Goal: Task Accomplishment & Management: Complete application form

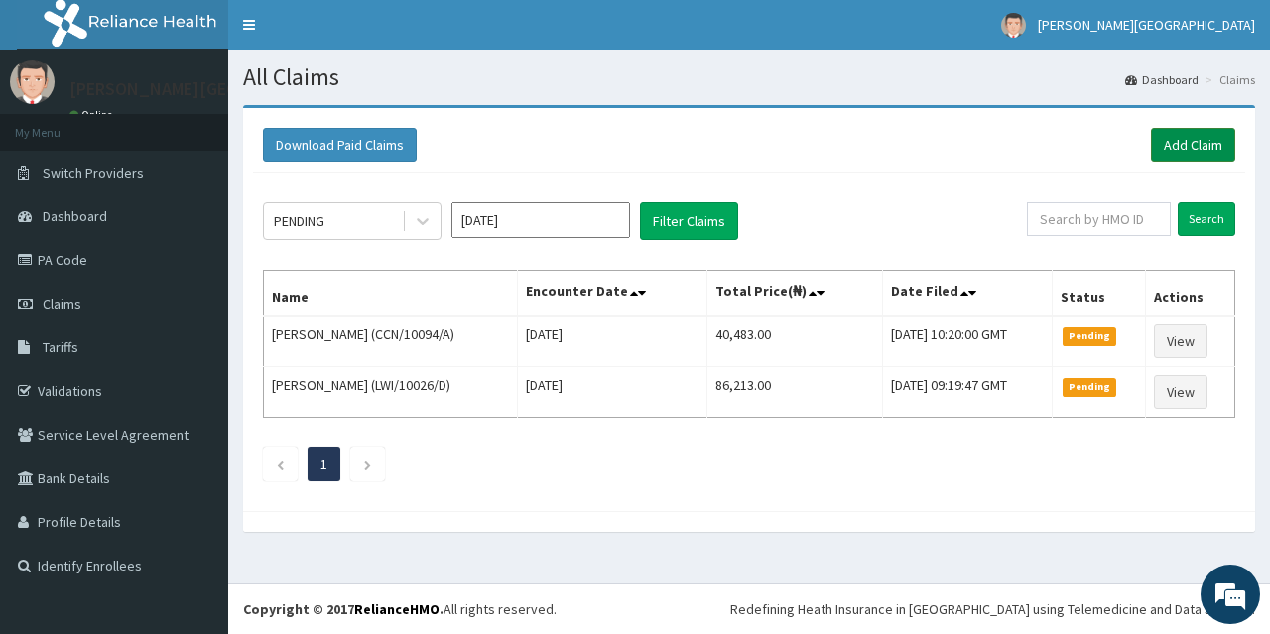
click at [1197, 140] on link "Add Claim" at bounding box center [1193, 145] width 84 height 34
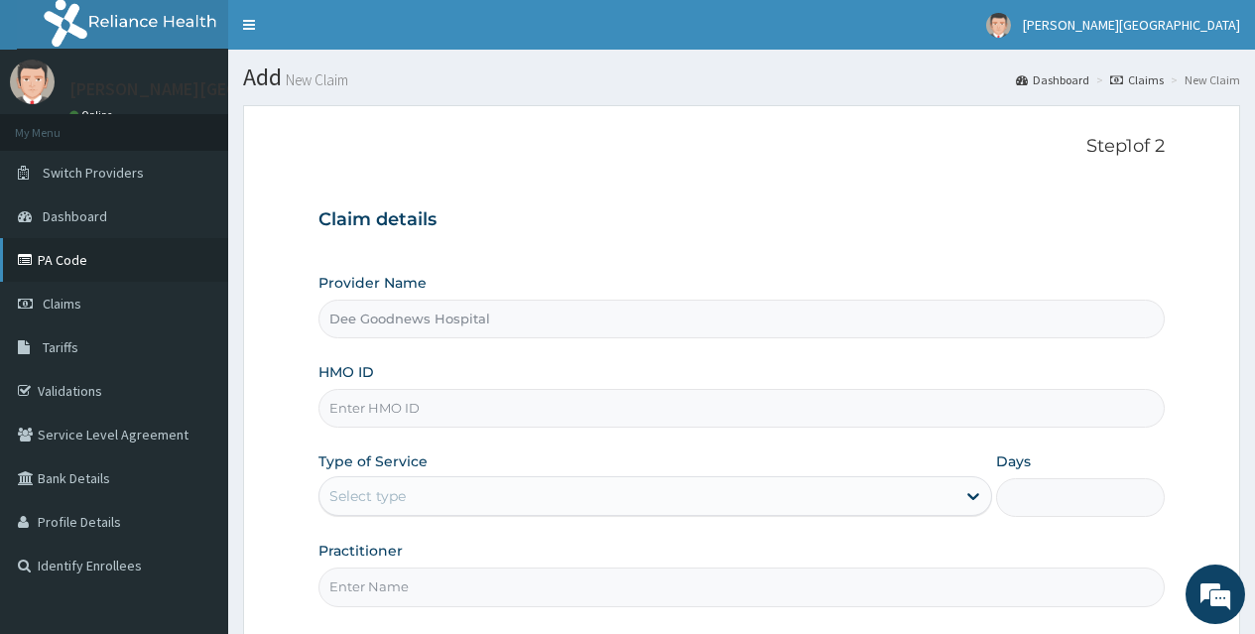
click at [68, 265] on link "PA Code" at bounding box center [114, 260] width 228 height 44
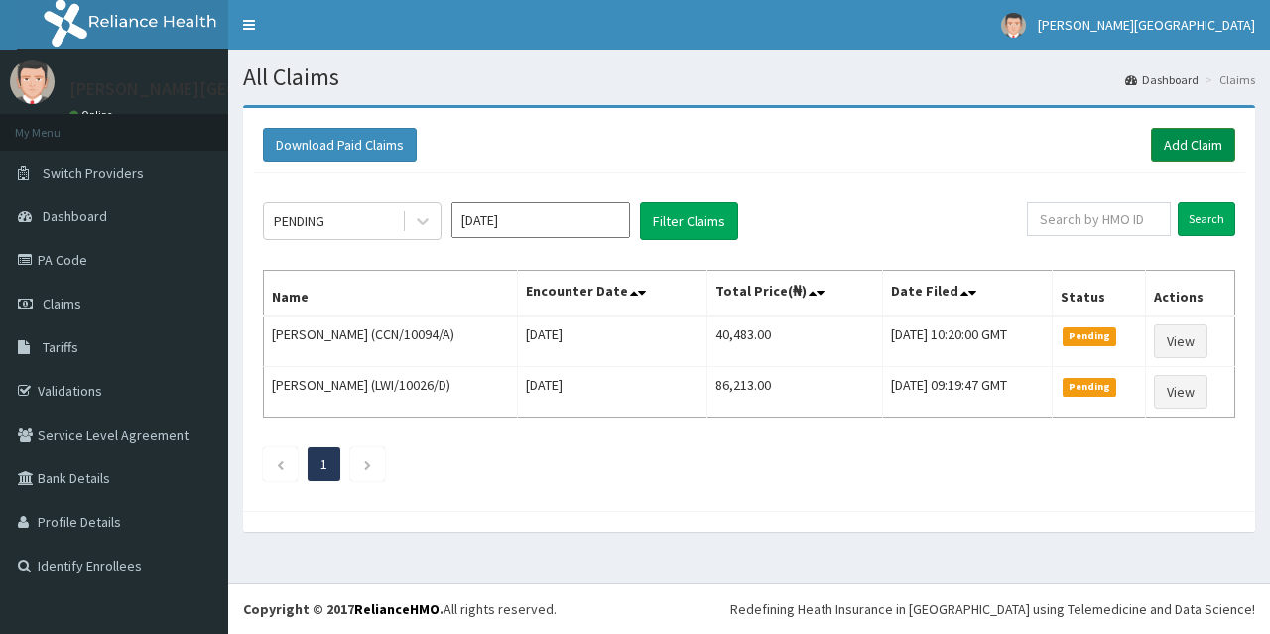
click at [1188, 148] on link "Add Claim" at bounding box center [1193, 145] width 84 height 34
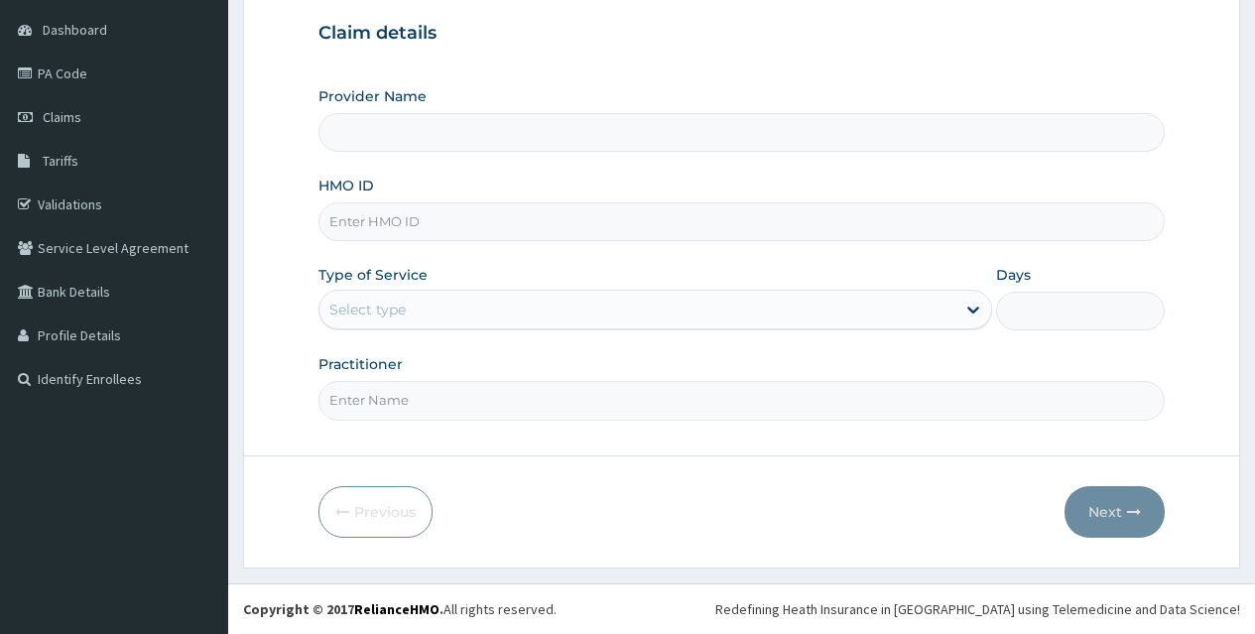
type input "Dee Goodnews Hospital"
click at [374, 209] on input "HMO ID" at bounding box center [741, 221] width 846 height 39
type input "ARG/10028/B"
click at [368, 302] on div "Select type" at bounding box center [367, 310] width 76 height 20
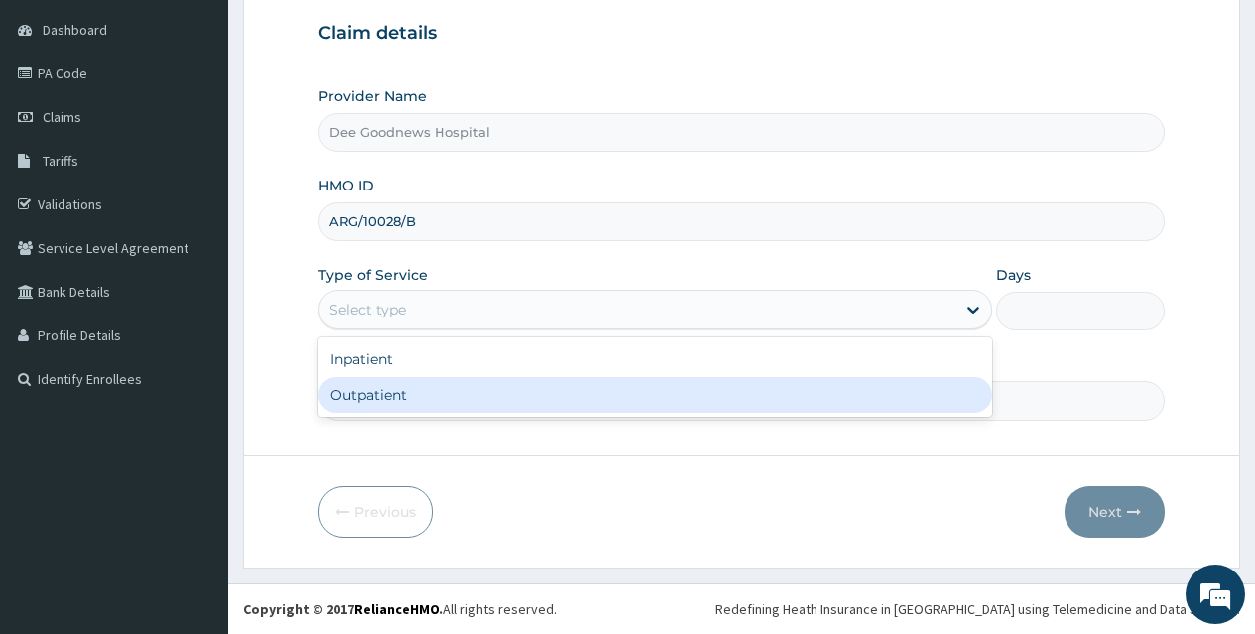
click at [363, 381] on div "Outpatient" at bounding box center [655, 395] width 674 height 36
type input "1"
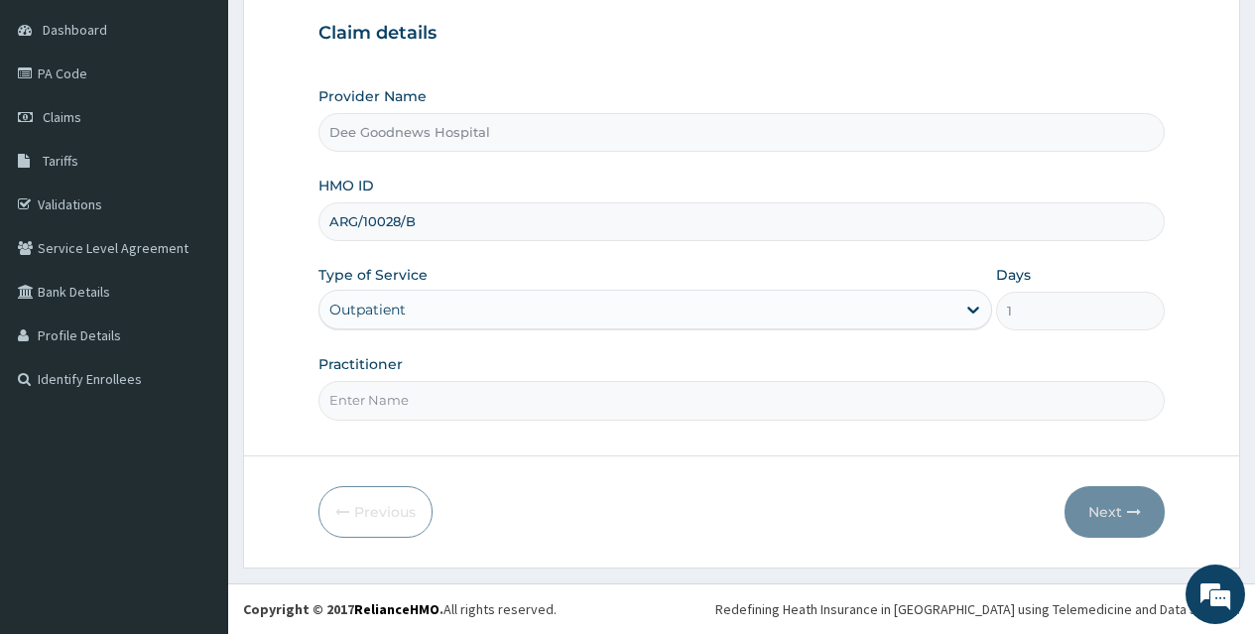
click at [428, 398] on input "Practitioner" at bounding box center [741, 400] width 846 height 39
type input "DR SOLOMON ABONYI"
click at [1104, 499] on button "Next" at bounding box center [1115, 512] width 100 height 52
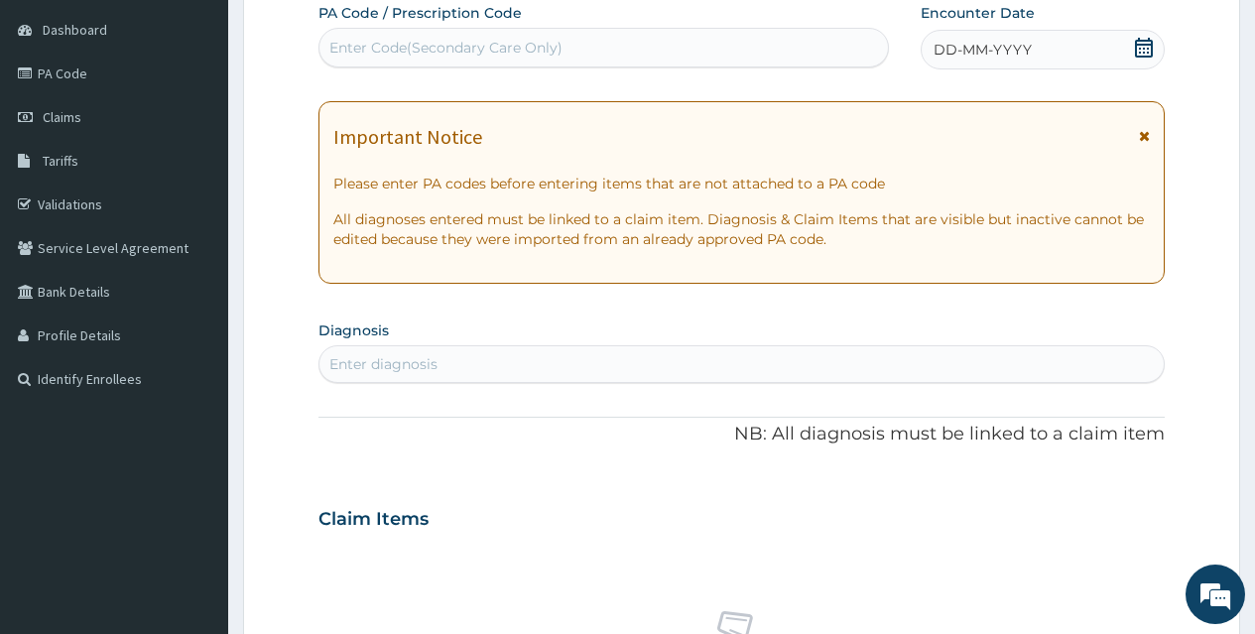
click at [397, 46] on div "Enter Code(Secondary Care Only)" at bounding box center [445, 48] width 233 height 20
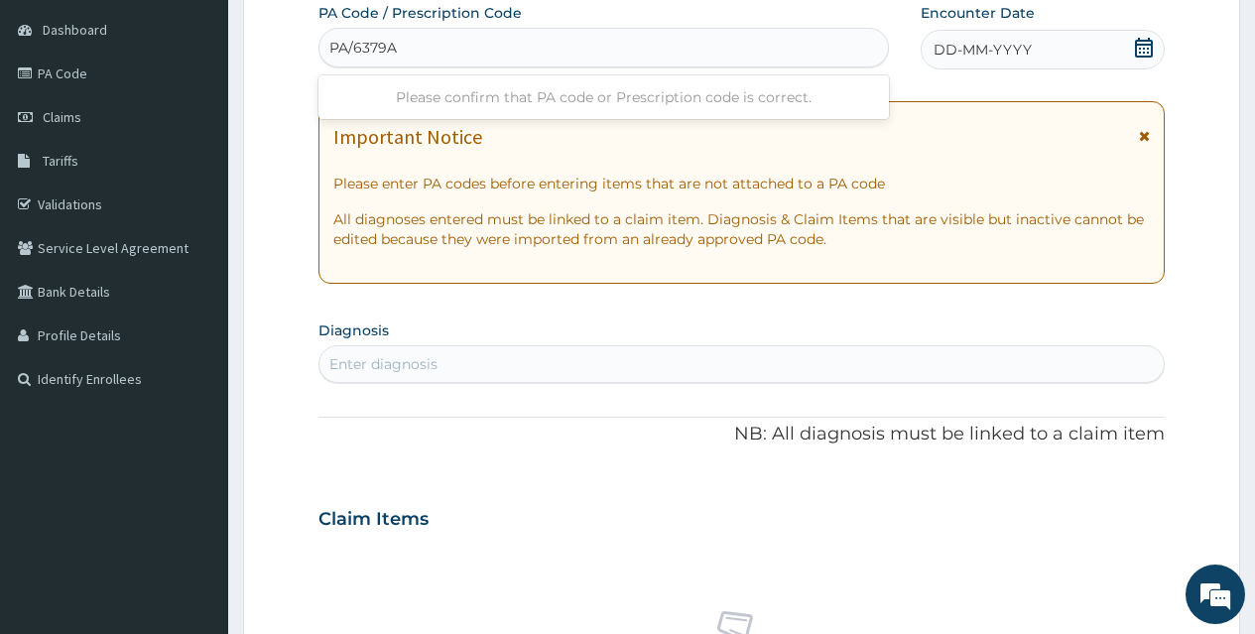
type input "PA/6379A1"
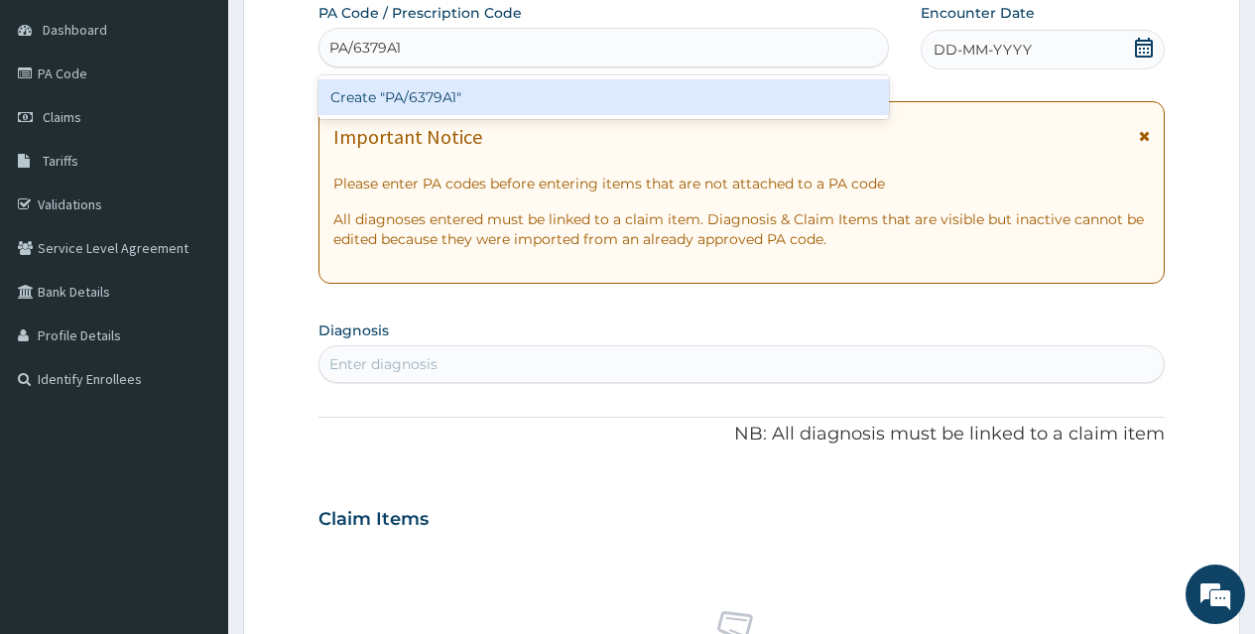
click at [377, 97] on div "Create "PA/6379A1"" at bounding box center [602, 97] width 569 height 36
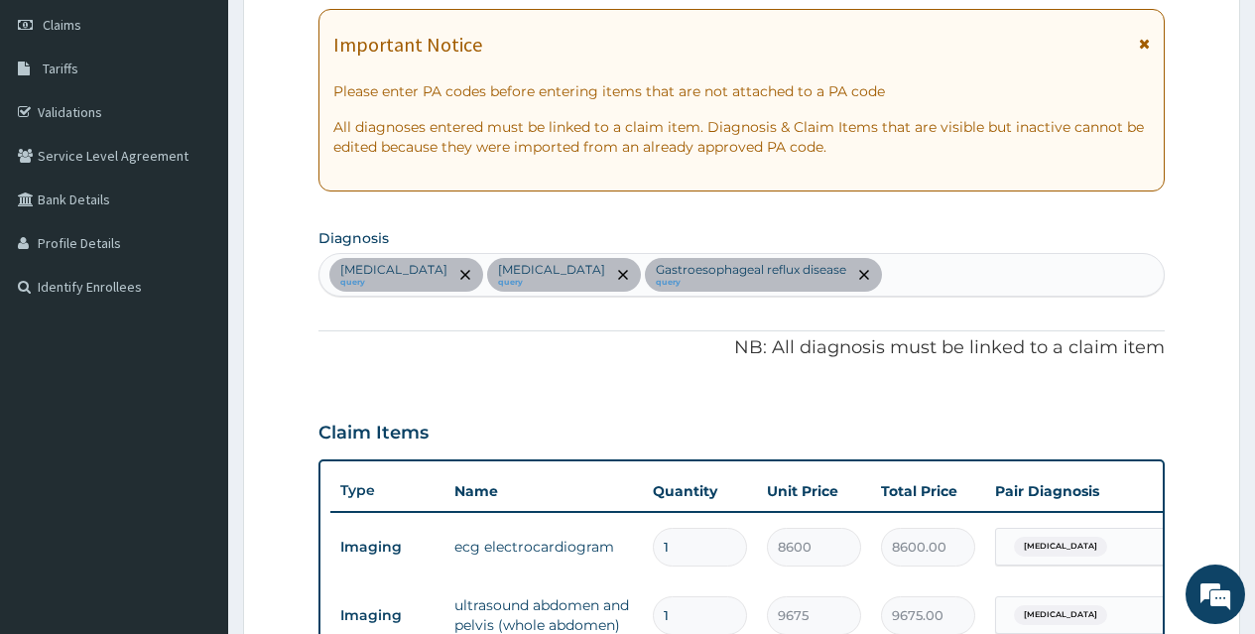
scroll to position [259, 0]
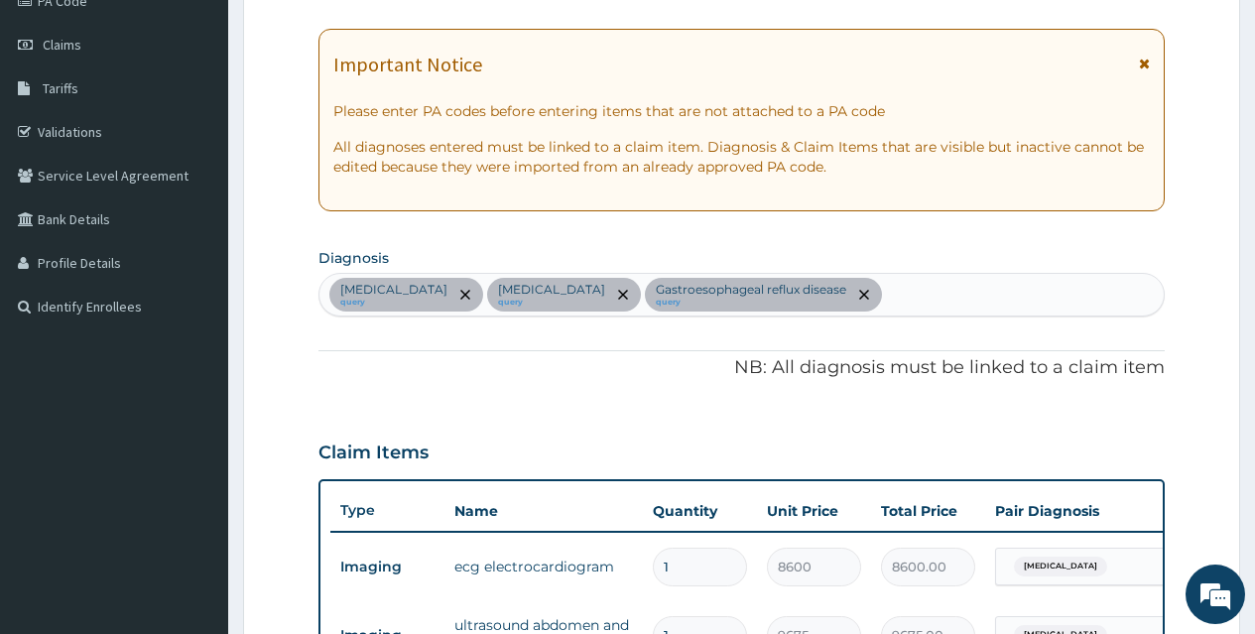
click at [892, 298] on div "Angina pectoris query Cholecystitis query Gastroesophageal reflux disease query" at bounding box center [741, 295] width 844 height 42
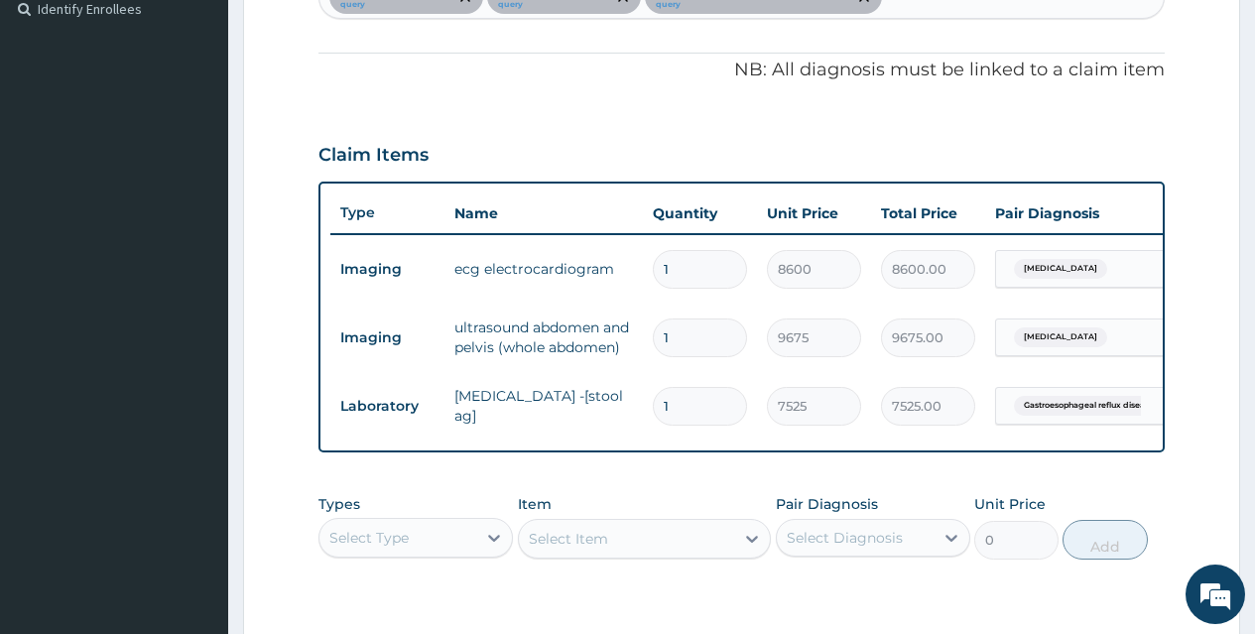
scroll to position [854, 0]
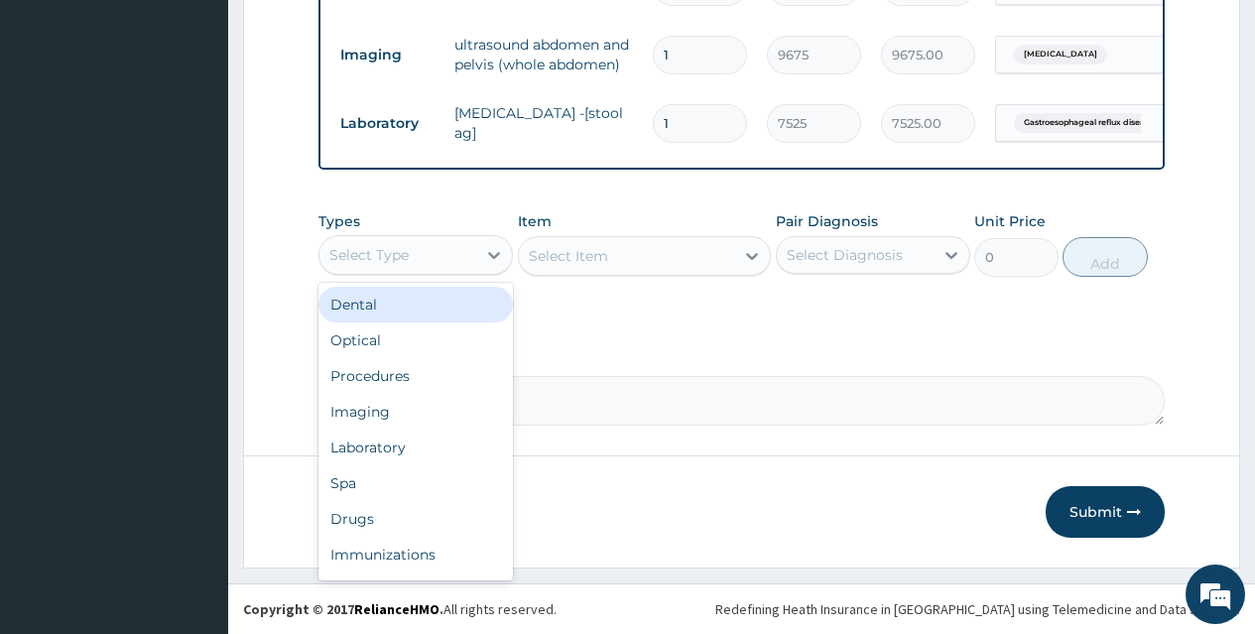
click at [380, 267] on div "Select Type" at bounding box center [397, 255] width 157 height 32
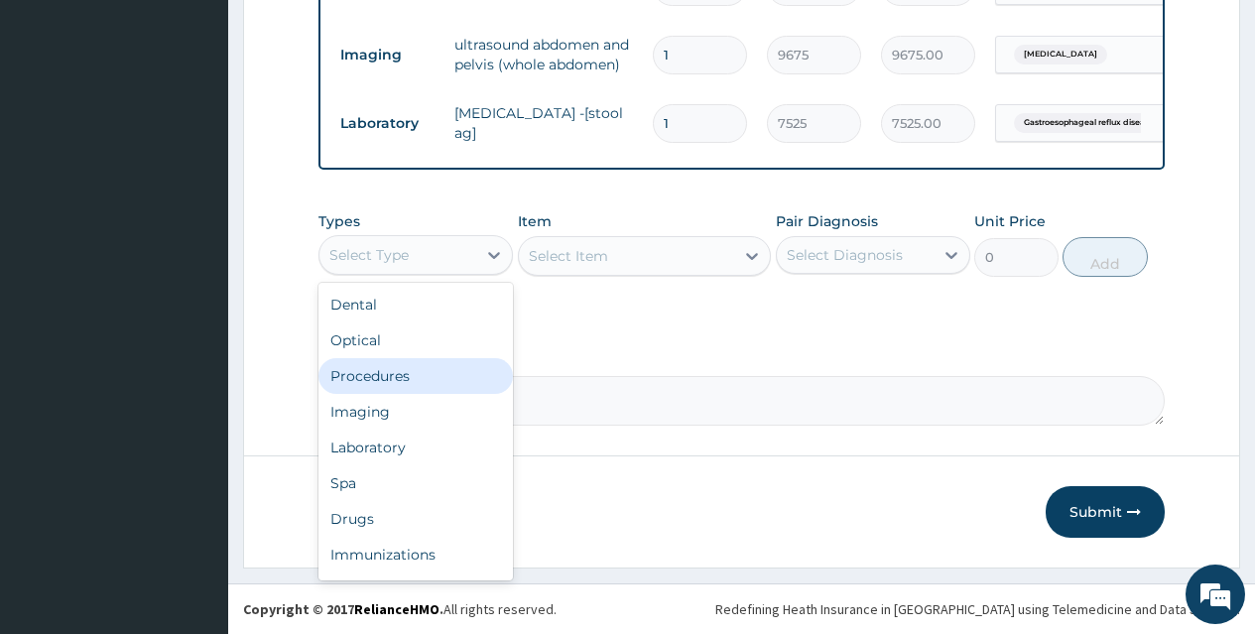
click at [367, 388] on div "Procedures" at bounding box center [415, 376] width 194 height 36
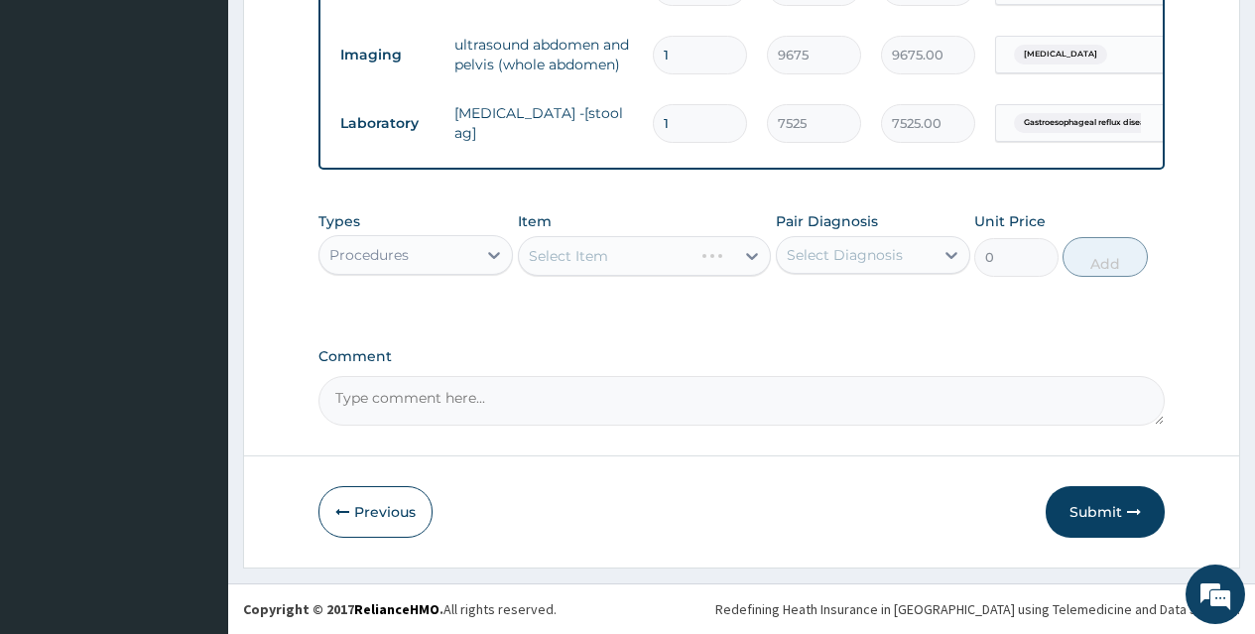
click at [607, 261] on div "Select Item" at bounding box center [645, 256] width 254 height 40
click at [607, 261] on div "Select Item" at bounding box center [568, 256] width 79 height 20
type input "GENERA"
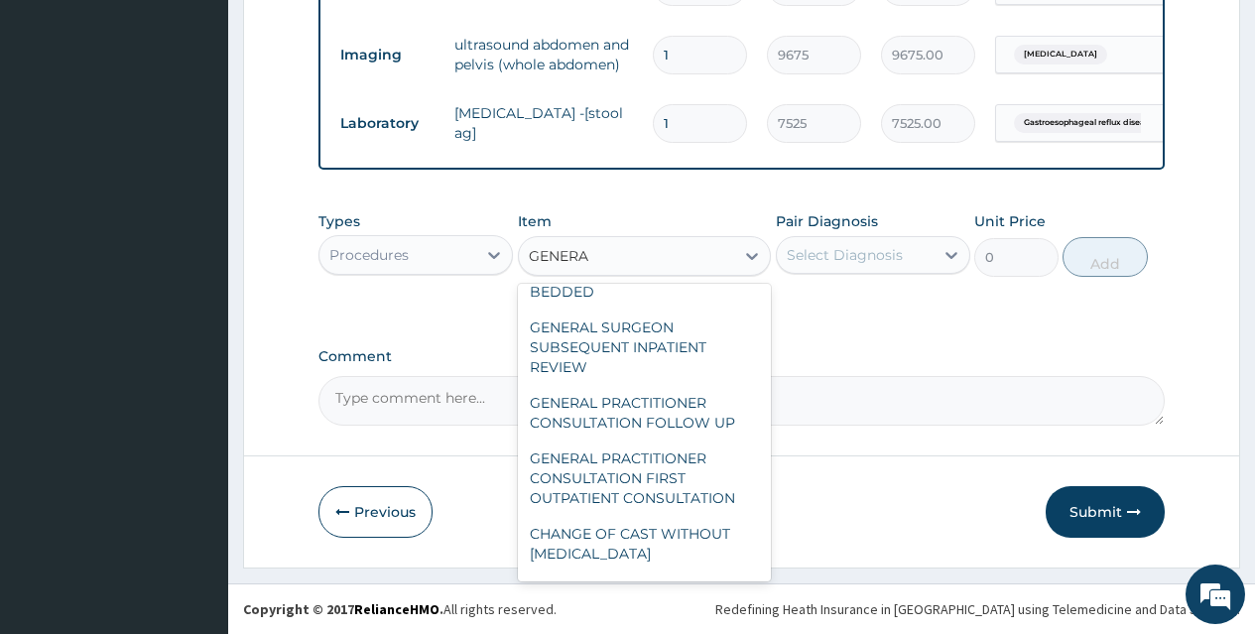
scroll to position [298, 0]
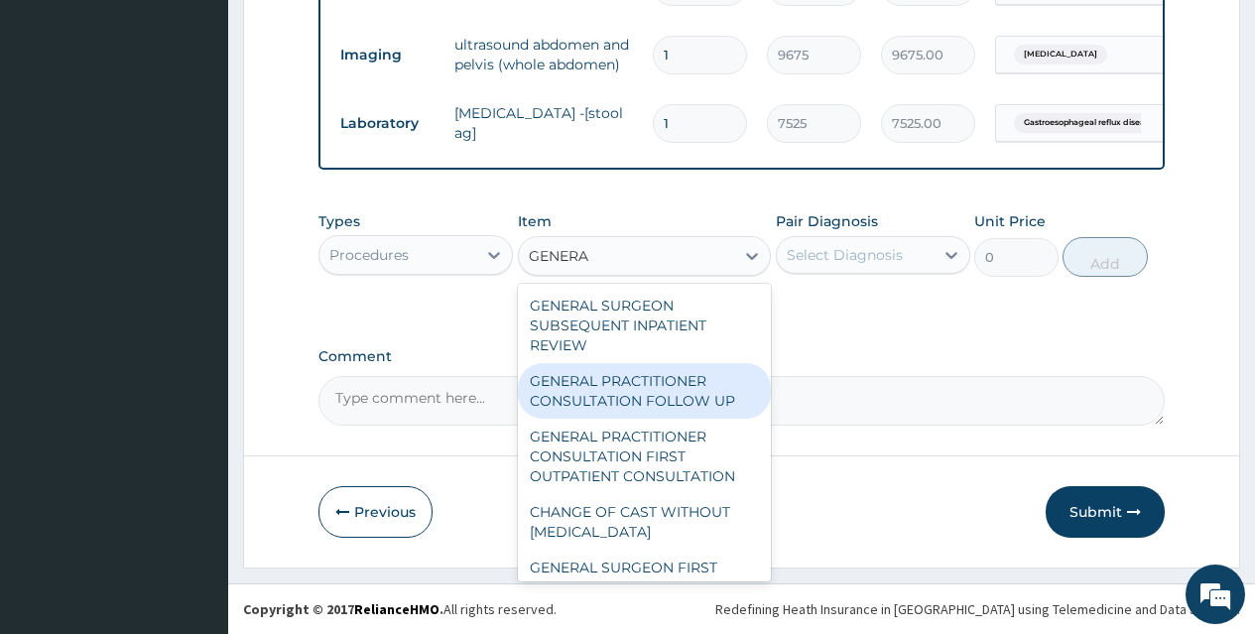
click at [653, 366] on div "GENERAL PRACTITIONER CONSULTATION FOLLOW UP" at bounding box center [645, 391] width 254 height 56
type input "2365"
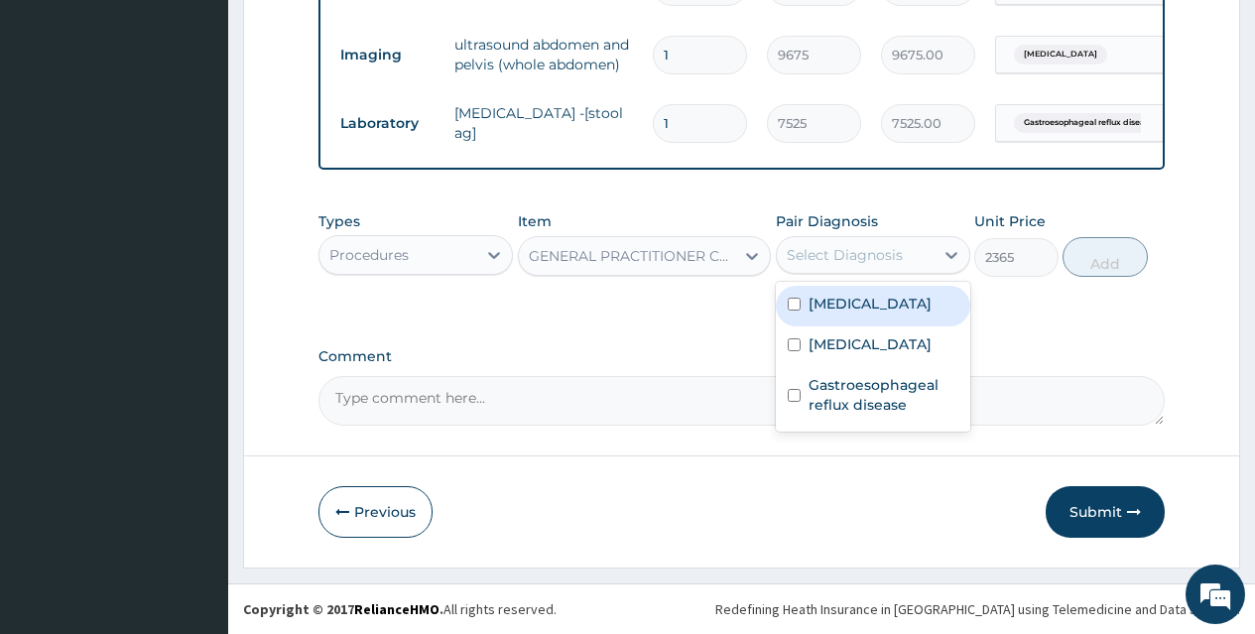
click at [846, 262] on div "Select Diagnosis" at bounding box center [845, 255] width 116 height 20
drag, startPoint x: 790, startPoint y: 293, endPoint x: 792, endPoint y: 339, distance: 46.7
click at [790, 295] on div "Angina pectoris" at bounding box center [873, 306] width 194 height 41
checkbox input "true"
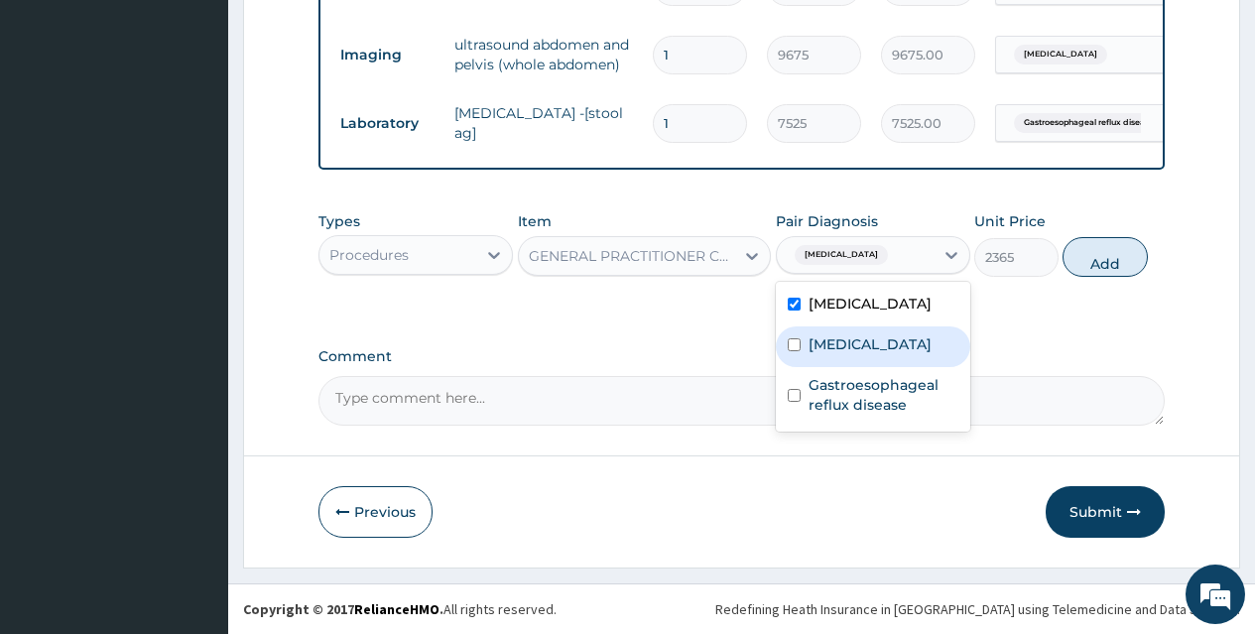
click at [792, 339] on input "checkbox" at bounding box center [794, 344] width 13 height 13
checkbox input "true"
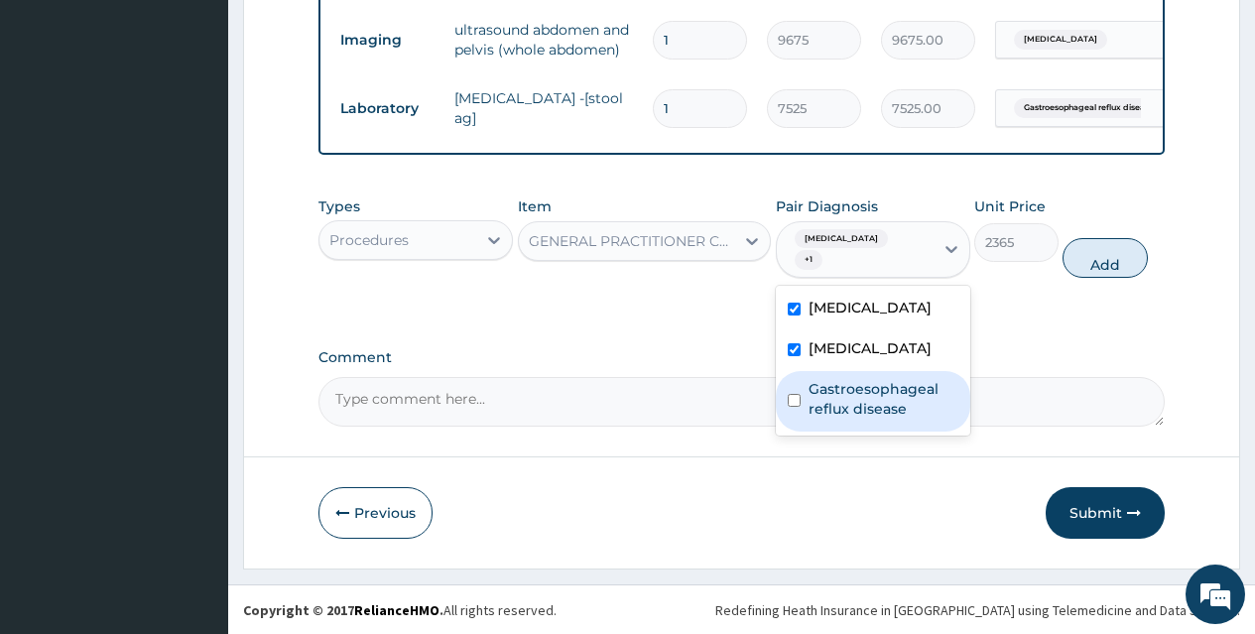
click at [789, 394] on input "checkbox" at bounding box center [794, 400] width 13 height 13
checkbox input "true"
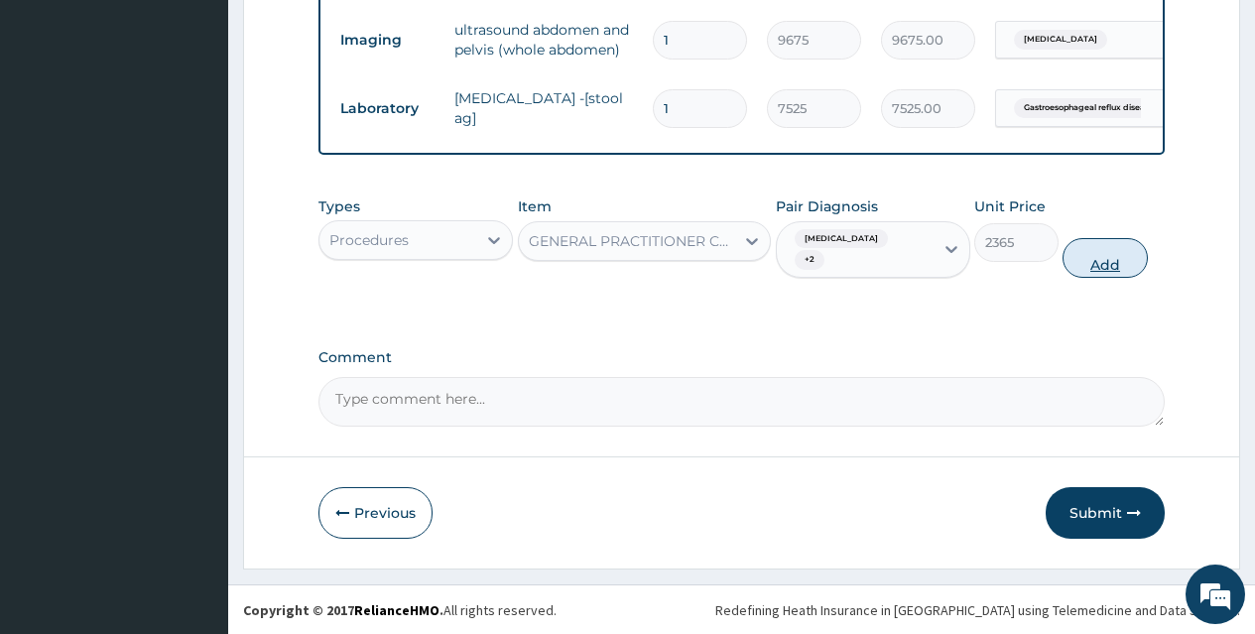
click at [1128, 267] on button "Add" at bounding box center [1105, 258] width 84 height 40
type input "0"
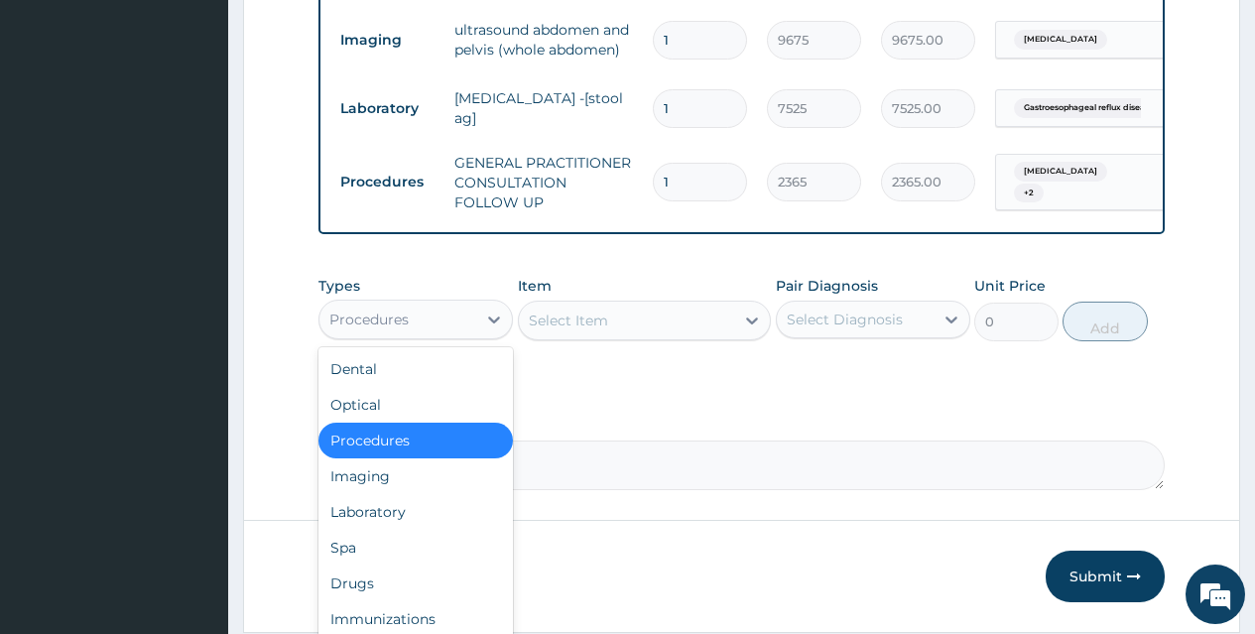
click at [475, 335] on div "Procedures" at bounding box center [397, 320] width 157 height 32
click at [373, 601] on div "Drugs" at bounding box center [415, 584] width 194 height 36
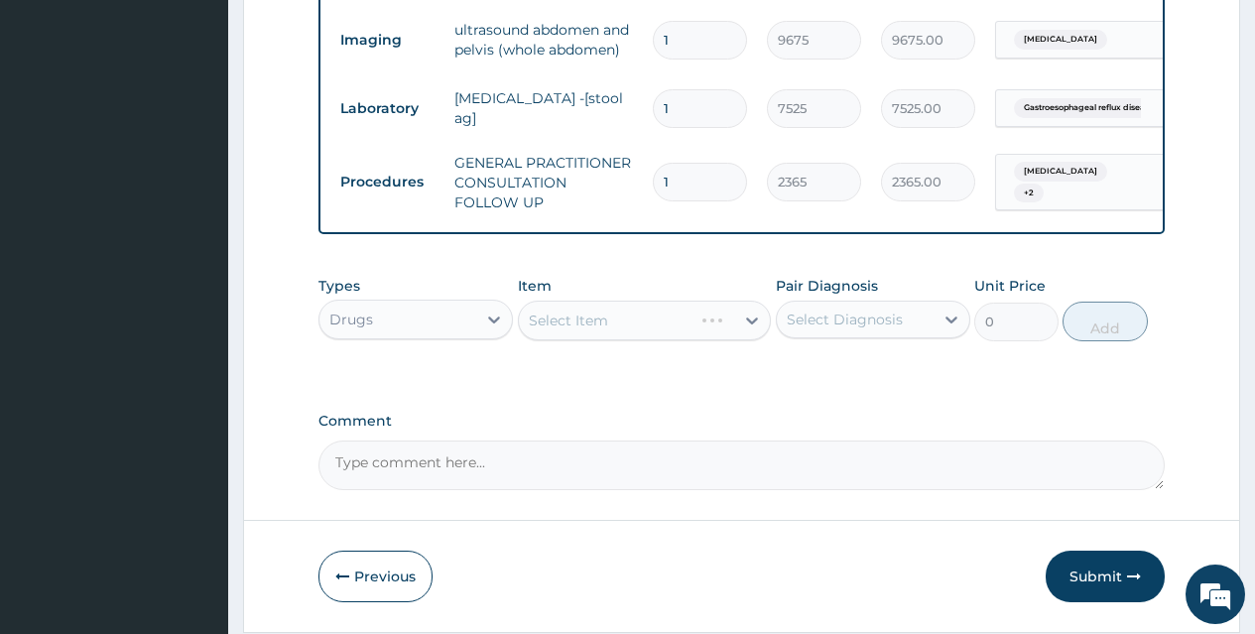
click at [602, 340] on div "Select Item" at bounding box center [645, 321] width 254 height 40
click at [607, 330] on div "Select Item" at bounding box center [568, 321] width 79 height 20
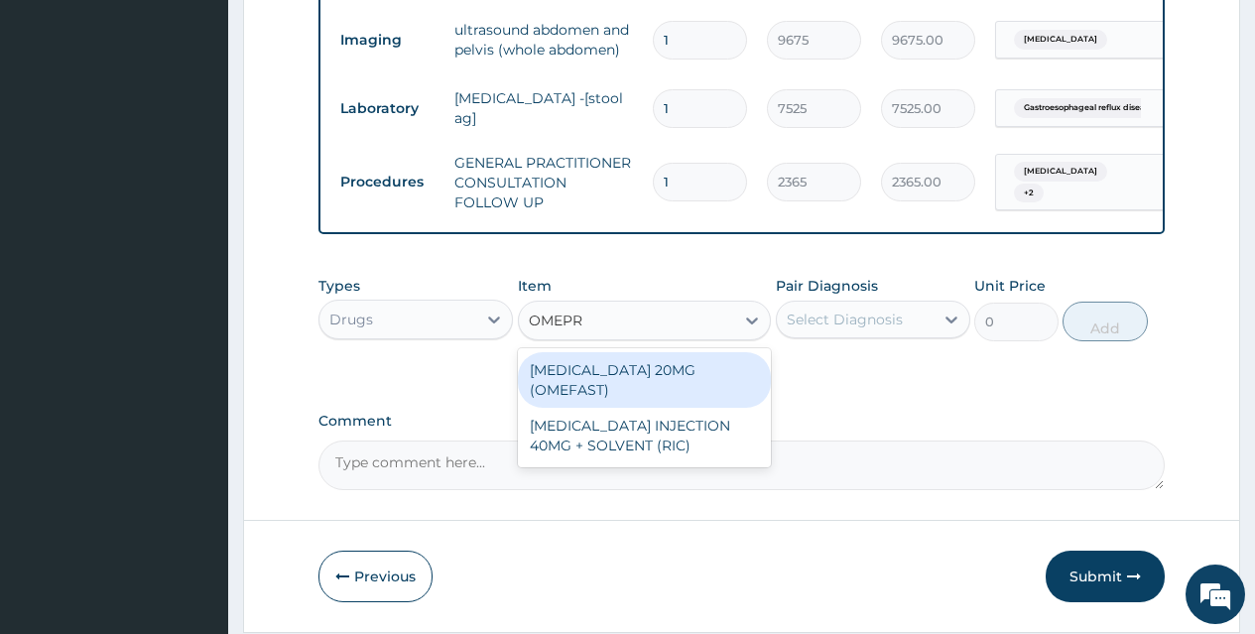
type input "OMEPRA"
click at [639, 386] on div "OMEPRAZOLE 20MG (OMEFAST)" at bounding box center [645, 380] width 254 height 56
type input "83"
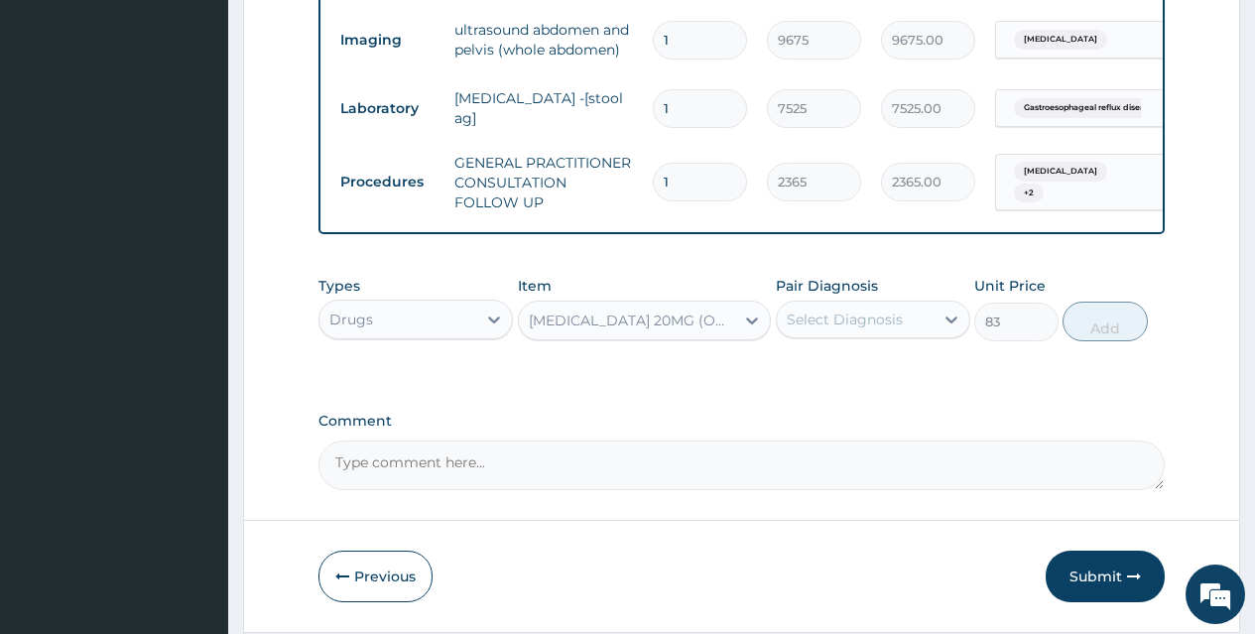
click at [825, 329] on div "Select Diagnosis" at bounding box center [845, 320] width 116 height 20
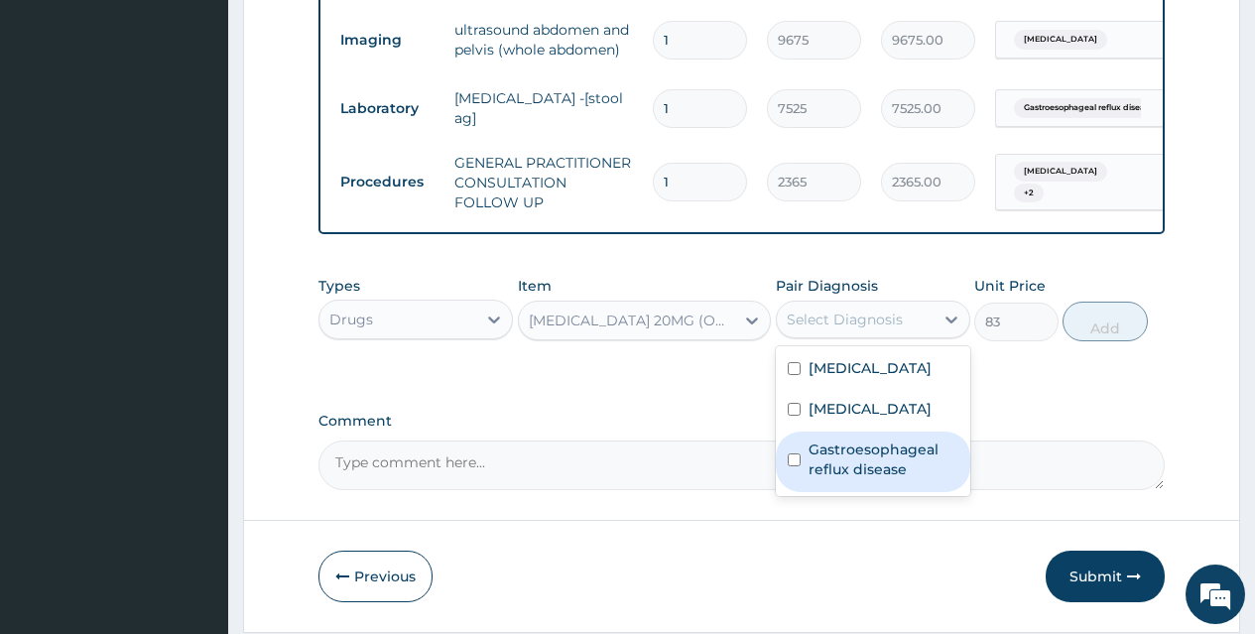
click at [799, 466] on input "checkbox" at bounding box center [794, 459] width 13 height 13
checkbox input "true"
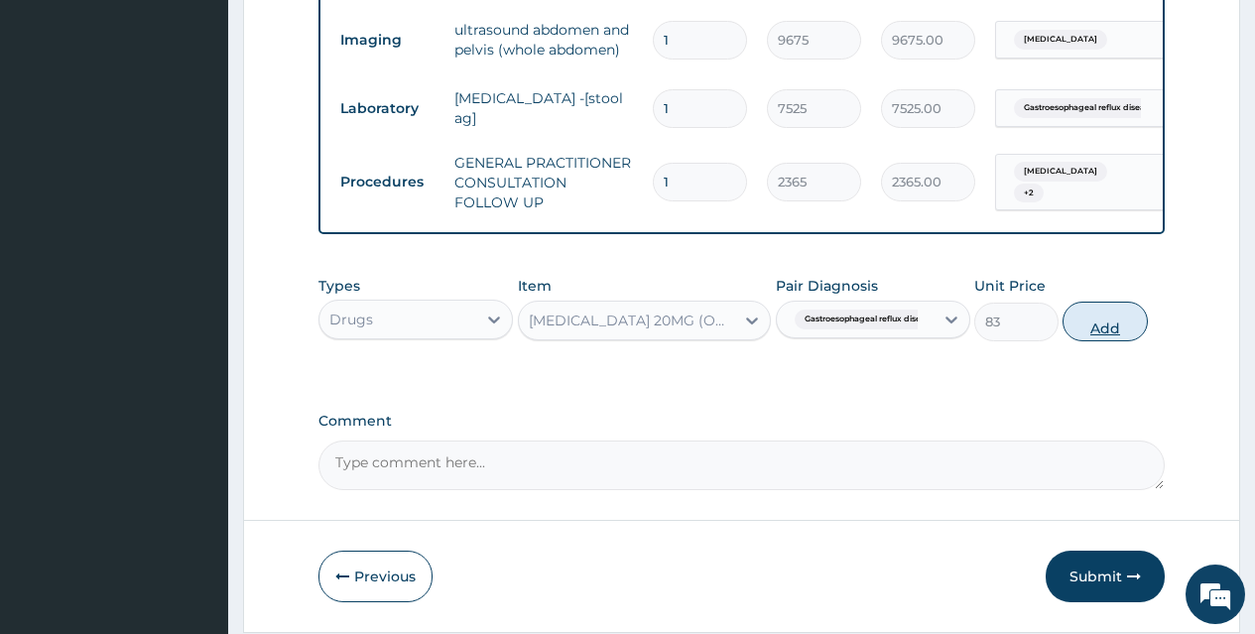
click at [1084, 341] on button "Add" at bounding box center [1105, 322] width 84 height 40
type input "0"
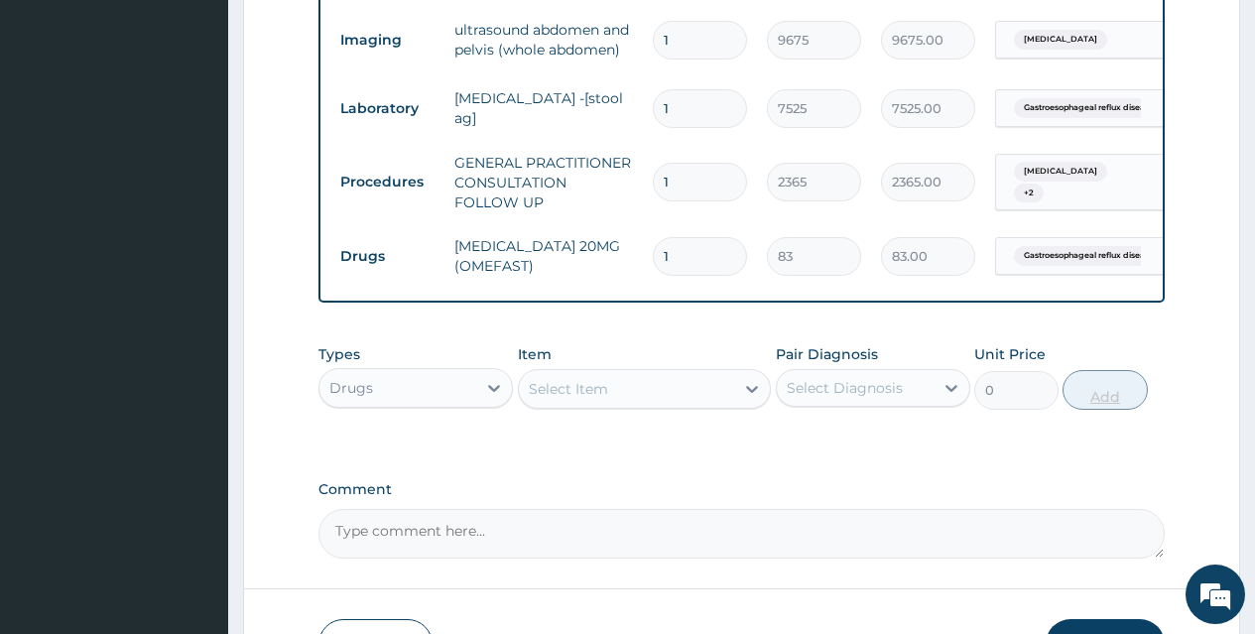
type input "14"
type input "1162.00"
type input "14"
click at [671, 405] on div "Select Item" at bounding box center [627, 389] width 216 height 32
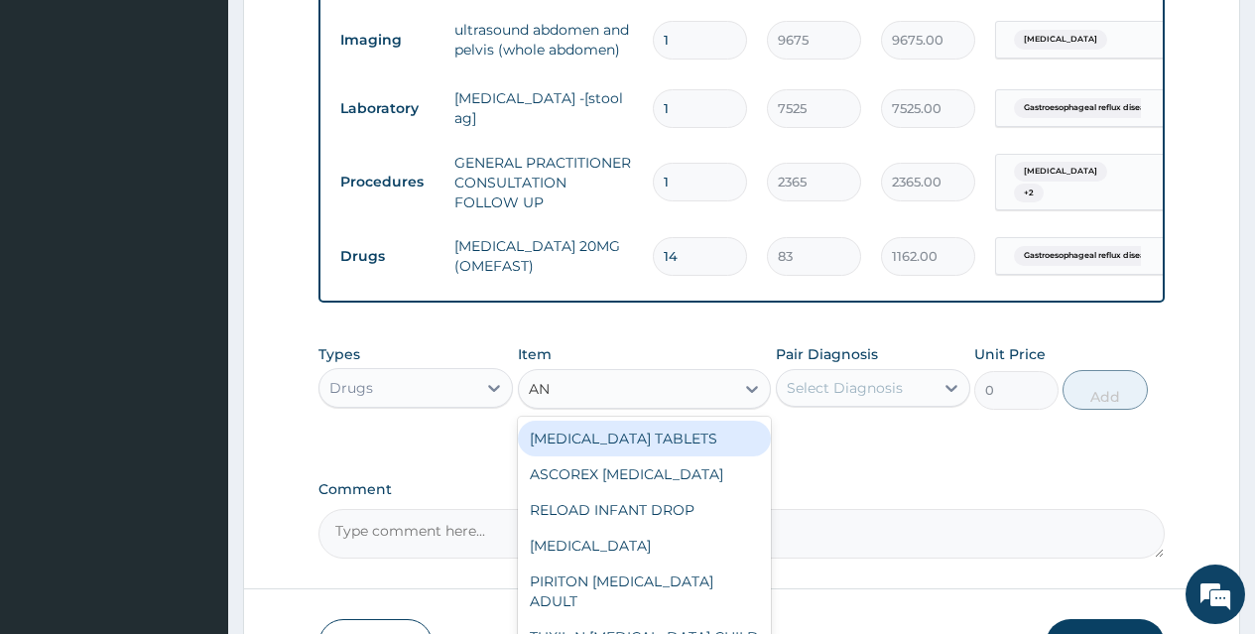
type input "A"
type input "GESTI"
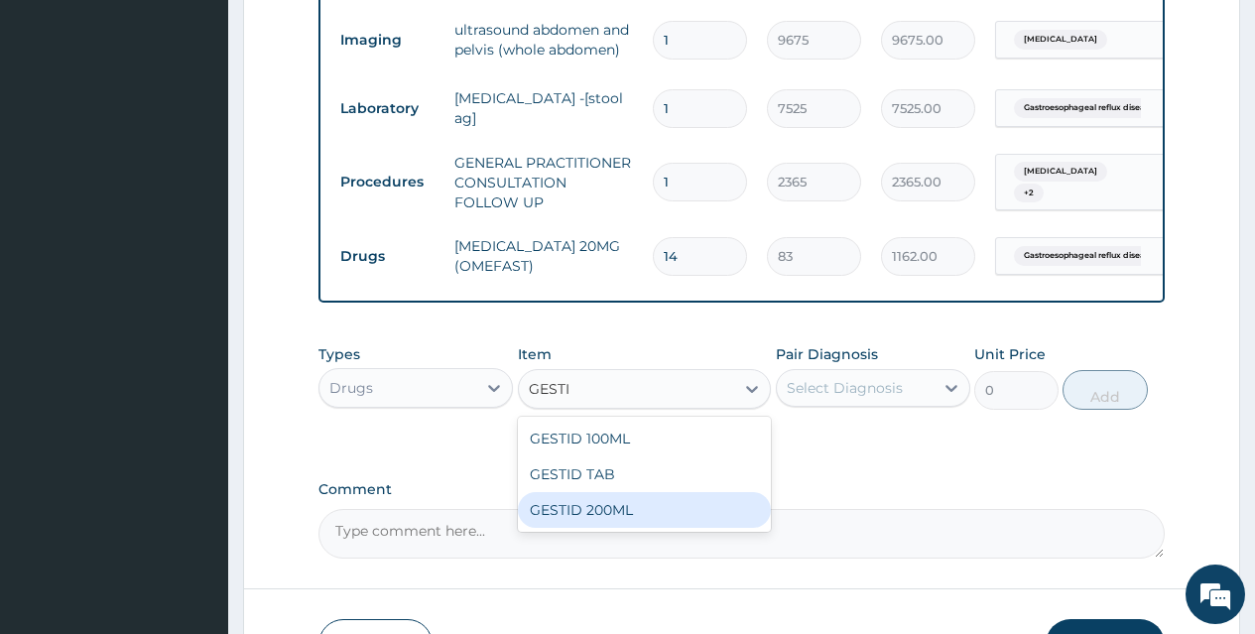
click at [598, 528] on div "GESTID 200ML" at bounding box center [645, 510] width 254 height 36
type input "1064"
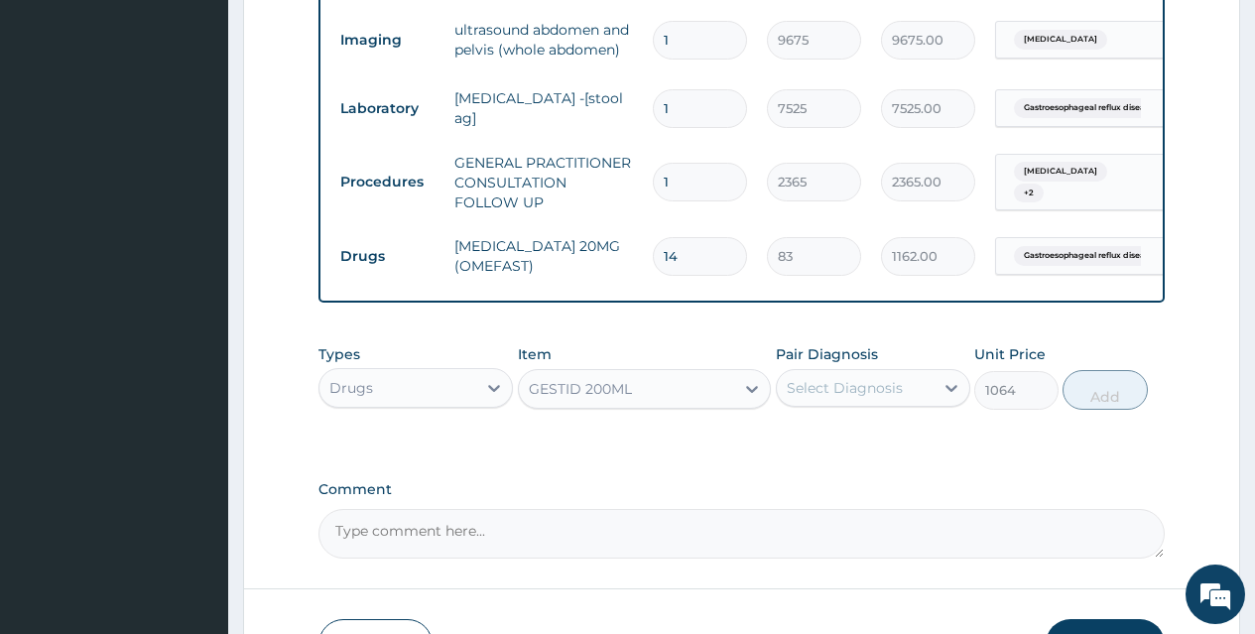
click at [800, 404] on div "Select Diagnosis" at bounding box center [855, 388] width 157 height 32
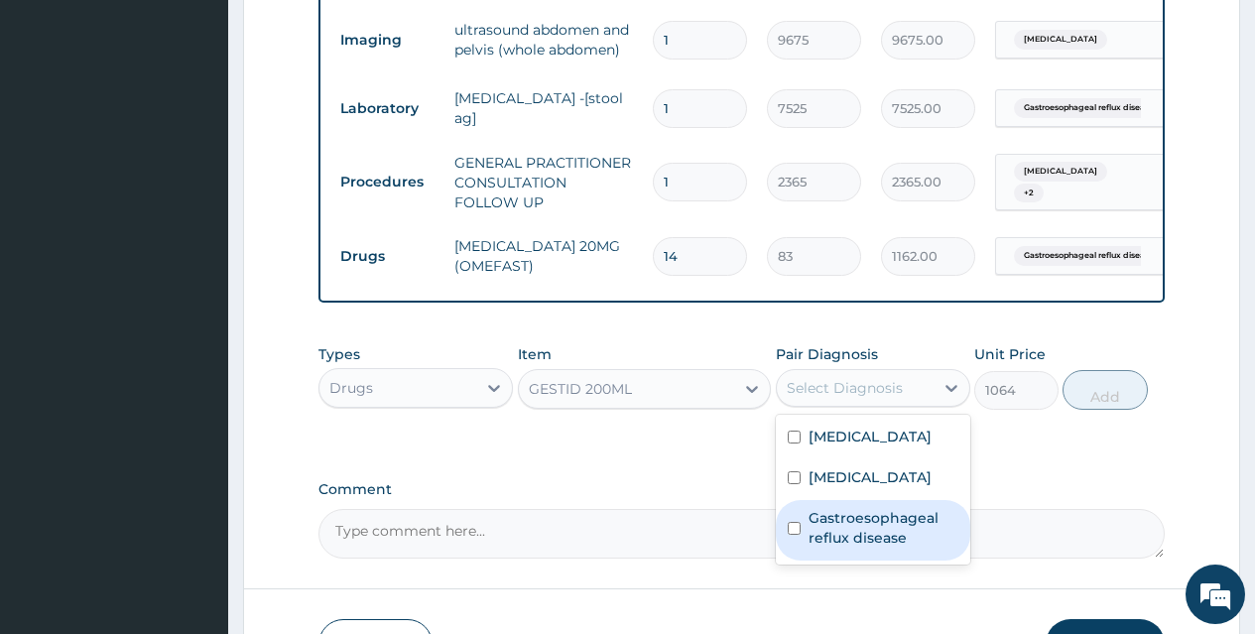
click at [790, 535] on input "checkbox" at bounding box center [794, 528] width 13 height 13
checkbox input "true"
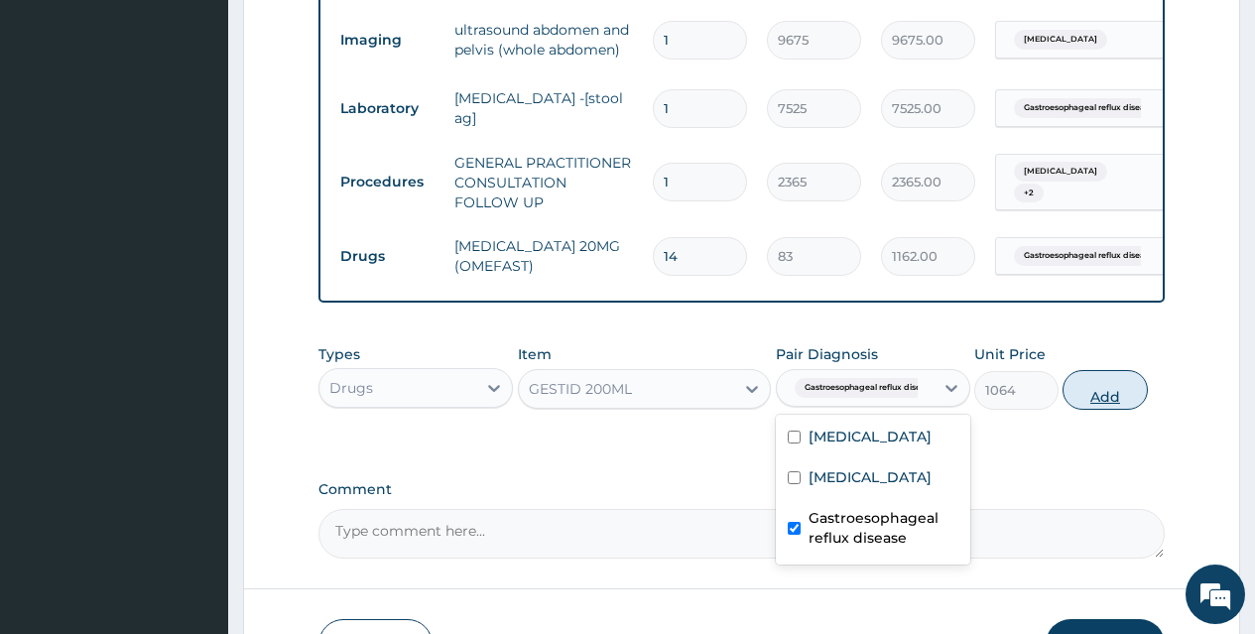
click at [1091, 410] on button "Add" at bounding box center [1105, 390] width 84 height 40
type input "0"
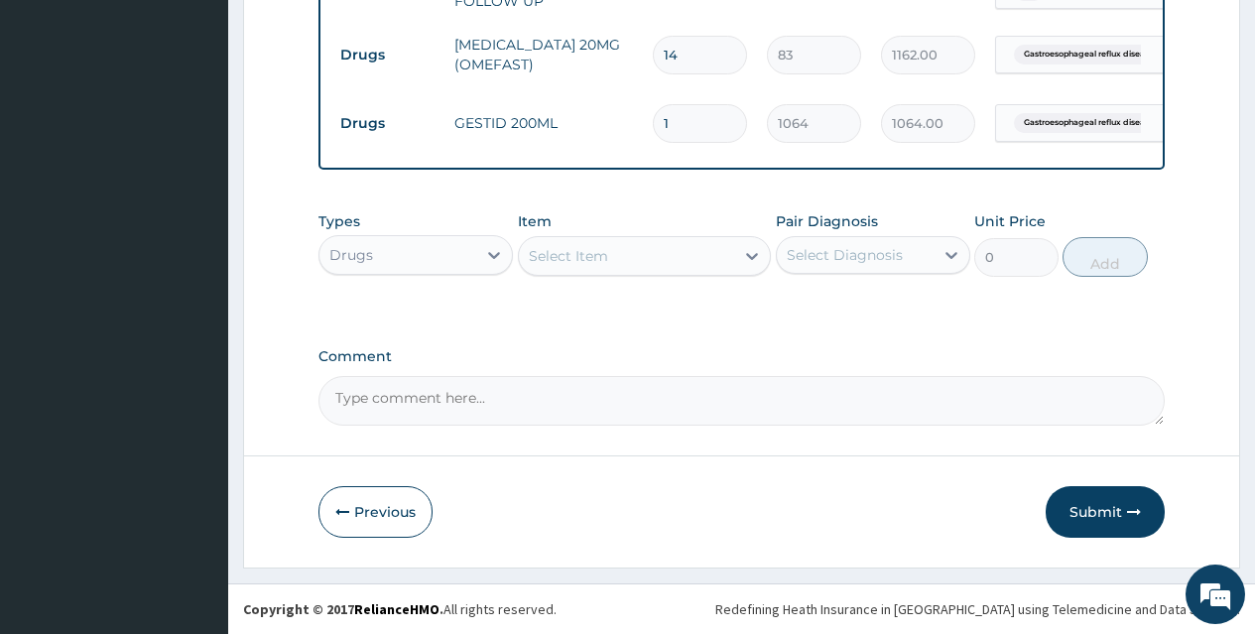
scroll to position [1071, 0]
click at [601, 264] on div "Select Item" at bounding box center [568, 256] width 79 height 20
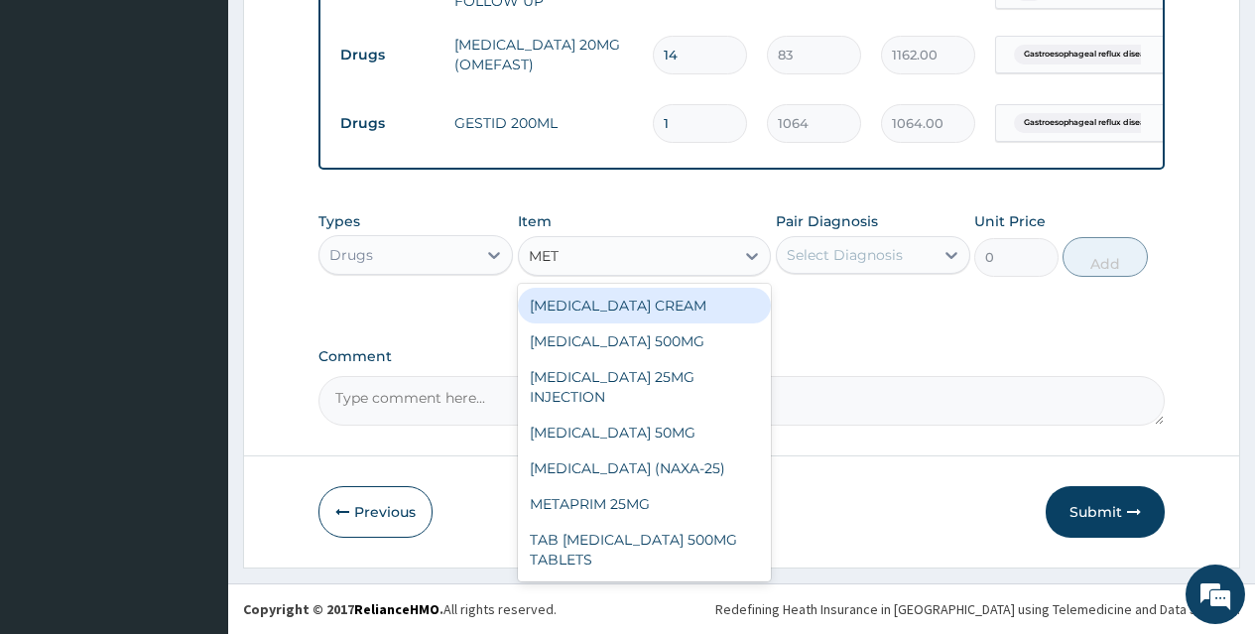
type input "METR"
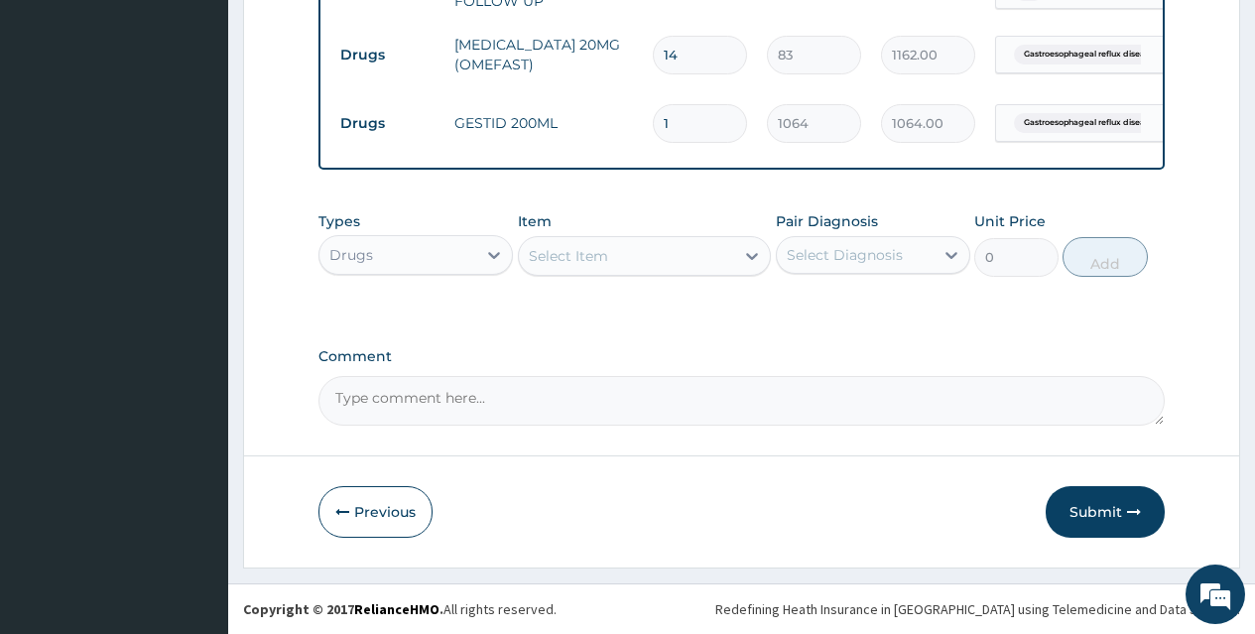
drag, startPoint x: 599, startPoint y: 262, endPoint x: 520, endPoint y: 270, distance: 79.8
click at [520, 270] on div "Select Item" at bounding box center [627, 256] width 216 height 32
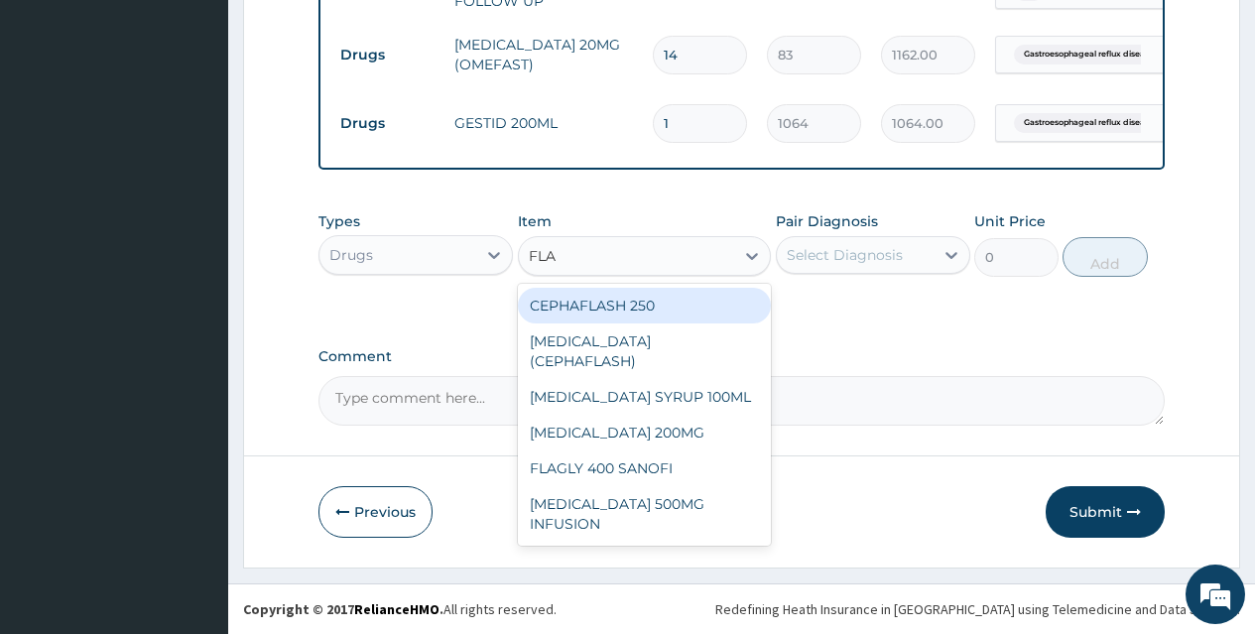
type input "FLAG"
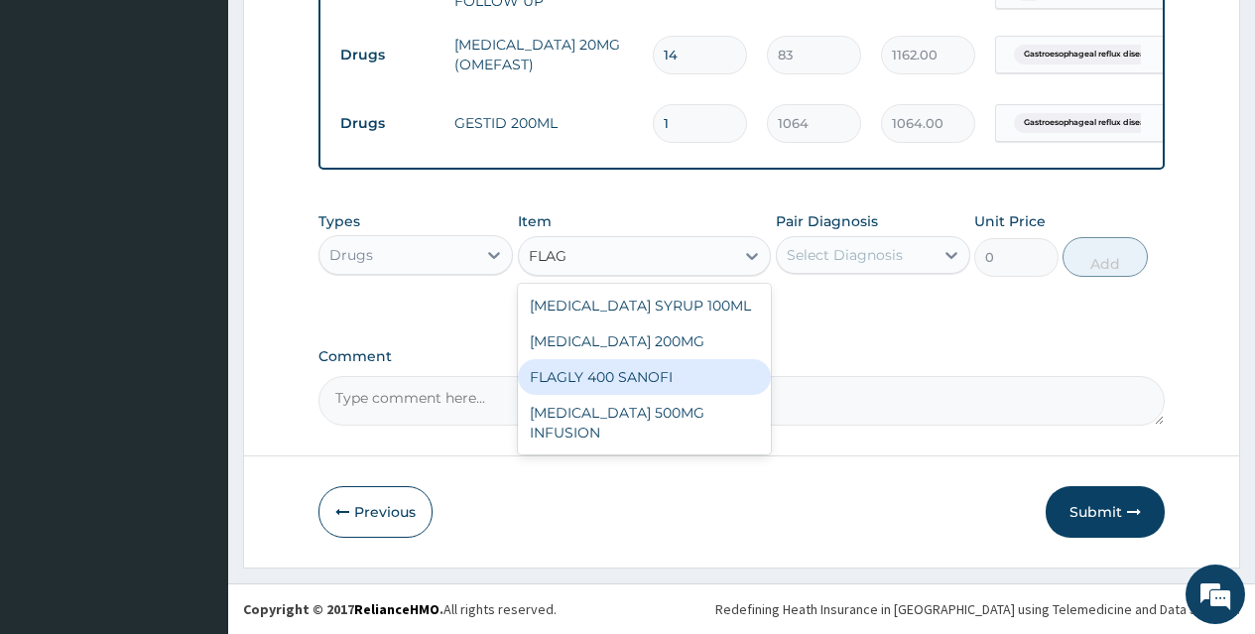
click at [622, 379] on div "FLAGLY 400 SANOFI" at bounding box center [645, 377] width 254 height 36
type input "71"
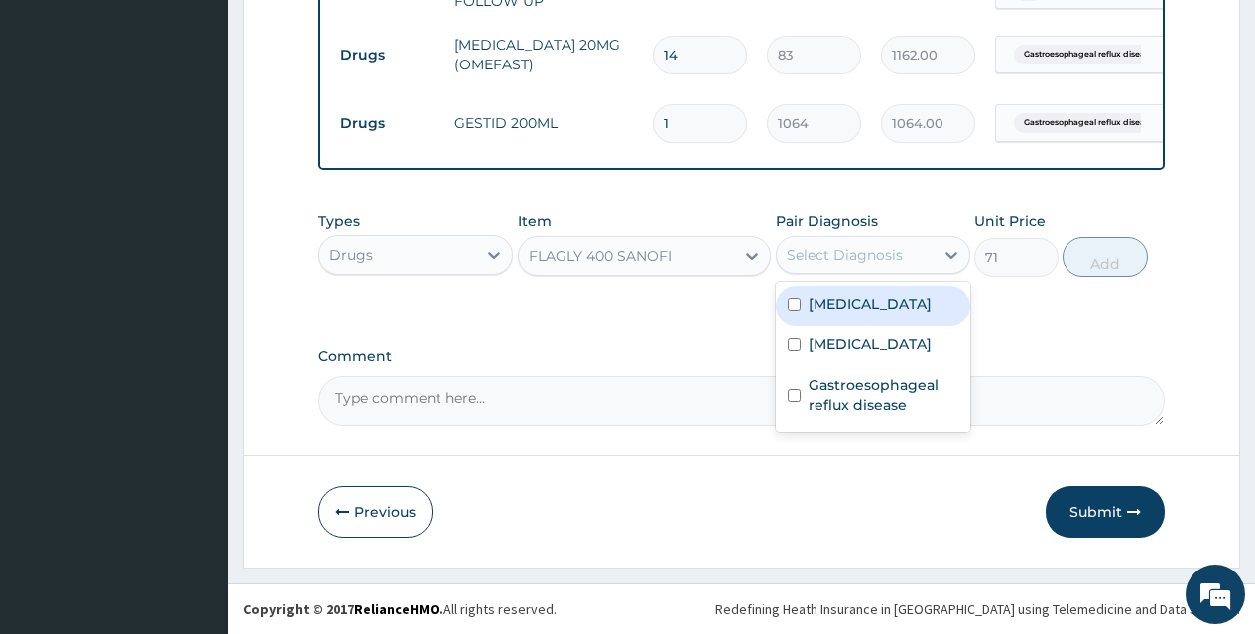
click at [815, 261] on div "Select Diagnosis" at bounding box center [845, 255] width 116 height 20
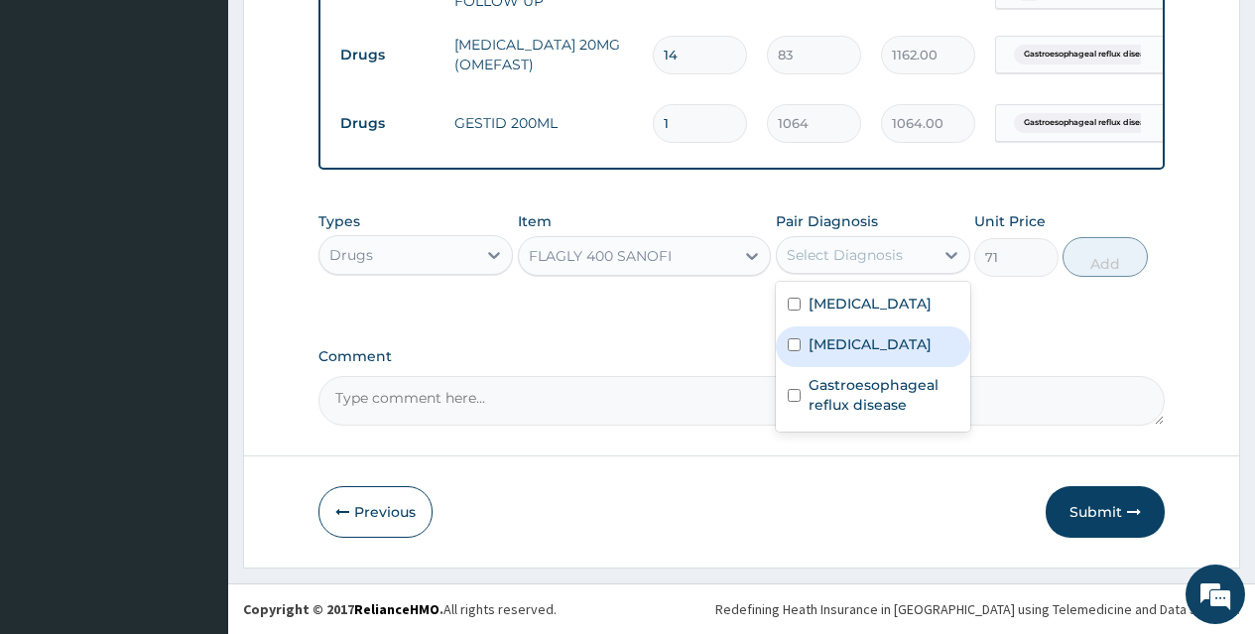
click at [799, 348] on input "checkbox" at bounding box center [794, 344] width 13 height 13
checkbox input "true"
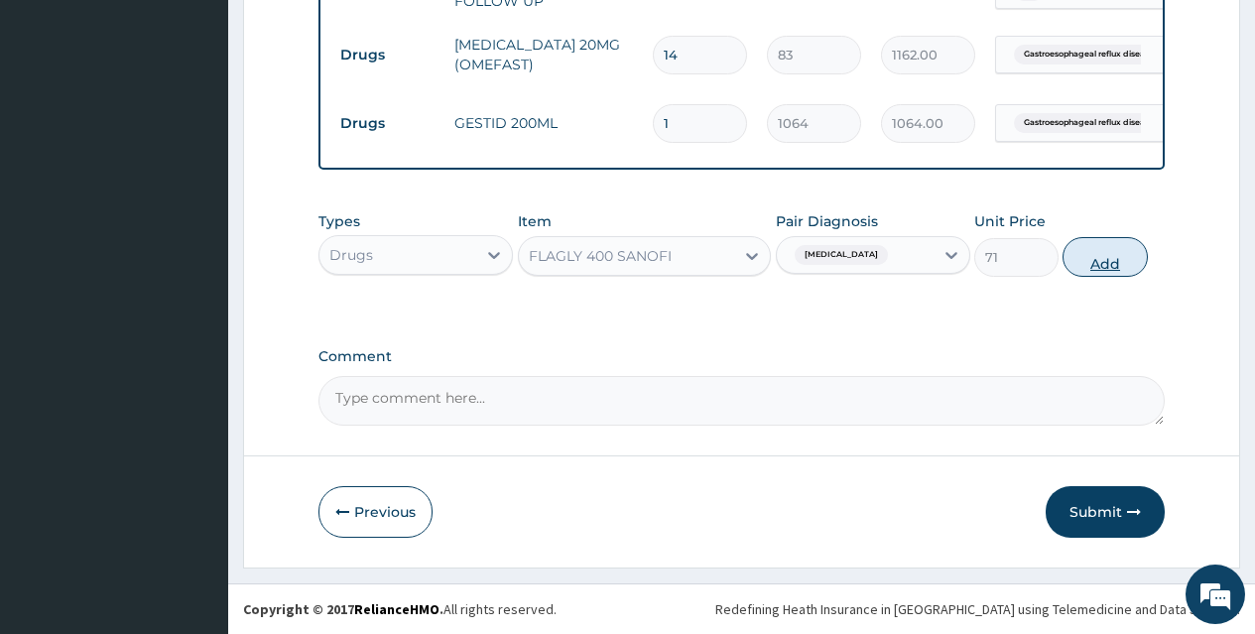
click at [1090, 270] on button "Add" at bounding box center [1105, 257] width 84 height 40
type input "0"
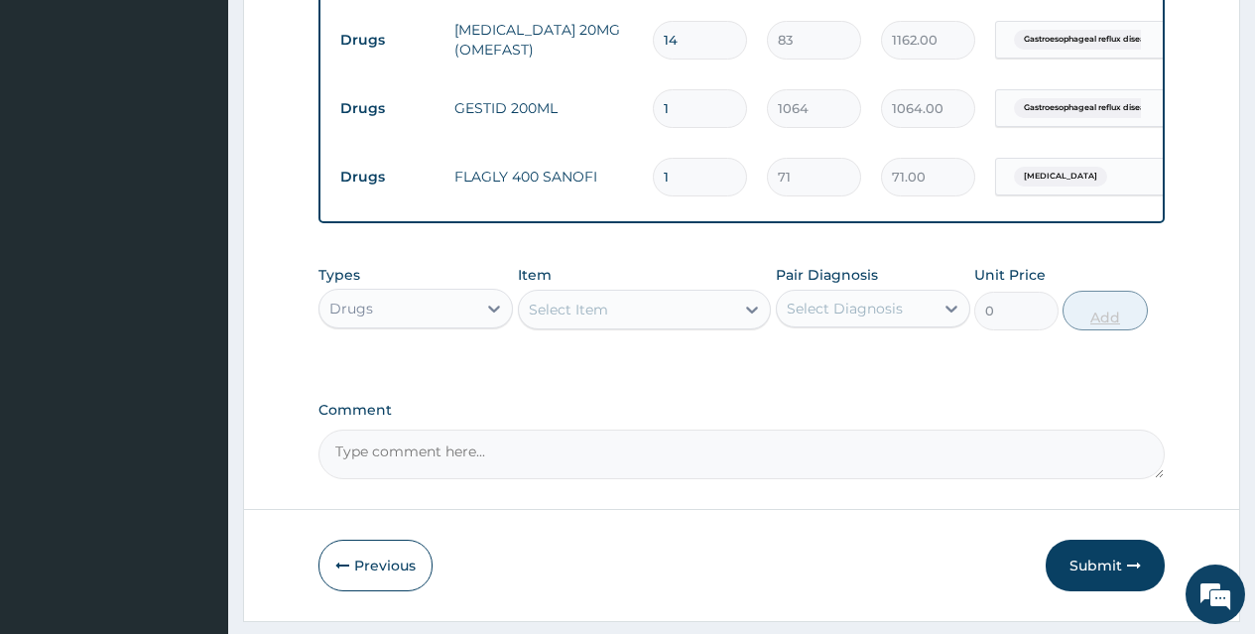
type input "15"
type input "1065.00"
type input "1"
type input "71.00"
type input "14"
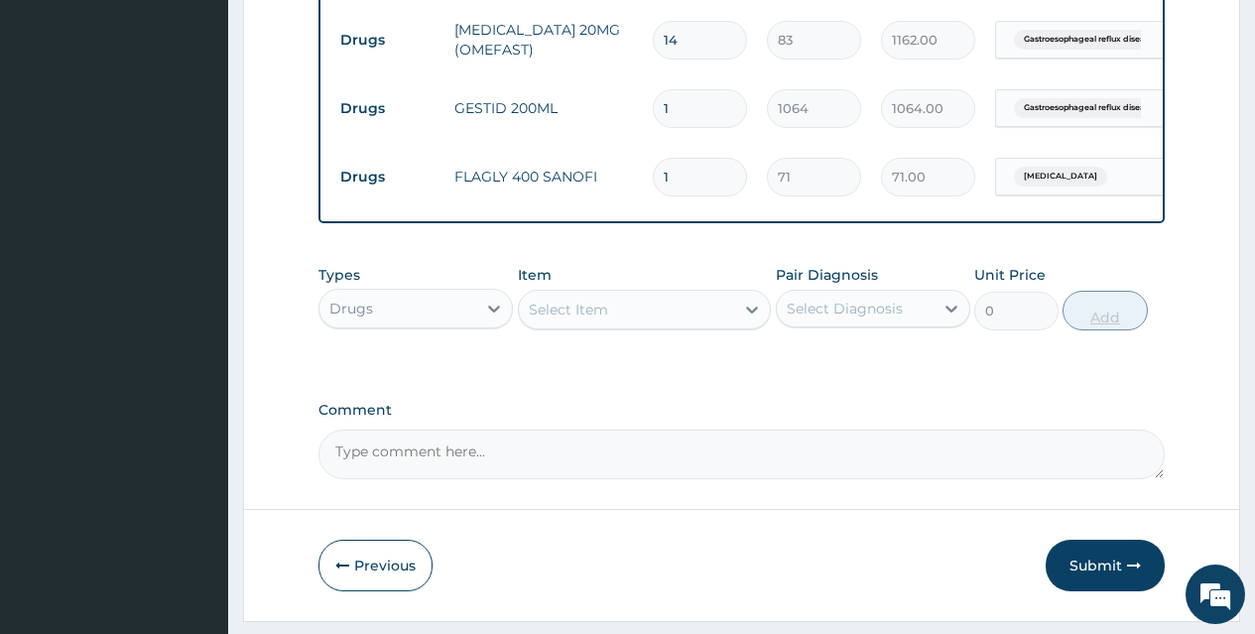
type input "994.00"
type input "14"
click at [534, 319] on div "Select Item" at bounding box center [568, 310] width 79 height 20
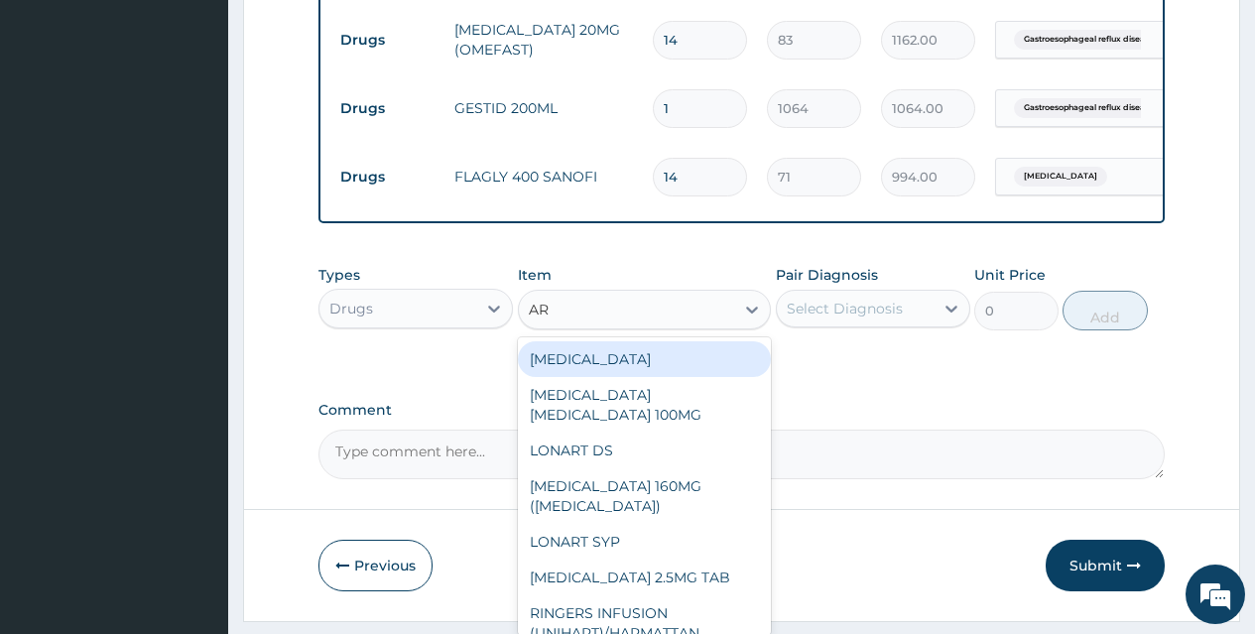
type input "A"
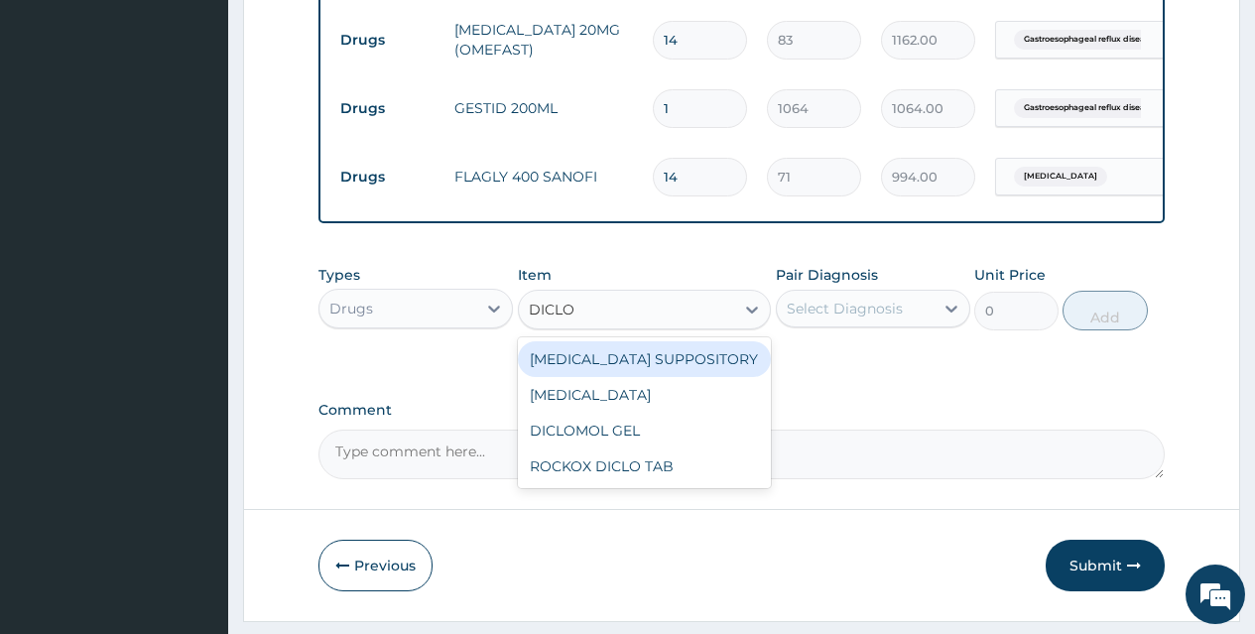
type input "DICLOF"
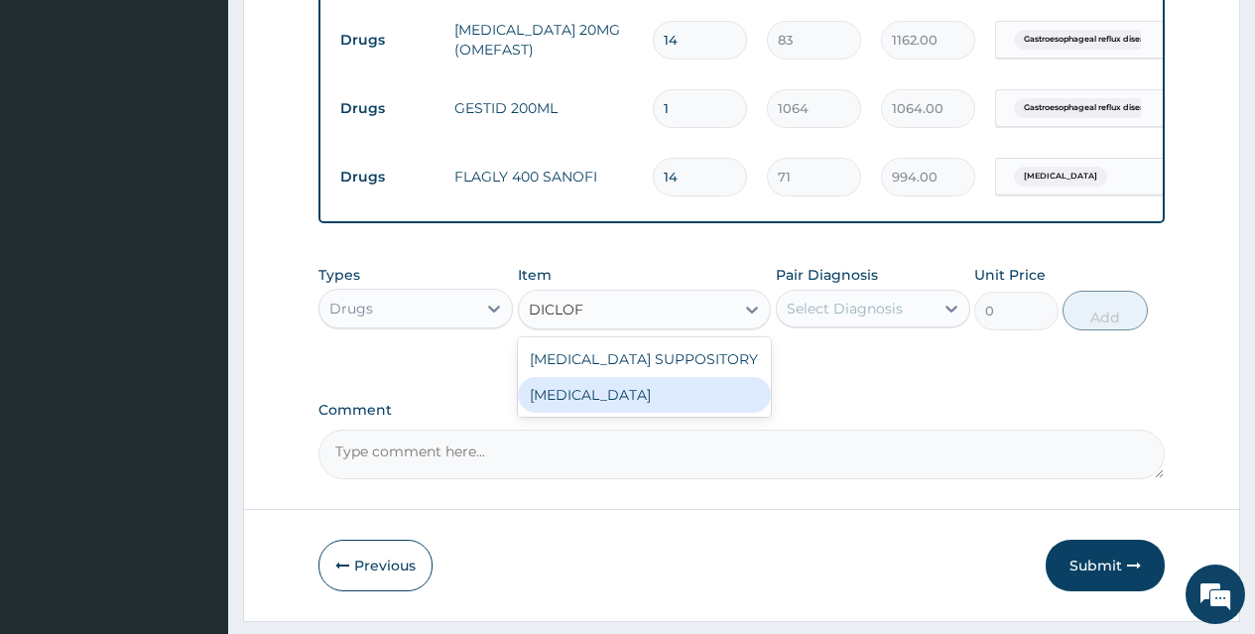
click at [616, 411] on div "DICLOFENAC" at bounding box center [645, 395] width 254 height 36
type input "591"
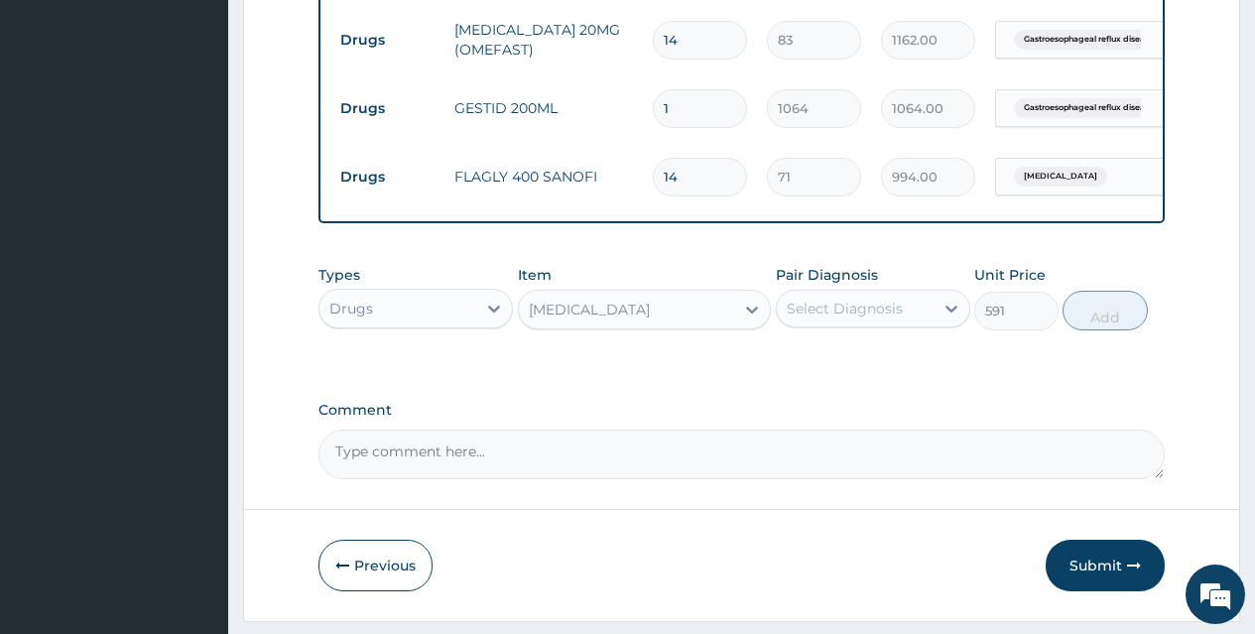
click at [698, 325] on div "DICLOFENAC" at bounding box center [627, 310] width 216 height 32
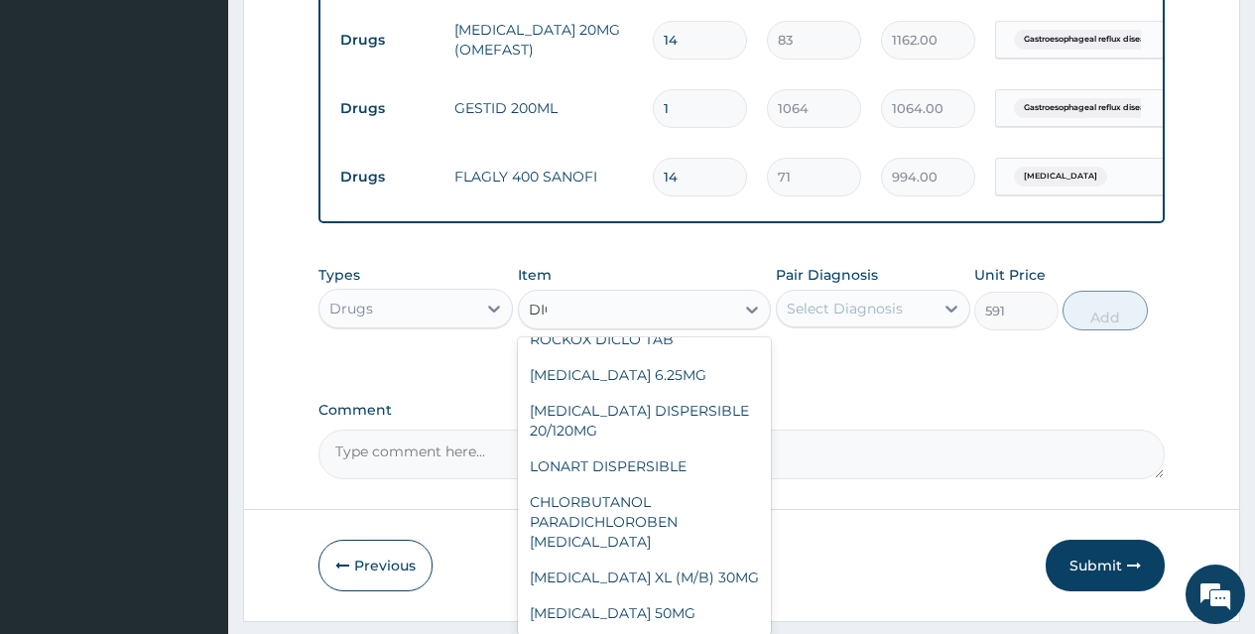
scroll to position [0, 0]
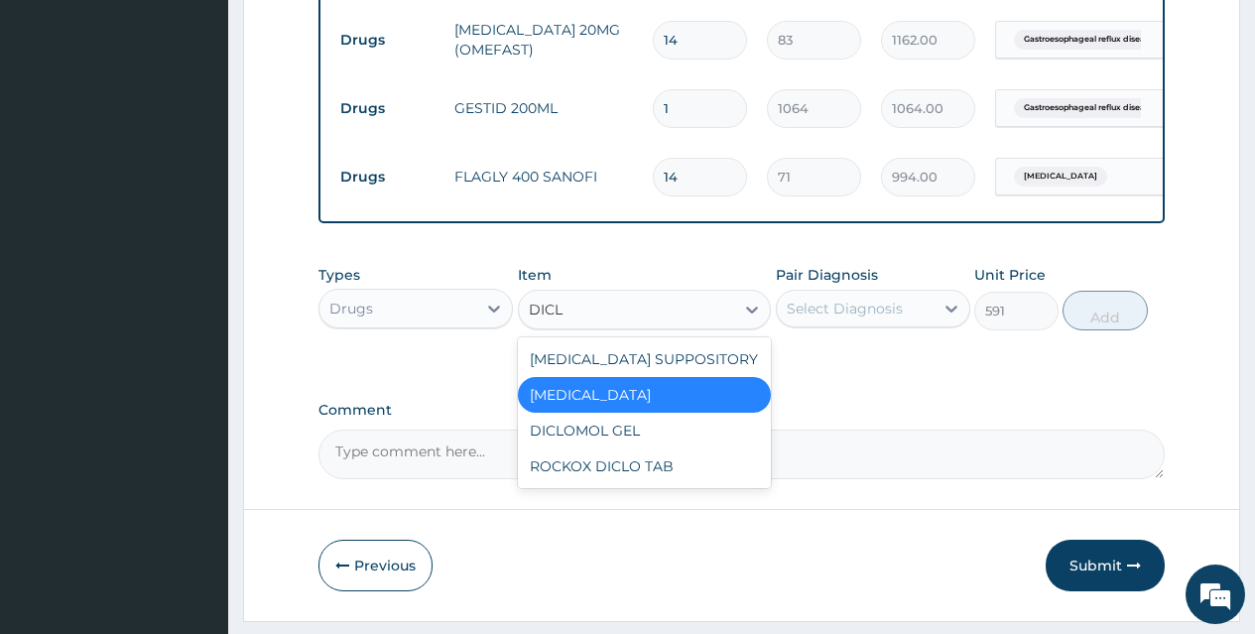
type input "DICLO"
click at [560, 478] on div "ROCKOX DICLO TAB" at bounding box center [645, 466] width 254 height 36
type input "83"
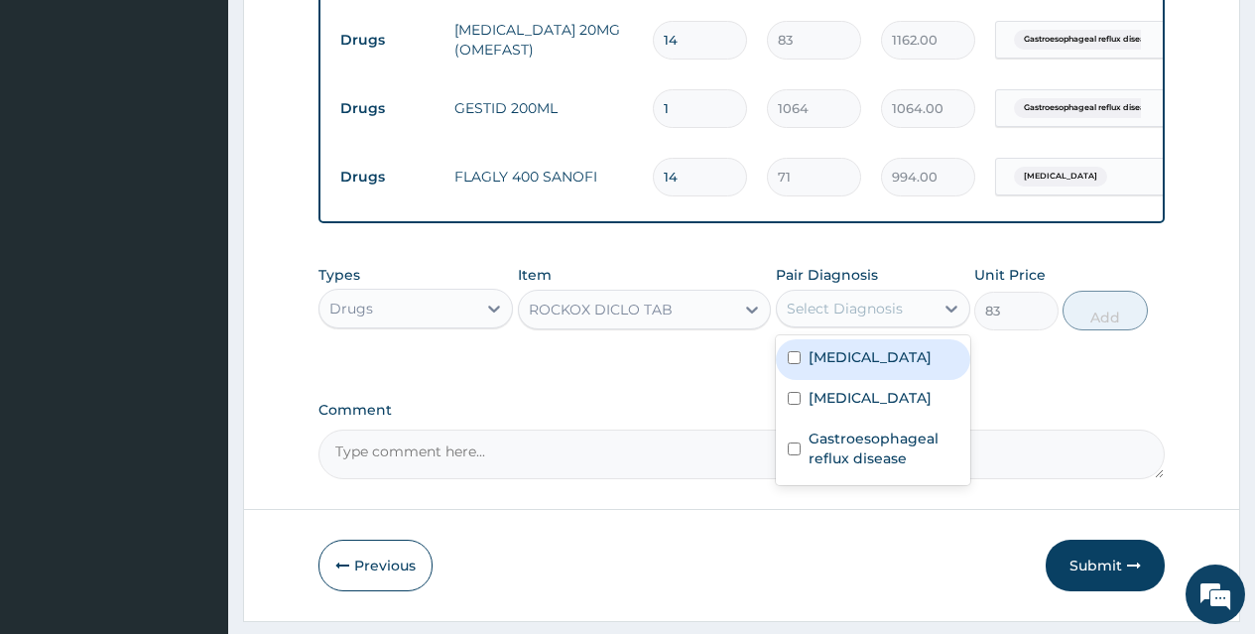
click at [815, 318] on div "Select Diagnosis" at bounding box center [845, 309] width 116 height 20
click at [798, 364] on input "checkbox" at bounding box center [794, 357] width 13 height 13
checkbox input "true"
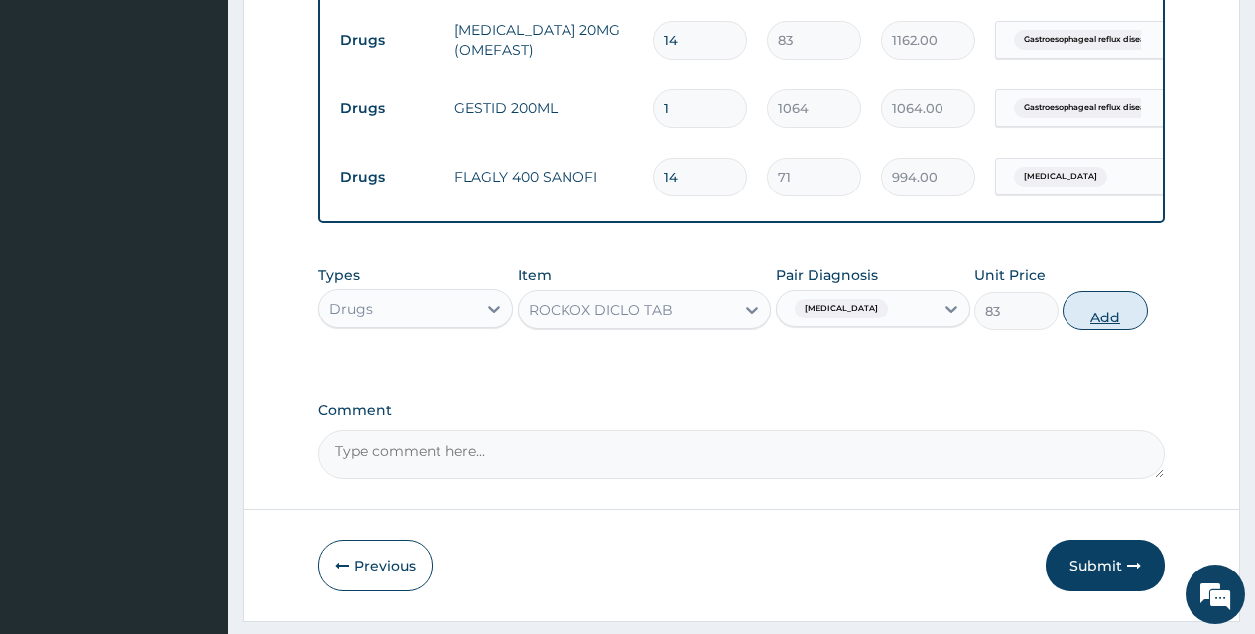
click at [1130, 330] on button "Add" at bounding box center [1105, 311] width 84 height 40
type input "0"
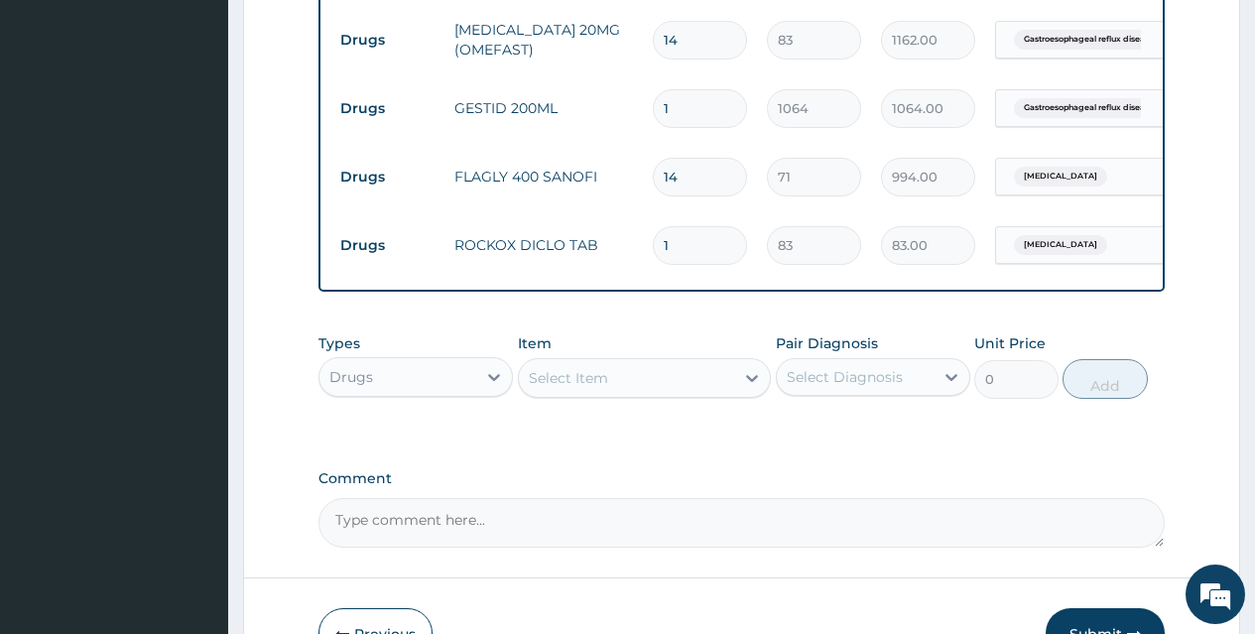
scroll to position [971, 0]
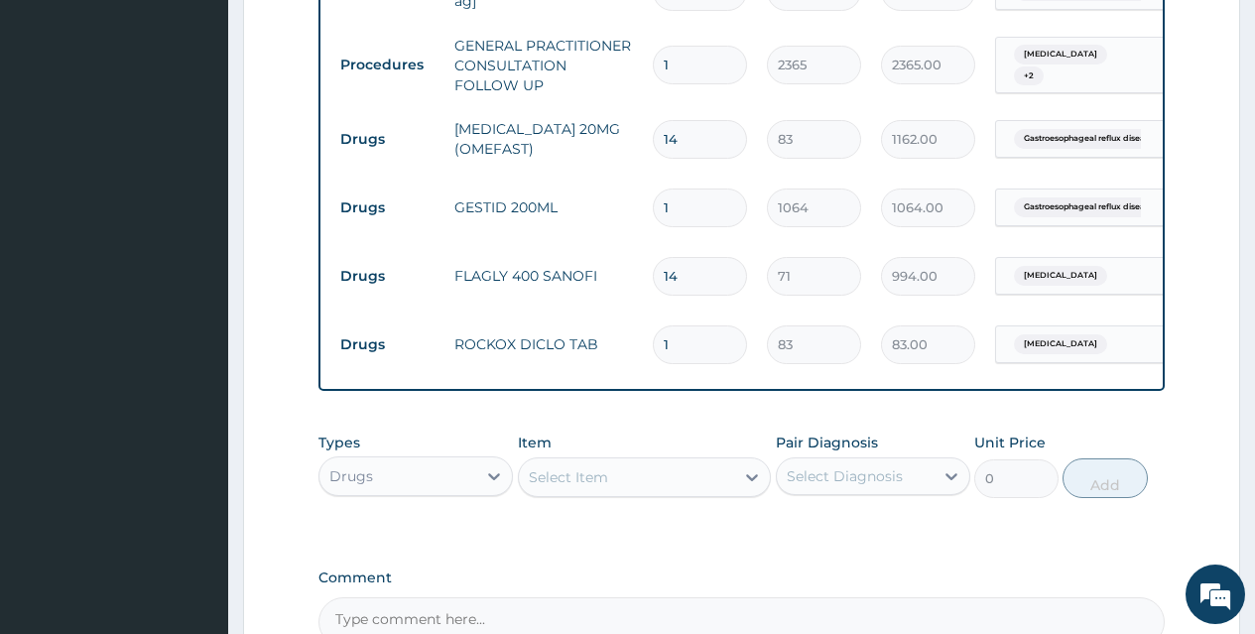
type input "0.00"
type input "7"
type input "581.00"
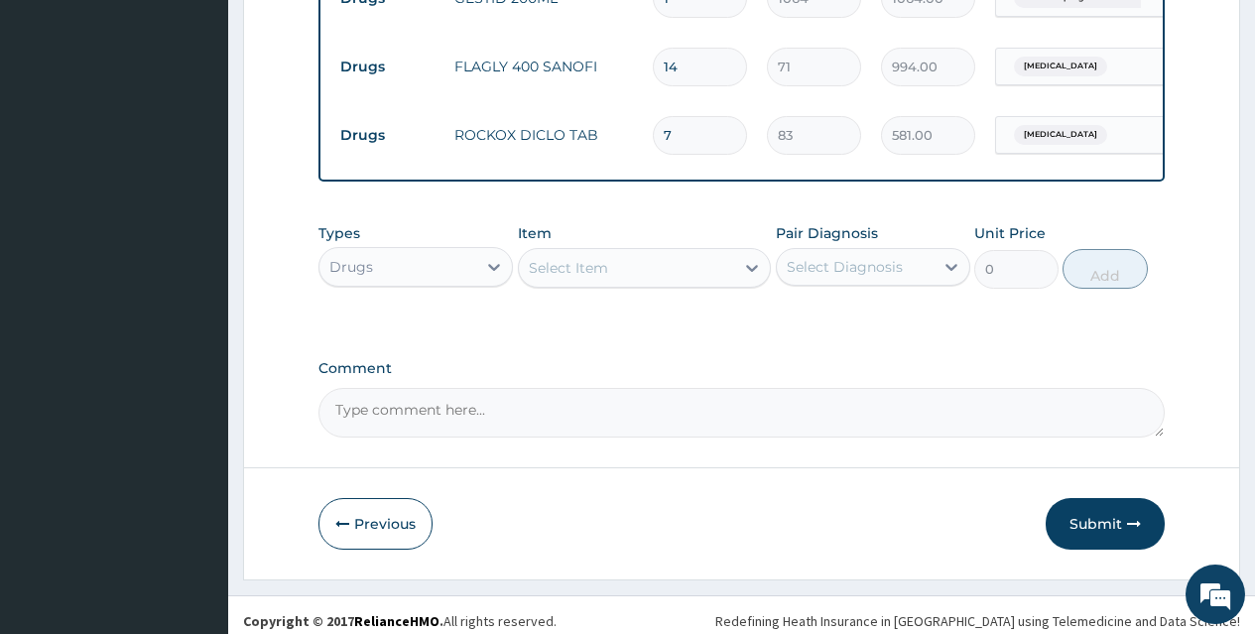
scroll to position [1207, 0]
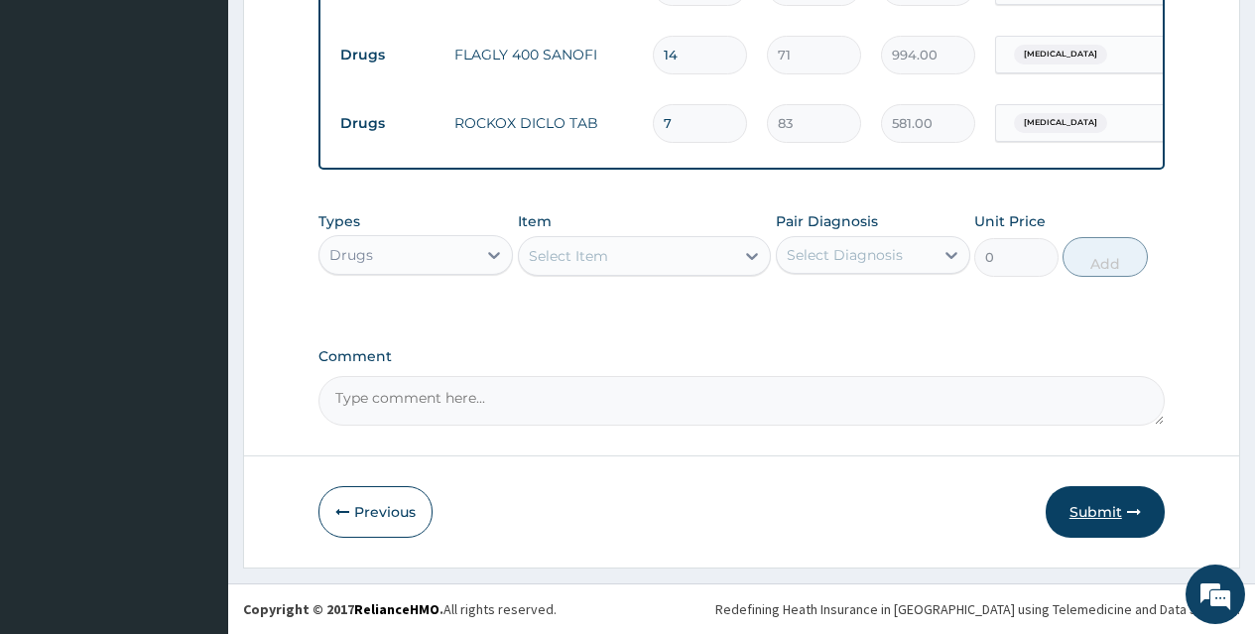
type input "7"
click at [1069, 507] on button "Submit" at bounding box center [1105, 512] width 119 height 52
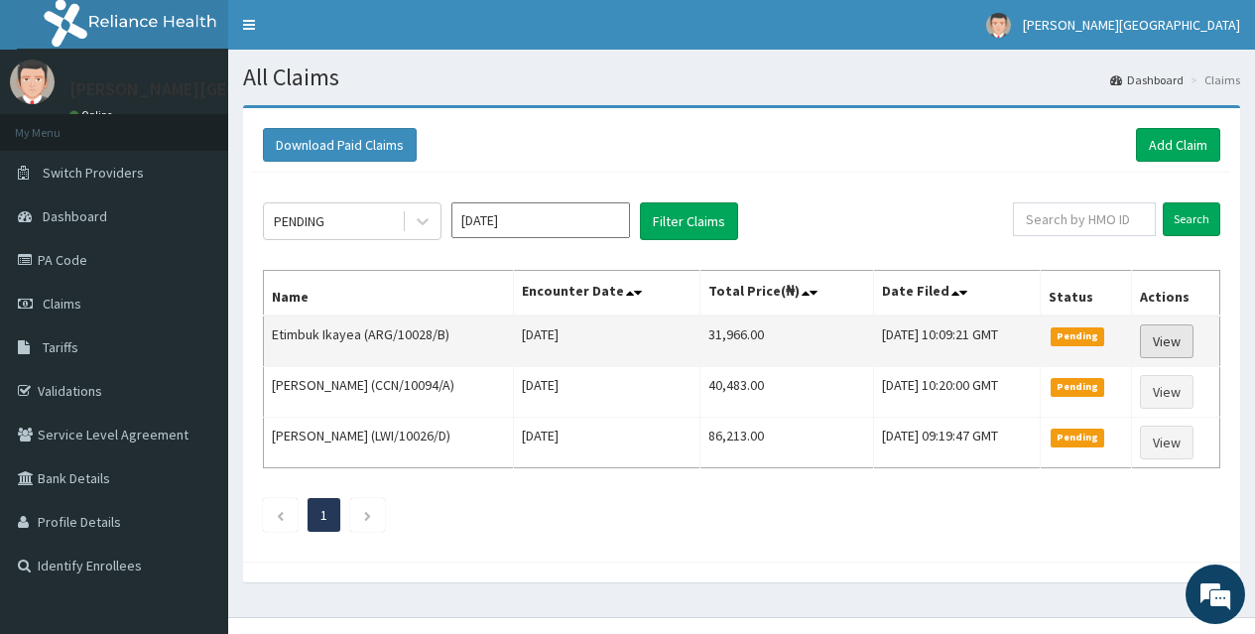
click at [1159, 345] on link "View" at bounding box center [1167, 341] width 54 height 34
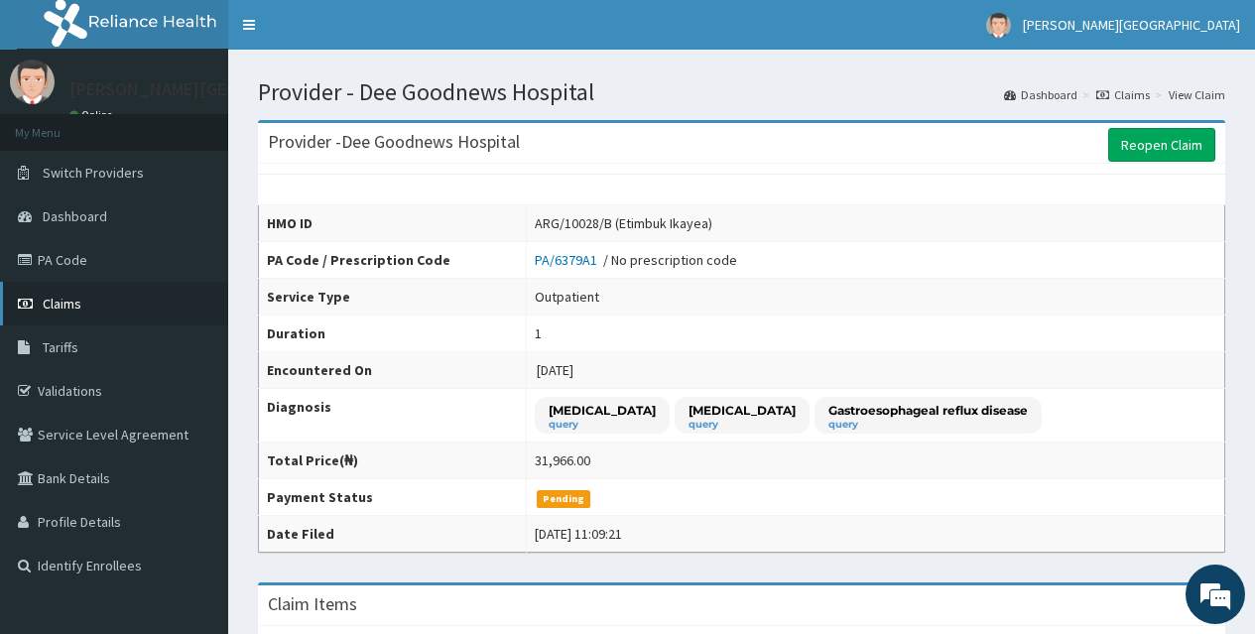
click at [71, 304] on span "Claims" at bounding box center [62, 304] width 39 height 18
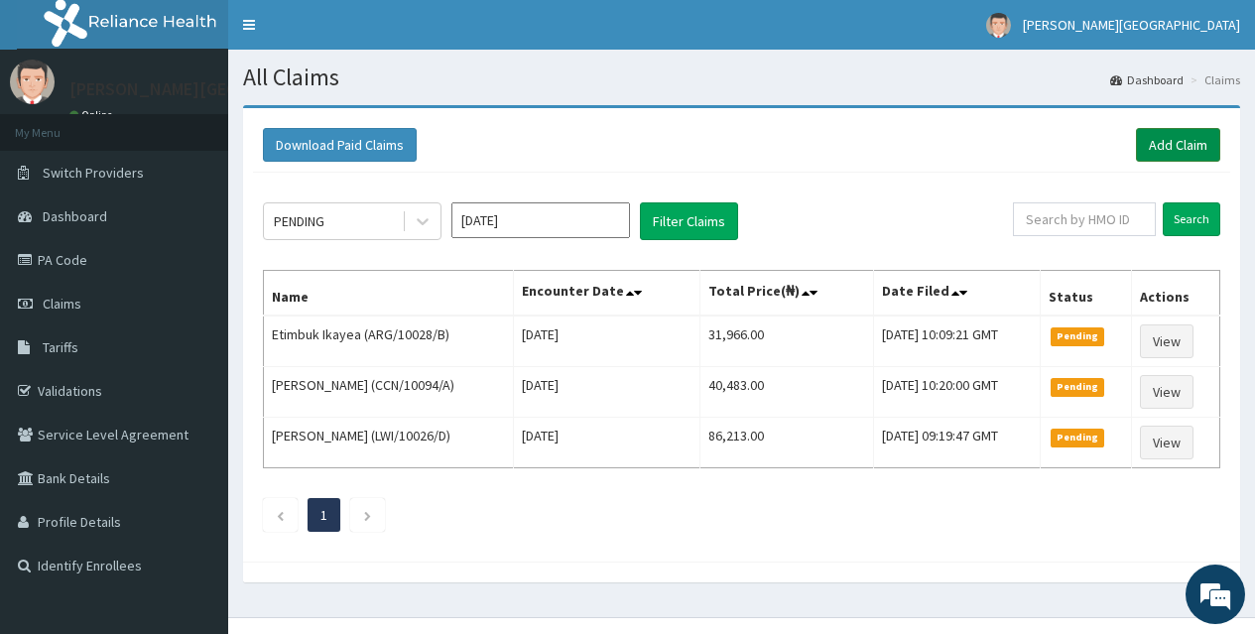
click at [1186, 147] on link "Add Claim" at bounding box center [1178, 145] width 84 height 34
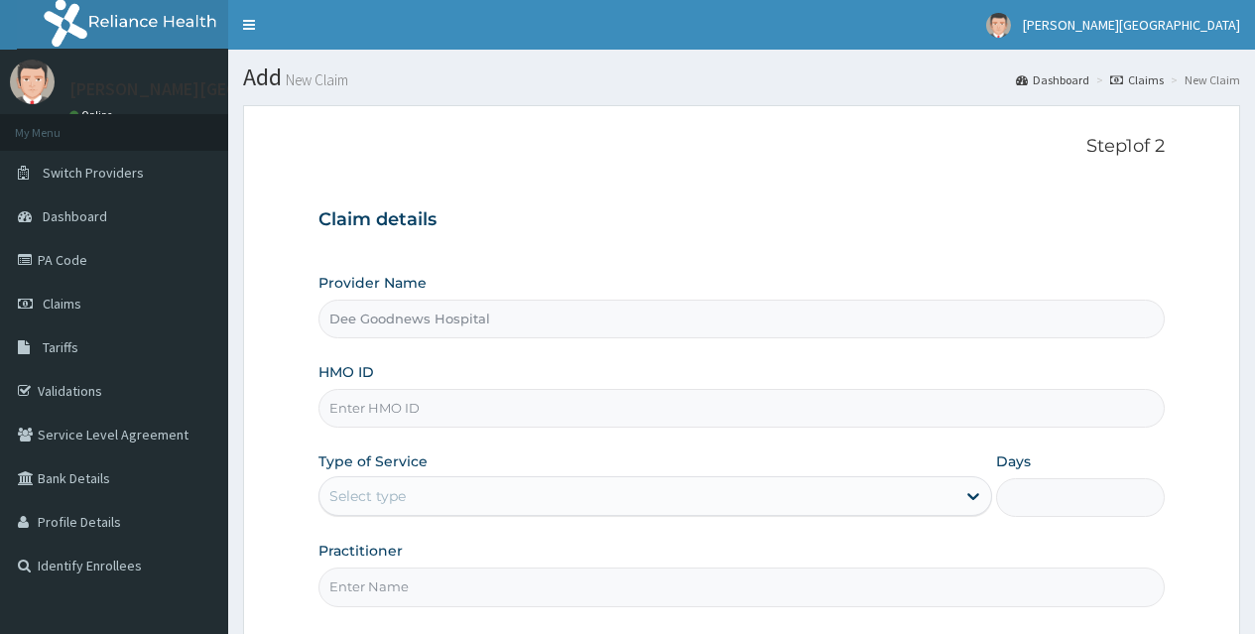
type input "Dee Goodnews Hospital"
click at [434, 403] on input "HMO ID" at bounding box center [741, 408] width 846 height 39
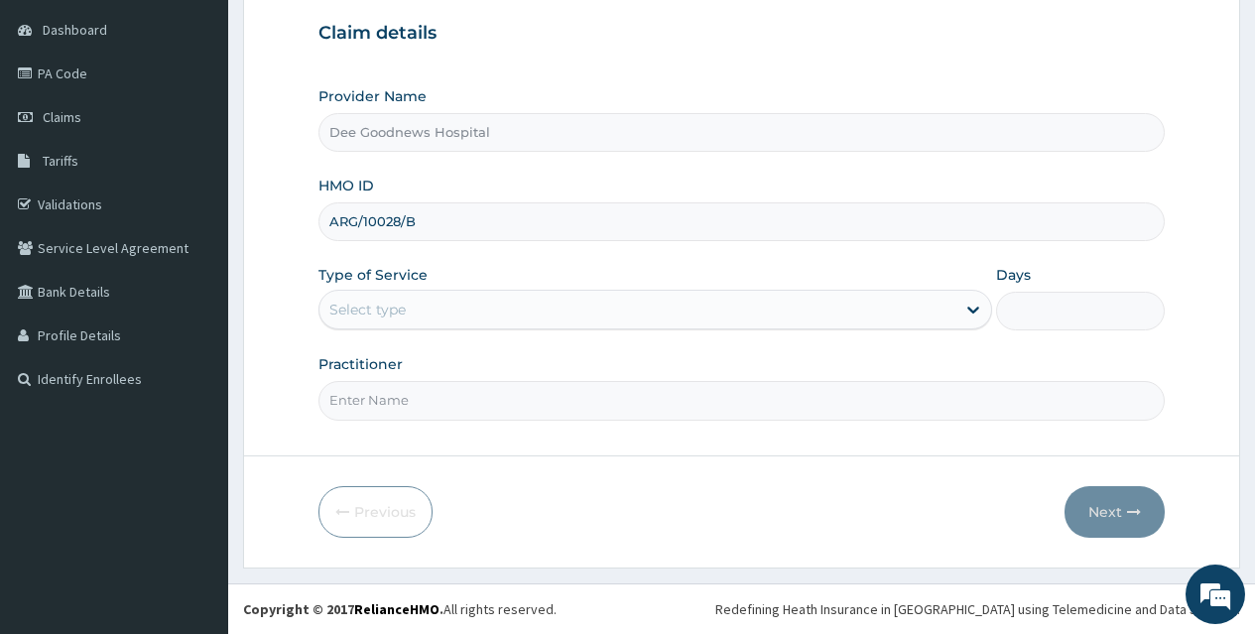
type input "ARG/10028/B"
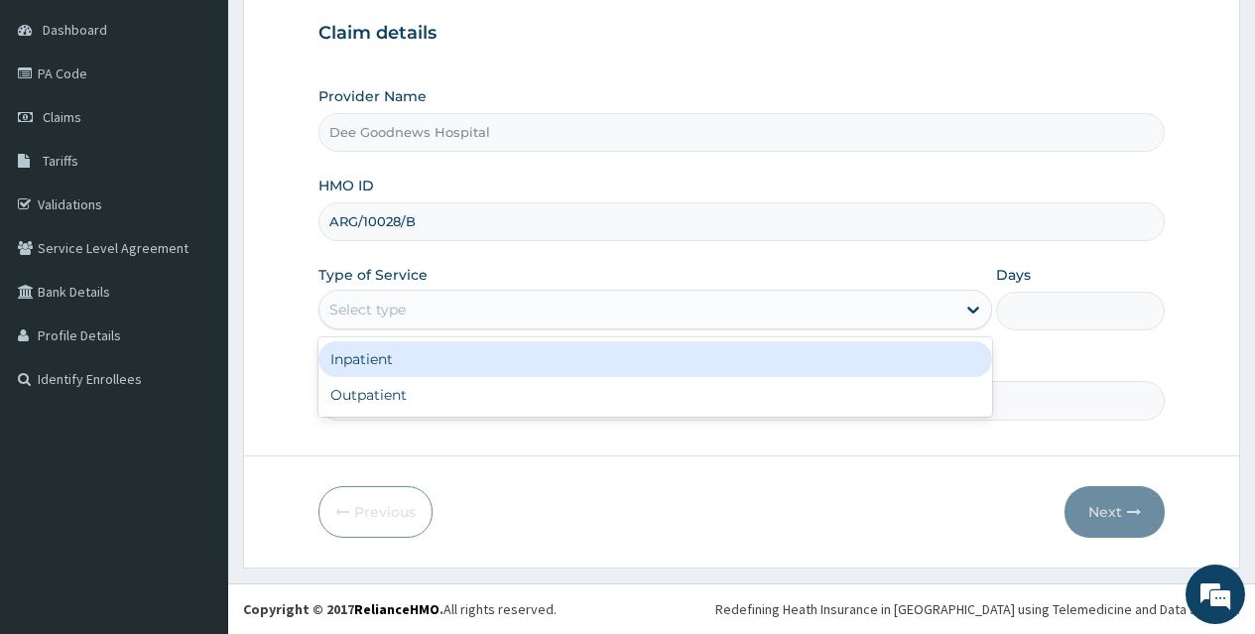
click at [414, 320] on div "Select type" at bounding box center [637, 310] width 636 height 32
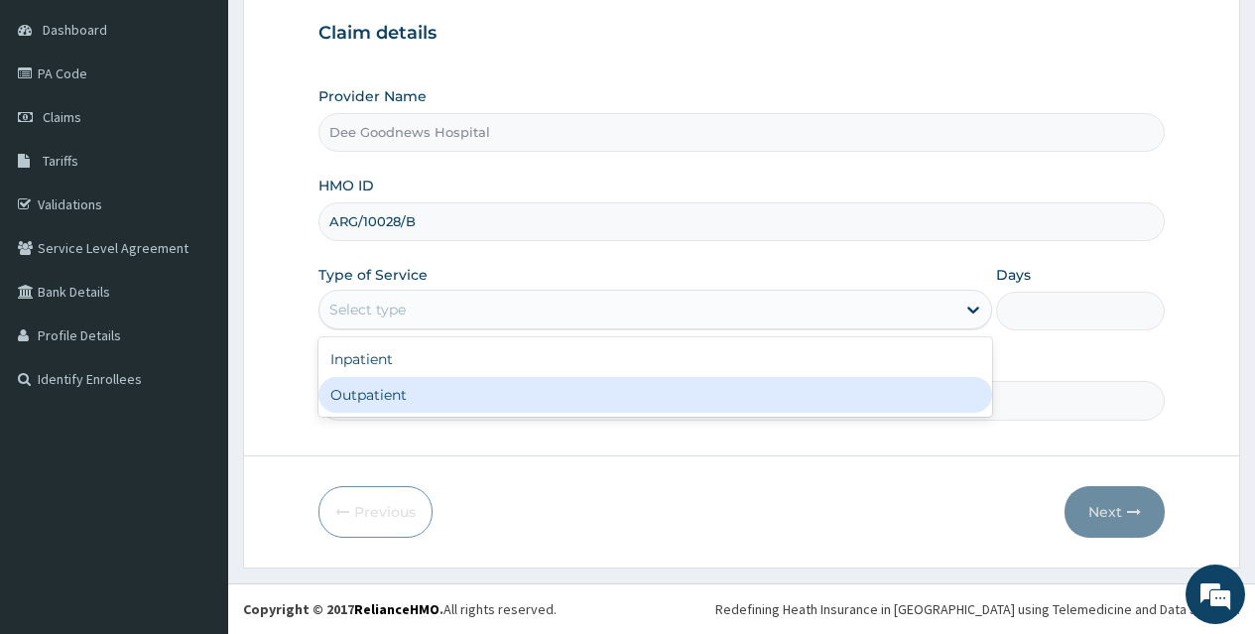
click at [390, 383] on div "Outpatient" at bounding box center [655, 395] width 674 height 36
type input "1"
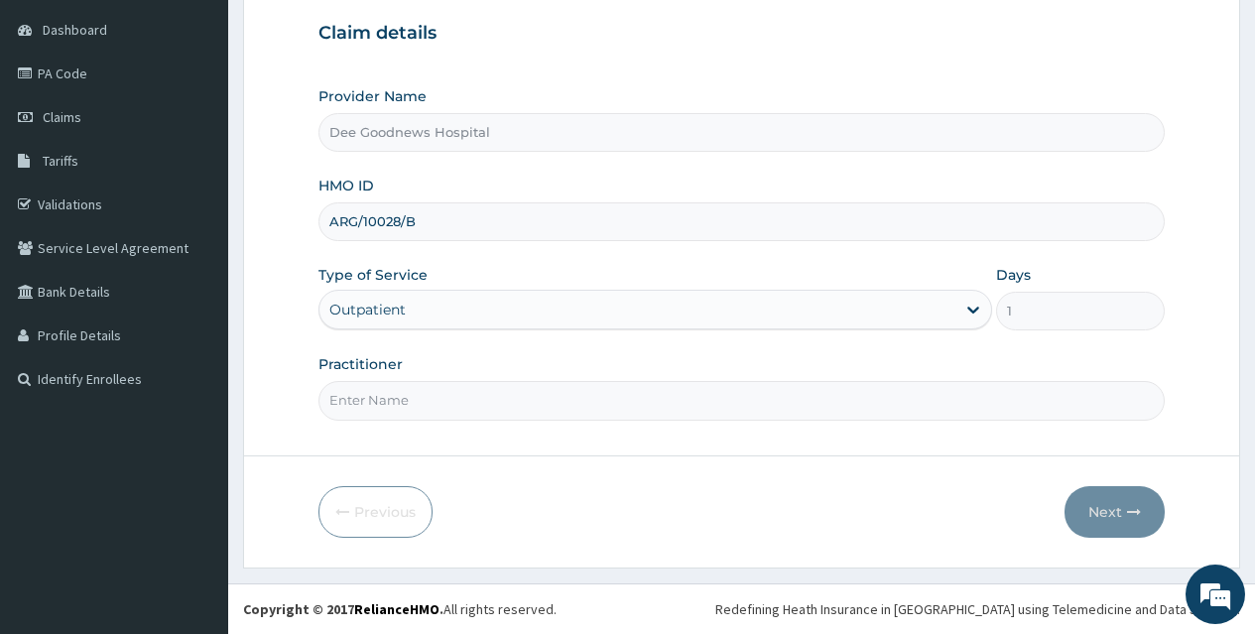
click at [413, 413] on input "Practitioner" at bounding box center [741, 400] width 846 height 39
type input "DR SOLOMON ABONYI"
click at [1085, 513] on button "Next" at bounding box center [1115, 512] width 100 height 52
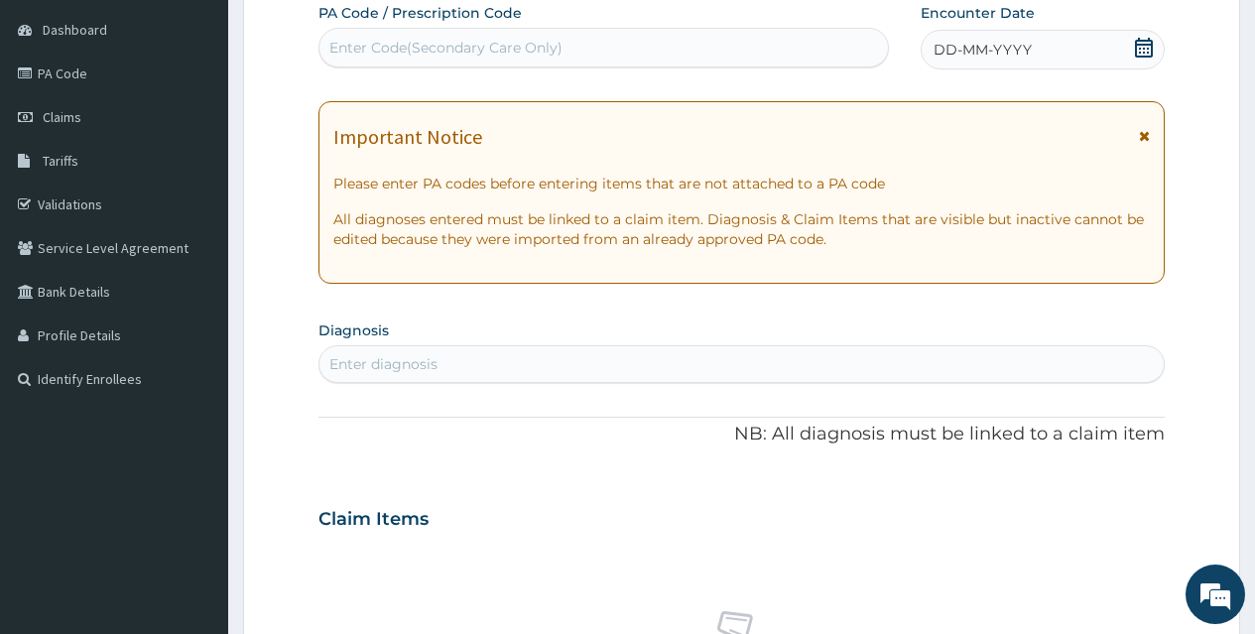
click at [593, 57] on div "Enter Code(Secondary Care Only)" at bounding box center [603, 48] width 568 height 32
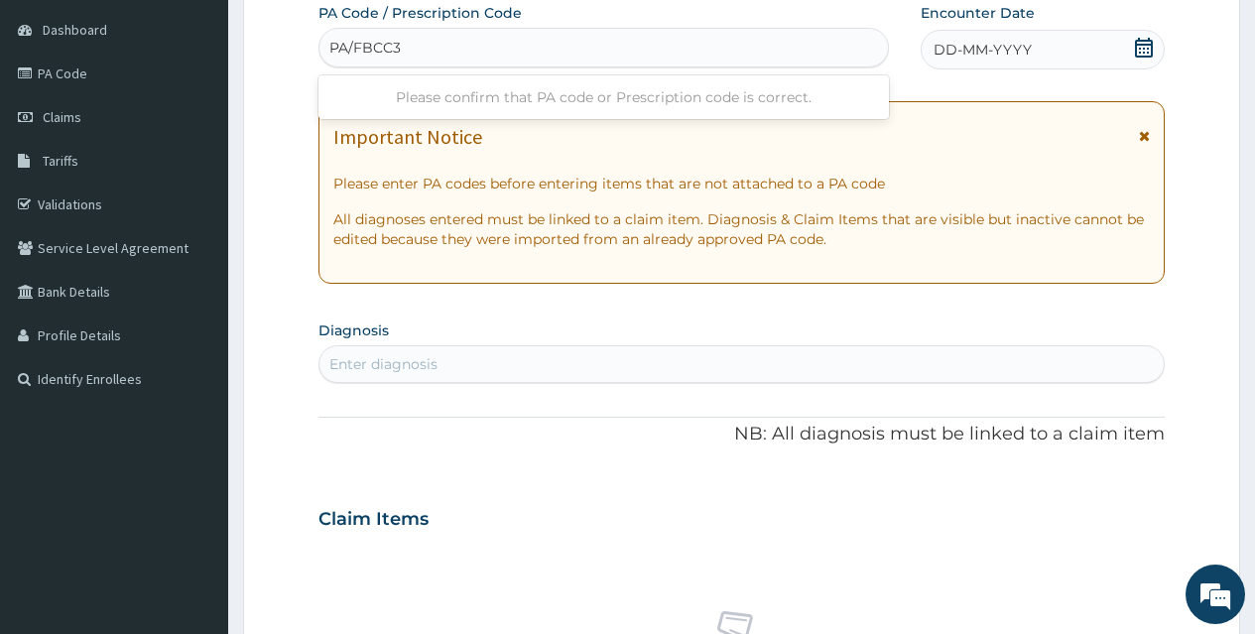
type input "PA/FBCC3D"
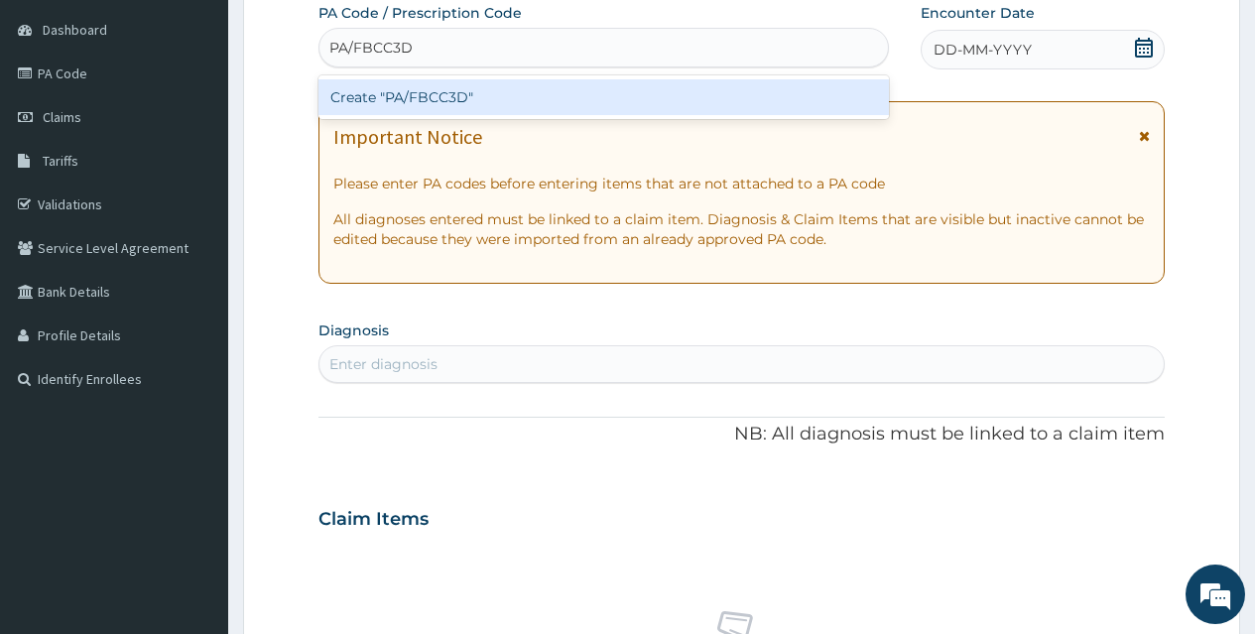
click at [487, 105] on div "Create "PA/FBCC3D"" at bounding box center [602, 97] width 569 height 36
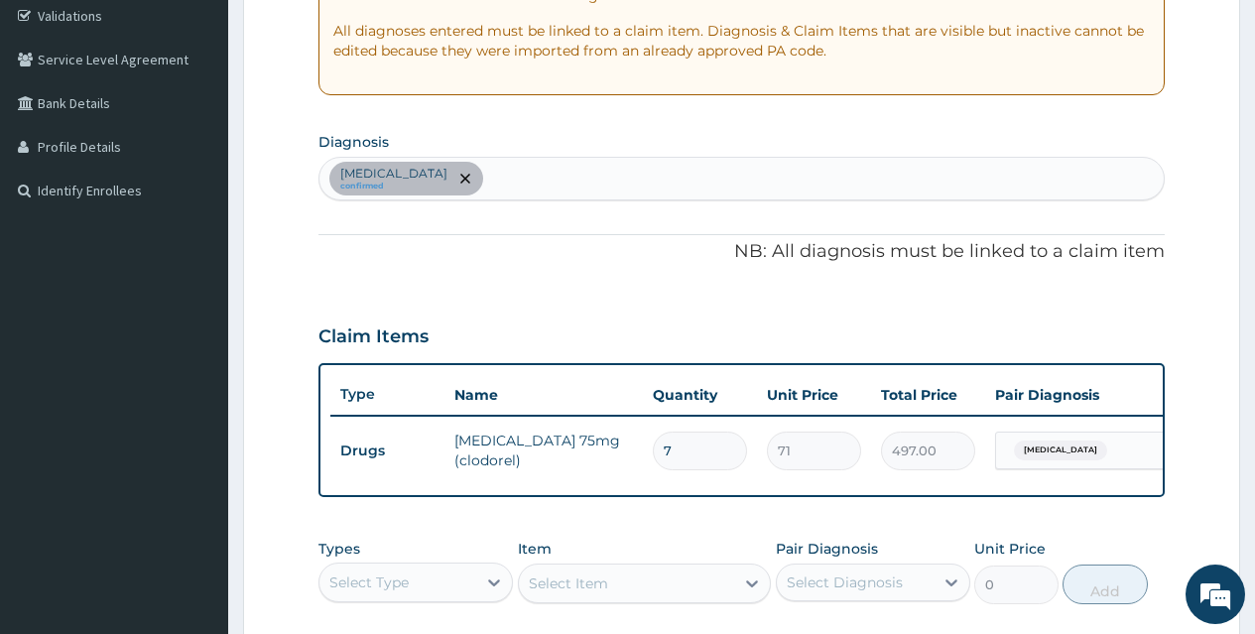
scroll to position [410, 0]
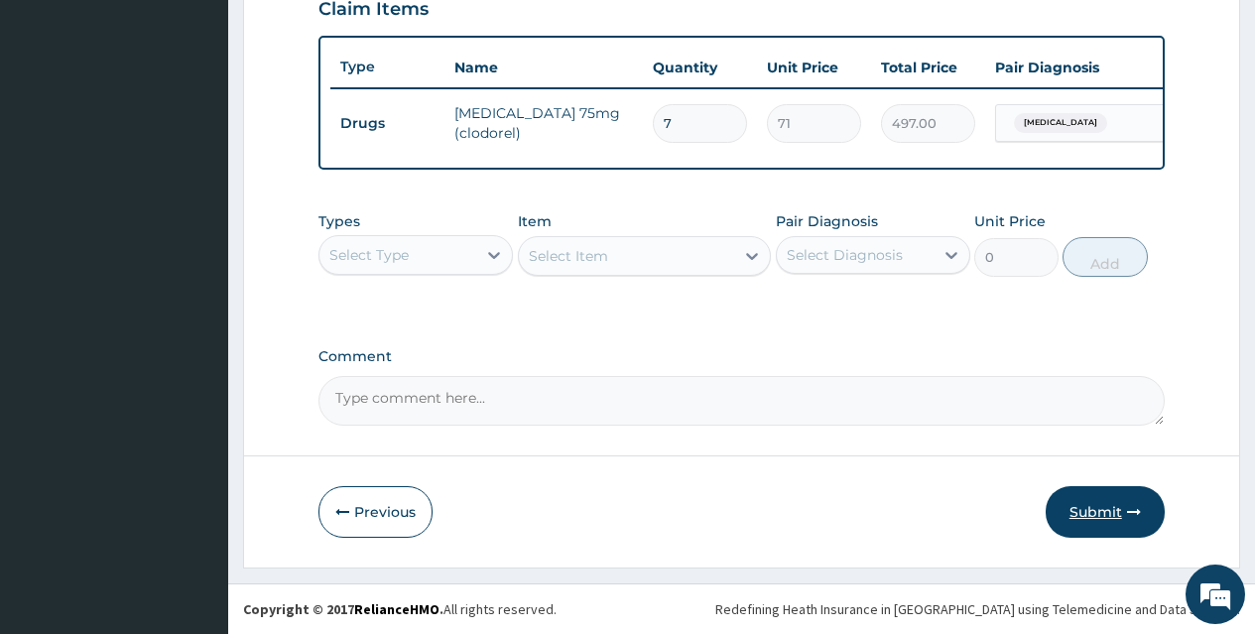
click at [1096, 511] on button "Submit" at bounding box center [1105, 512] width 119 height 52
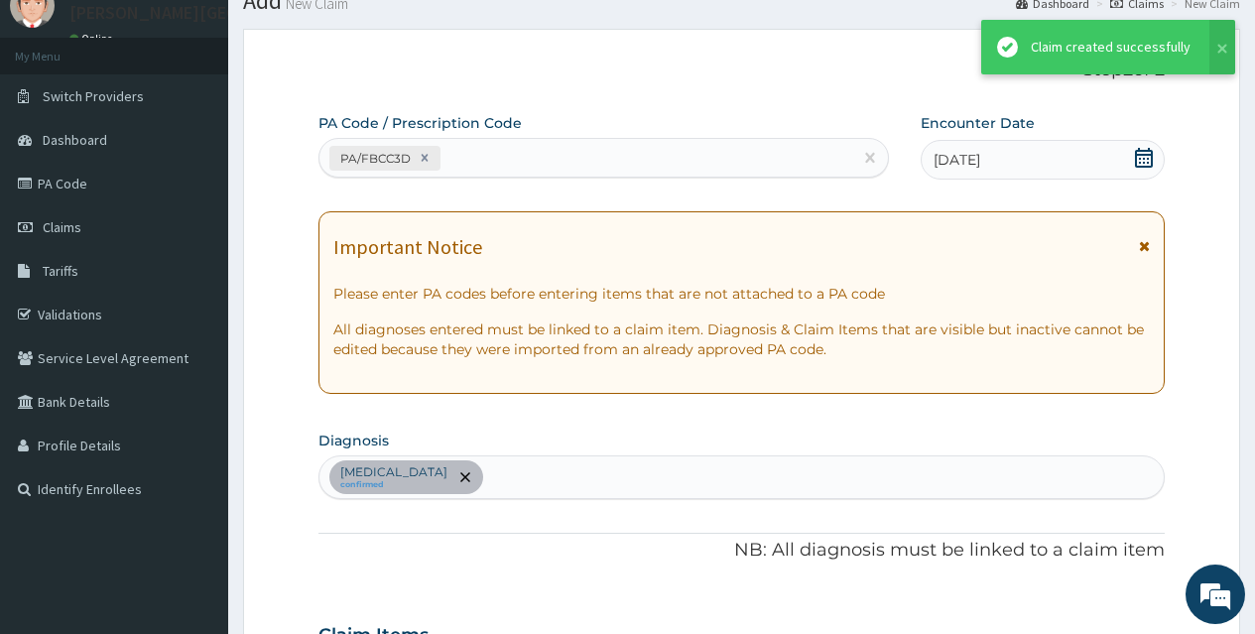
scroll to position [717, 0]
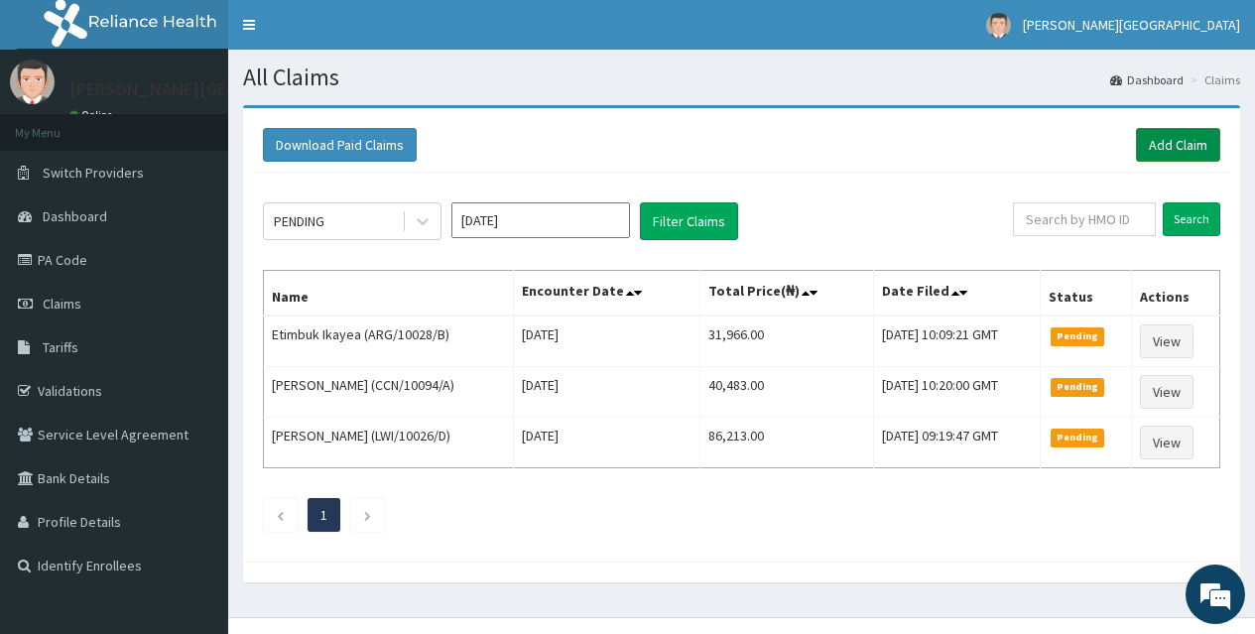
click at [1187, 140] on link "Add Claim" at bounding box center [1178, 145] width 84 height 34
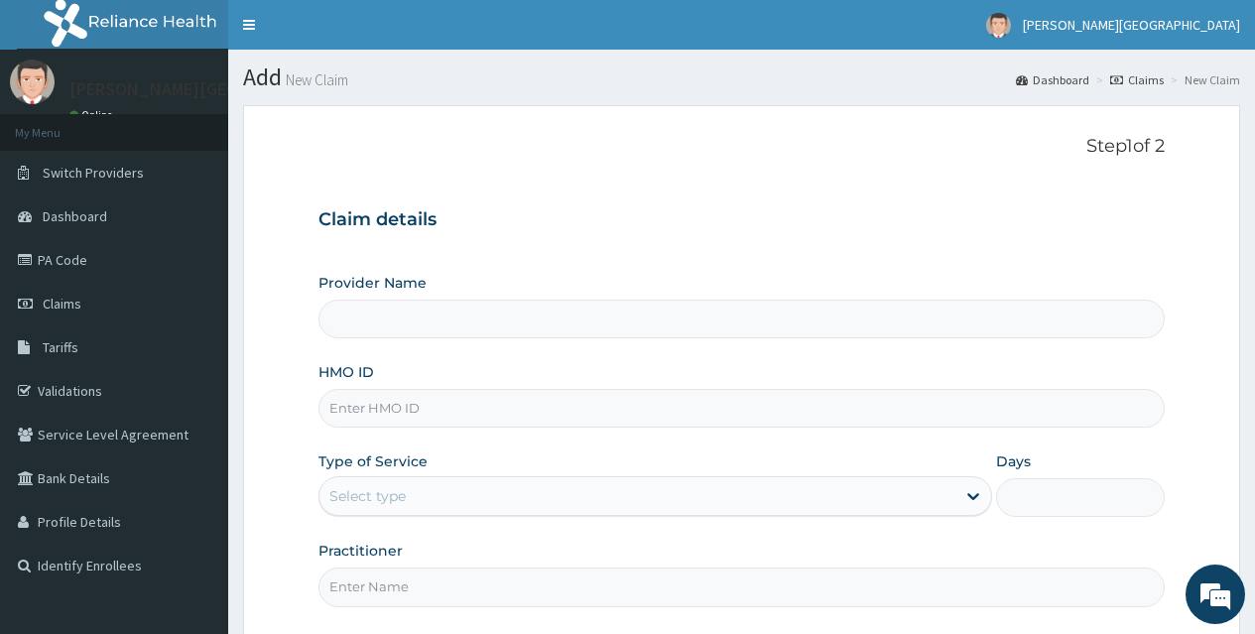
type input "Dee Goodnews Hospital"
click at [370, 410] on input "HMO ID" at bounding box center [741, 408] width 846 height 39
type input "CCN/10007/A"
click at [405, 510] on div "Select type" at bounding box center [637, 496] width 636 height 32
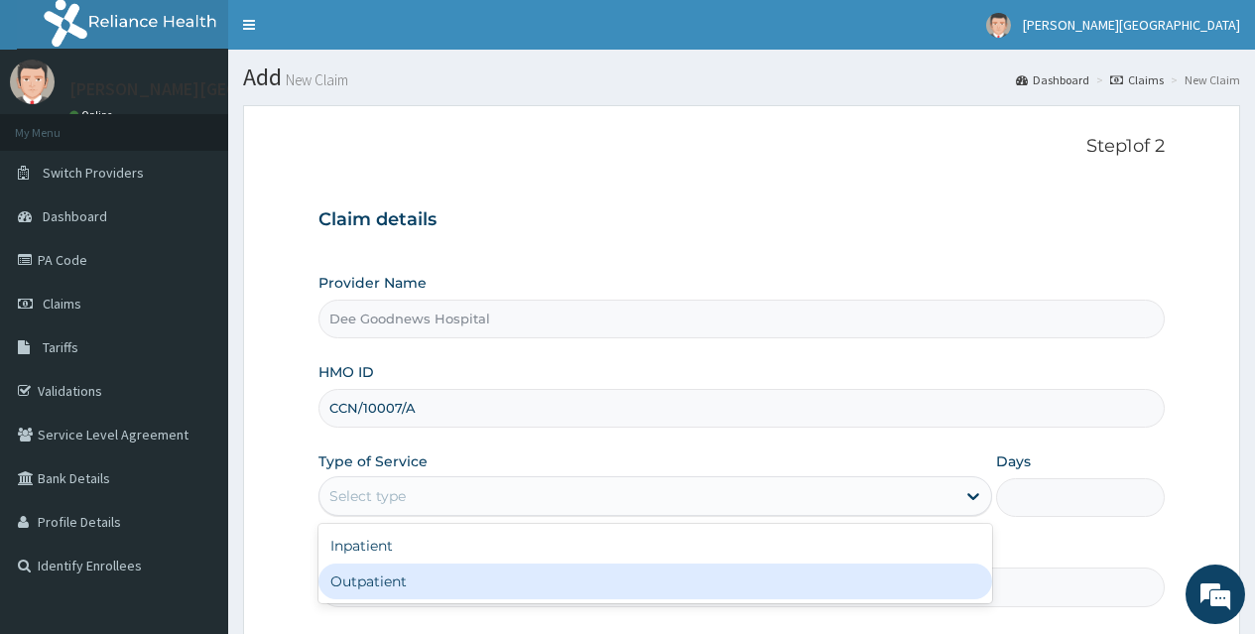
click at [368, 576] on div "Outpatient" at bounding box center [655, 582] width 674 height 36
type input "1"
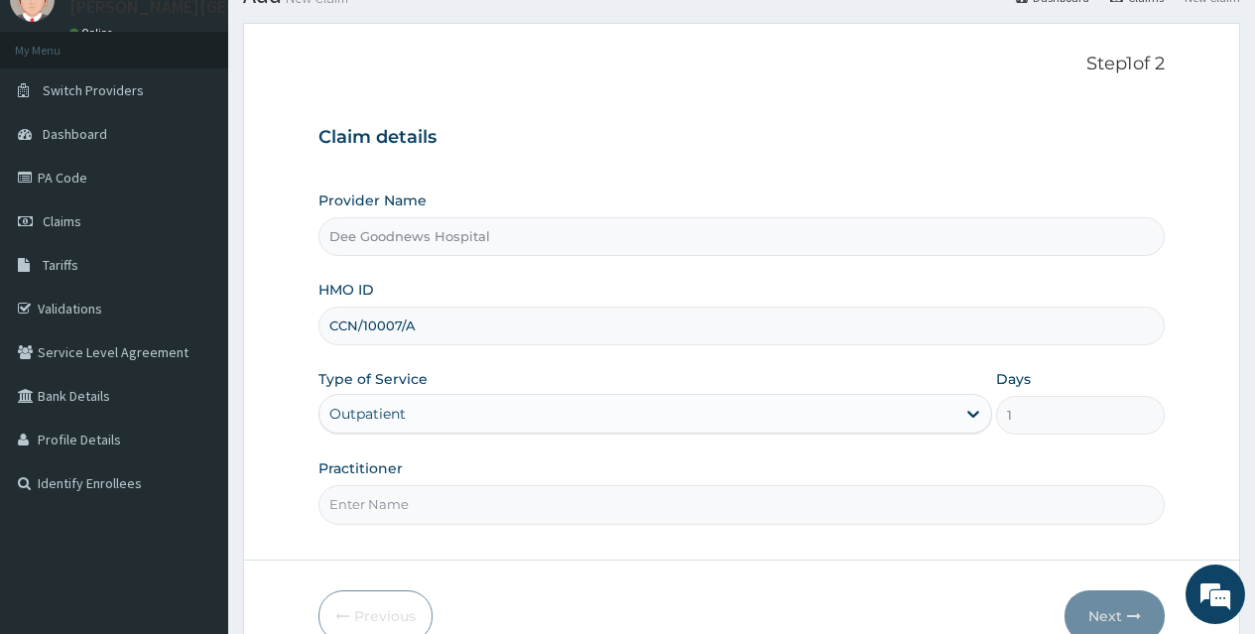
scroll to position [187, 0]
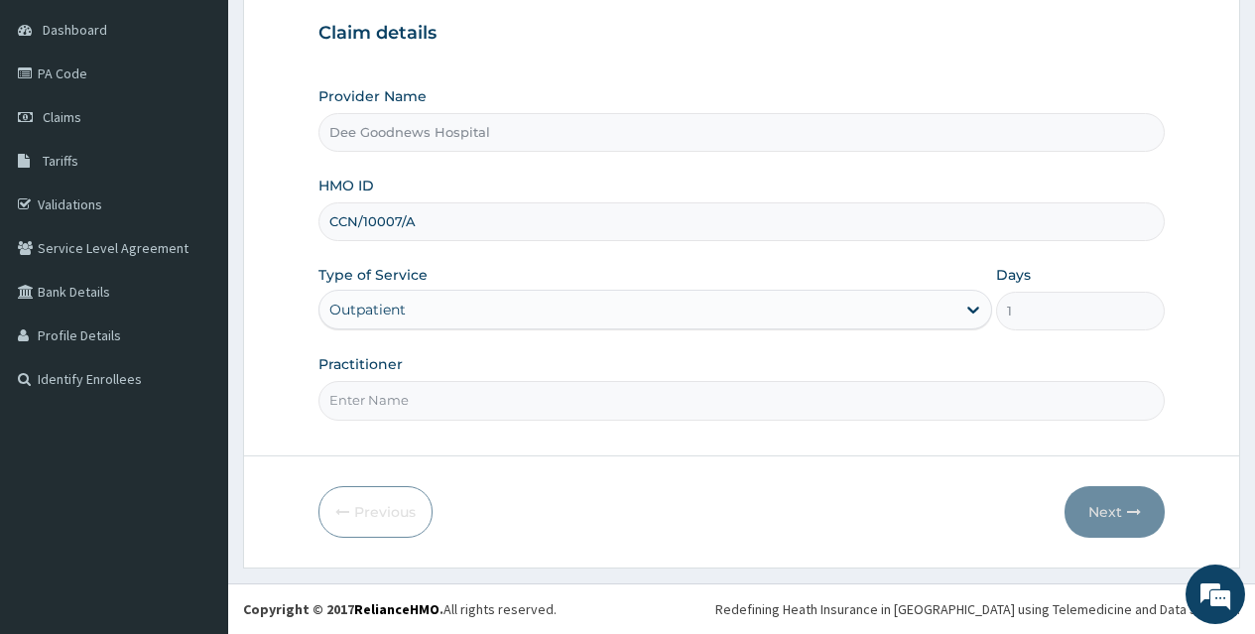
click at [366, 394] on input "Practitioner" at bounding box center [741, 400] width 846 height 39
type input "DR SOLOMON ABONYI"
click at [1123, 514] on button "Next" at bounding box center [1115, 512] width 100 height 52
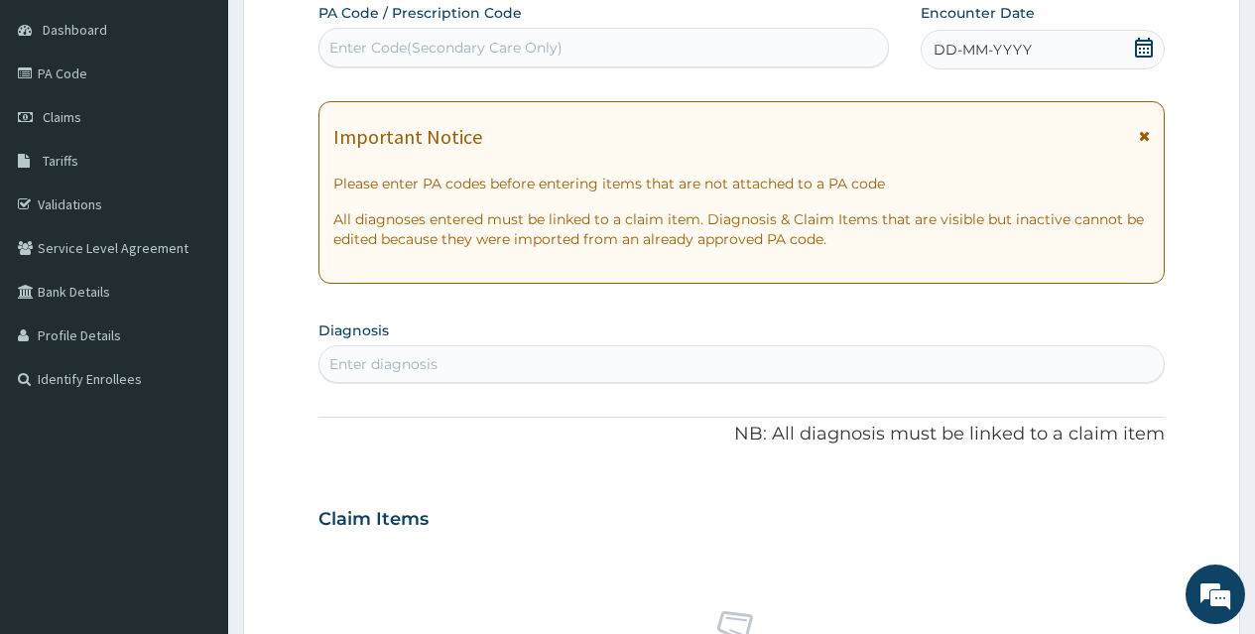
click at [1148, 46] on icon at bounding box center [1144, 48] width 20 height 20
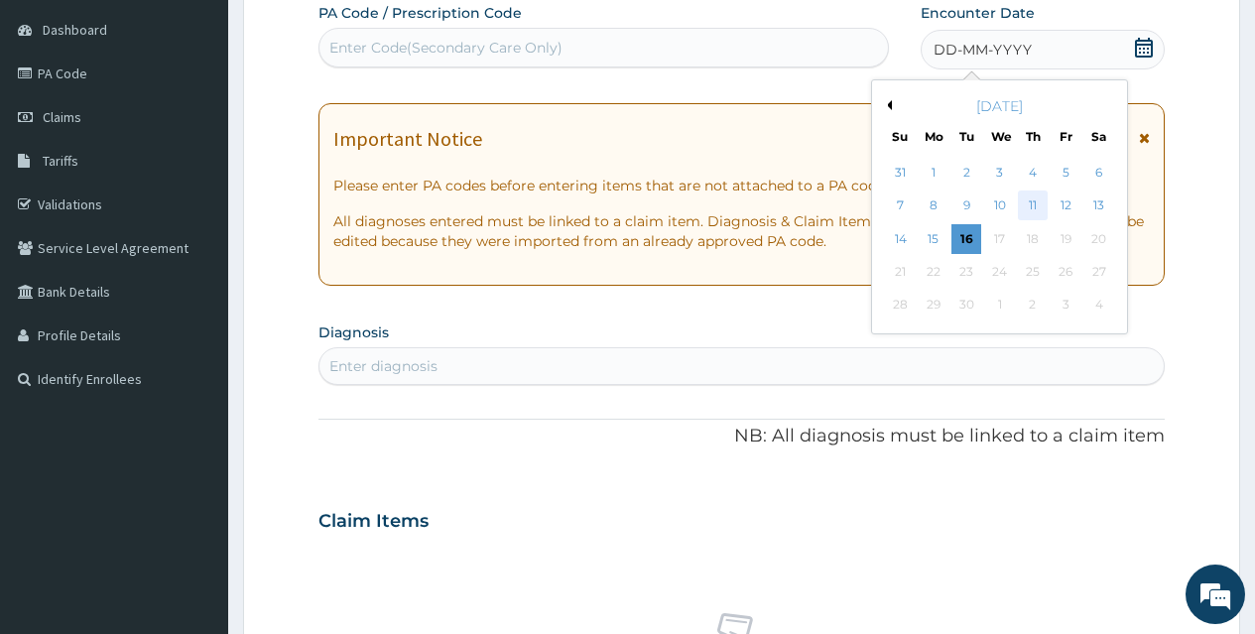
click at [1044, 203] on div "11" at bounding box center [1033, 206] width 30 height 30
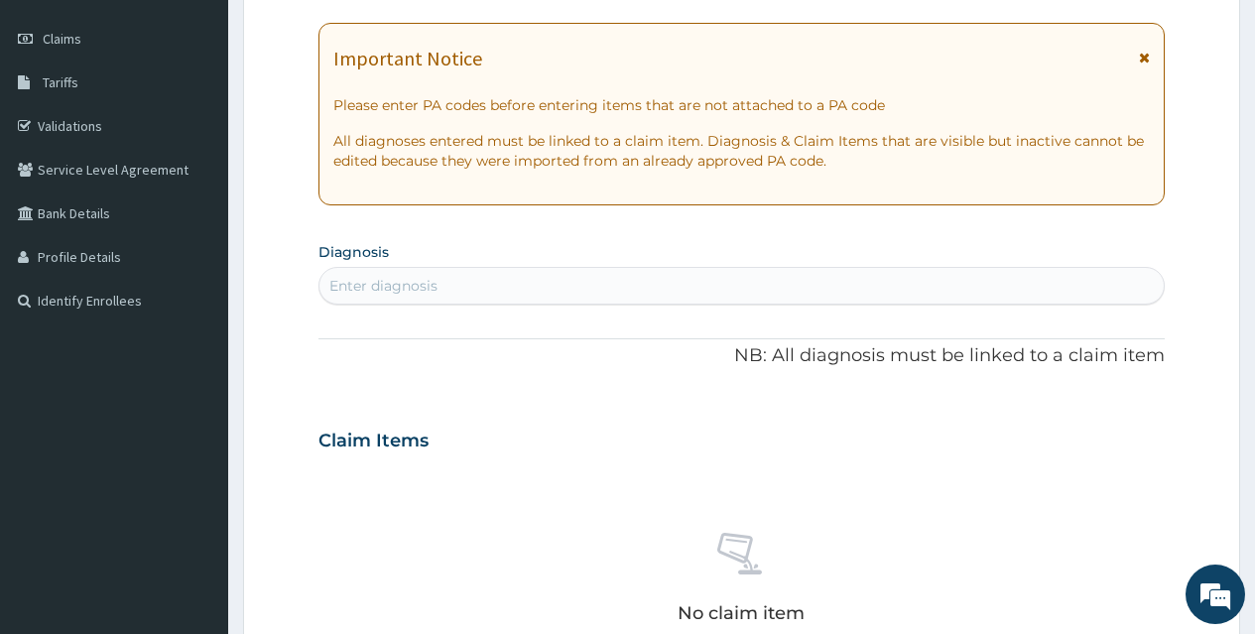
scroll to position [385, 0]
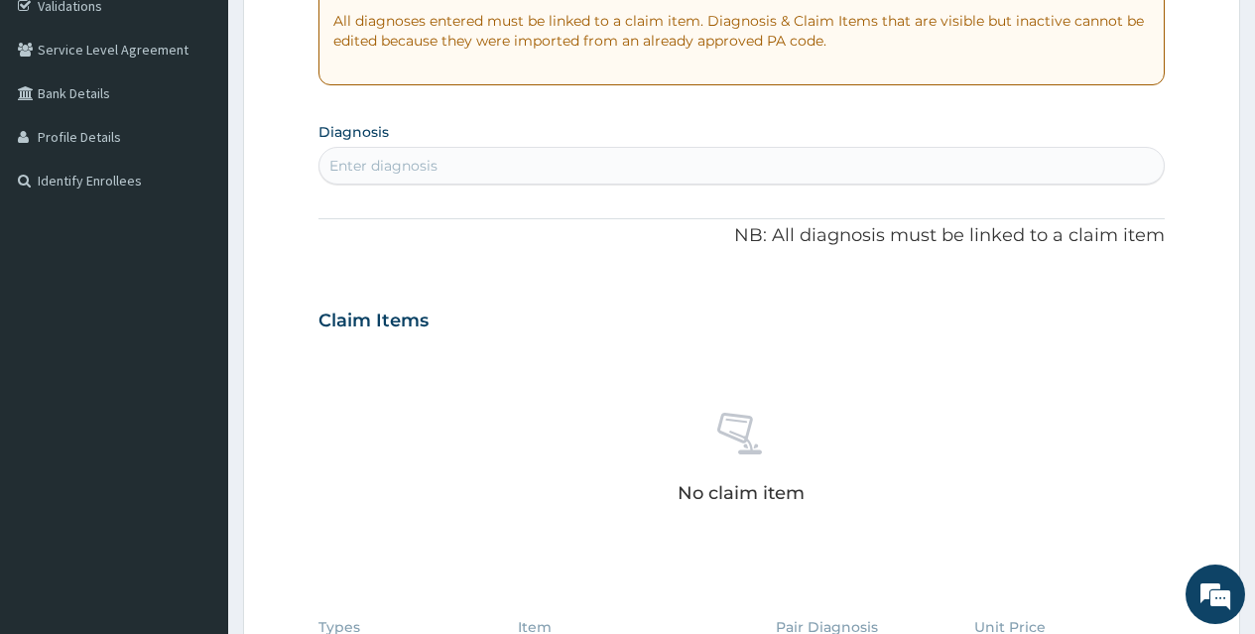
click at [443, 168] on div "Enter diagnosis" at bounding box center [741, 166] width 844 height 32
type input "PEPT"
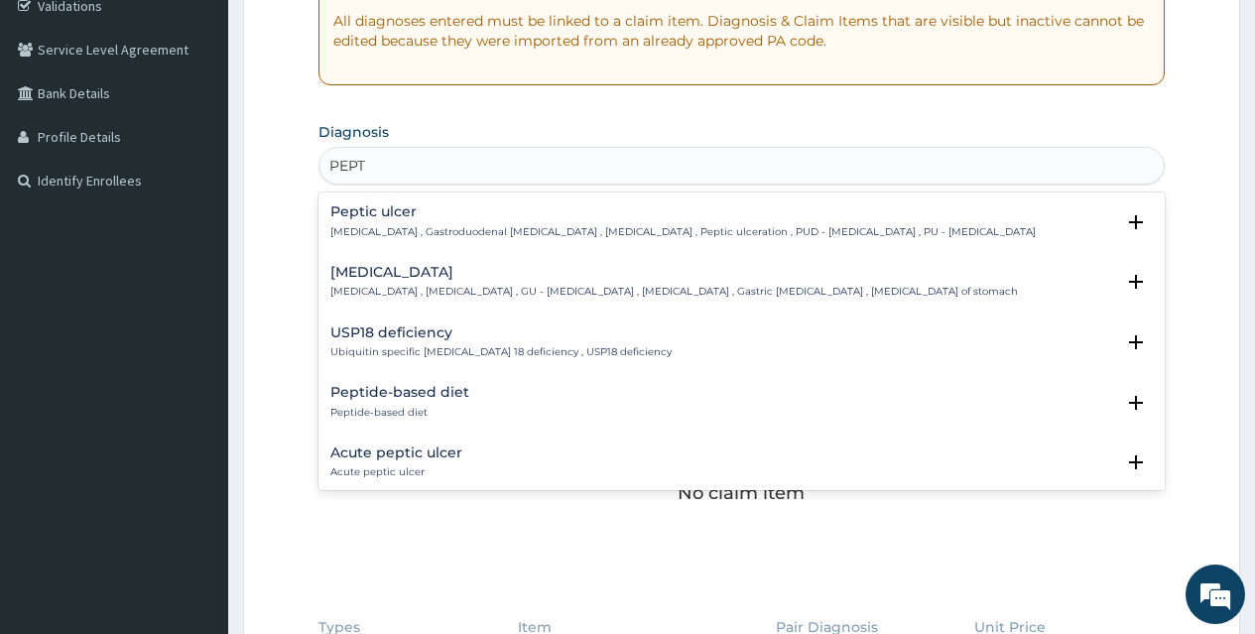
click at [390, 215] on h4 "Peptic ulcer" at bounding box center [682, 211] width 705 height 15
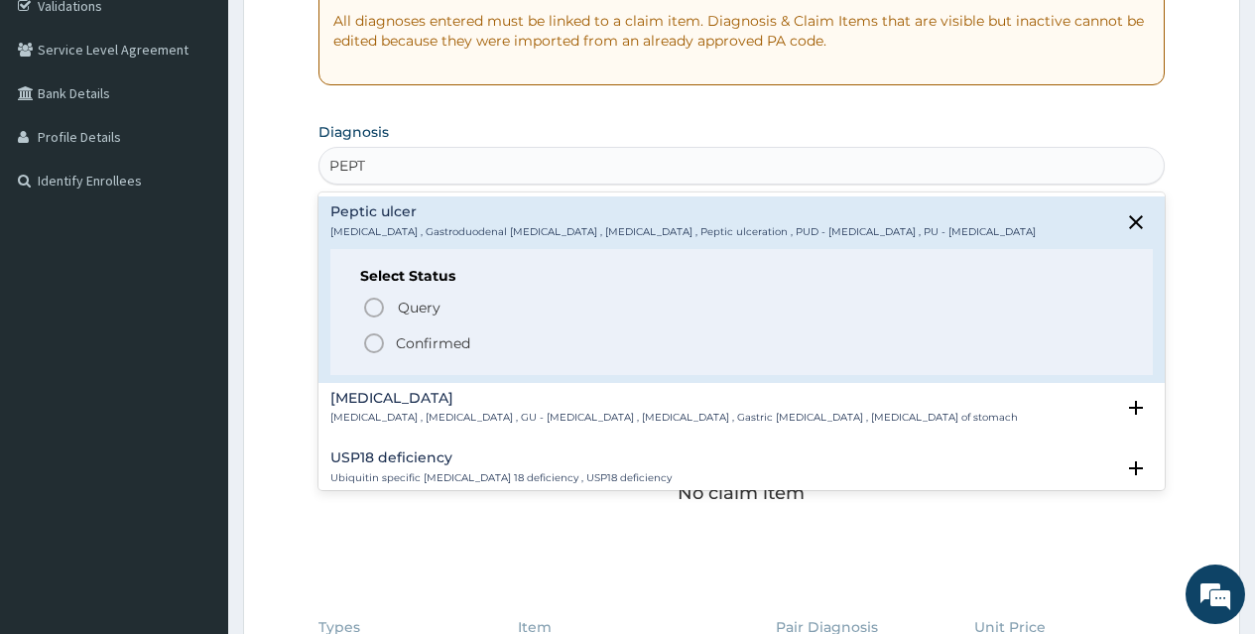
click at [375, 345] on icon "status option filled" at bounding box center [374, 343] width 24 height 24
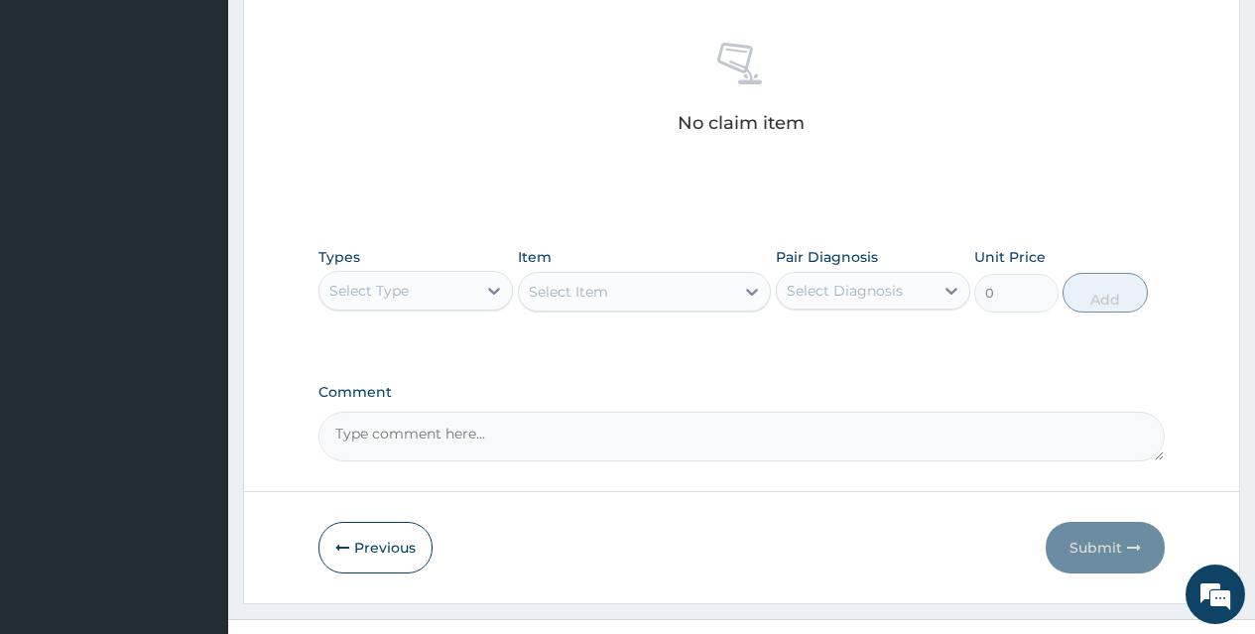
scroll to position [797, 0]
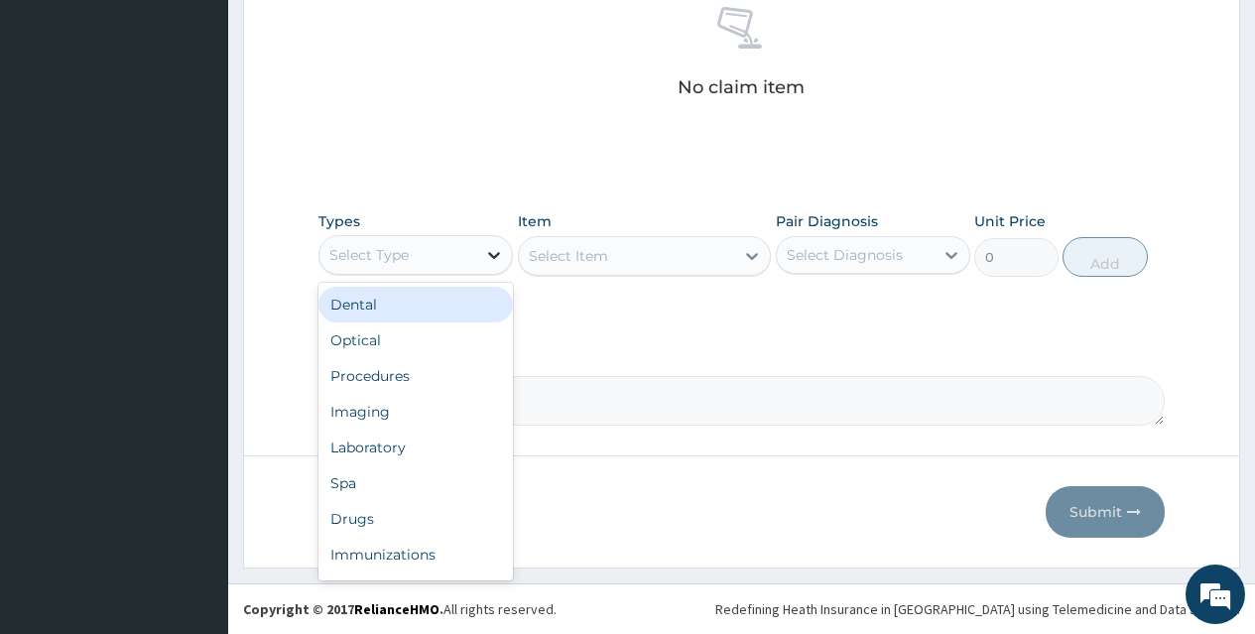
click at [480, 261] on div at bounding box center [494, 255] width 36 height 36
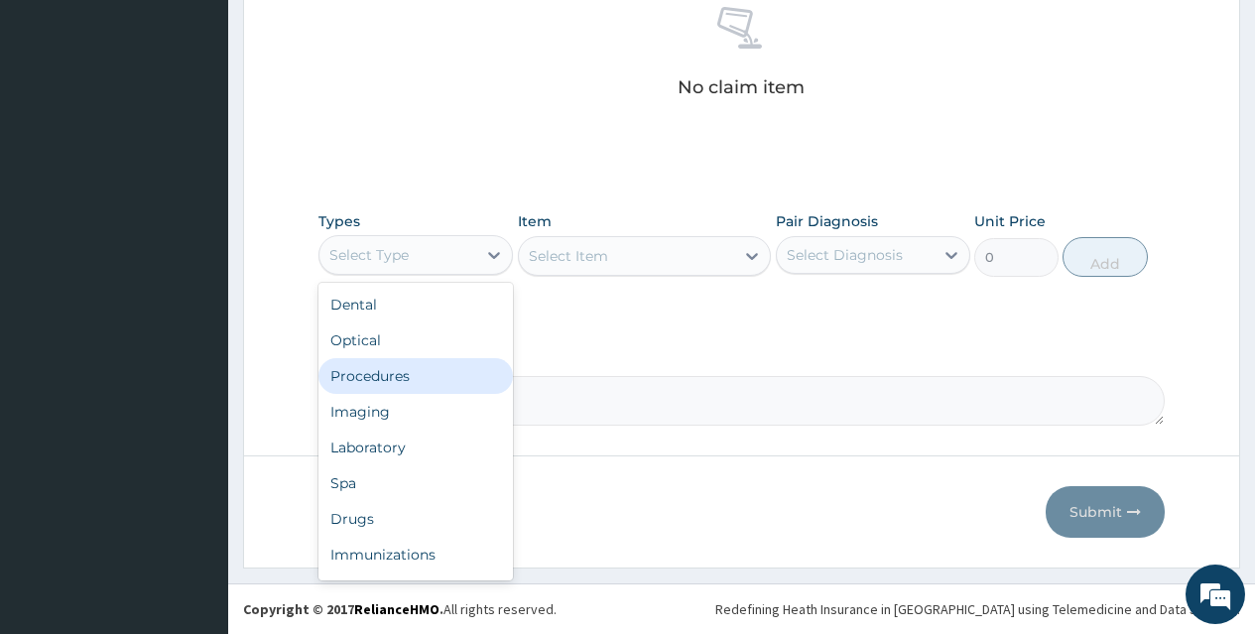
click at [371, 371] on div "Procedures" at bounding box center [415, 376] width 194 height 36
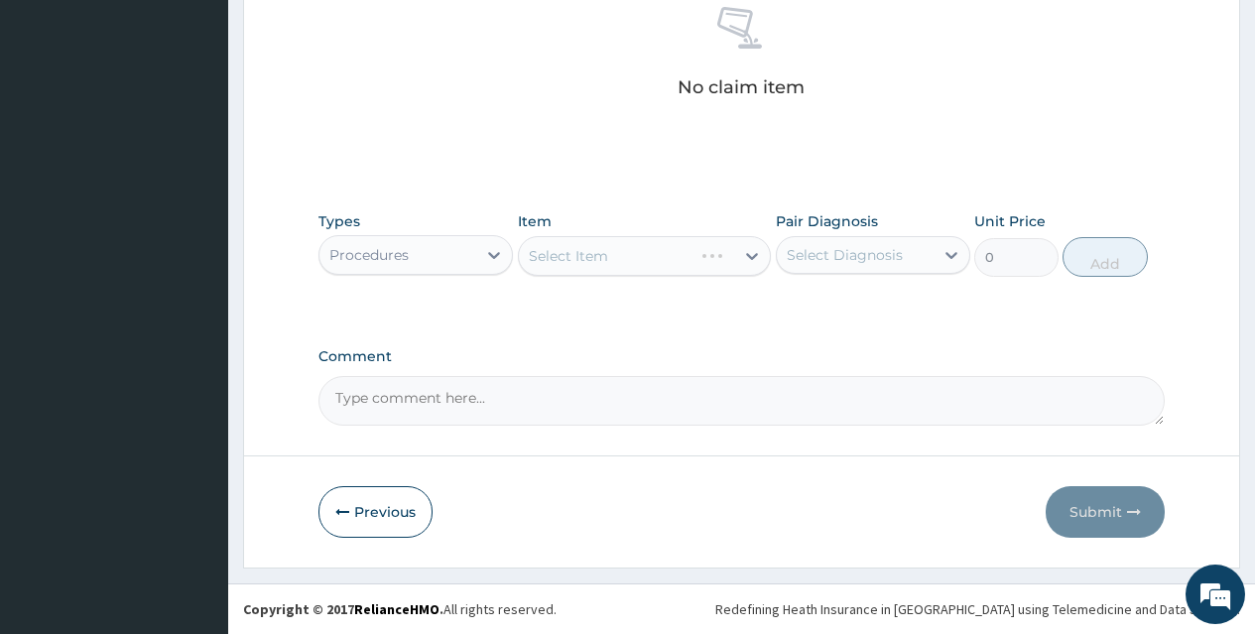
click at [588, 254] on div "Select Item" at bounding box center [645, 256] width 254 height 40
click at [588, 254] on div "Select Item" at bounding box center [568, 256] width 79 height 20
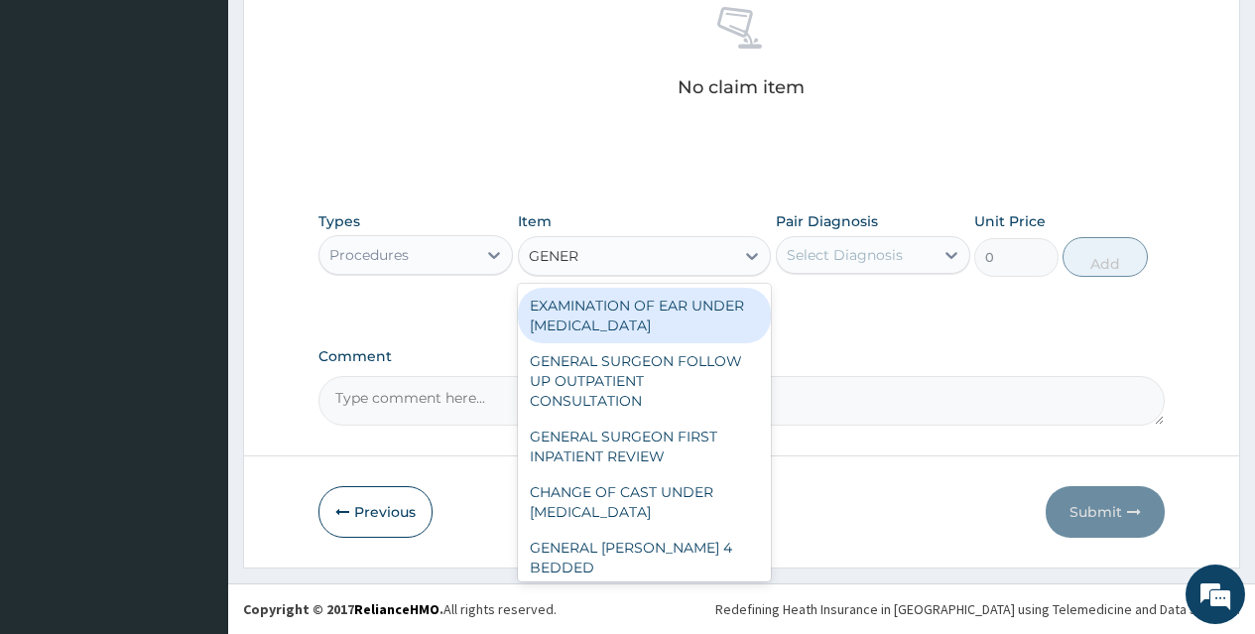
type input "GENERA"
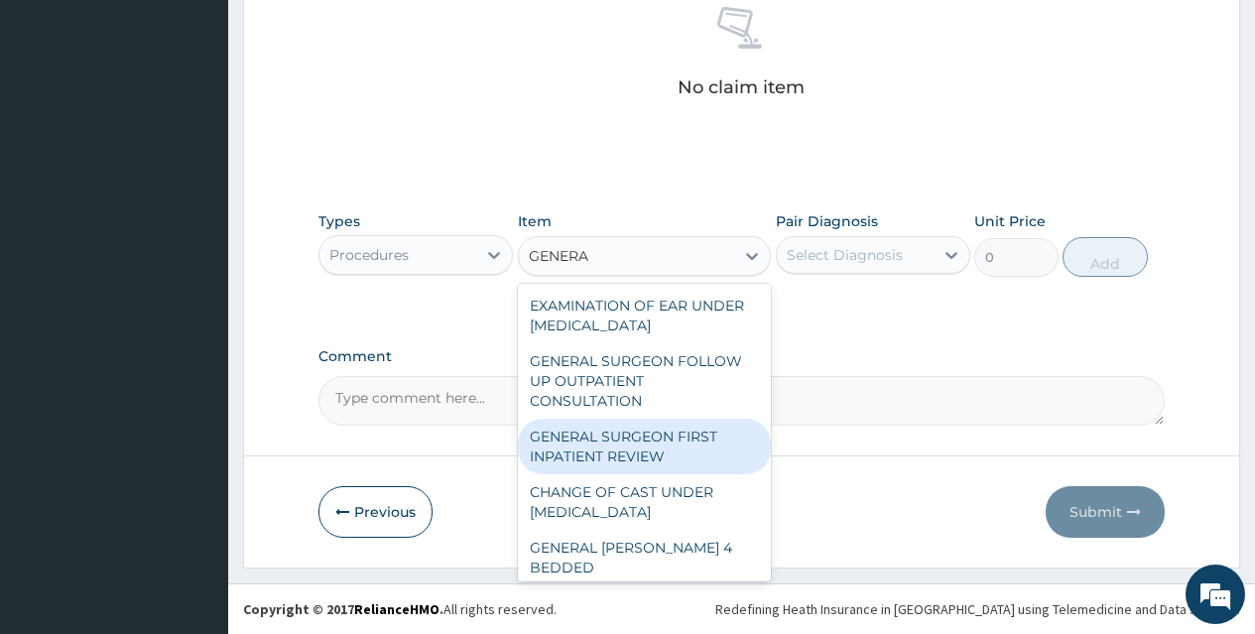
scroll to position [198, 0]
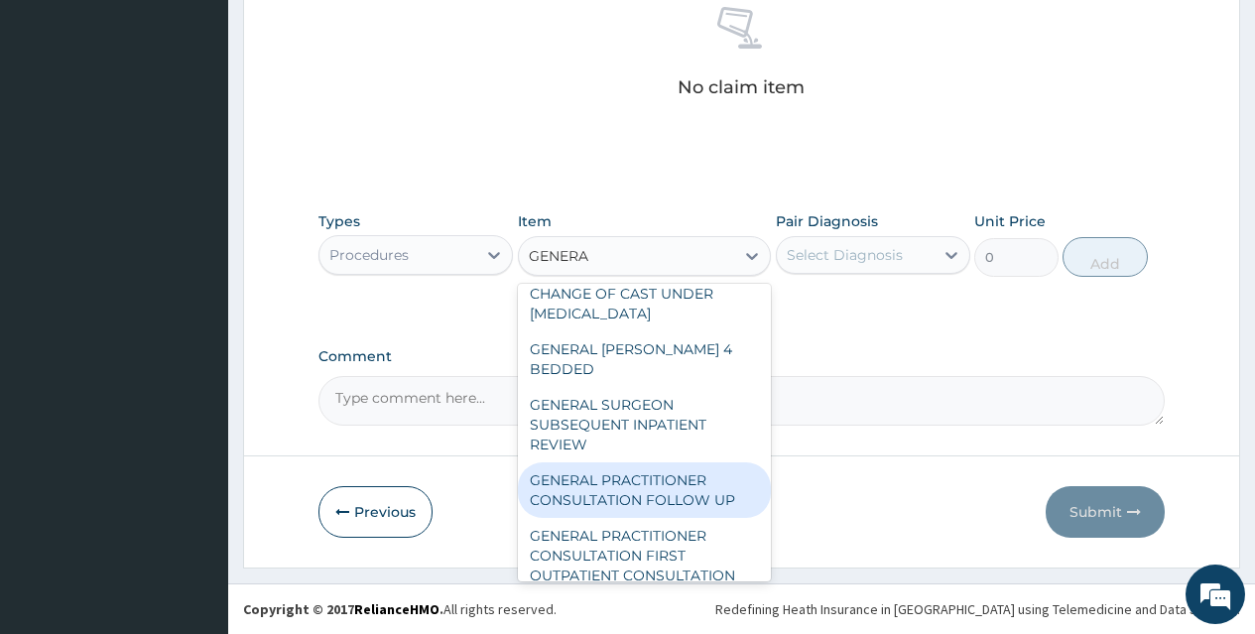
click at [594, 474] on div "GENERAL PRACTITIONER CONSULTATION FOLLOW UP" at bounding box center [645, 490] width 254 height 56
type input "2365"
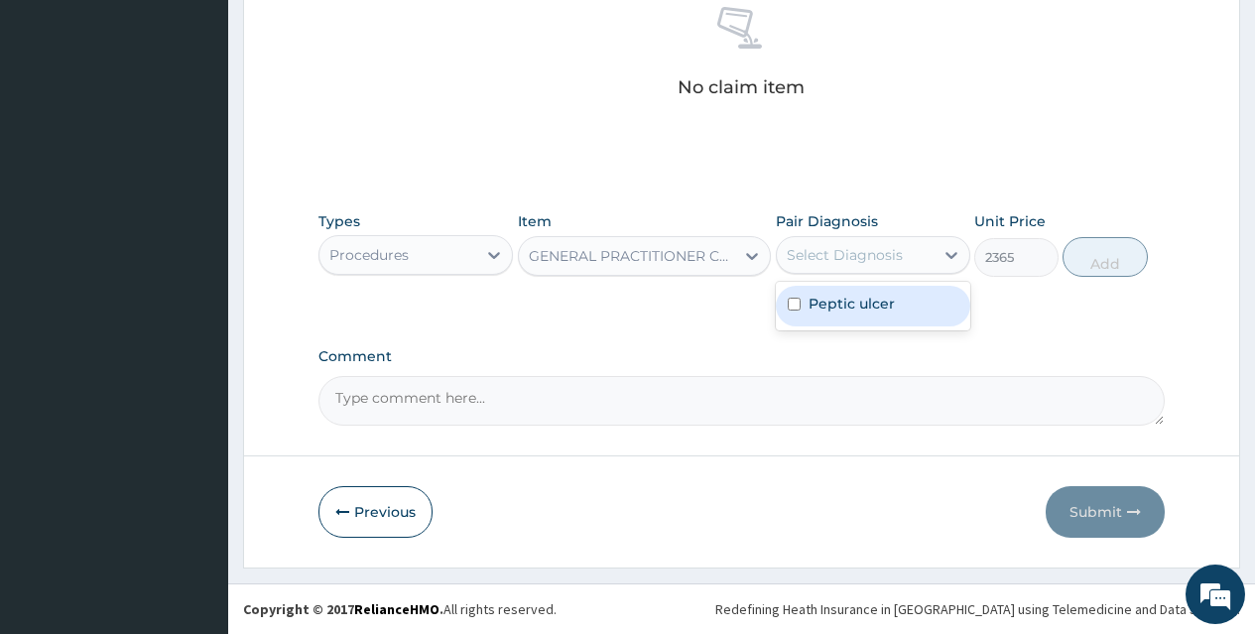
click at [882, 251] on div "Select Diagnosis" at bounding box center [845, 255] width 116 height 20
drag, startPoint x: 800, startPoint y: 304, endPoint x: 1094, endPoint y: 275, distance: 296.1
click at [800, 304] on input "checkbox" at bounding box center [794, 304] width 13 height 13
checkbox input "true"
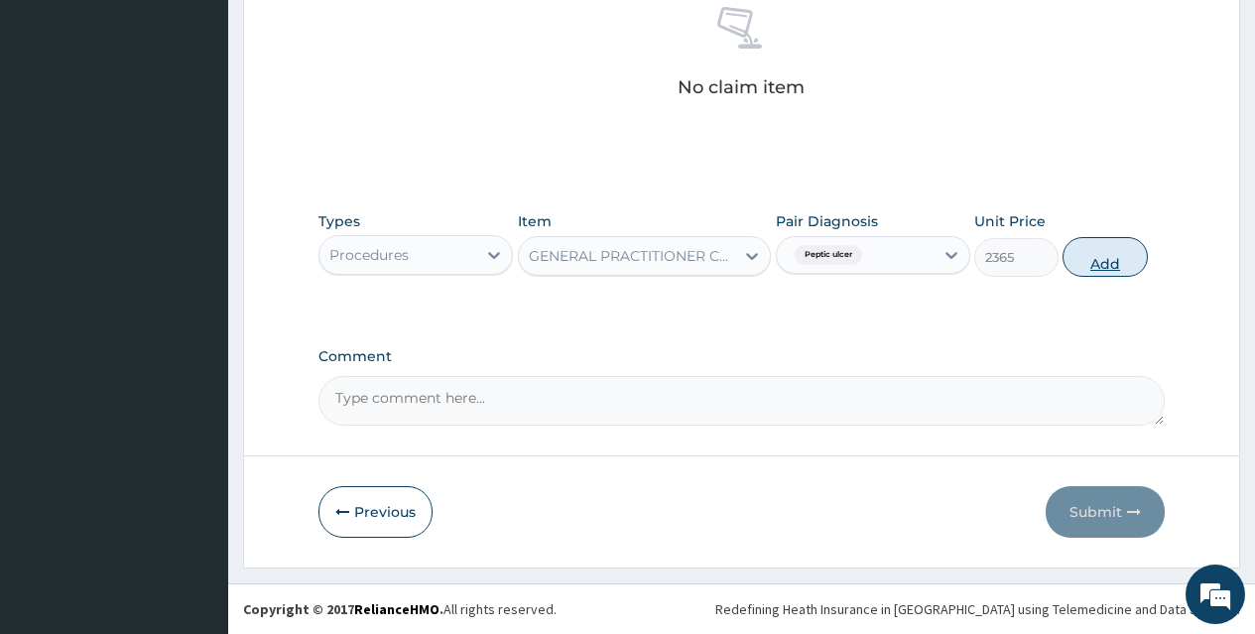
click at [1108, 253] on button "Add" at bounding box center [1105, 257] width 84 height 40
type input "0"
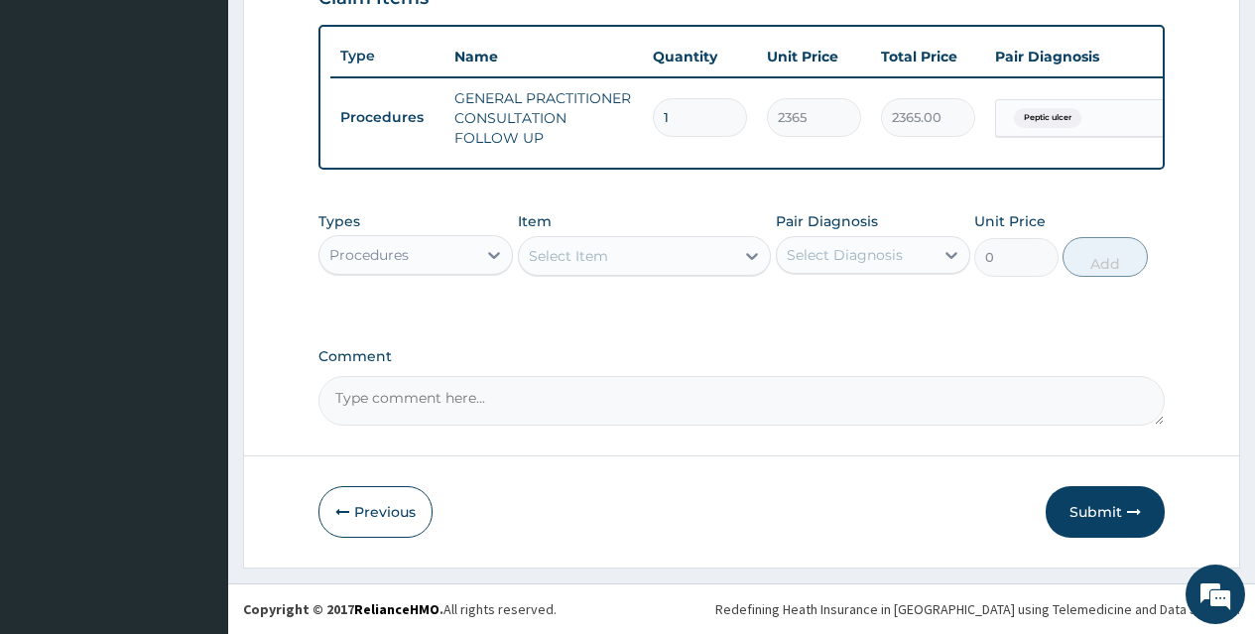
click at [431, 266] on div "Procedures" at bounding box center [397, 255] width 157 height 32
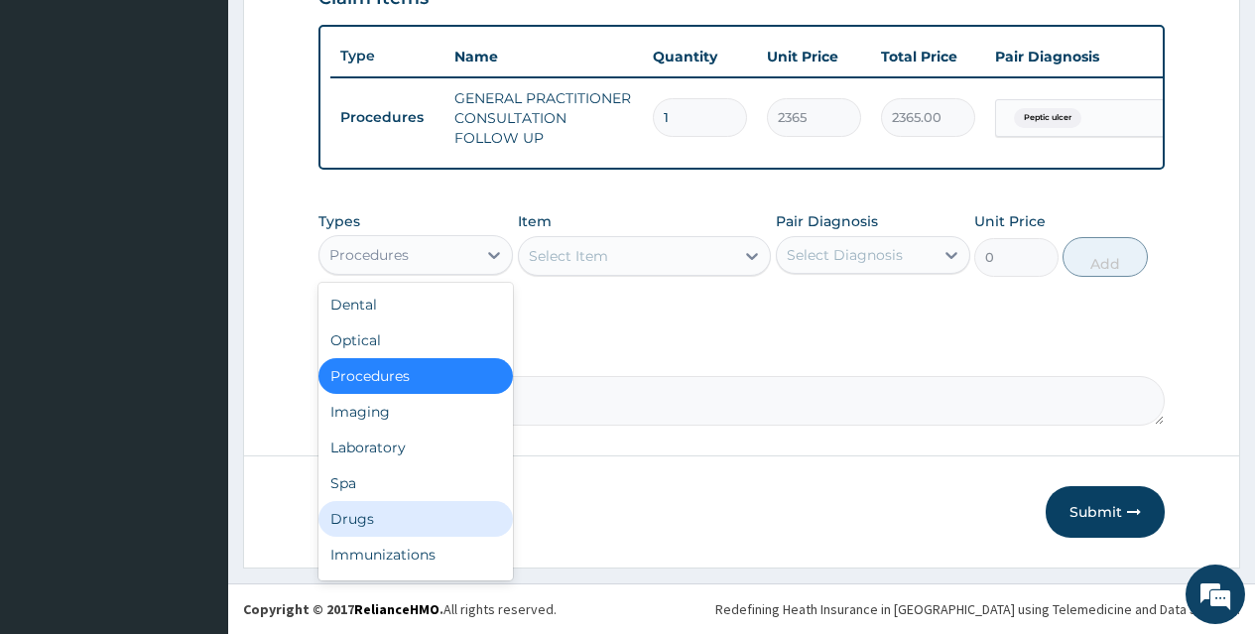
click at [385, 505] on div "Drugs" at bounding box center [415, 519] width 194 height 36
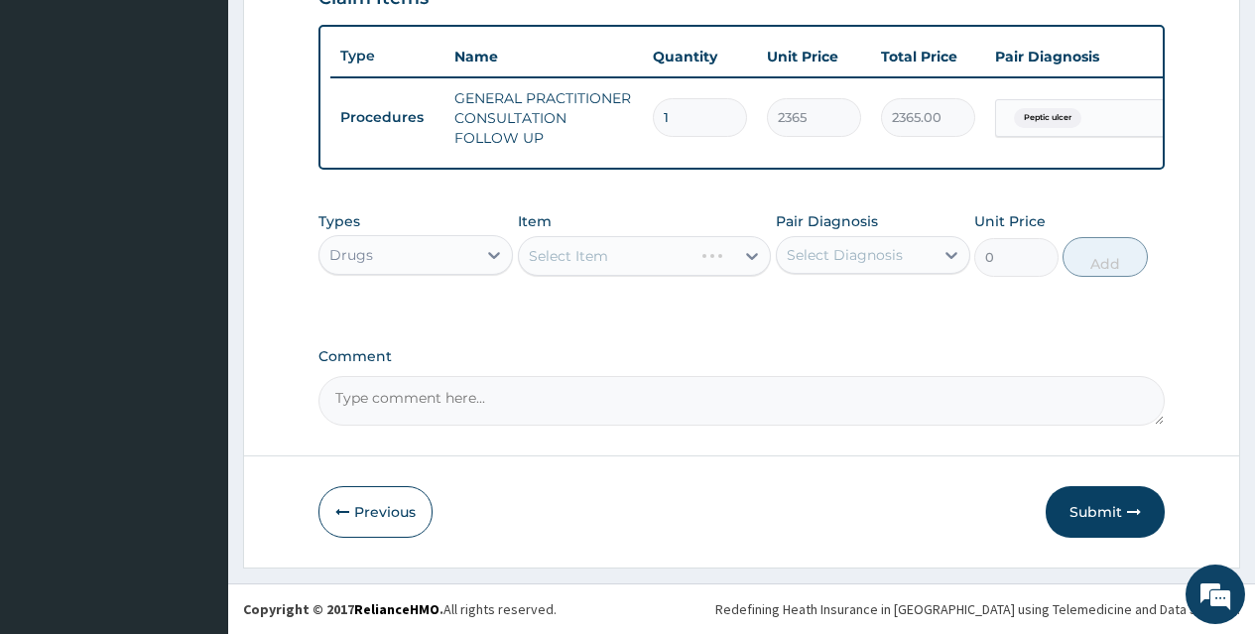
click at [579, 258] on div "Select Item" at bounding box center [645, 256] width 254 height 40
click at [582, 258] on div "Select Item" at bounding box center [568, 256] width 79 height 20
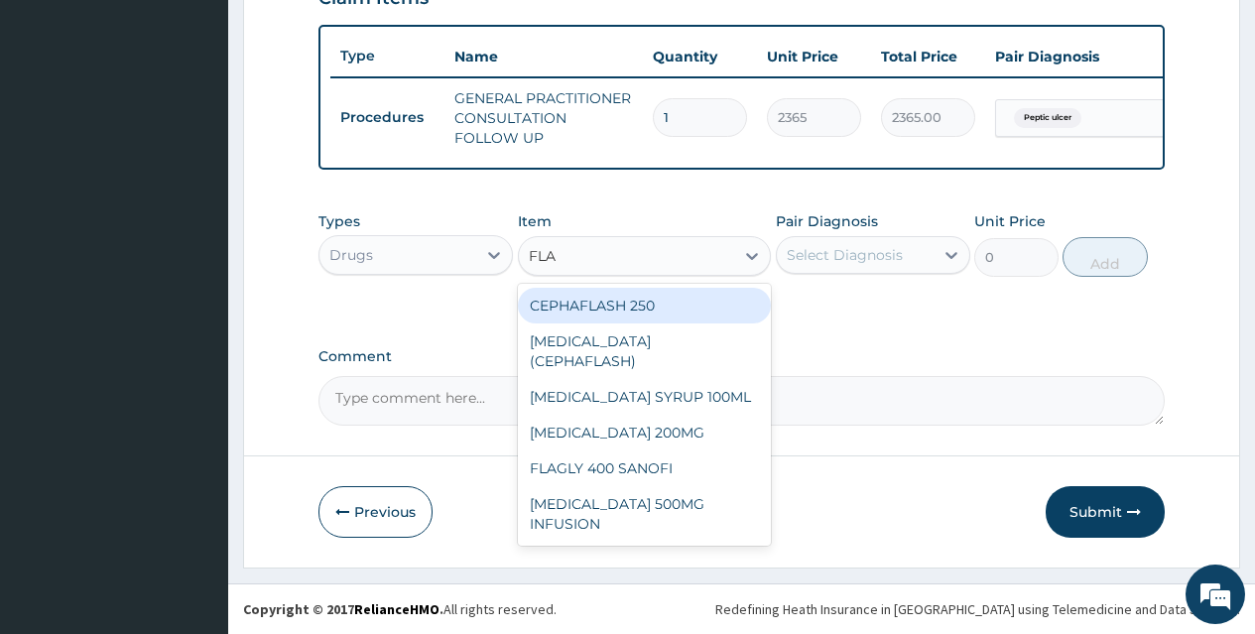
type input "FLAG"
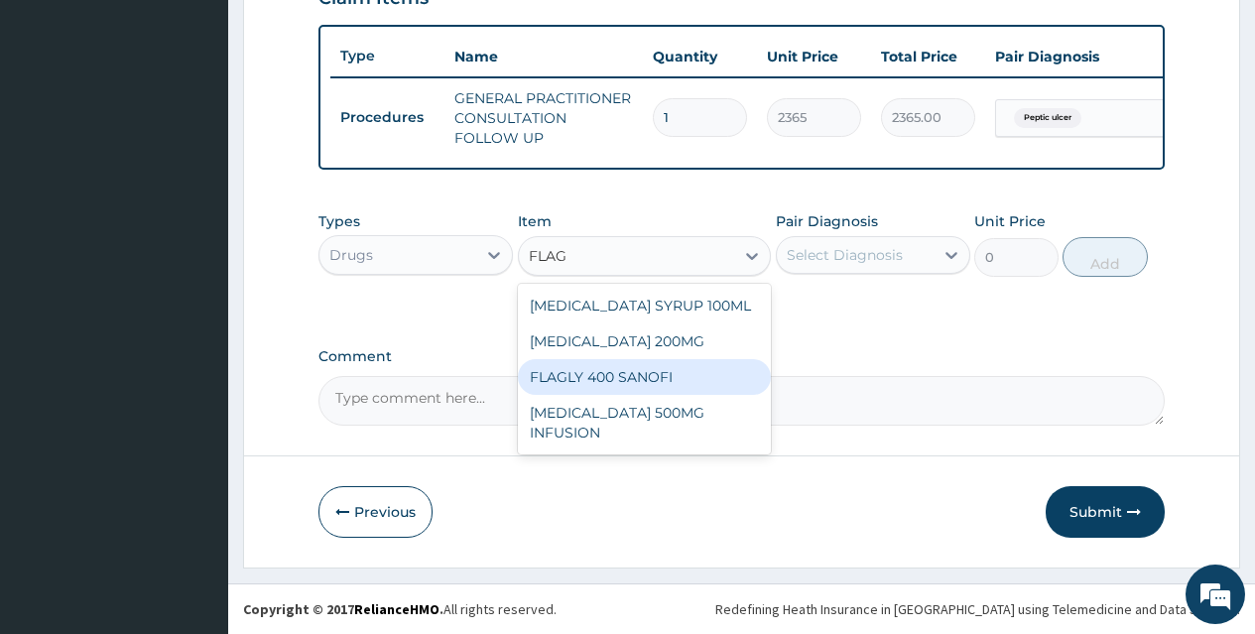
click at [658, 380] on div "FLAGLY 400 SANOFI" at bounding box center [645, 377] width 254 height 36
type input "71"
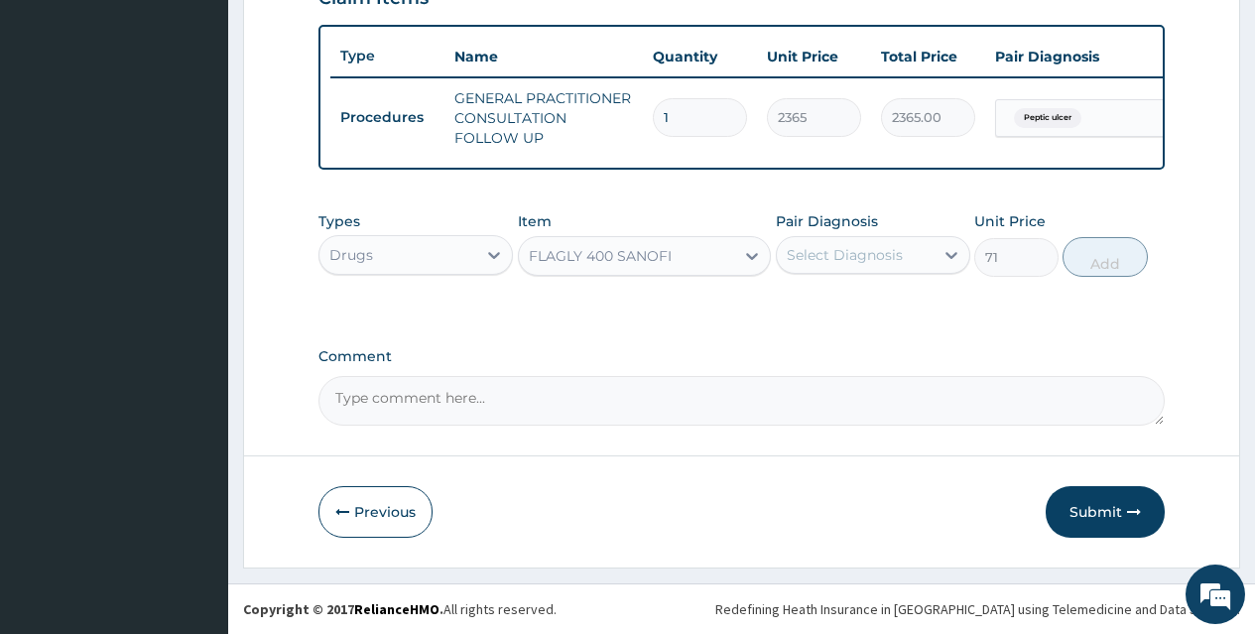
click at [822, 265] on div "Select Diagnosis" at bounding box center [855, 255] width 157 height 32
drag, startPoint x: 802, startPoint y: 306, endPoint x: 910, endPoint y: 284, distance: 110.3
click at [801, 305] on div "Peptic ulcer" at bounding box center [873, 306] width 194 height 41
checkbox input "true"
click at [1094, 276] on button "Add" at bounding box center [1105, 257] width 84 height 40
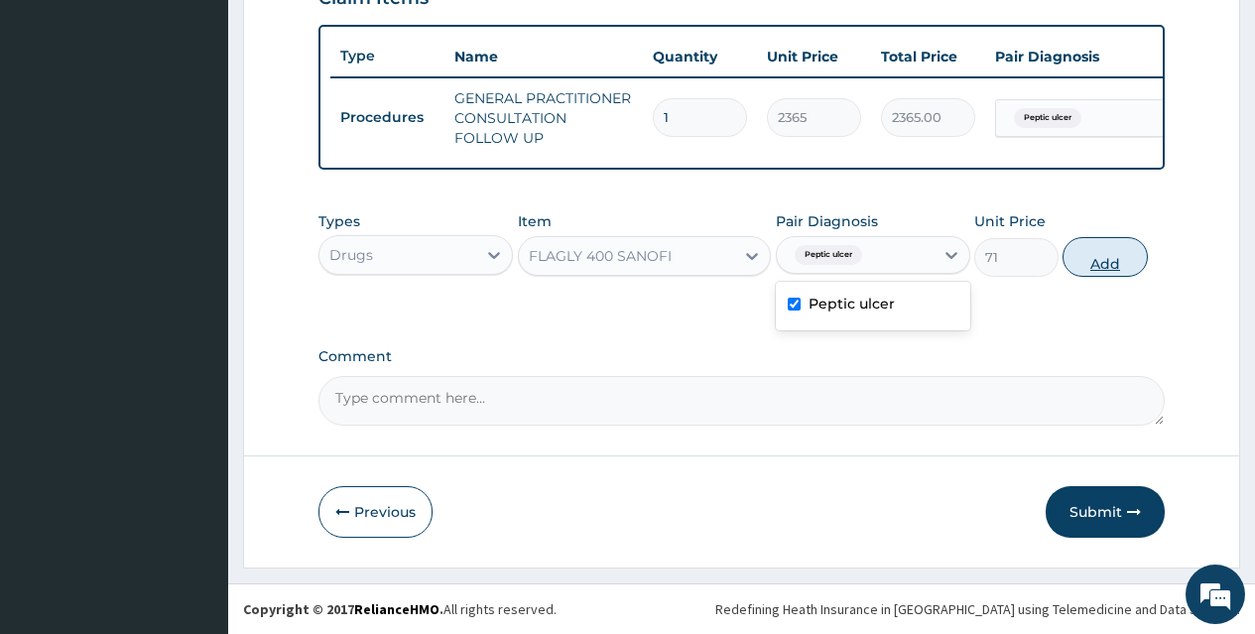
type input "0"
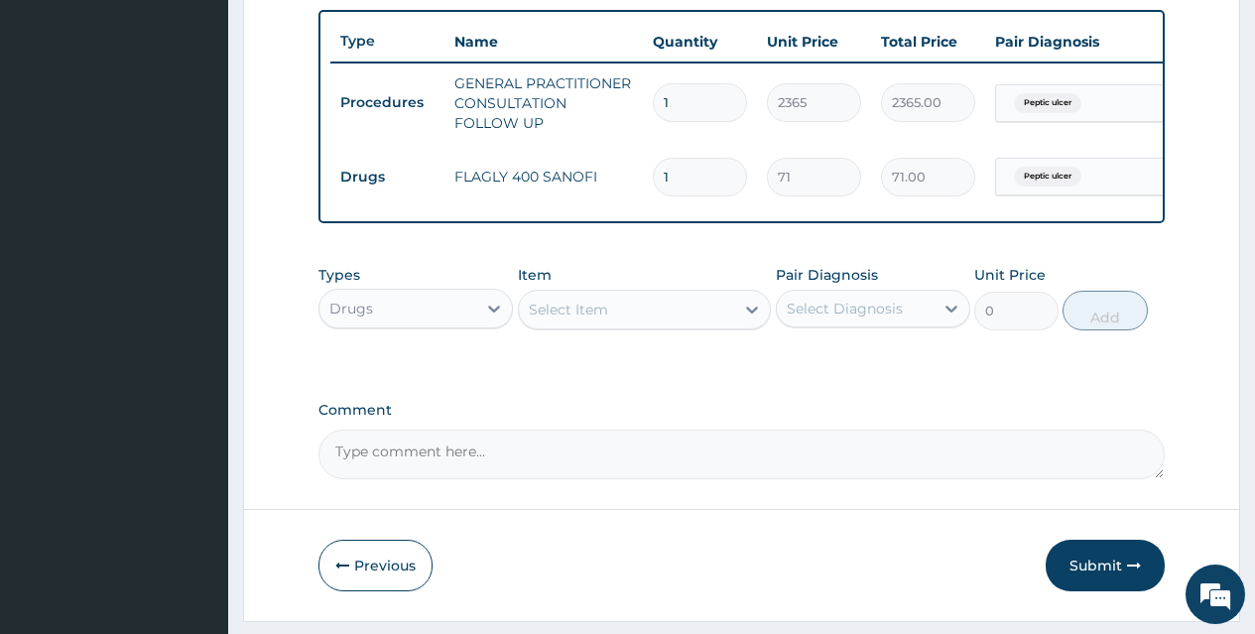
type input "15"
type input "1065.00"
type input "15"
click at [673, 325] on div "Select Item" at bounding box center [627, 310] width 216 height 32
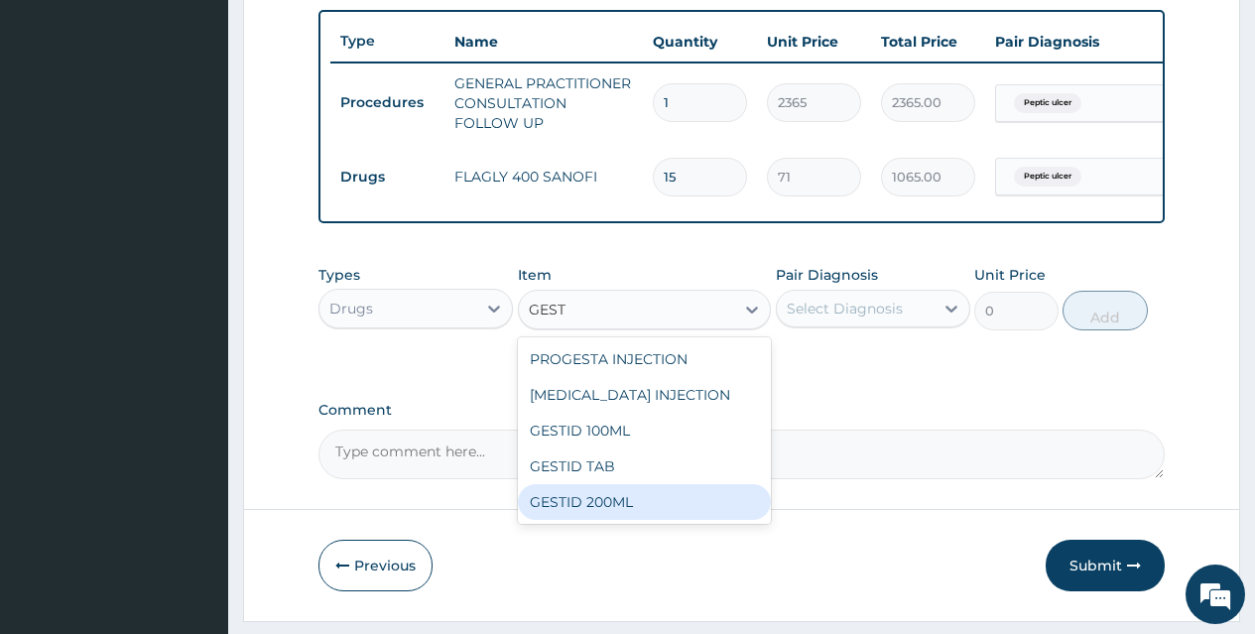
drag, startPoint x: 572, startPoint y: 527, endPoint x: 869, endPoint y: 382, distance: 330.1
click at [609, 495] on div "PROGESTA INJECTION PROGESTERONE INJECTION GESTID 100ML GESTID TAB GESTID 200ML" at bounding box center [645, 430] width 254 height 187
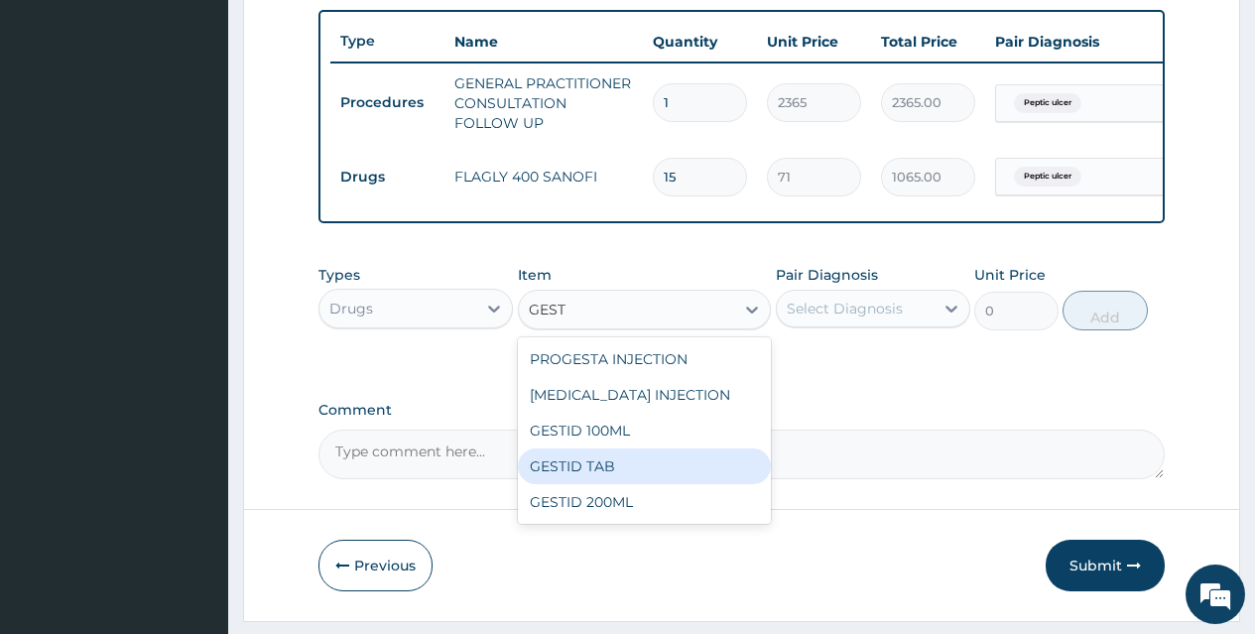
type input "GEST"
click at [890, 316] on div "Select Diagnosis" at bounding box center [845, 309] width 116 height 20
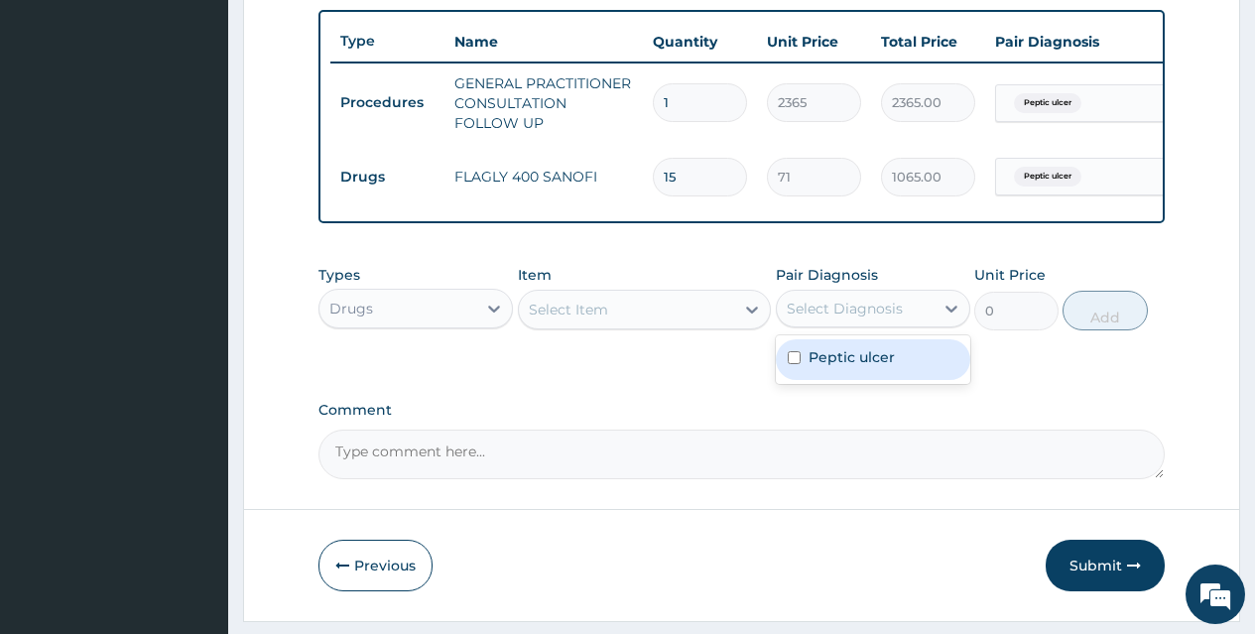
click at [798, 364] on input "checkbox" at bounding box center [794, 357] width 13 height 13
checkbox input "true"
click at [631, 325] on div "Select Item" at bounding box center [627, 310] width 216 height 32
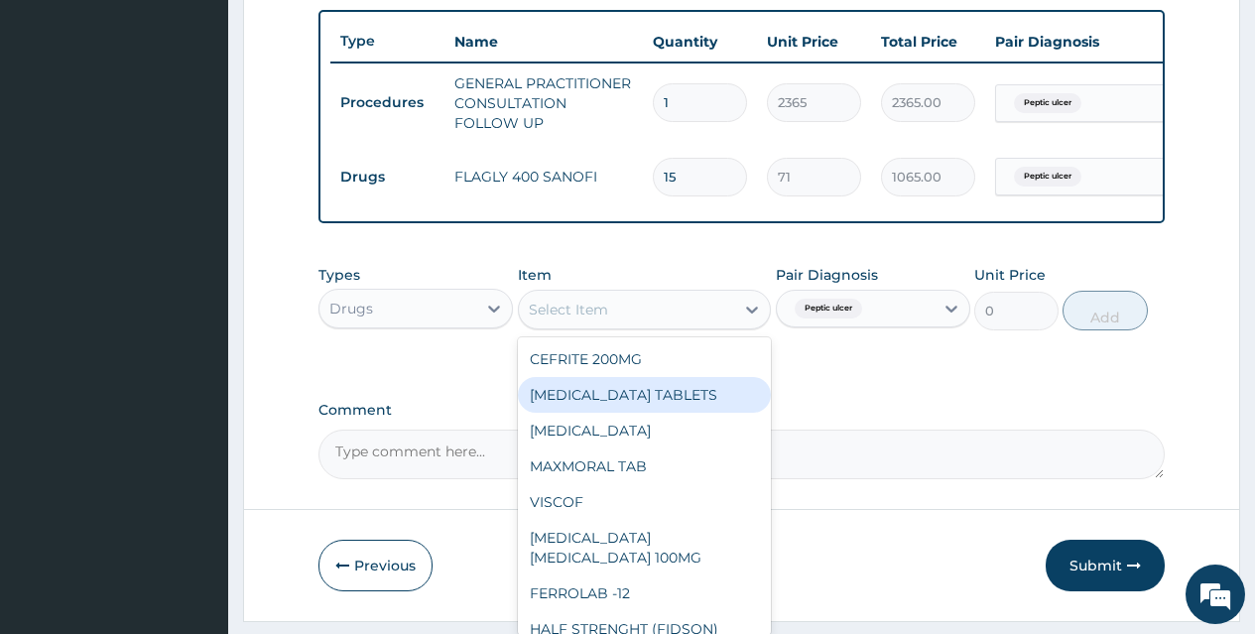
type input "D"
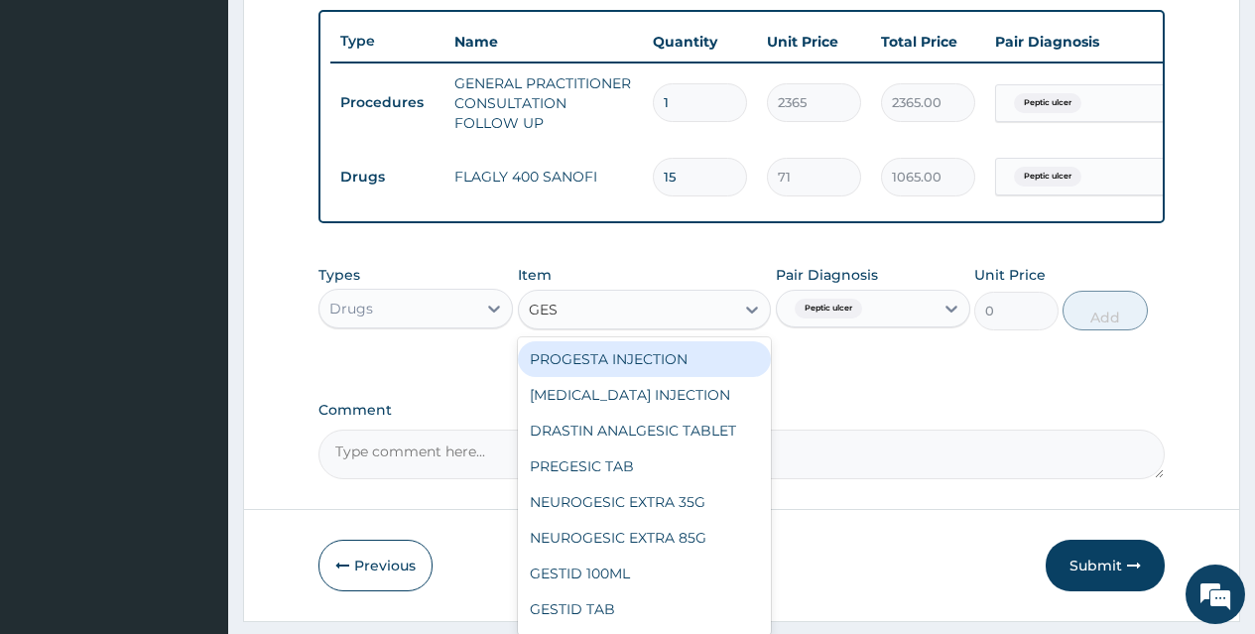
type input "GEST"
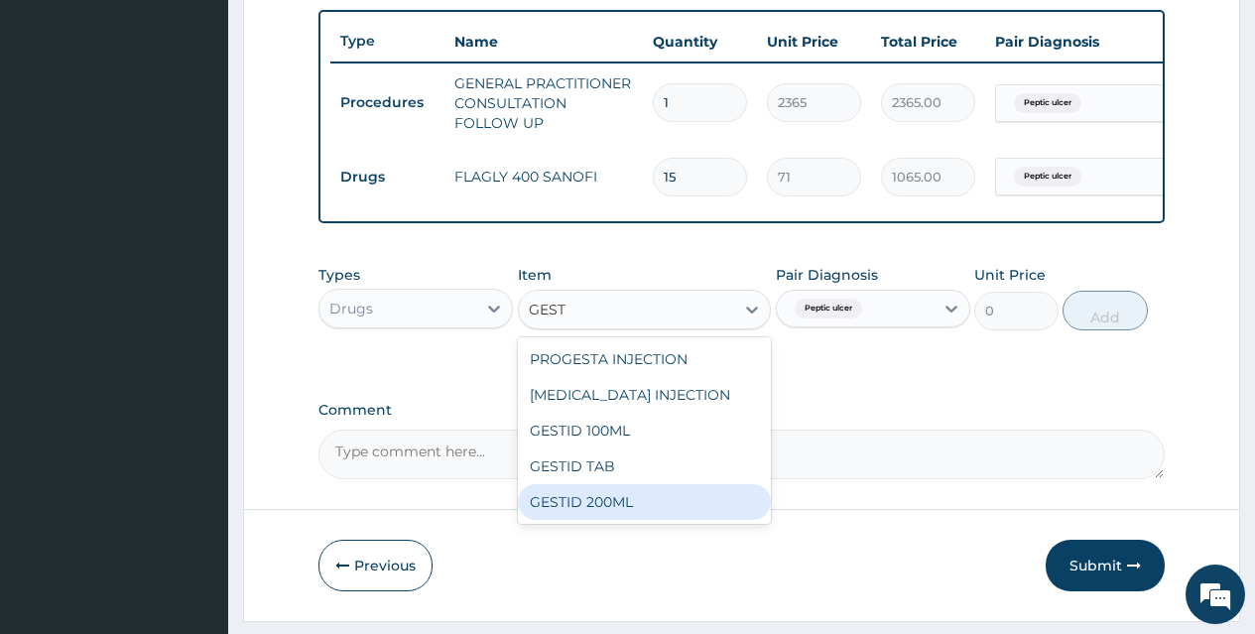
click at [623, 516] on div "GESTID 200ML" at bounding box center [645, 502] width 254 height 36
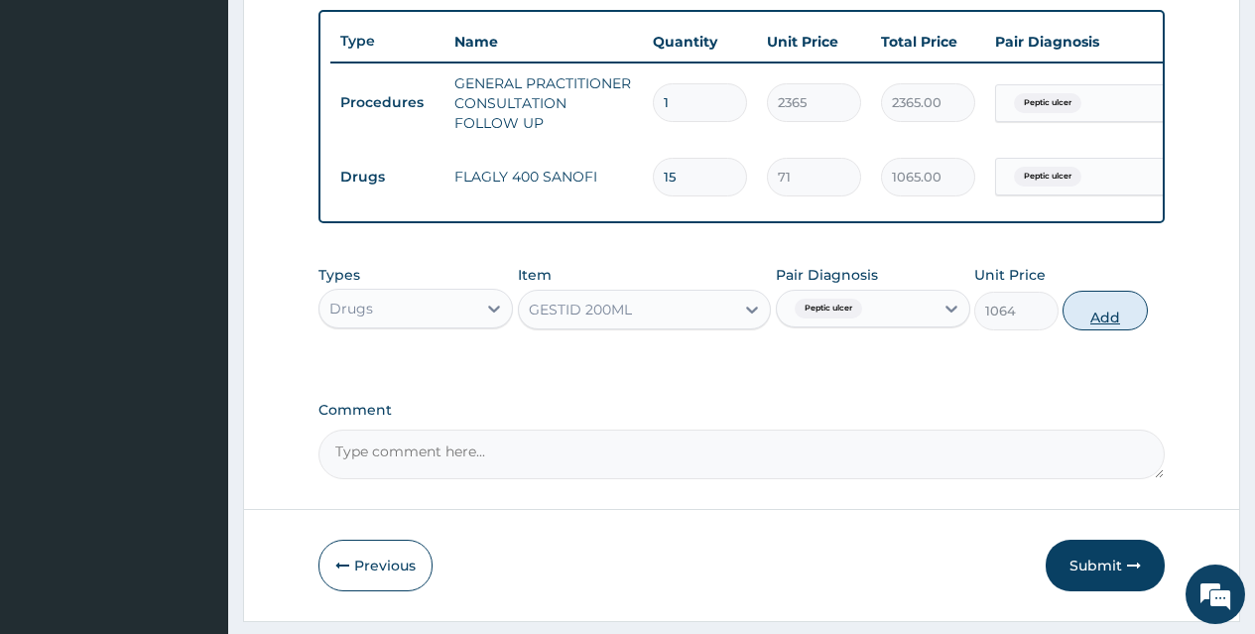
click at [1108, 321] on button "Add" at bounding box center [1105, 311] width 84 height 40
type input "0"
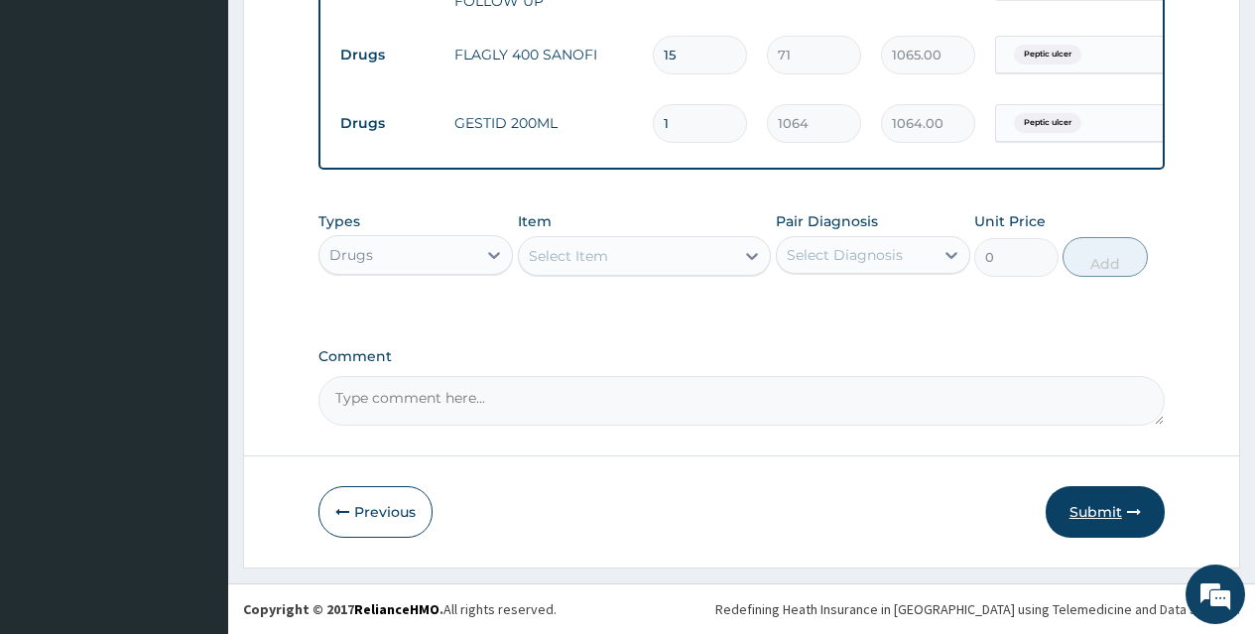
click at [1085, 512] on button "Submit" at bounding box center [1105, 512] width 119 height 52
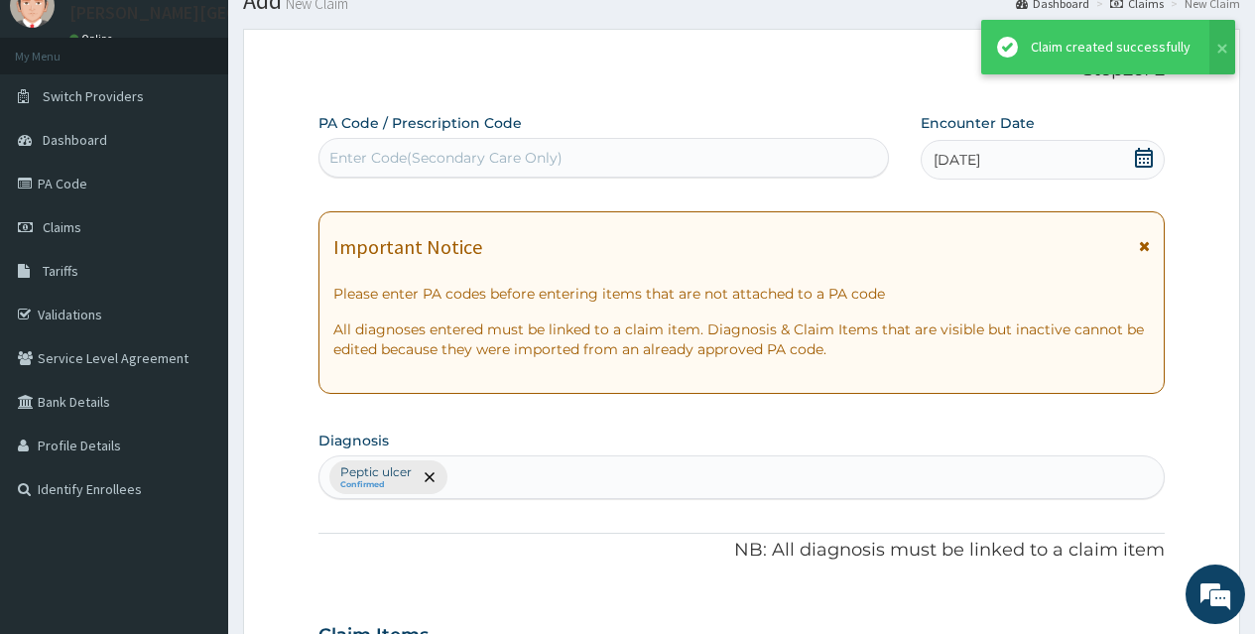
scroll to position [865, 0]
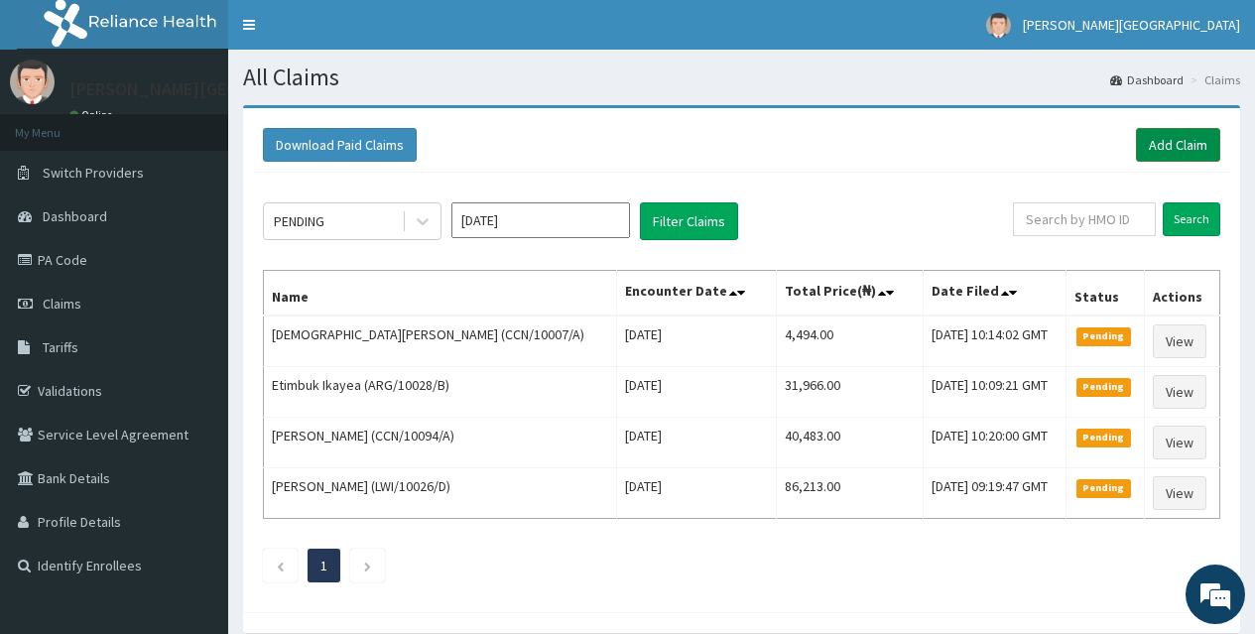
click at [1176, 147] on link "Add Claim" at bounding box center [1178, 145] width 84 height 34
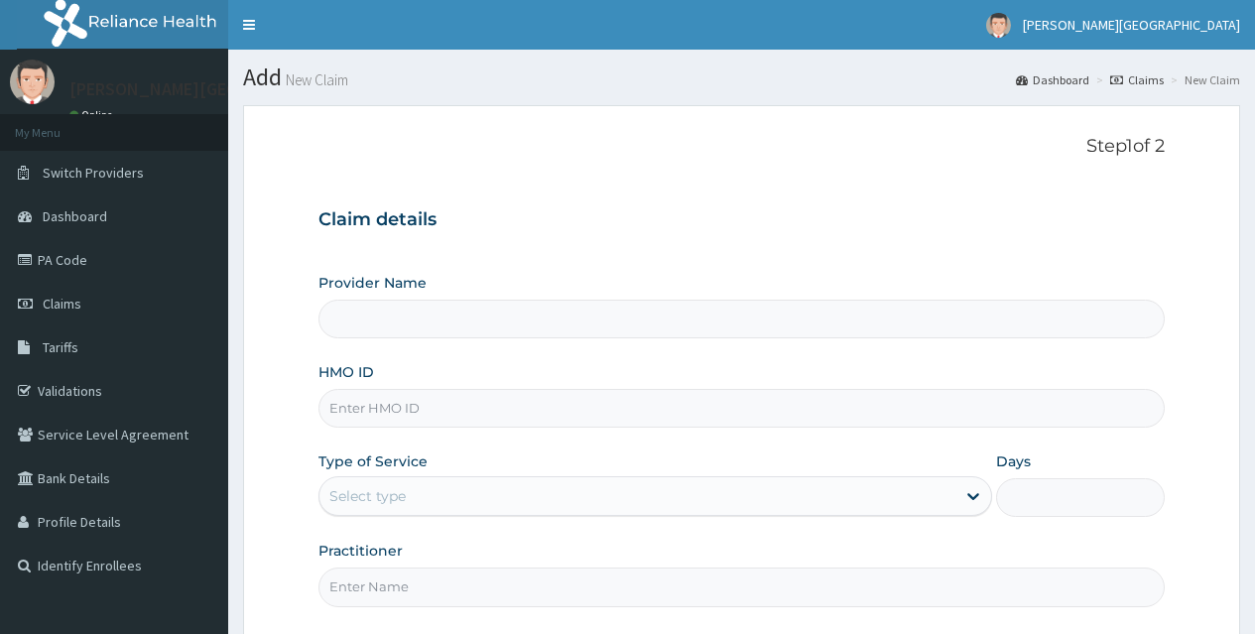
click at [402, 320] on input "Provider Name" at bounding box center [741, 319] width 846 height 39
type input "Dee Goodnews Hospital"
click at [370, 421] on input "HMO ID" at bounding box center [741, 408] width 846 height 39
type input "D"
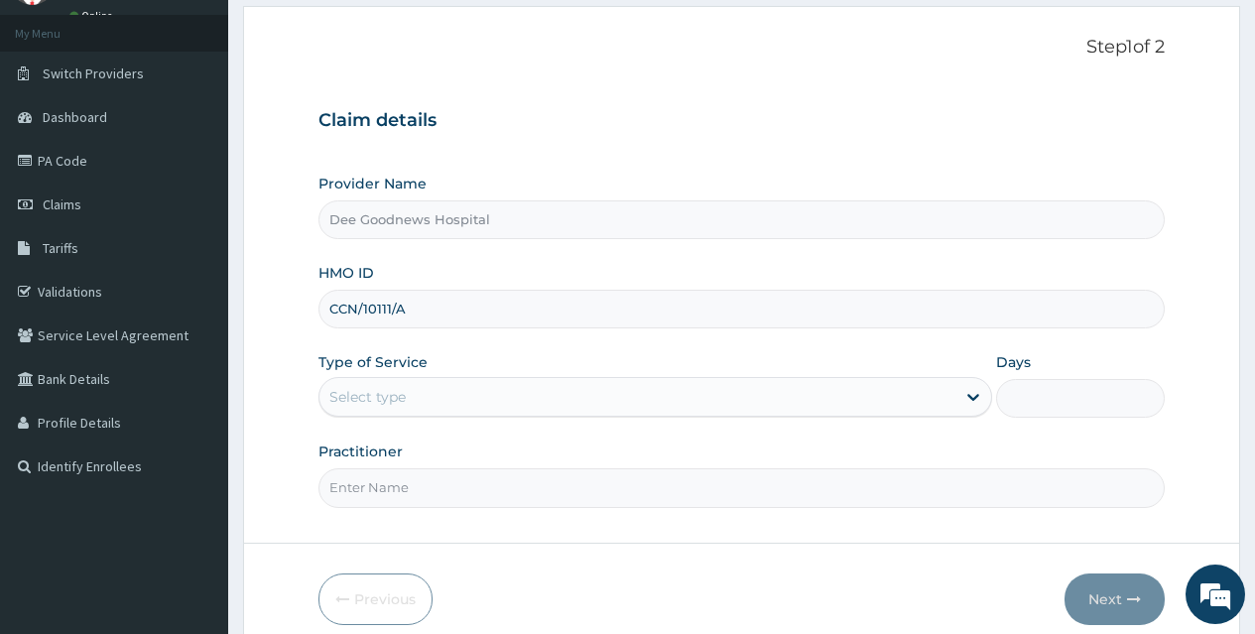
type input "CCN/10111/A"
click at [334, 391] on div "Select type" at bounding box center [367, 397] width 76 height 20
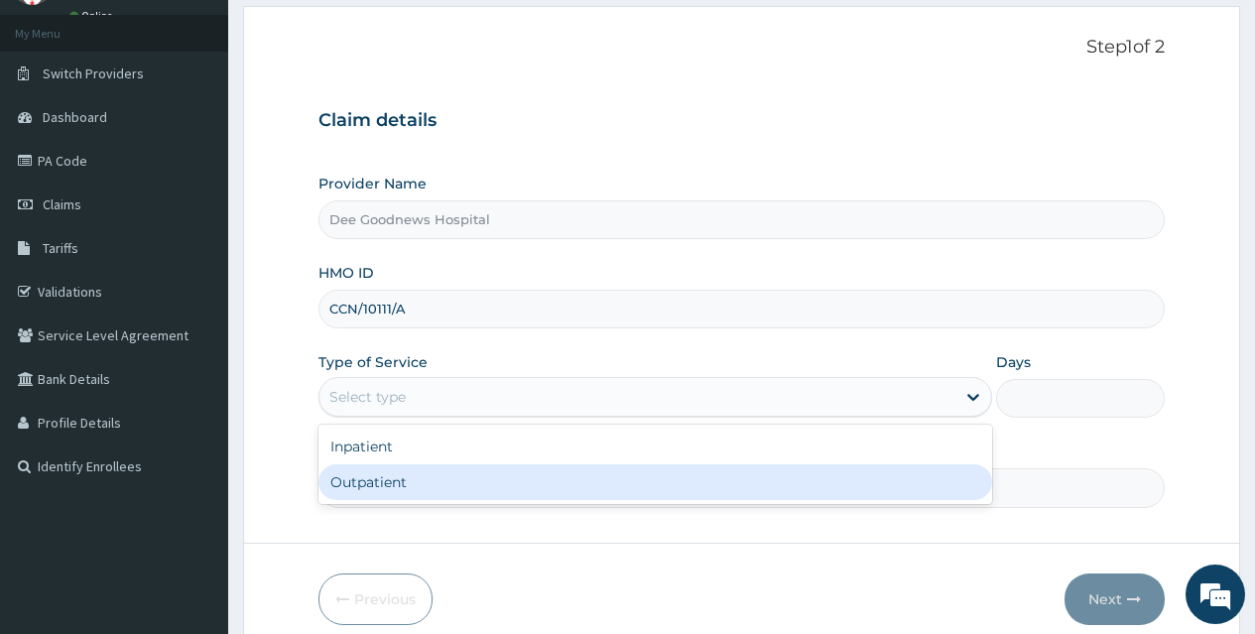
click at [364, 479] on div "Outpatient" at bounding box center [655, 482] width 674 height 36
type input "1"
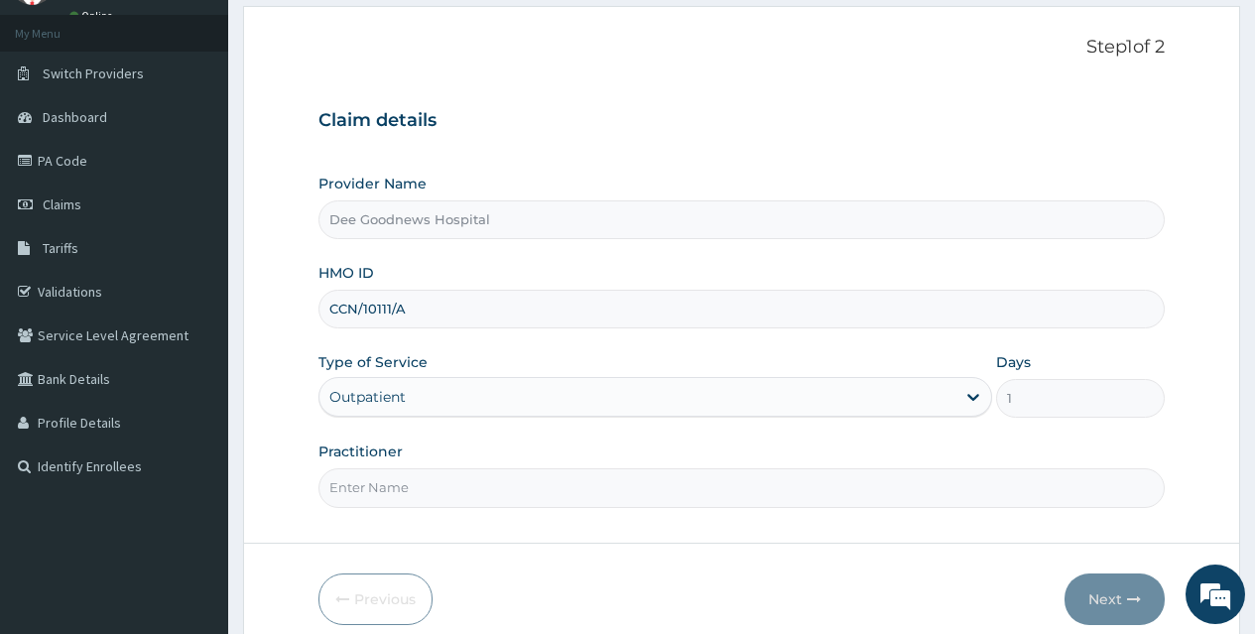
click at [393, 491] on input "Practitioner" at bounding box center [741, 487] width 846 height 39
type input "DR SOLOMON ABONYI"
click at [1102, 594] on button "Next" at bounding box center [1115, 599] width 100 height 52
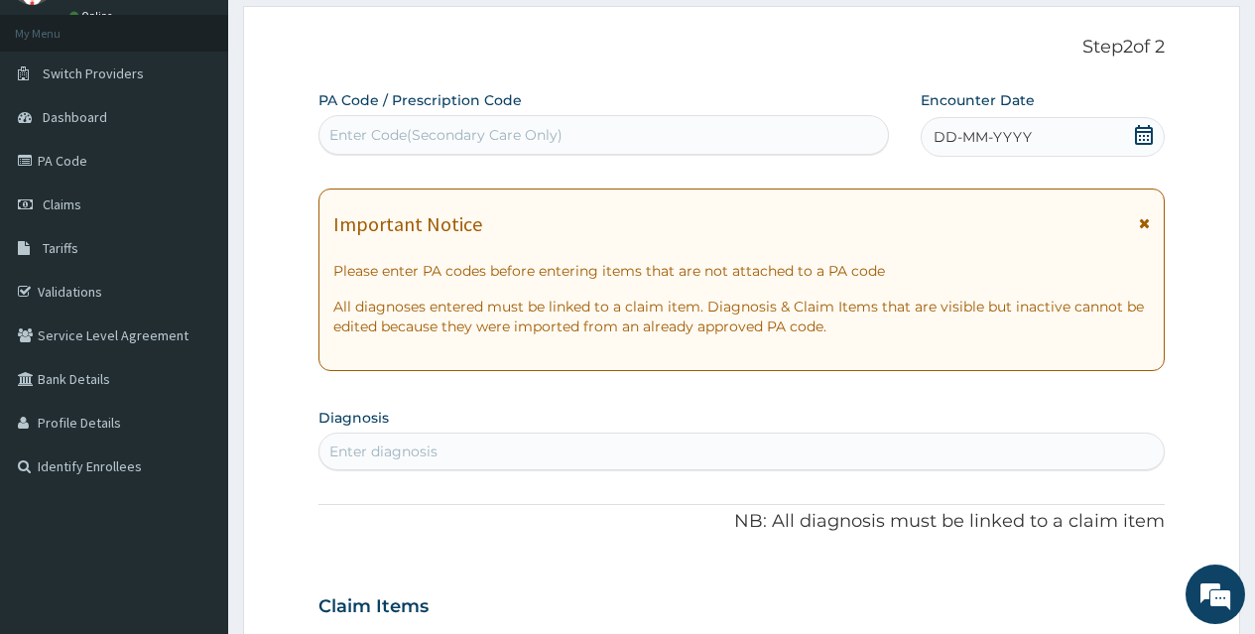
click at [1146, 136] on icon at bounding box center [1144, 135] width 20 height 20
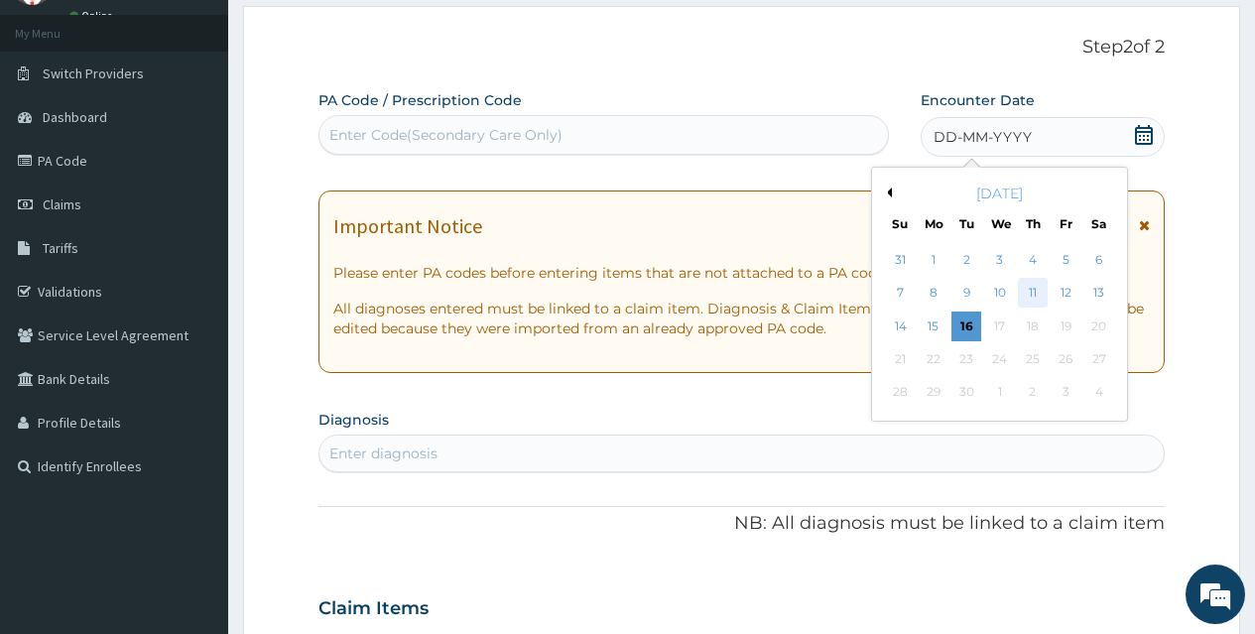
click at [1026, 295] on div "11" at bounding box center [1033, 294] width 30 height 30
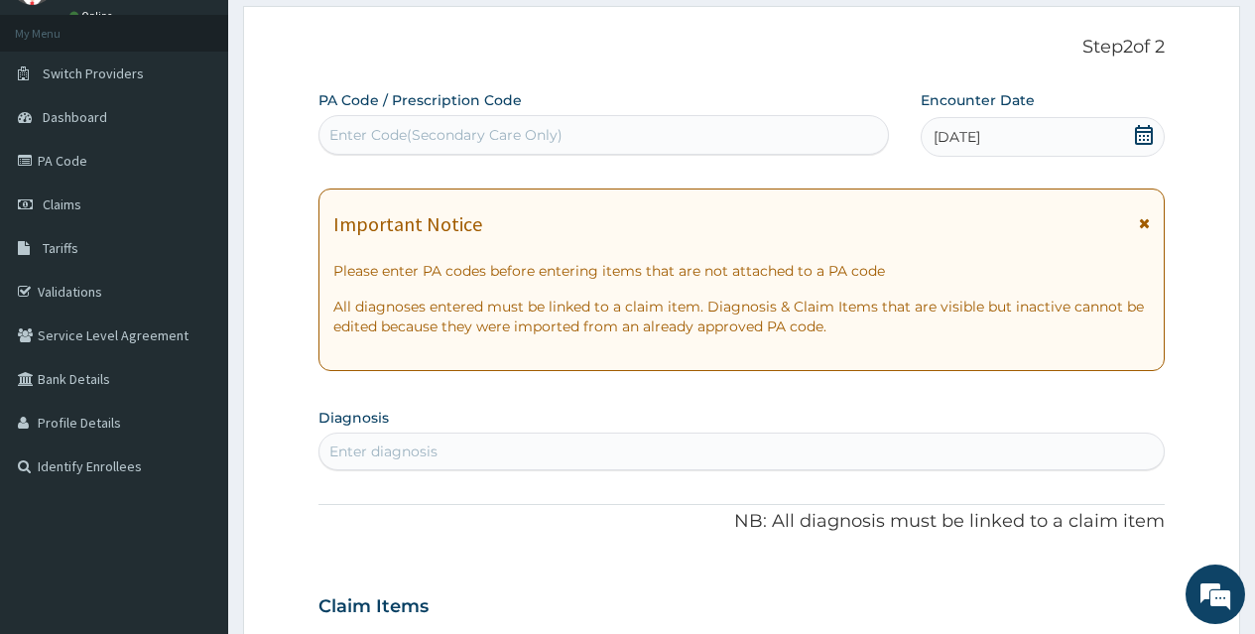
click at [426, 443] on div "Enter diagnosis" at bounding box center [383, 452] width 108 height 20
type input "MALARIA"
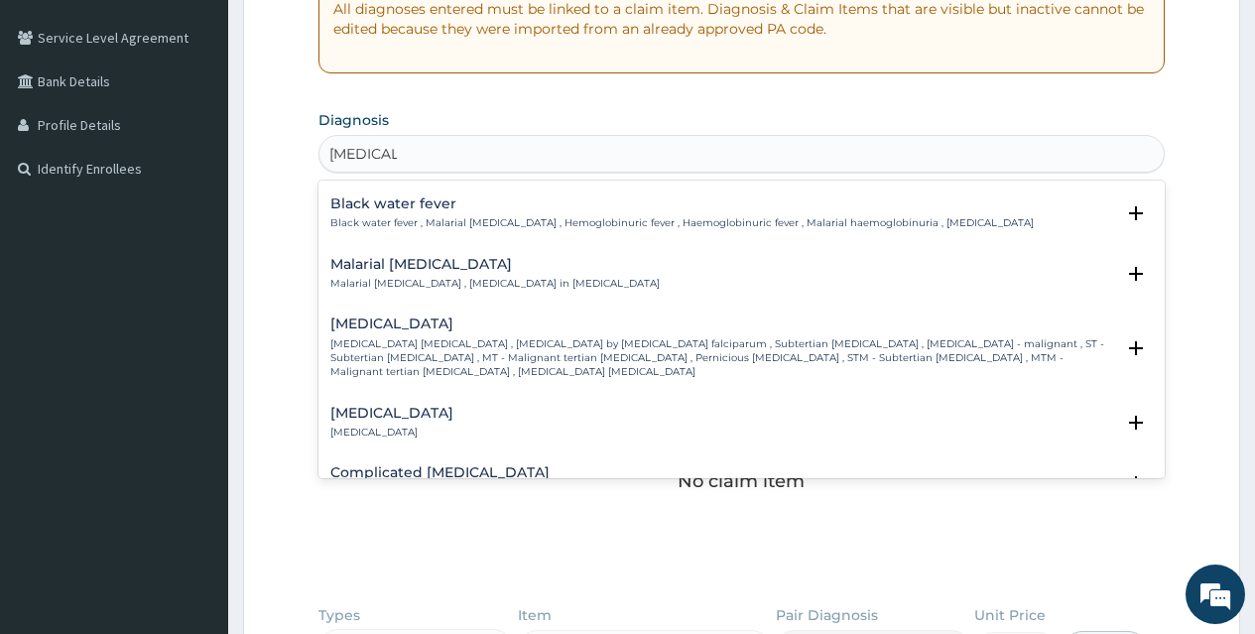
scroll to position [694, 0]
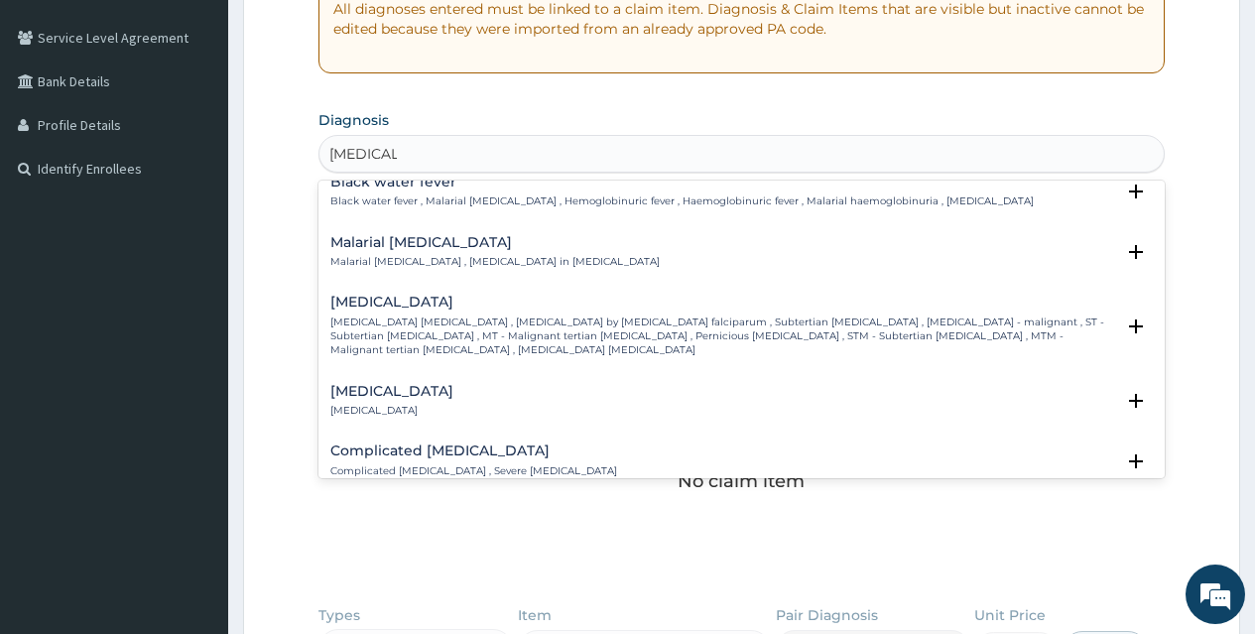
click at [369, 314] on div "Falciparum malaria Falciparum malaria , Malignant tertian malaria , Malaria by …" at bounding box center [722, 326] width 784 height 63
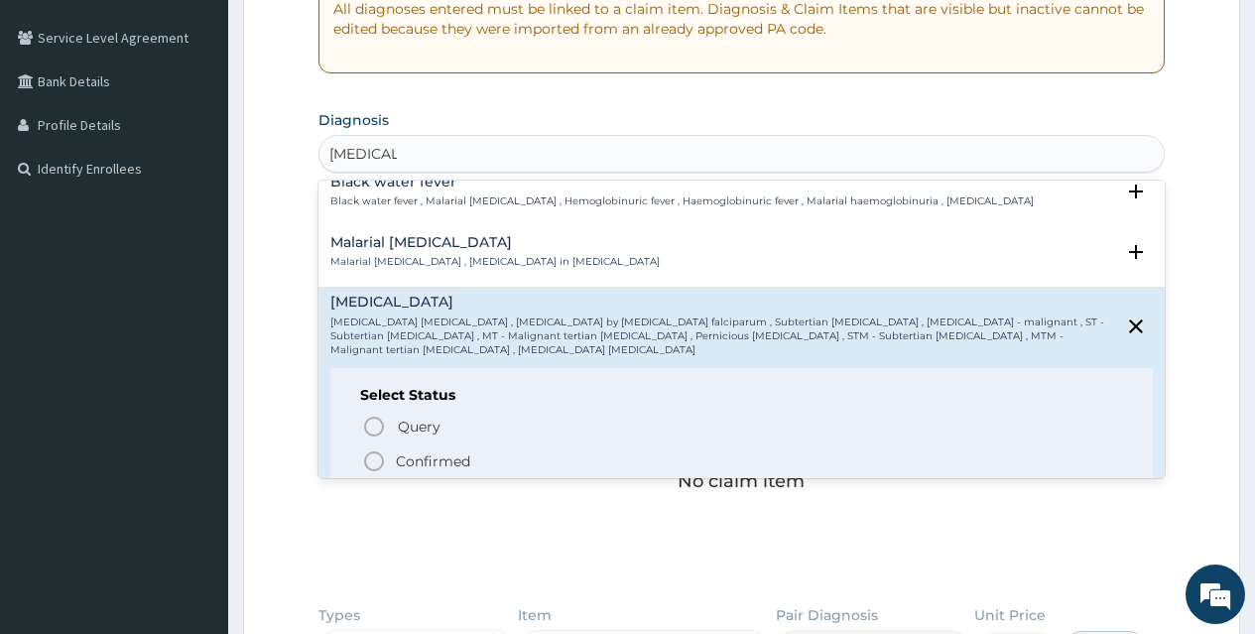
click at [378, 449] on icon "status option filled" at bounding box center [374, 461] width 24 height 24
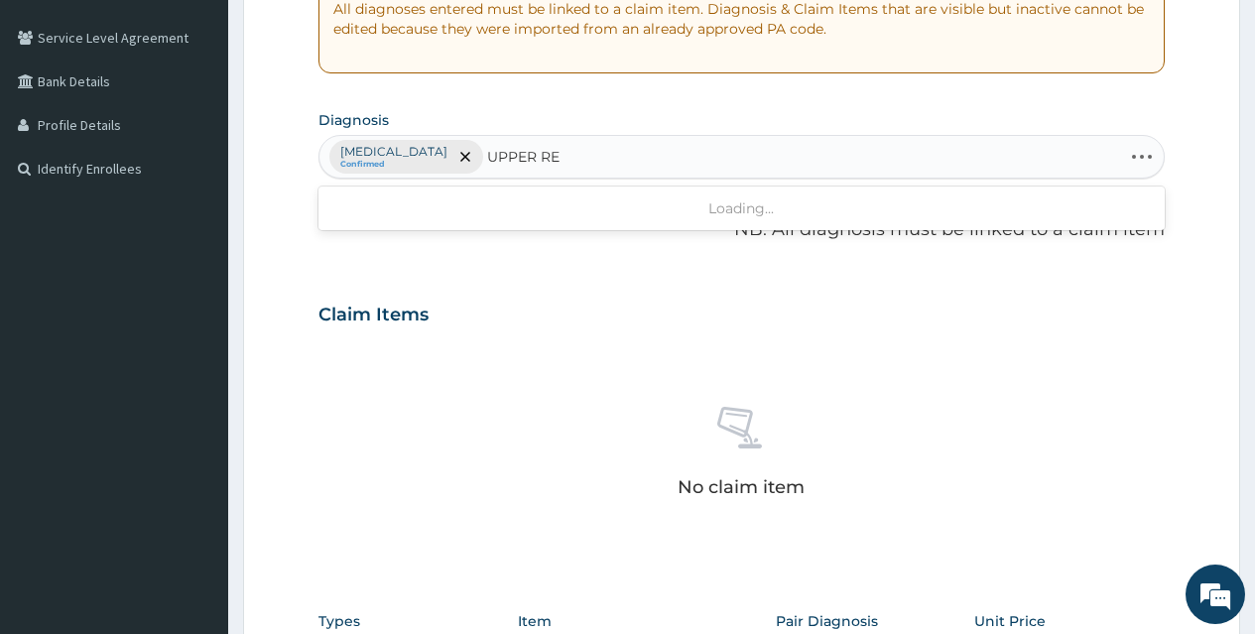
type input "UPPER RES"
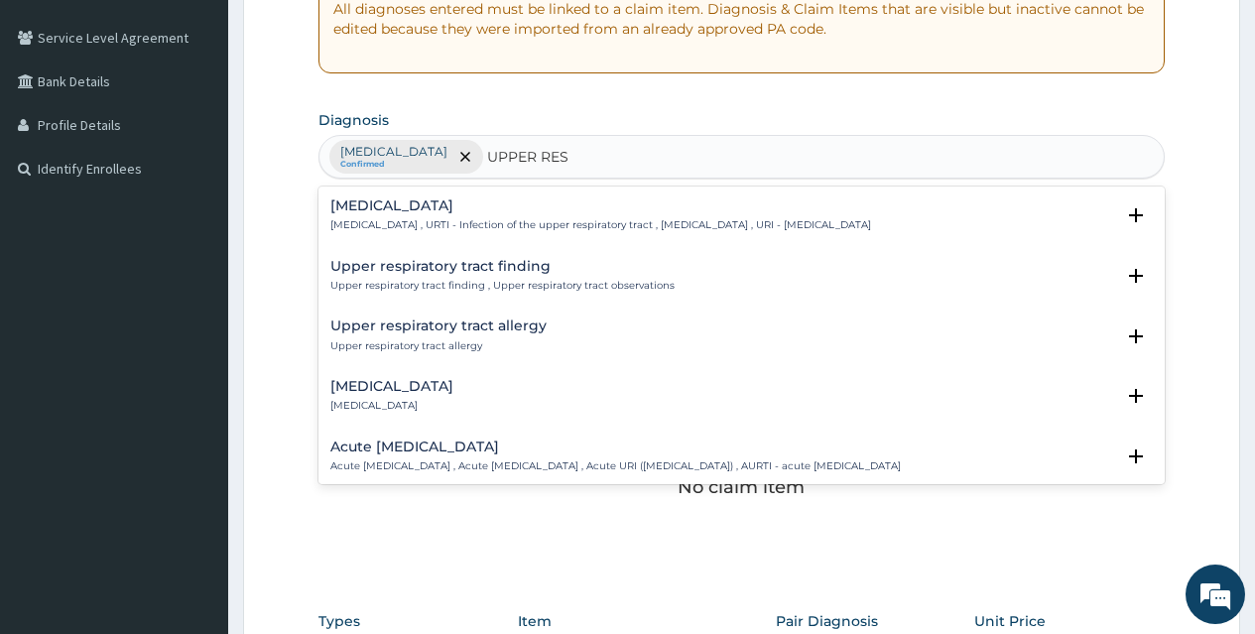
click at [448, 214] on div "Upper respiratory infection Upper respiratory infection , URTI - Infection of t…" at bounding box center [600, 215] width 541 height 35
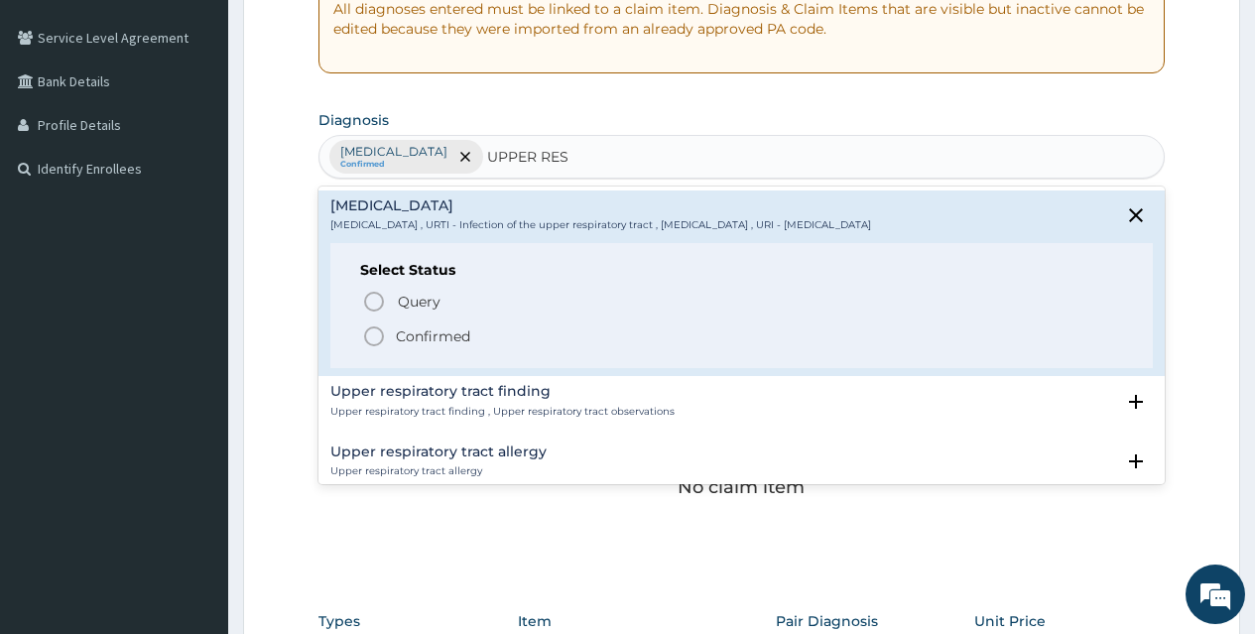
click at [370, 330] on icon "status option filled" at bounding box center [374, 336] width 24 height 24
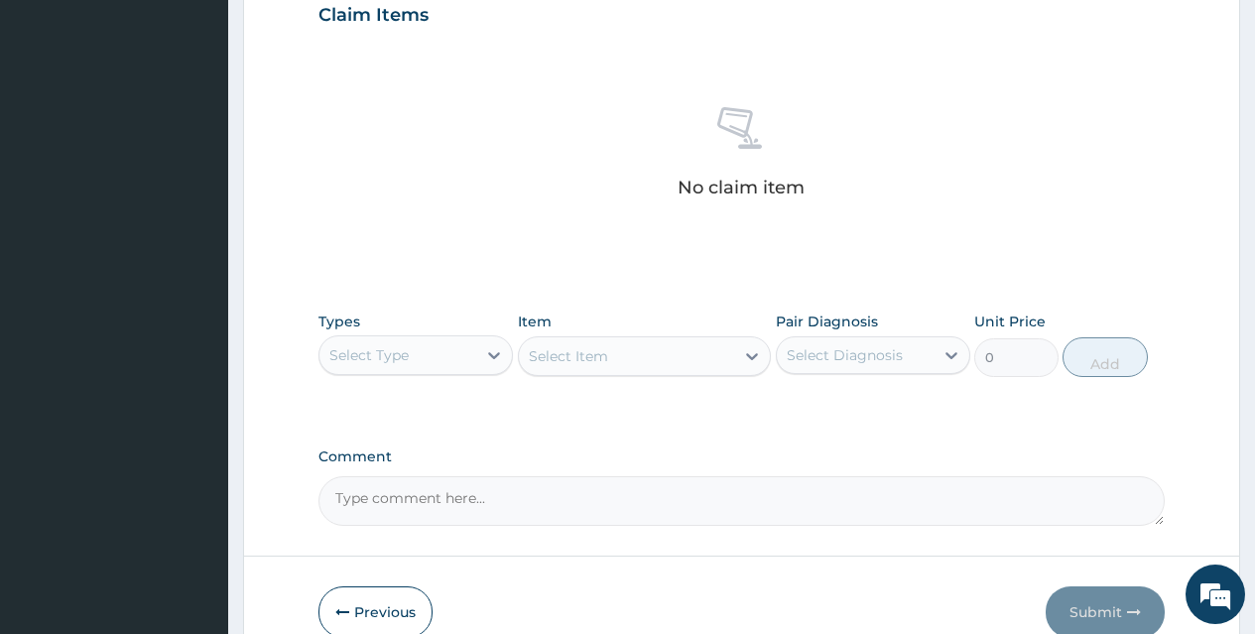
scroll to position [794, 0]
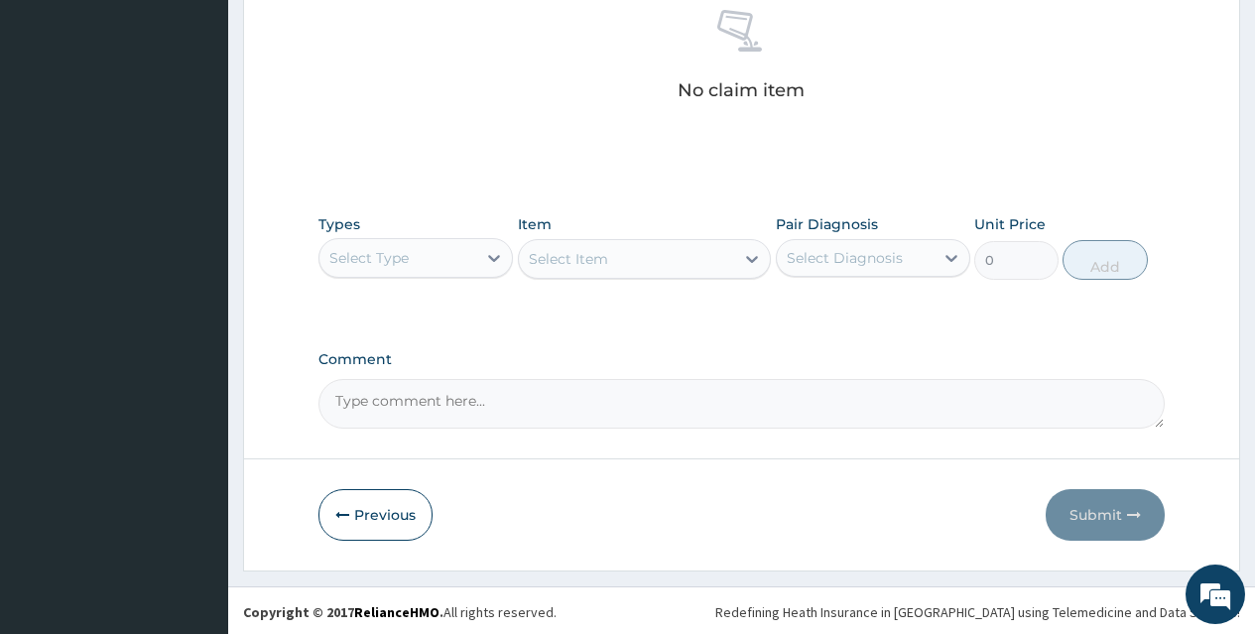
click at [431, 266] on div "Select Type" at bounding box center [397, 258] width 157 height 32
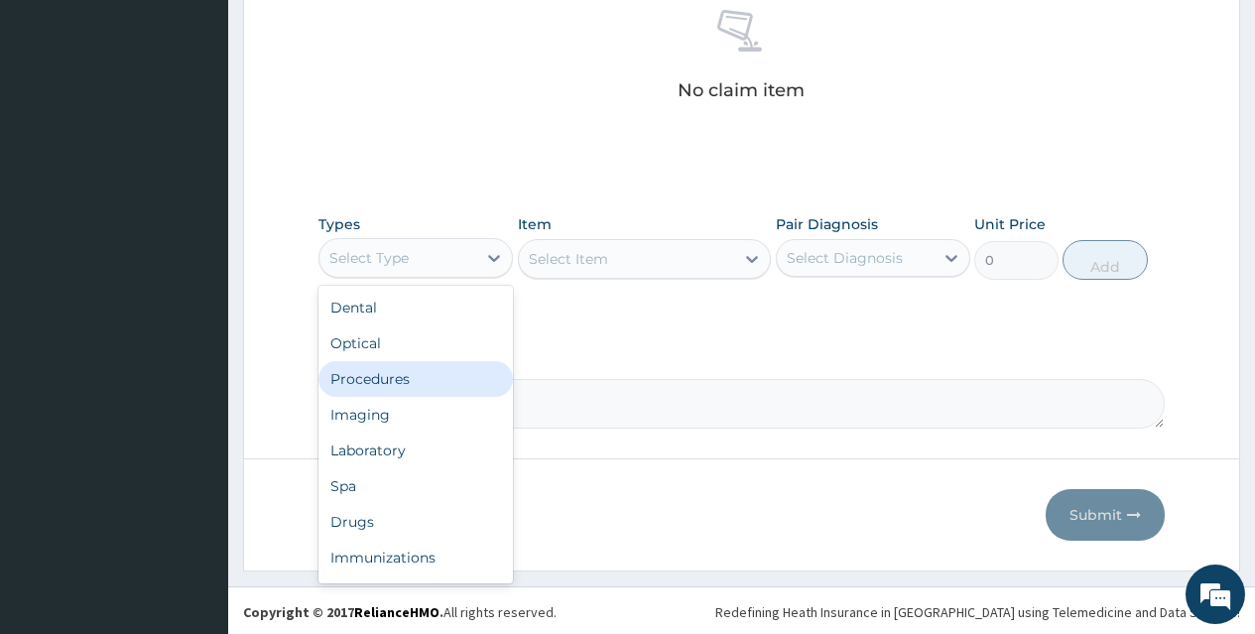
click at [383, 372] on div "Procedures" at bounding box center [415, 379] width 194 height 36
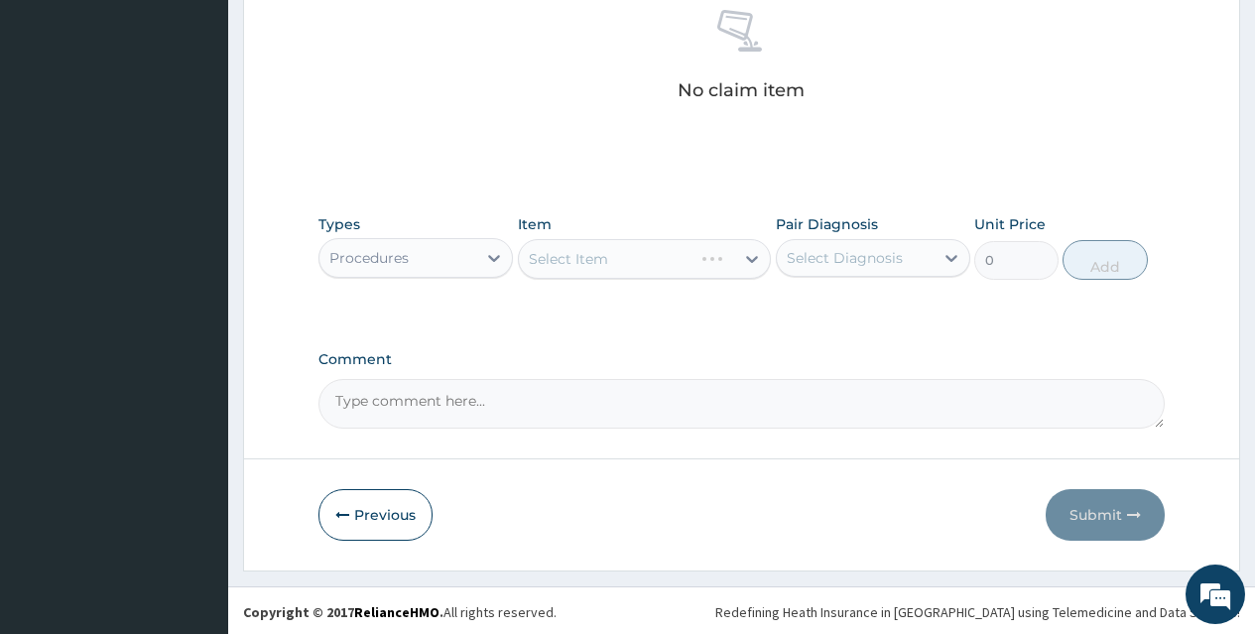
scroll to position [797, 0]
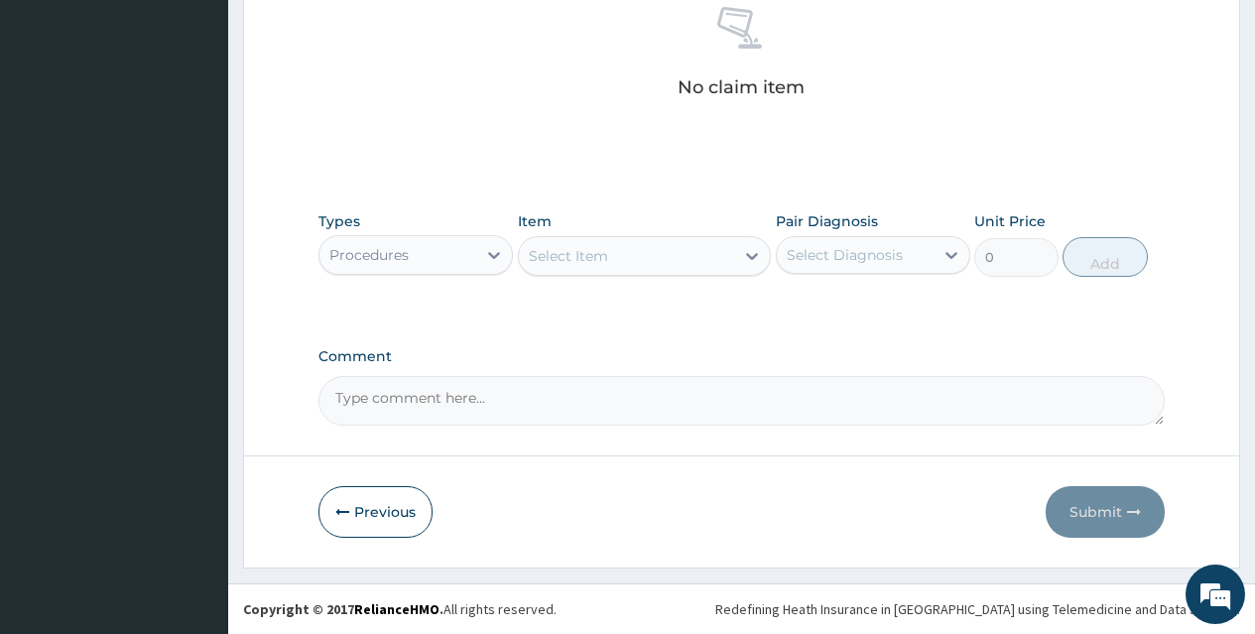
click at [627, 266] on div "Select Item" at bounding box center [627, 256] width 216 height 32
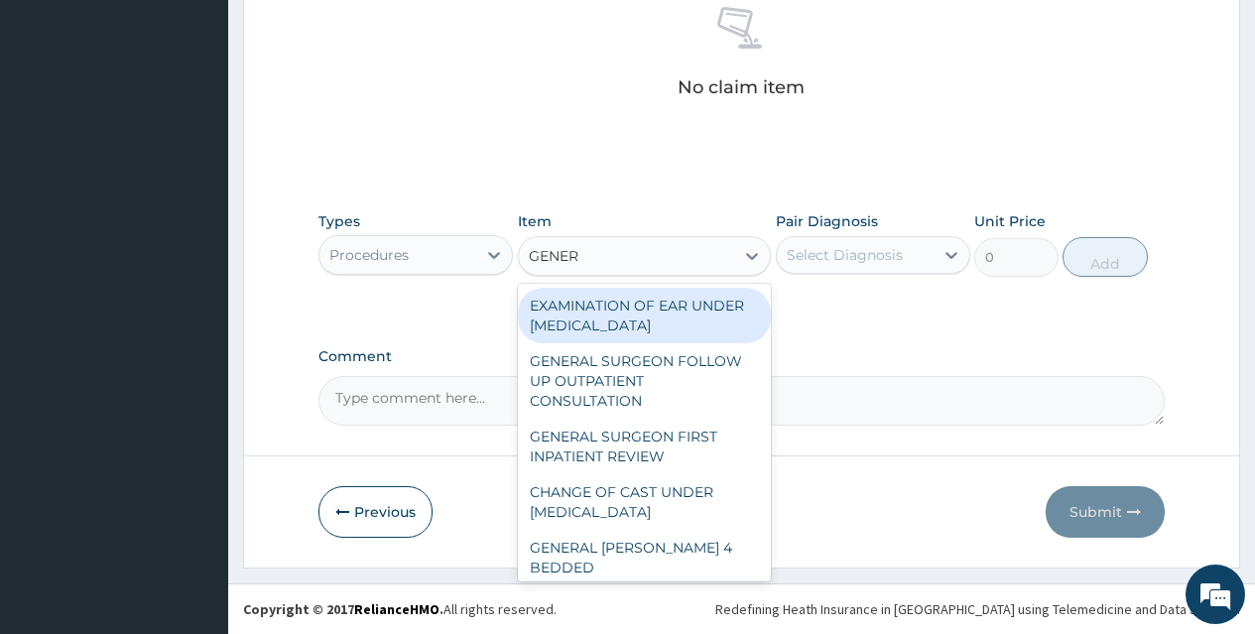
type input "GENERA"
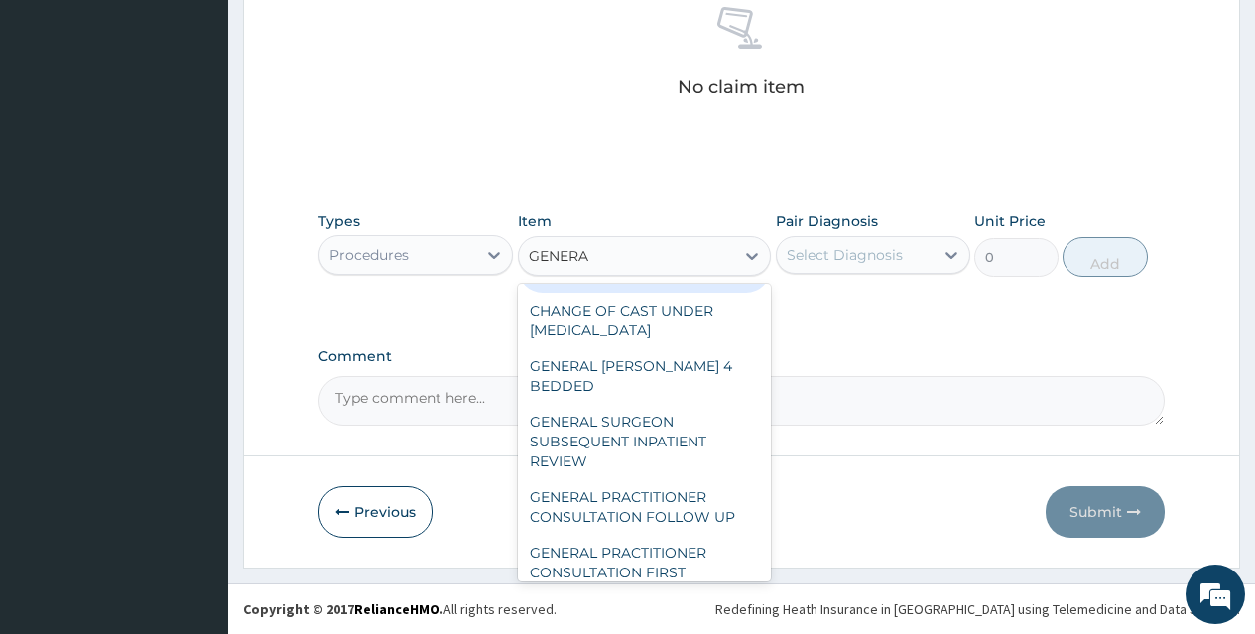
scroll to position [298, 0]
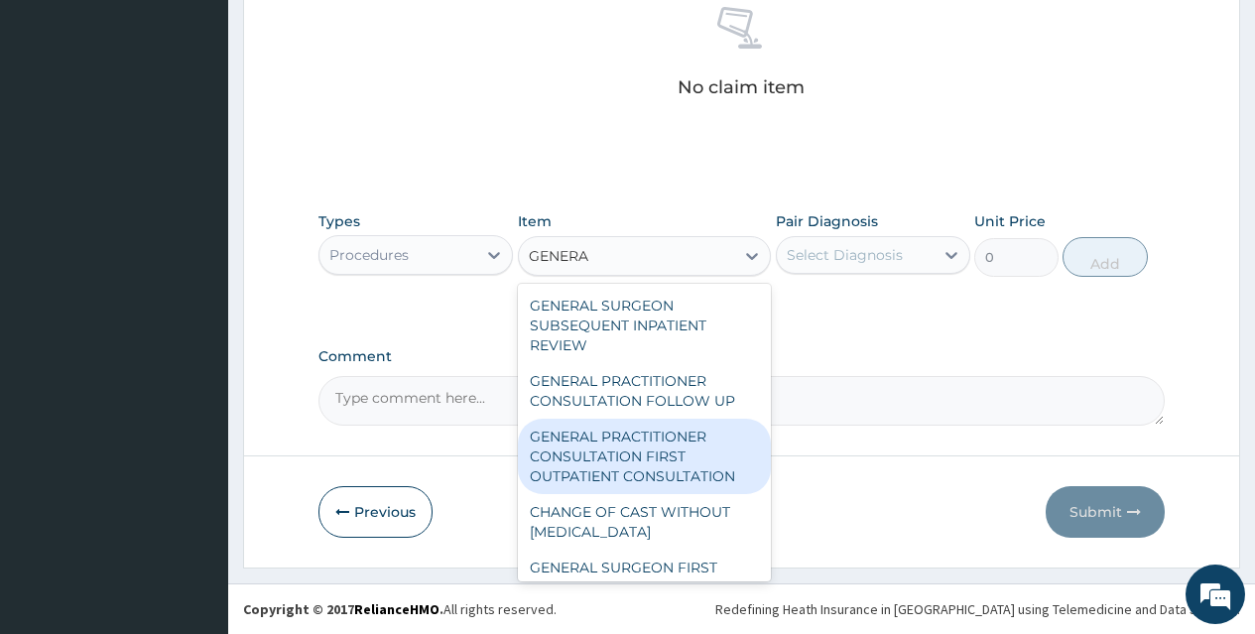
click at [624, 446] on div "GENERAL PRACTITIONER CONSULTATION FIRST OUTPATIENT CONSULTATION" at bounding box center [645, 456] width 254 height 75
type input "3548"
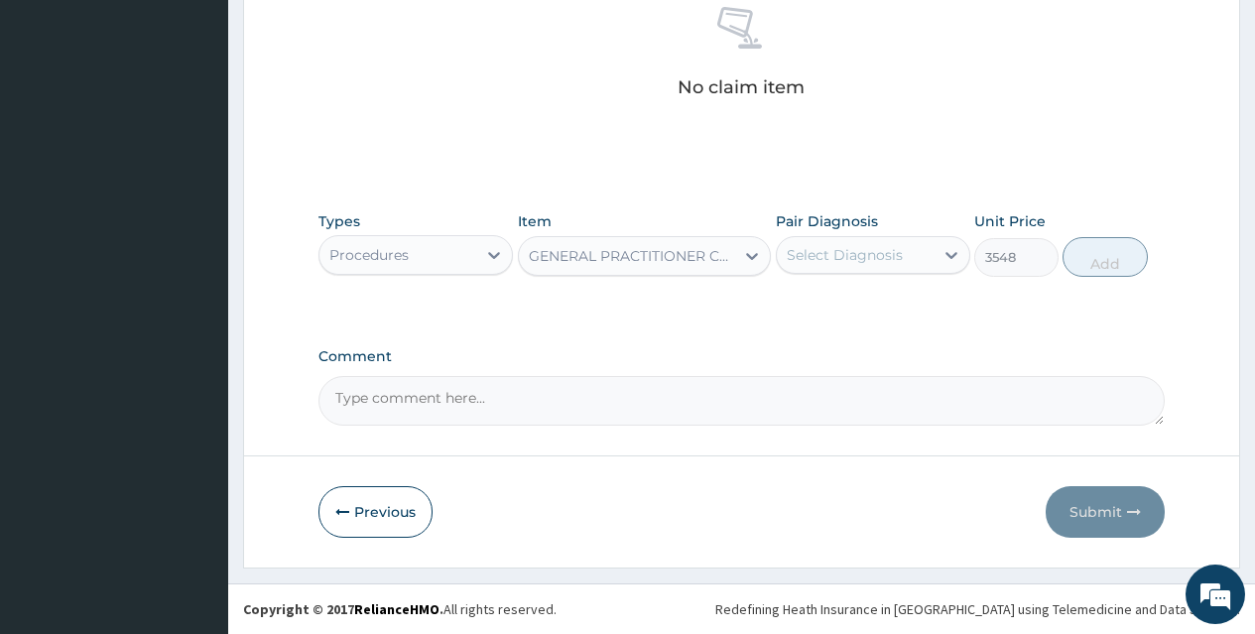
click at [883, 254] on div "Select Diagnosis" at bounding box center [845, 255] width 116 height 20
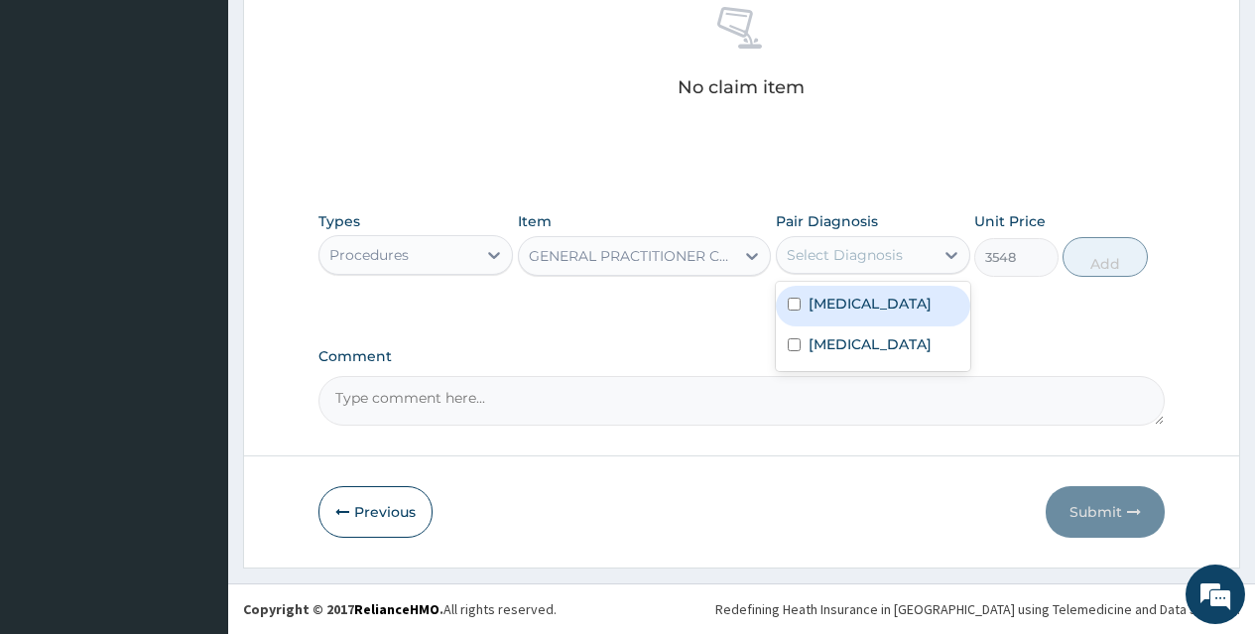
drag, startPoint x: 792, startPoint y: 301, endPoint x: 789, endPoint y: 366, distance: 65.5
click at [791, 309] on input "checkbox" at bounding box center [794, 304] width 13 height 13
checkbox input "true"
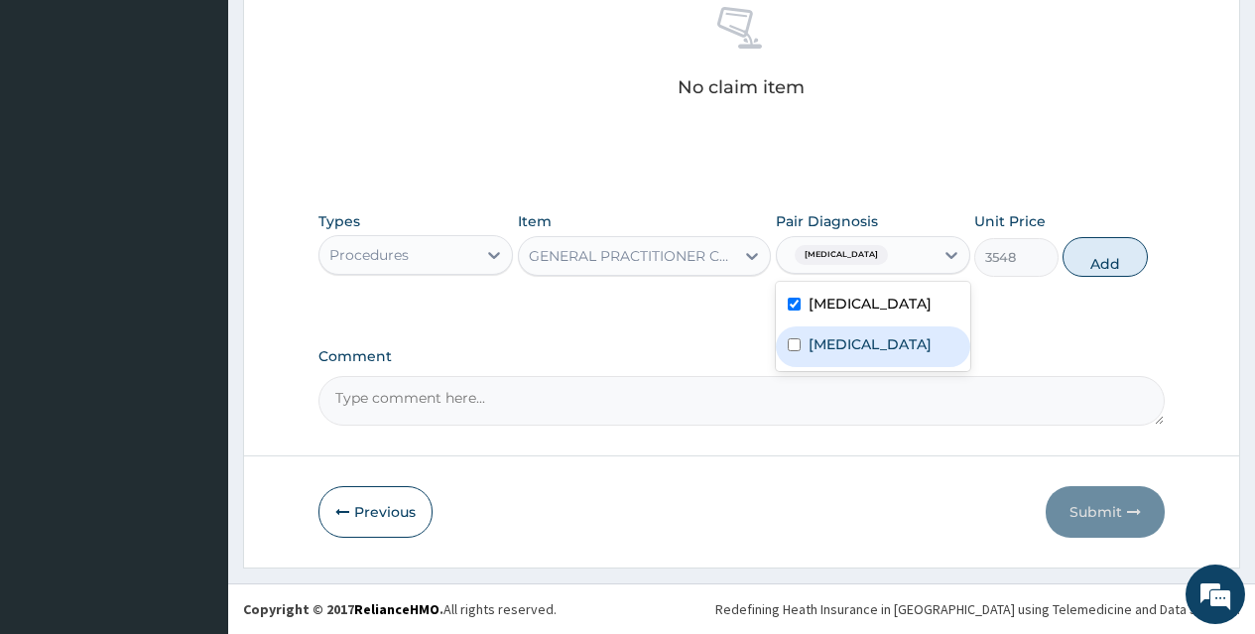
click at [789, 366] on div "Upper respiratory infection" at bounding box center [873, 346] width 194 height 41
checkbox input "true"
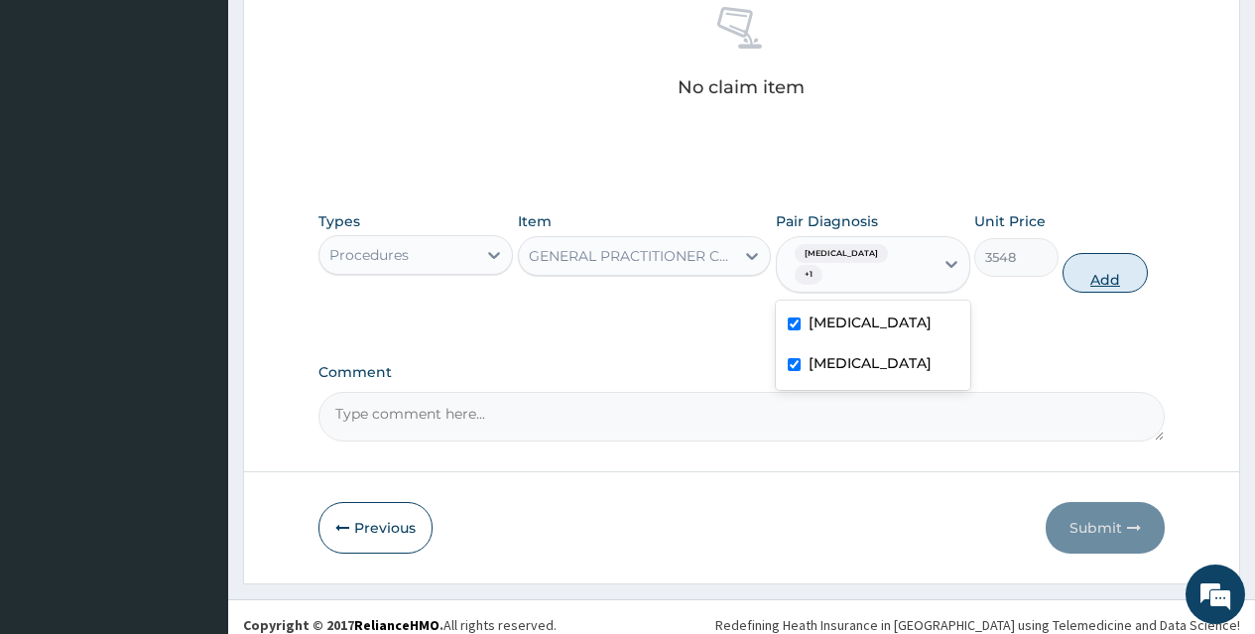
click at [1130, 269] on button "Add" at bounding box center [1105, 273] width 84 height 40
type input "0"
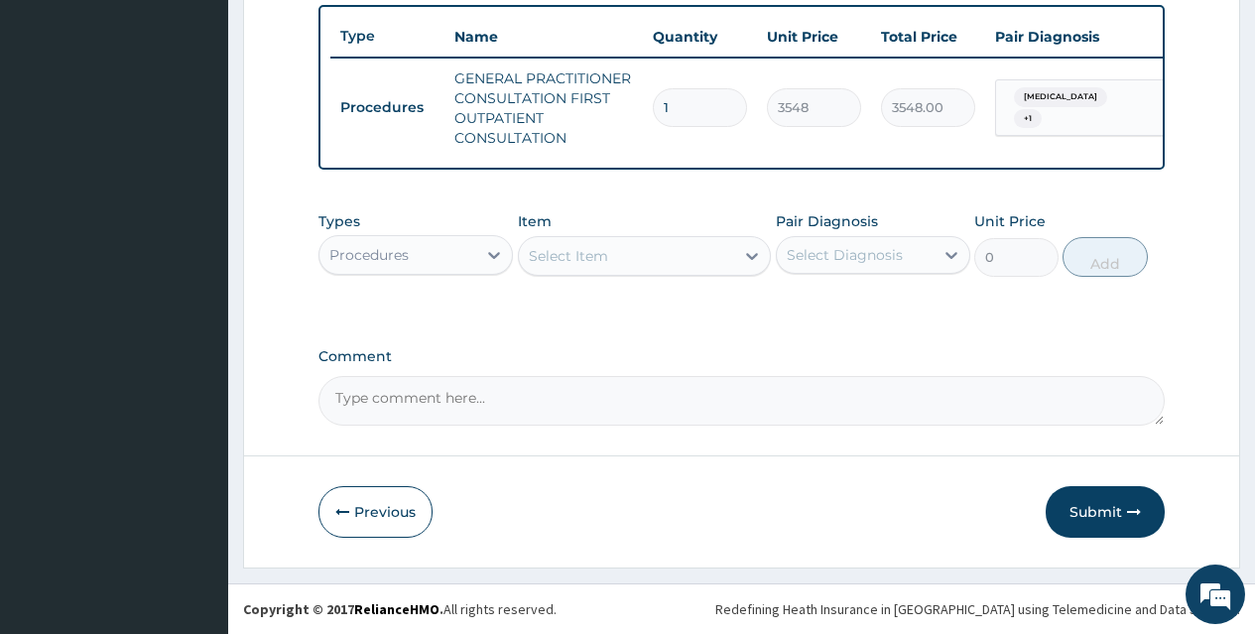
scroll to position [748, 0]
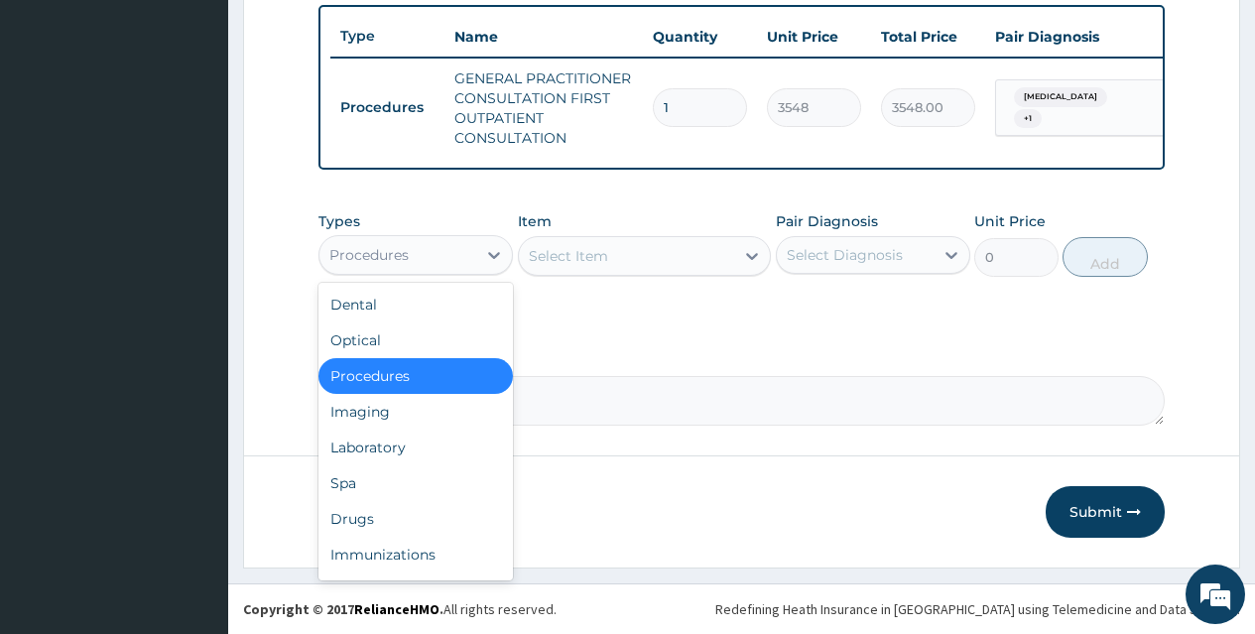
click at [451, 259] on div "Procedures" at bounding box center [397, 255] width 157 height 32
click at [371, 517] on div "Drugs" at bounding box center [415, 519] width 194 height 36
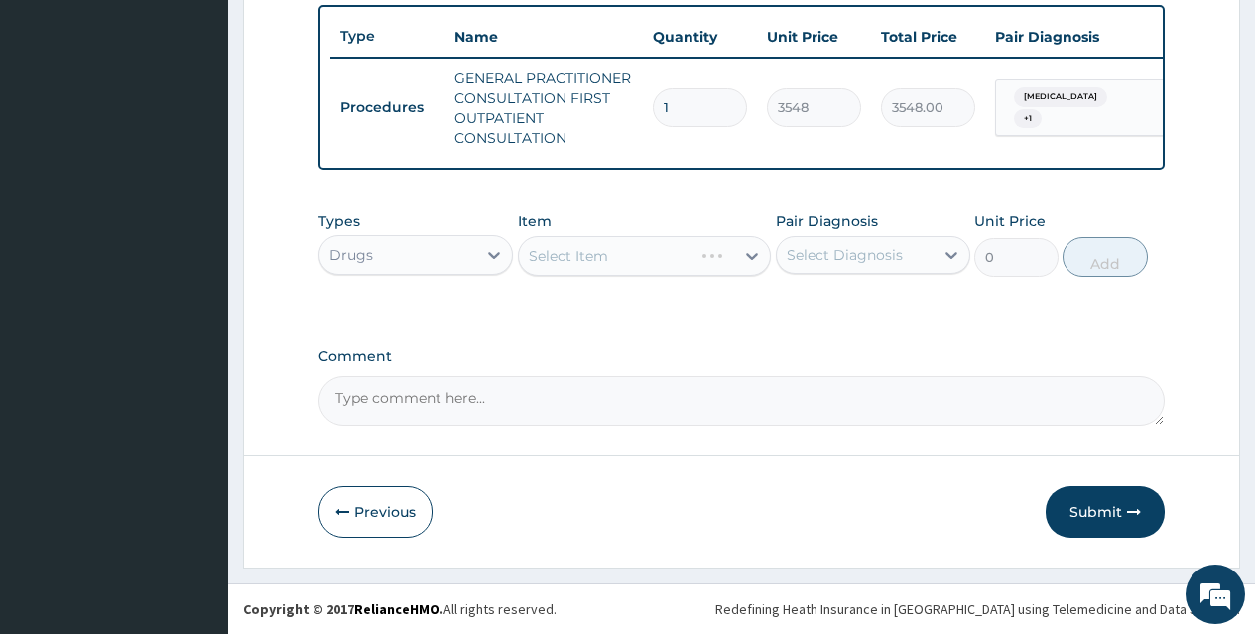
click at [596, 262] on div "Select Item" at bounding box center [645, 256] width 254 height 40
click at [605, 248] on div "Select Item" at bounding box center [645, 256] width 254 height 40
click at [631, 285] on div "Types Drugs Item Select Item Pair Diagnosis Select Diagnosis Unit Price 0 Add" at bounding box center [741, 243] width 846 height 85
click at [604, 252] on div "Select Item" at bounding box center [645, 256] width 254 height 40
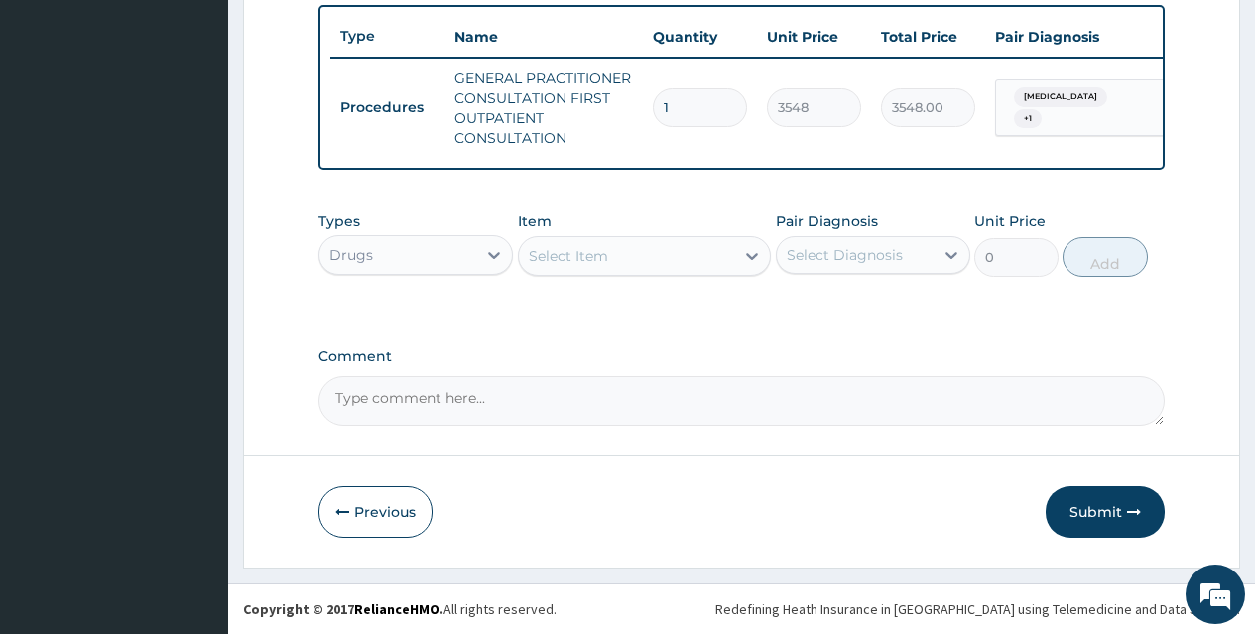
click at [605, 259] on div "Select Item" at bounding box center [568, 256] width 79 height 20
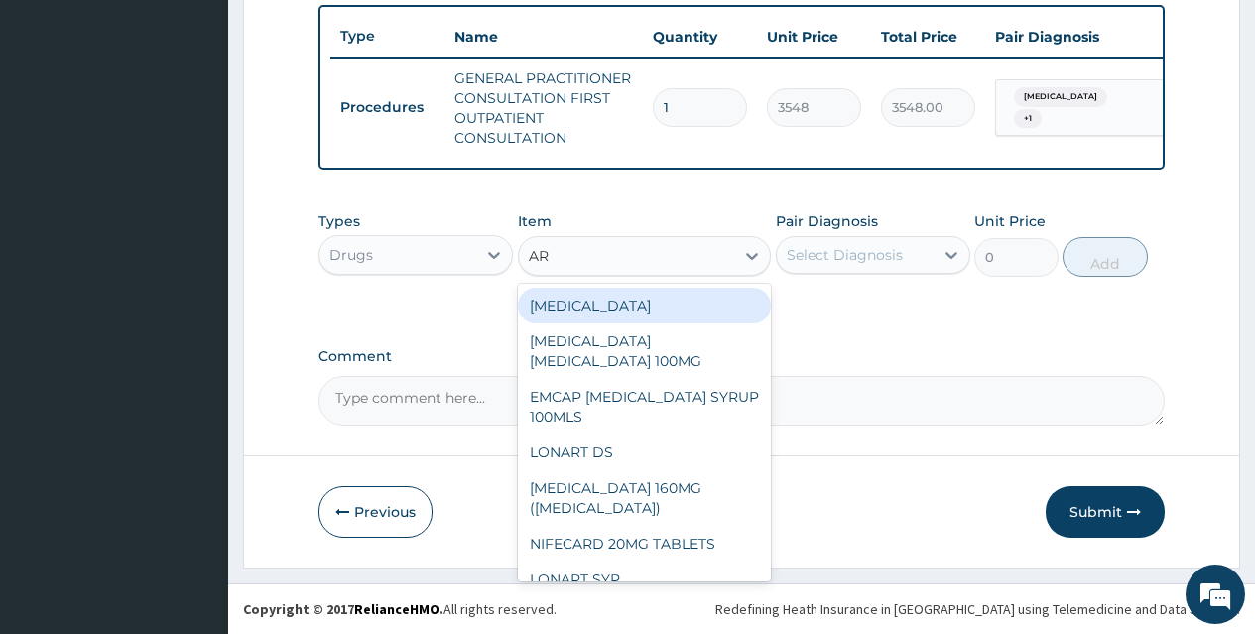
type input "A"
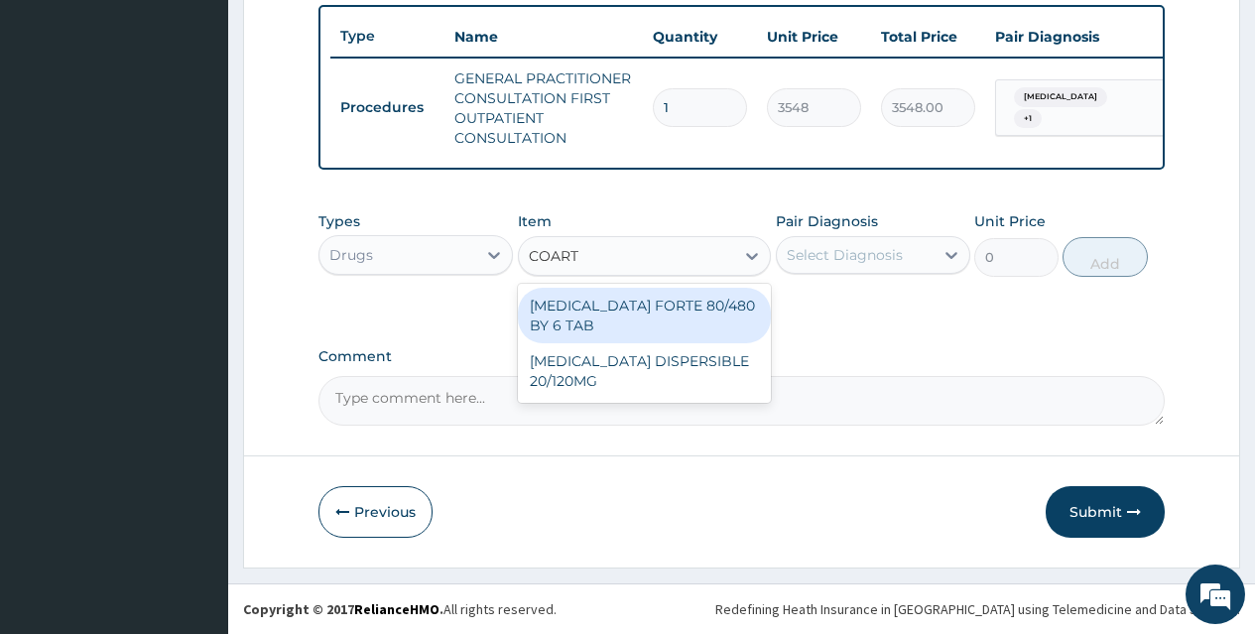
type input "COARTE"
click at [604, 314] on div "[MEDICAL_DATA] FORTE 80/480 BY 6 TAB" at bounding box center [645, 316] width 254 height 56
type input "449"
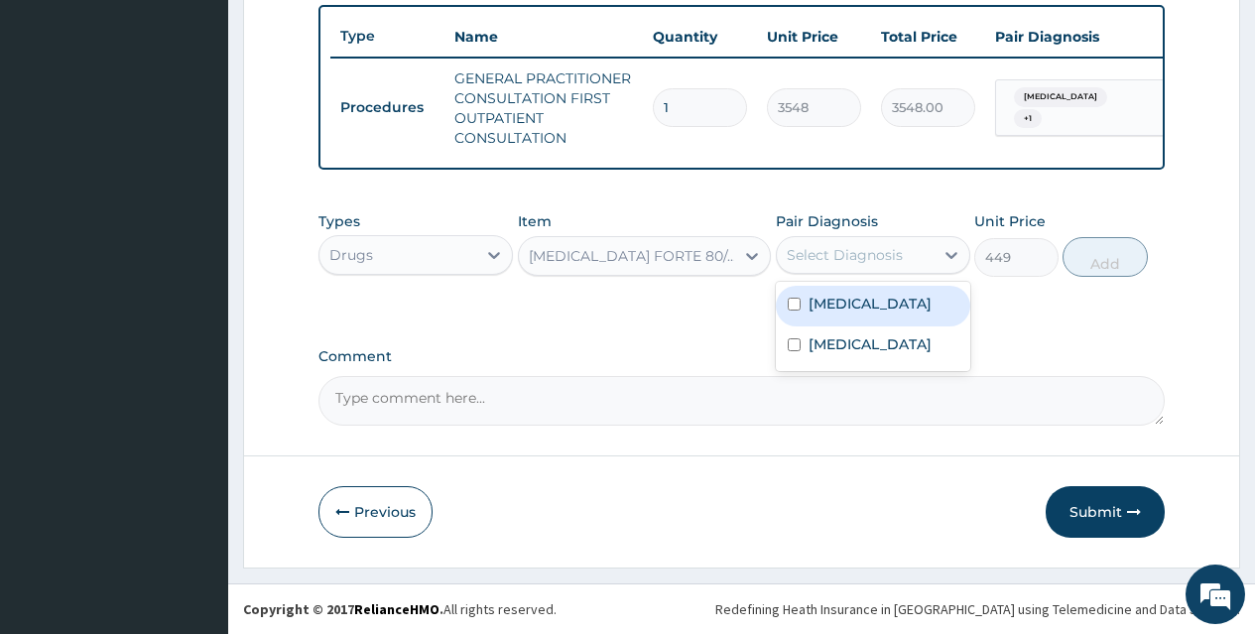
click at [873, 253] on div "Select Diagnosis" at bounding box center [845, 255] width 116 height 20
click at [799, 303] on input "checkbox" at bounding box center [794, 304] width 13 height 13
checkbox input "true"
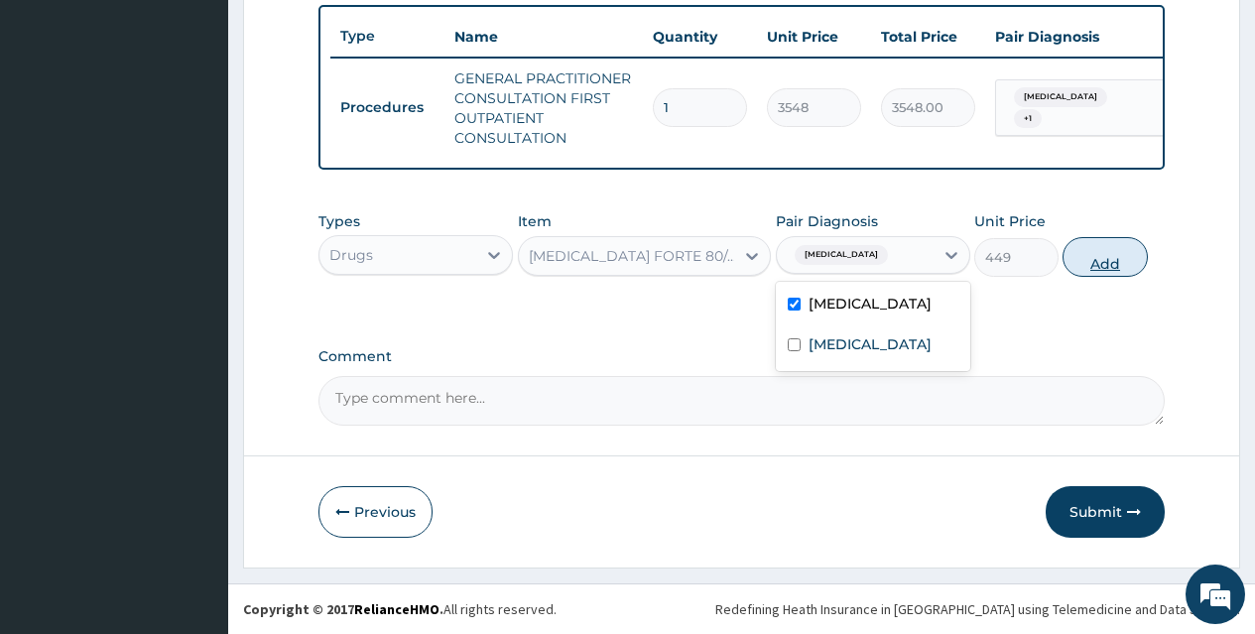
click at [1119, 269] on button "Add" at bounding box center [1105, 257] width 84 height 40
type input "0"
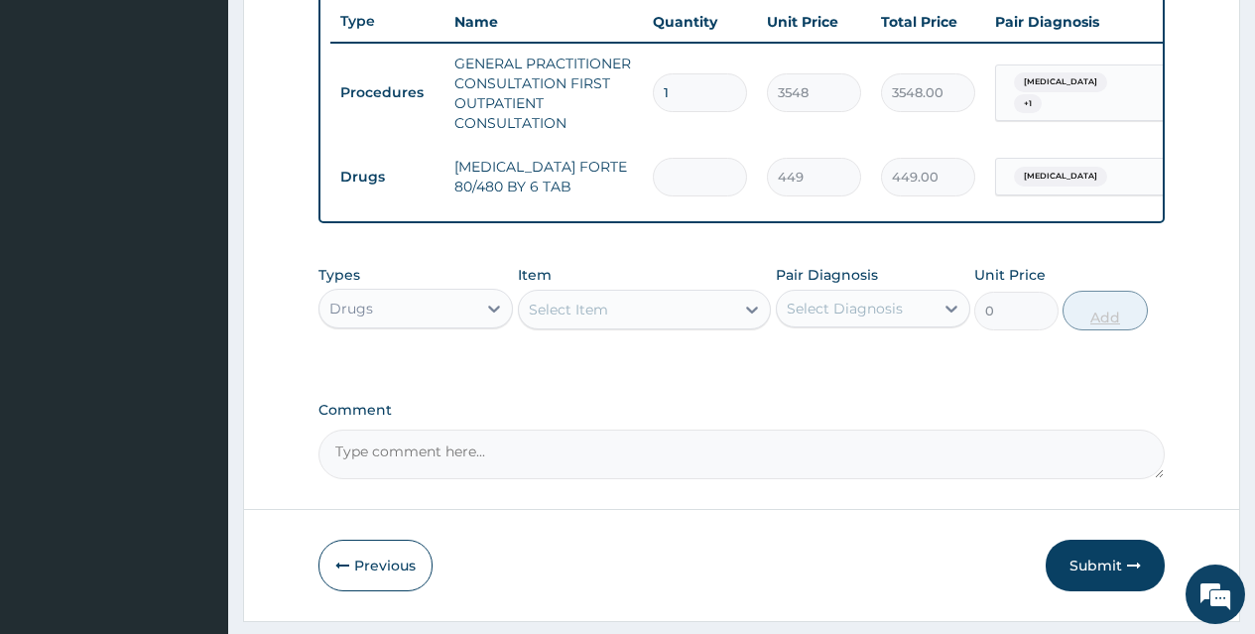
type input "0.00"
type input "6"
type input "2694.00"
type input "6"
click at [582, 325] on div "Select Item" at bounding box center [627, 310] width 216 height 32
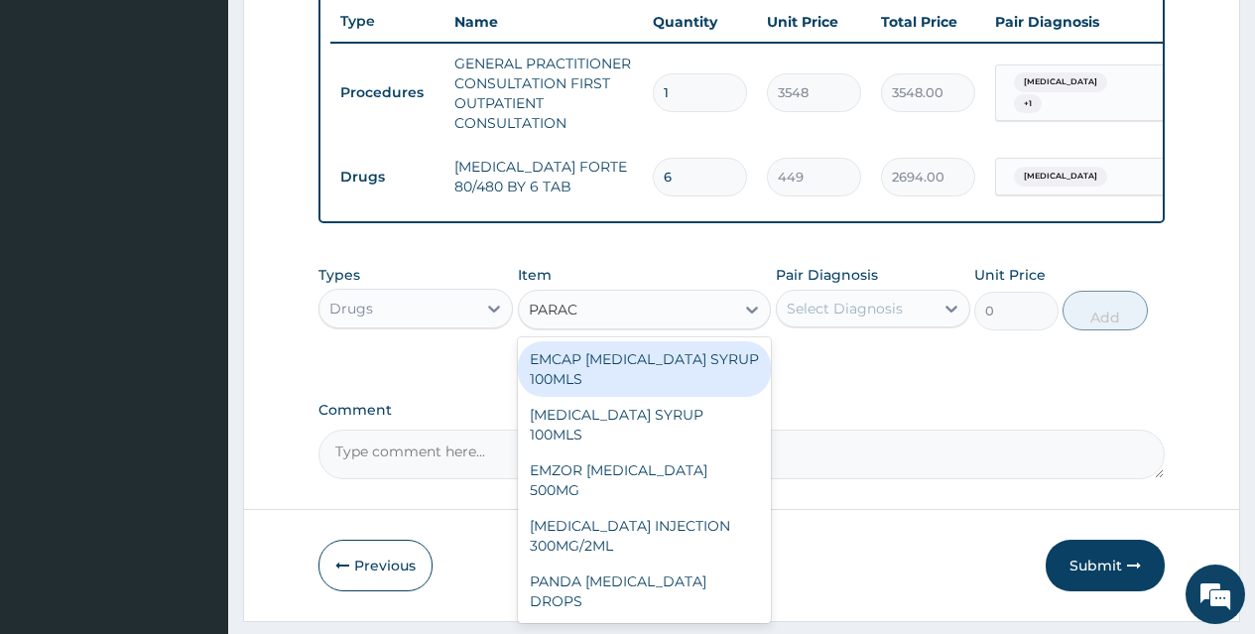
type input "PARACE"
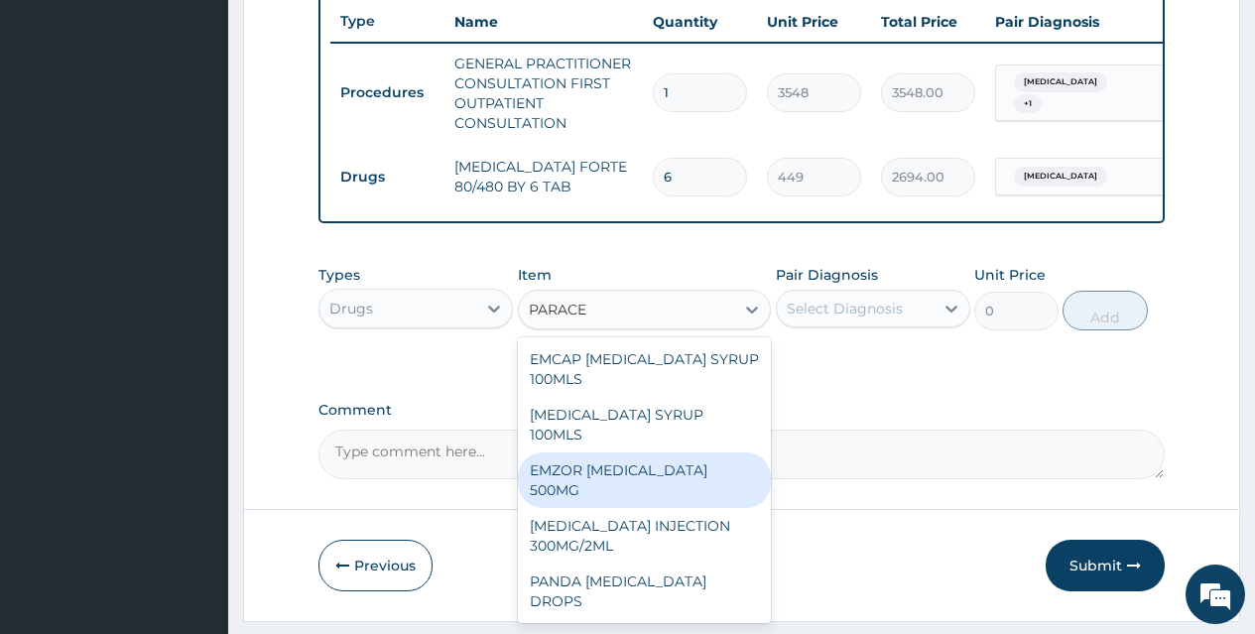
click at [628, 455] on div "EMZOR PARACETAMOL 500MG" at bounding box center [645, 480] width 254 height 56
type input "24"
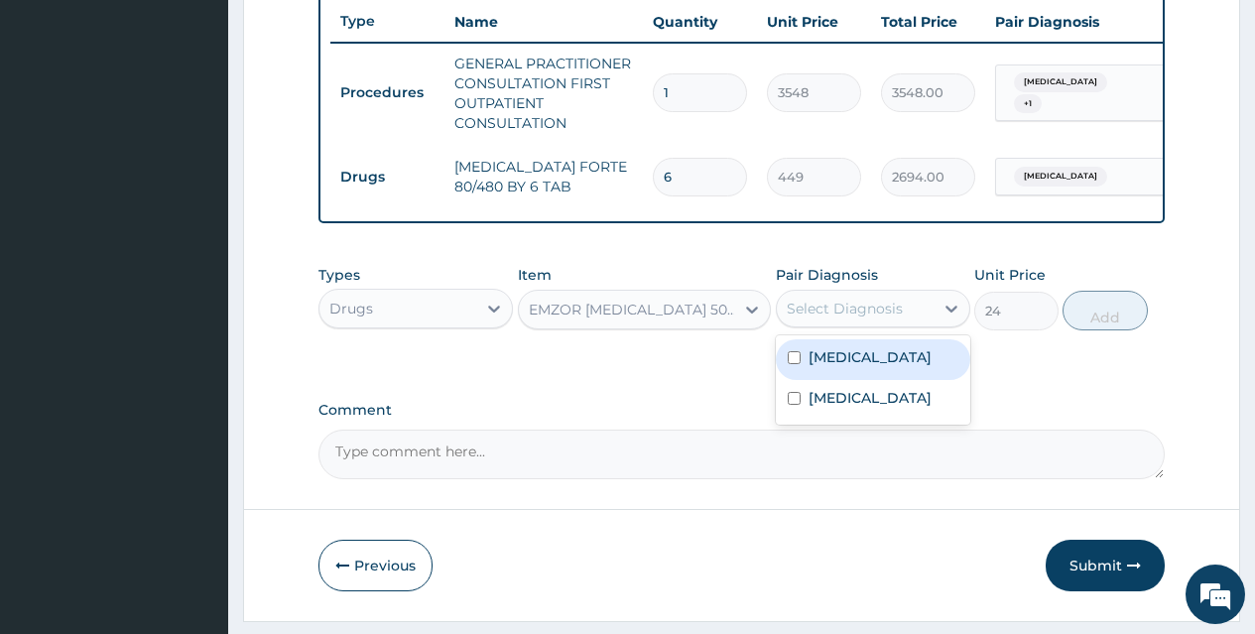
click at [842, 318] on div "Select Diagnosis" at bounding box center [845, 309] width 116 height 20
click at [798, 364] on input "checkbox" at bounding box center [794, 357] width 13 height 13
checkbox input "true"
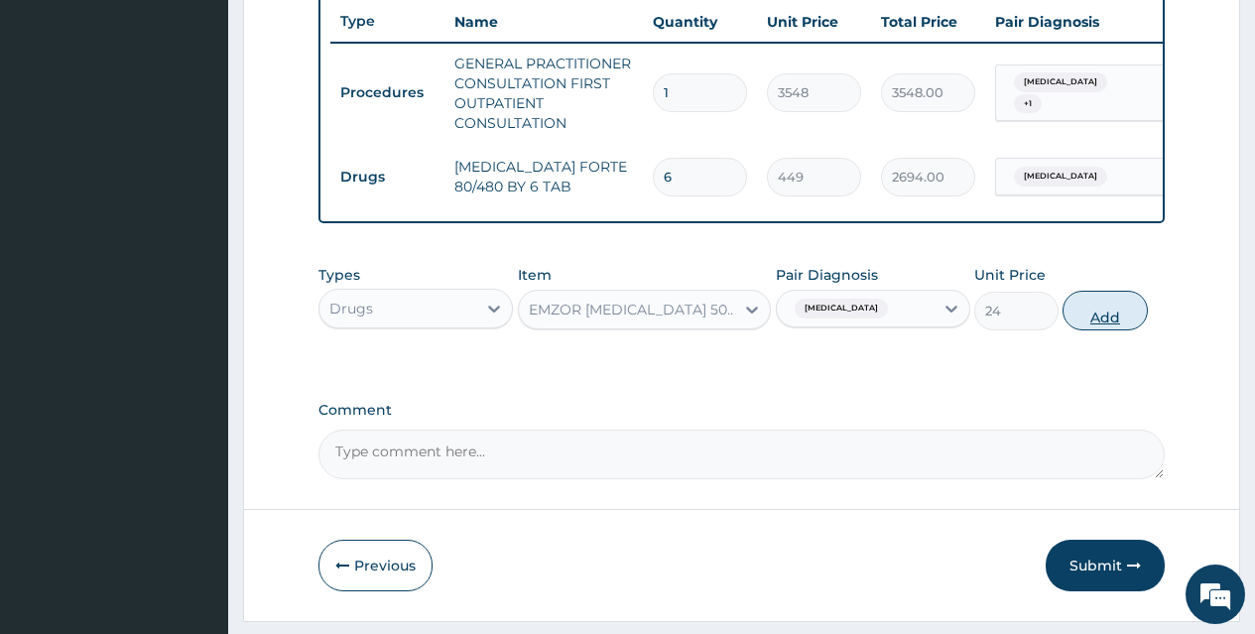
click at [1090, 326] on button "Add" at bounding box center [1105, 311] width 84 height 40
type input "0"
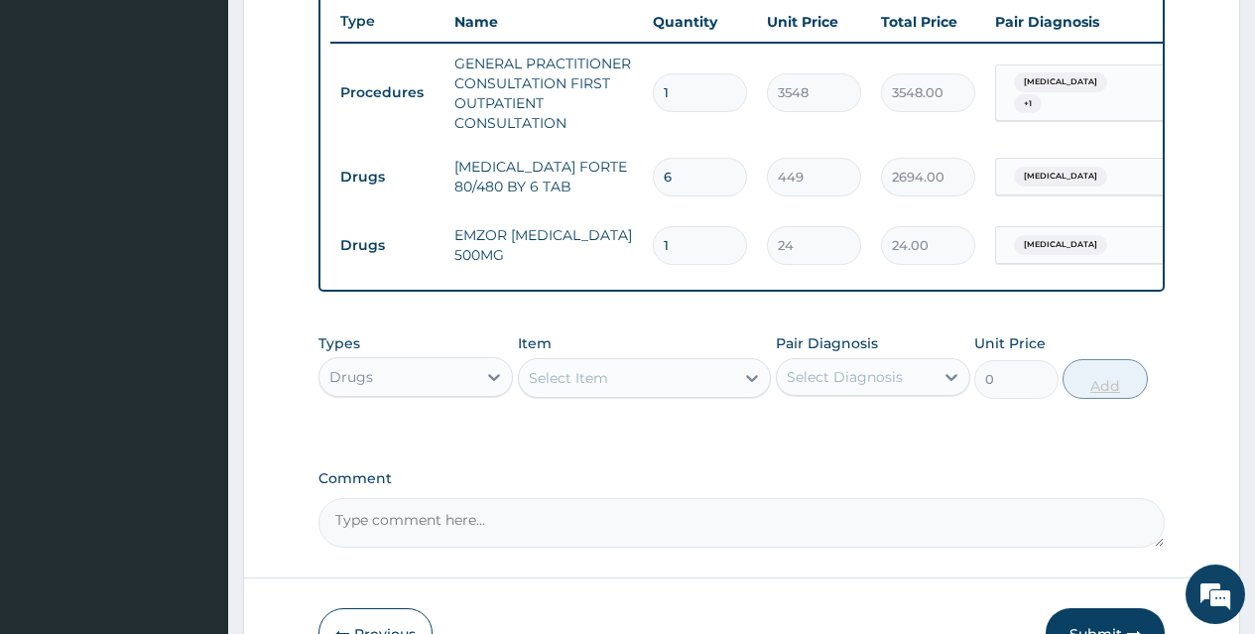
type input "18"
type input "432.00"
type input "18"
click at [650, 393] on div "Select Item" at bounding box center [627, 378] width 216 height 32
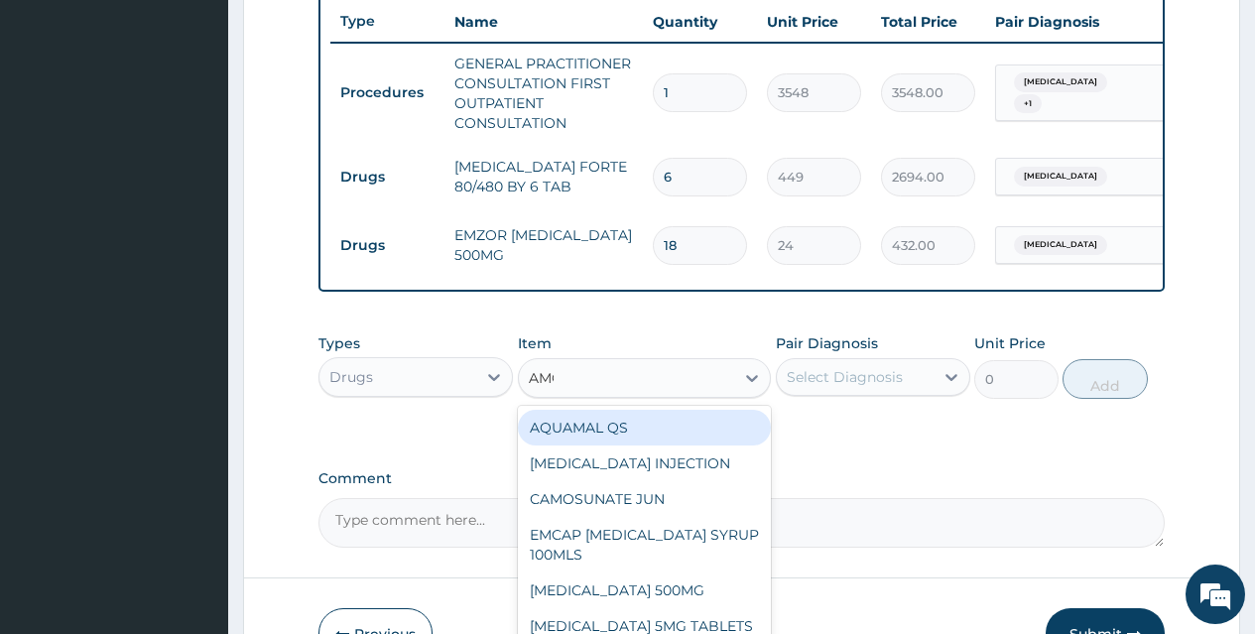
type input "AMOX"
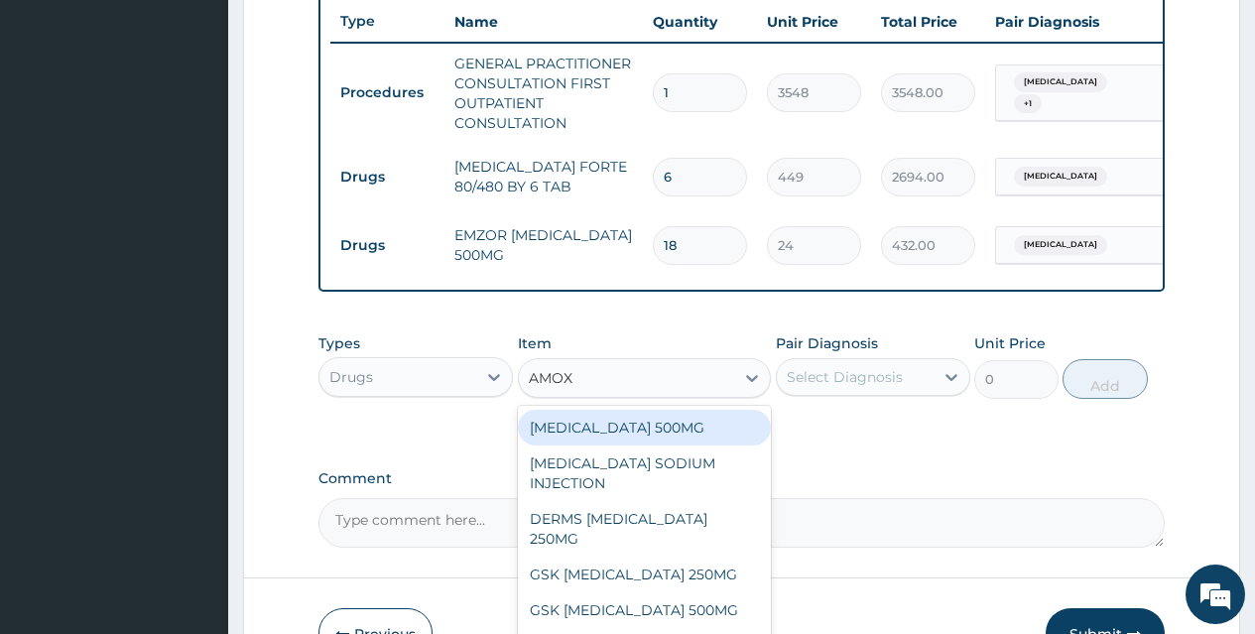
click at [635, 437] on div "AMOXICILLIN 500MG" at bounding box center [645, 428] width 254 height 36
type input "71"
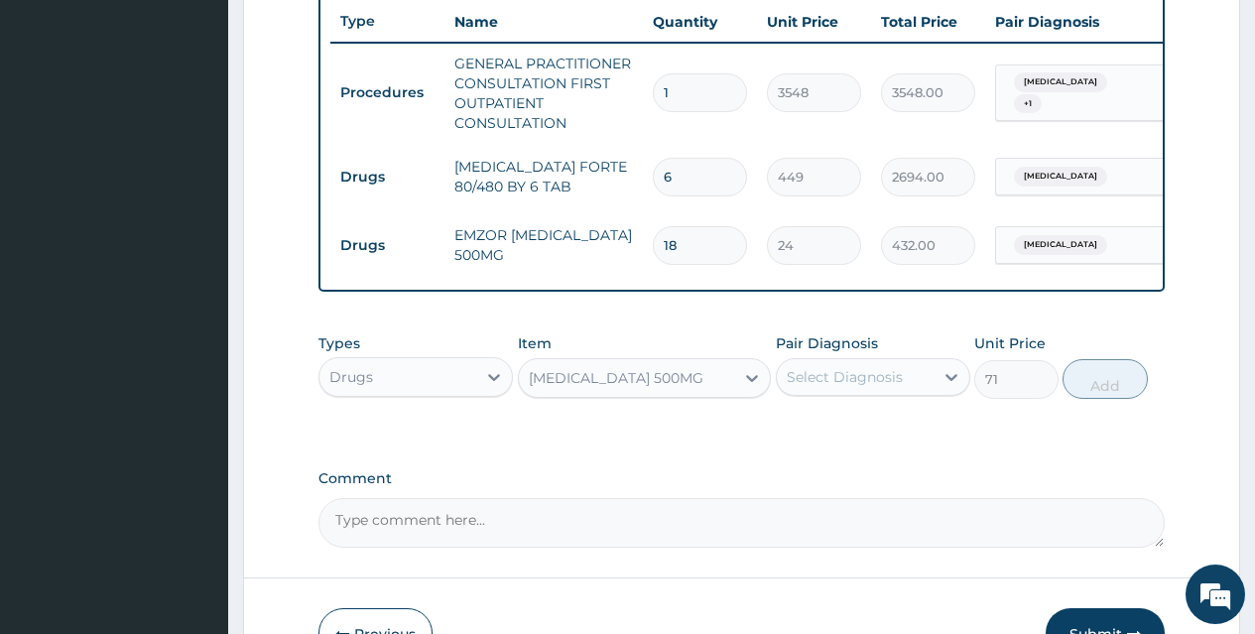
click at [848, 387] on div "Select Diagnosis" at bounding box center [845, 377] width 116 height 20
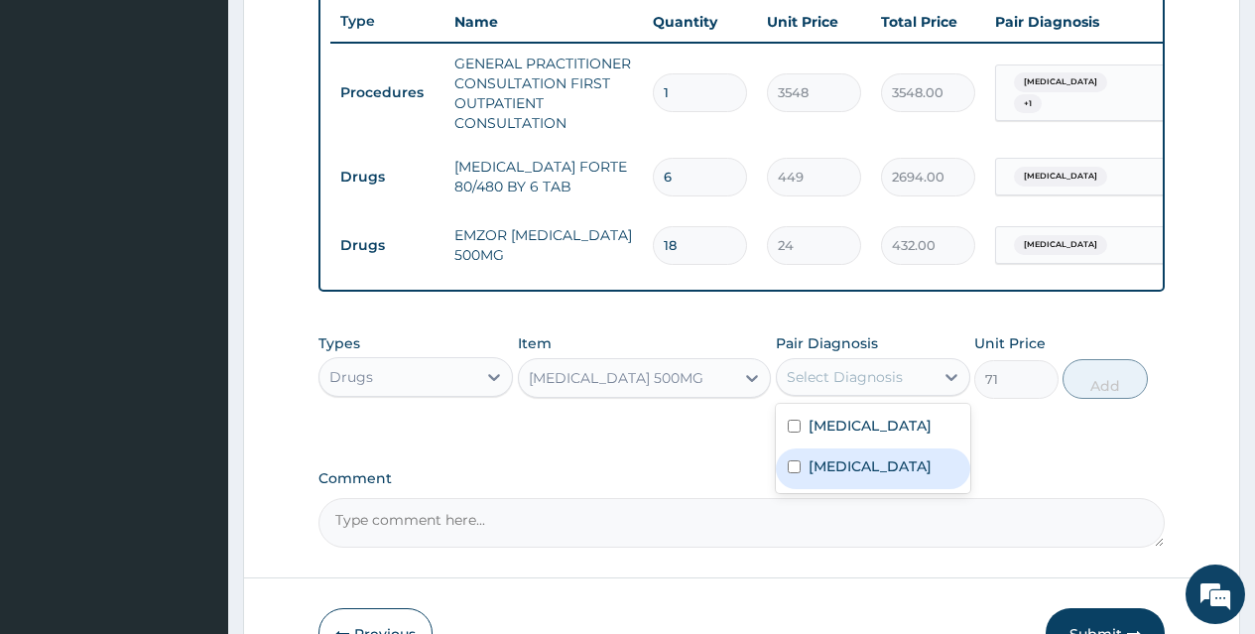
click at [795, 473] on input "checkbox" at bounding box center [794, 466] width 13 height 13
checkbox input "true"
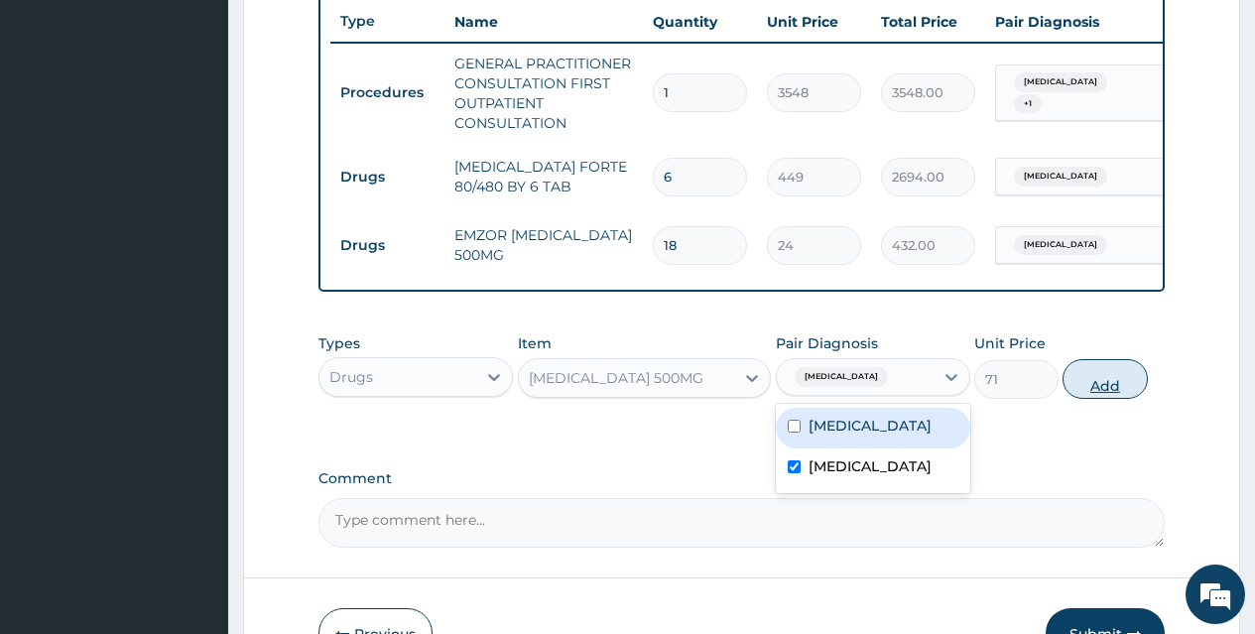
click at [1115, 399] on button "Add" at bounding box center [1105, 379] width 84 height 40
type input "0"
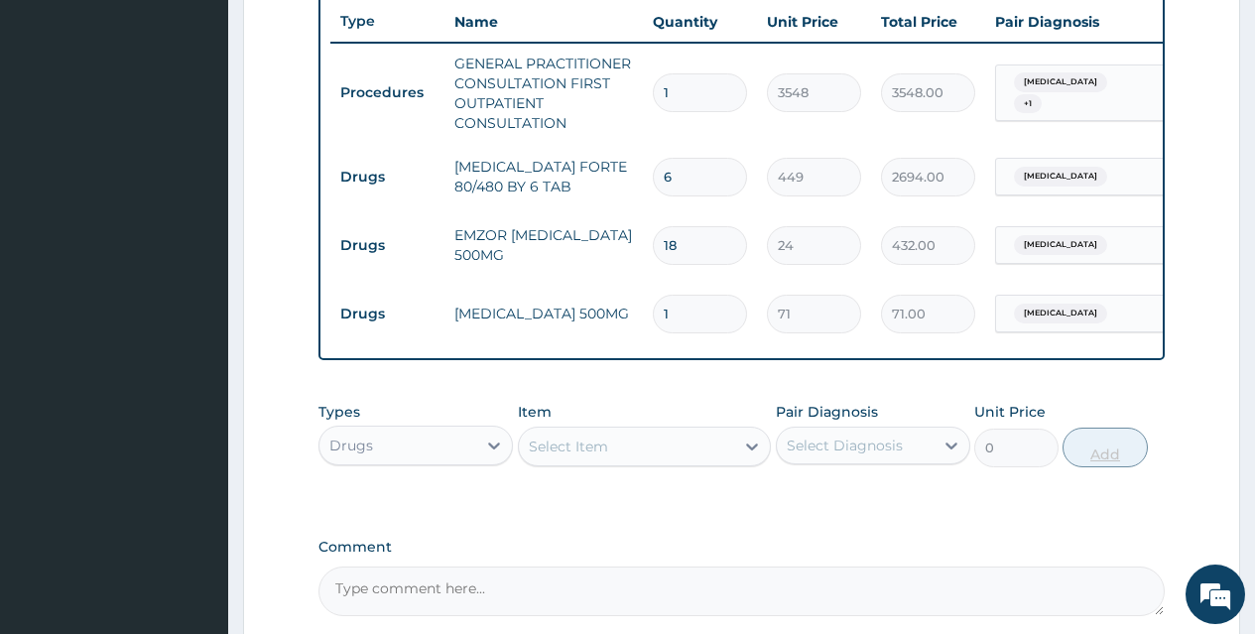
type input "15"
type input "1065.00"
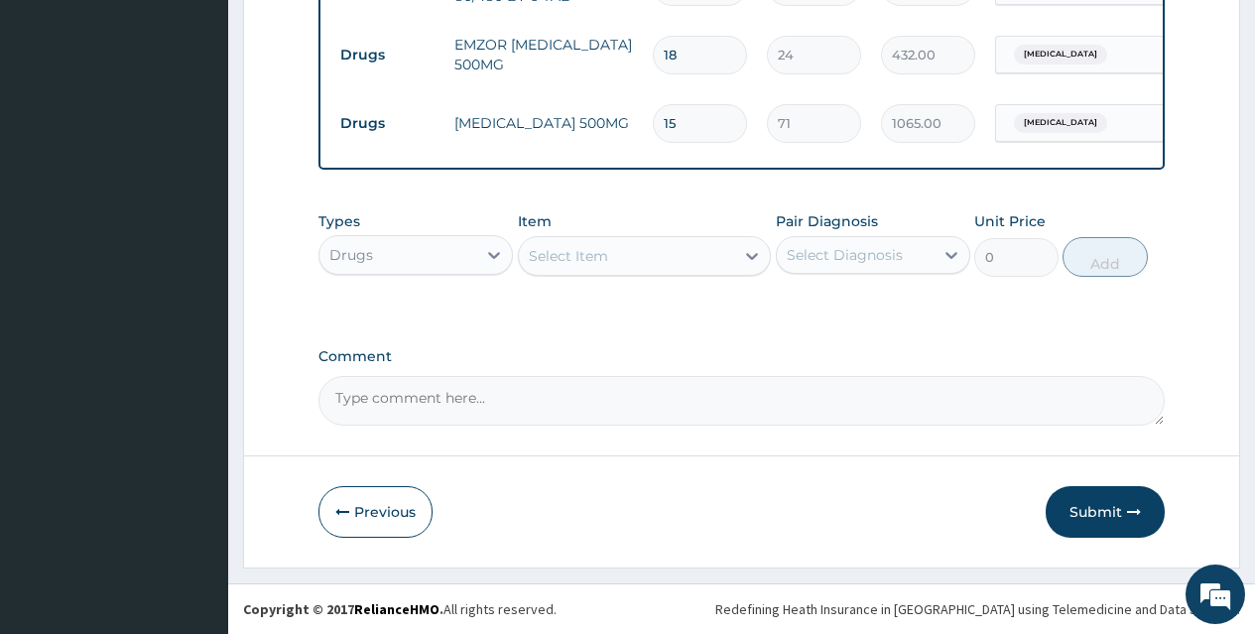
scroll to position [953, 0]
type input "15"
click at [637, 260] on div "Select Item" at bounding box center [627, 256] width 216 height 32
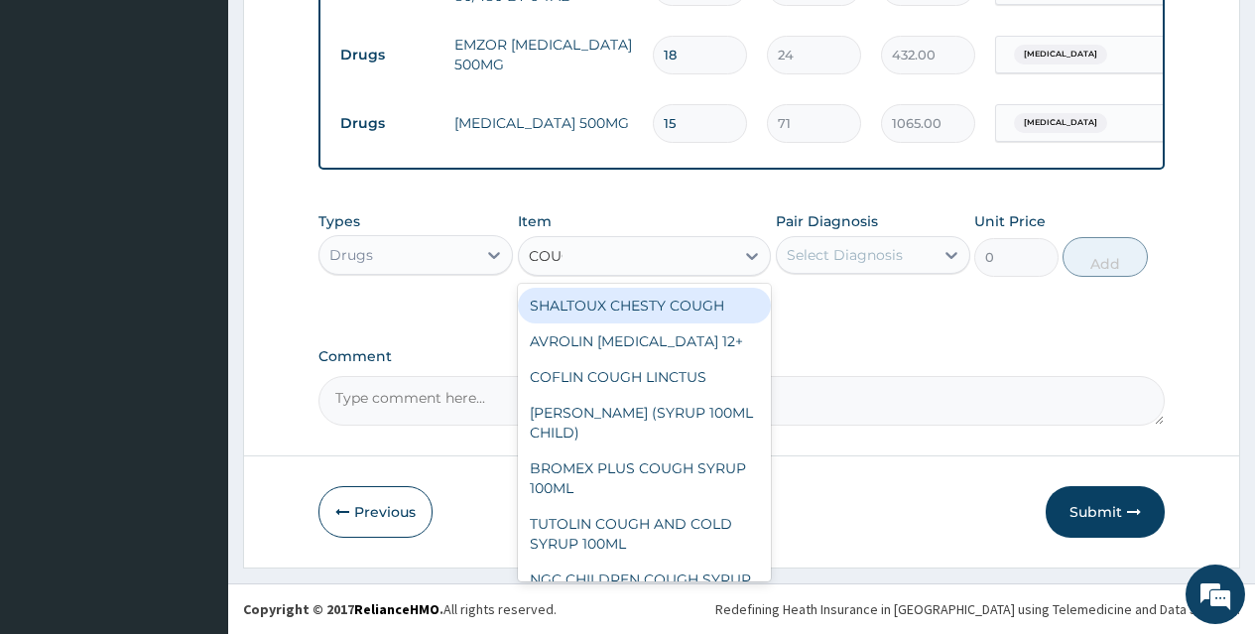
type input "COUGH"
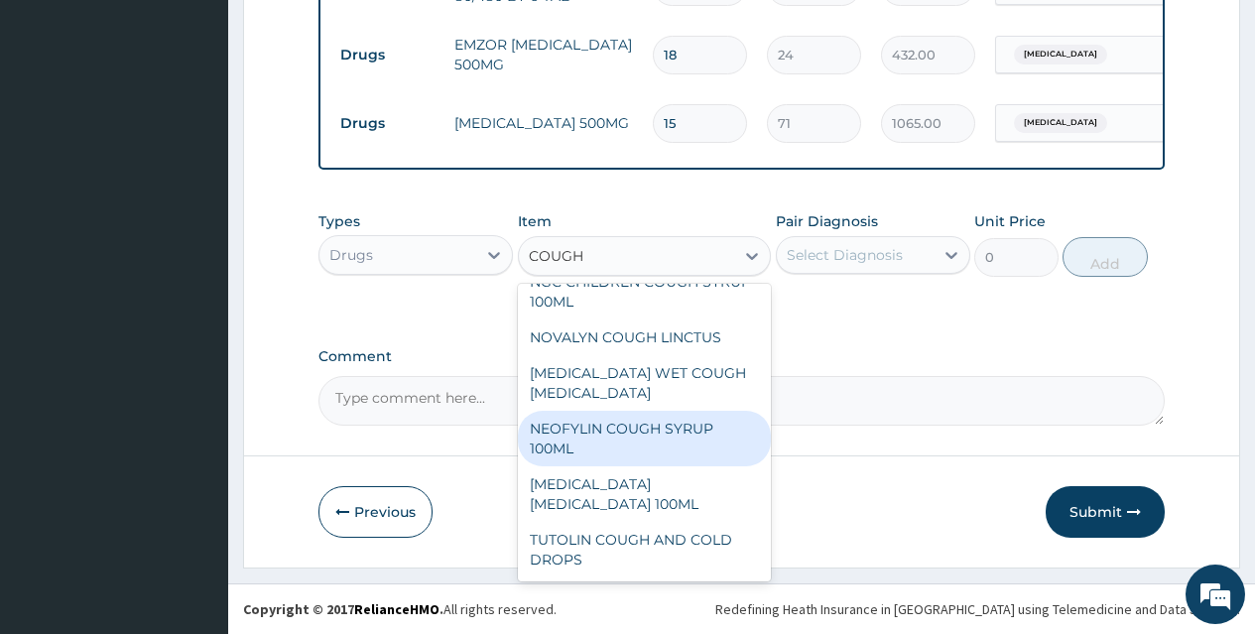
scroll to position [333, 0]
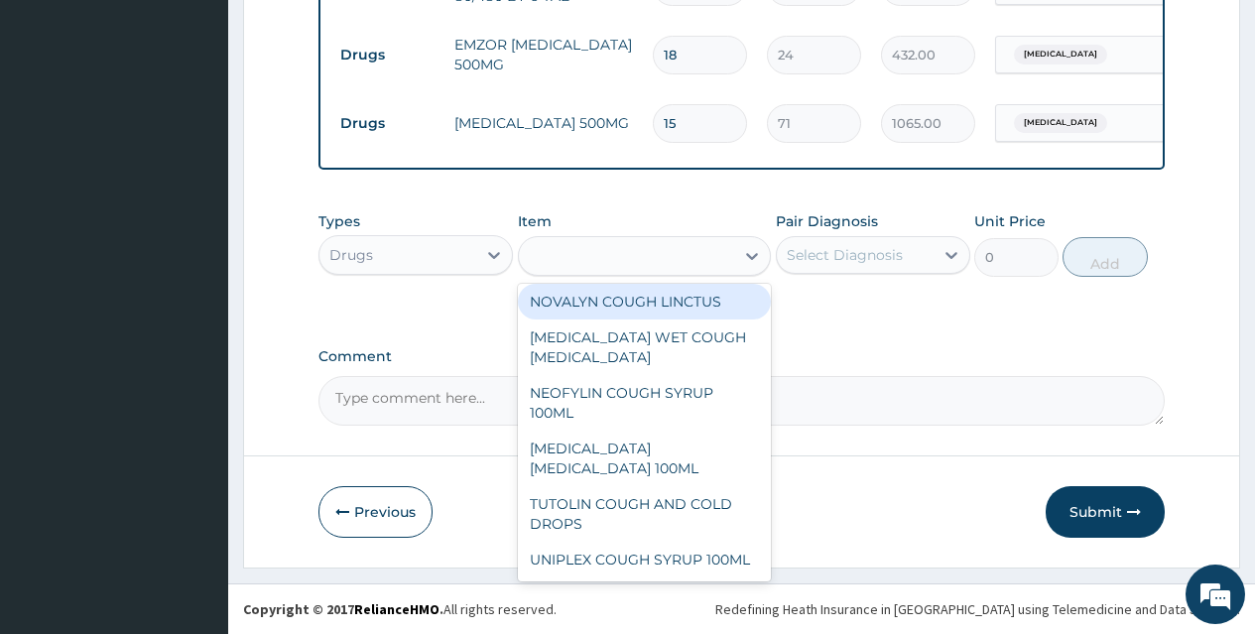
click at [586, 256] on div "COUGH" at bounding box center [627, 256] width 216 height 32
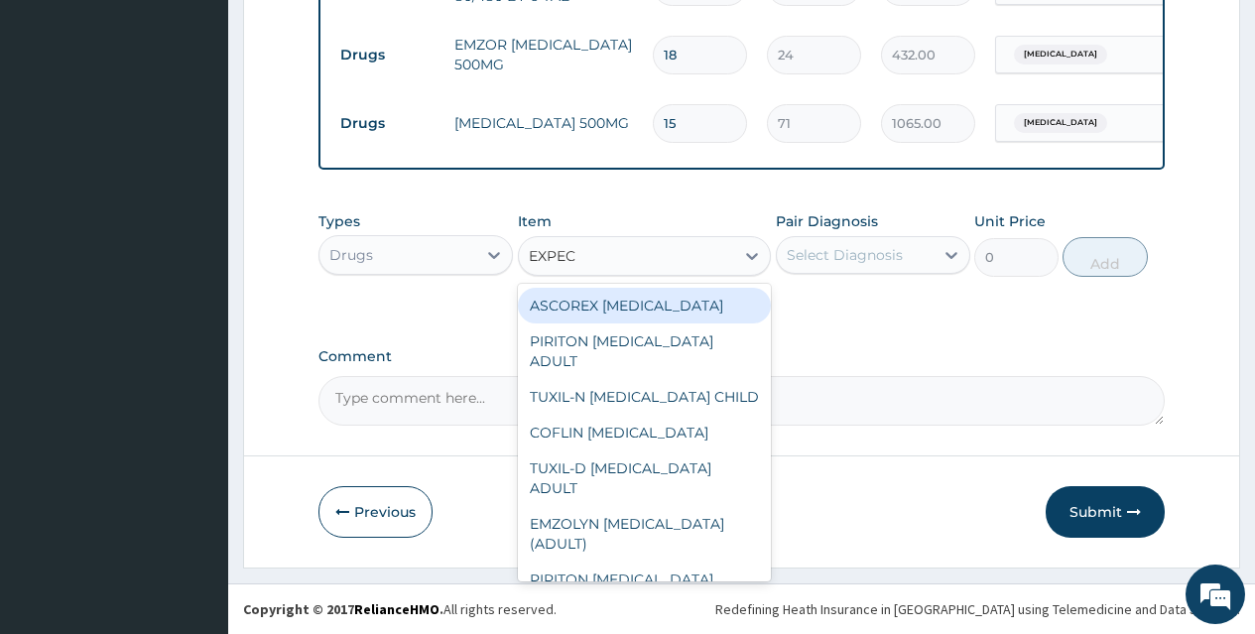
type input "EXPECT"
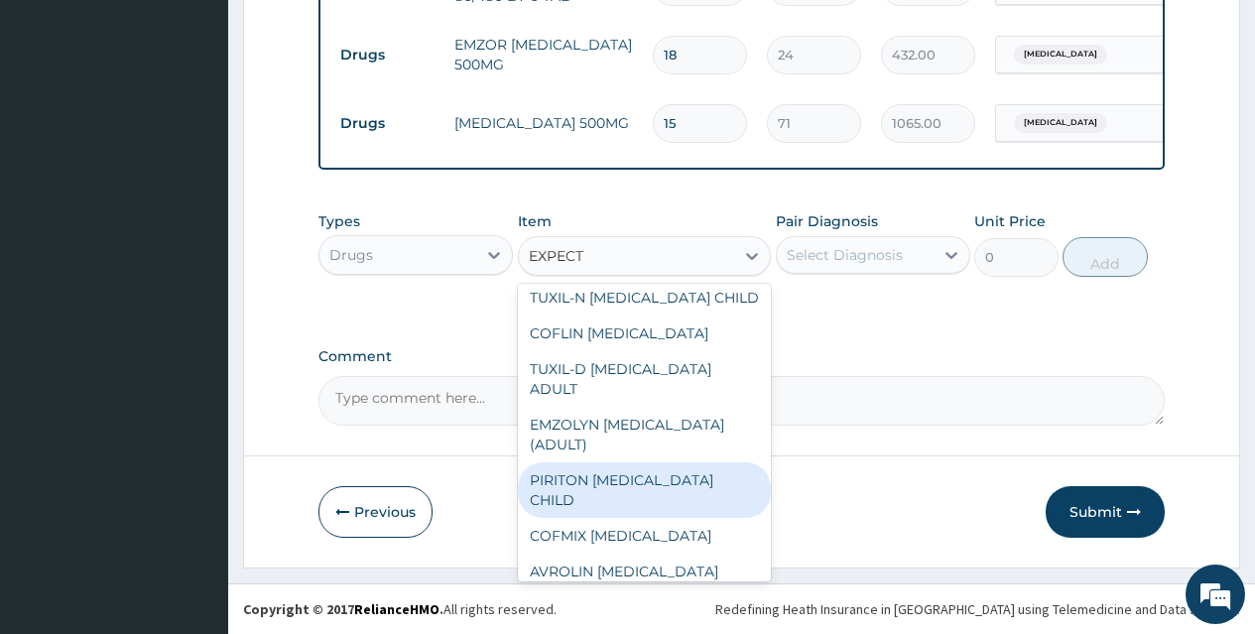
scroll to position [111, 0]
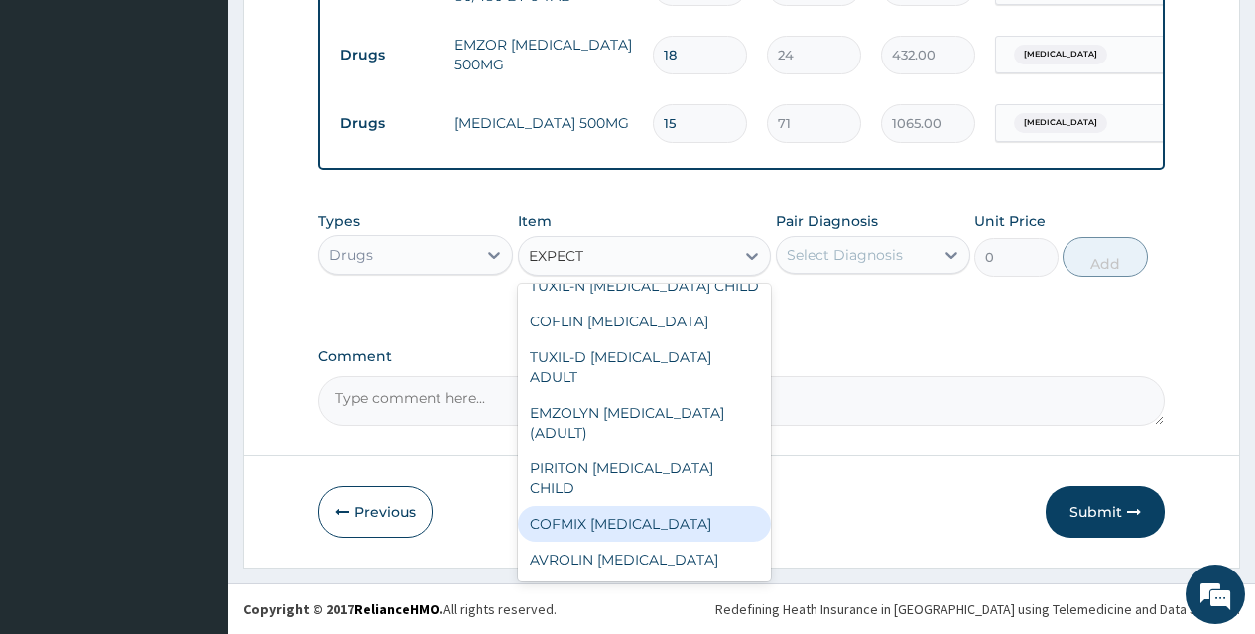
click at [580, 526] on div "COFMIX EXPECTORANT" at bounding box center [645, 524] width 254 height 36
type input "1183"
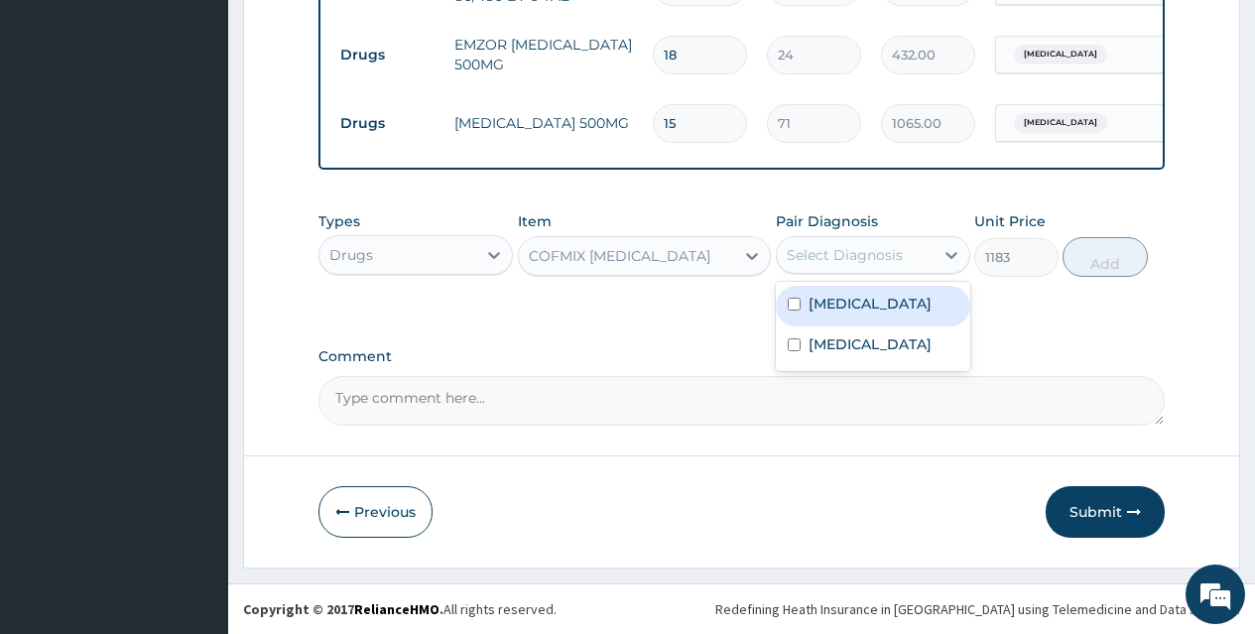
click at [829, 246] on div "Select Diagnosis" at bounding box center [845, 255] width 116 height 20
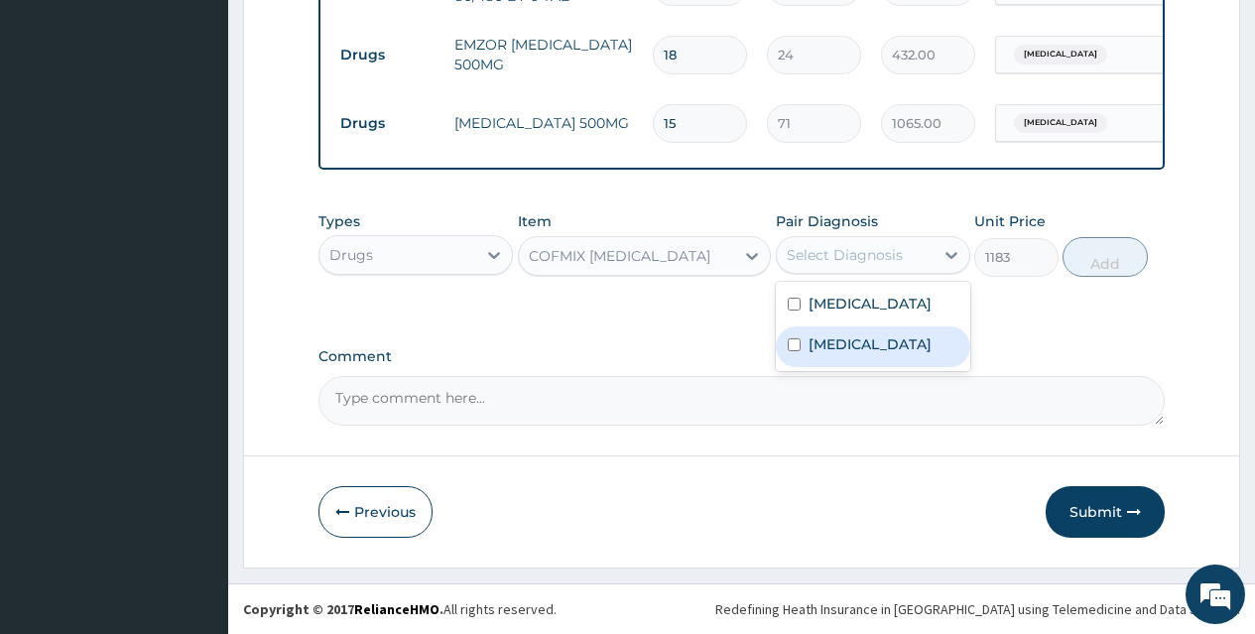
click at [792, 351] on input "checkbox" at bounding box center [794, 344] width 13 height 13
checkbox input "true"
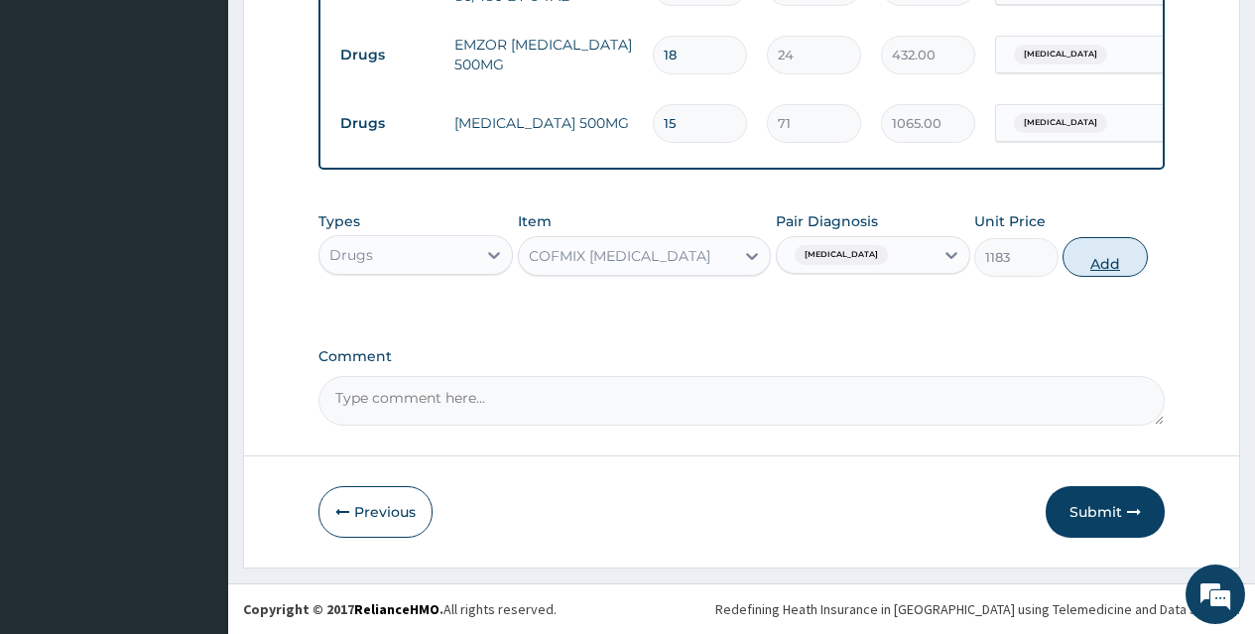
click at [1114, 260] on button "Add" at bounding box center [1105, 257] width 84 height 40
type input "0"
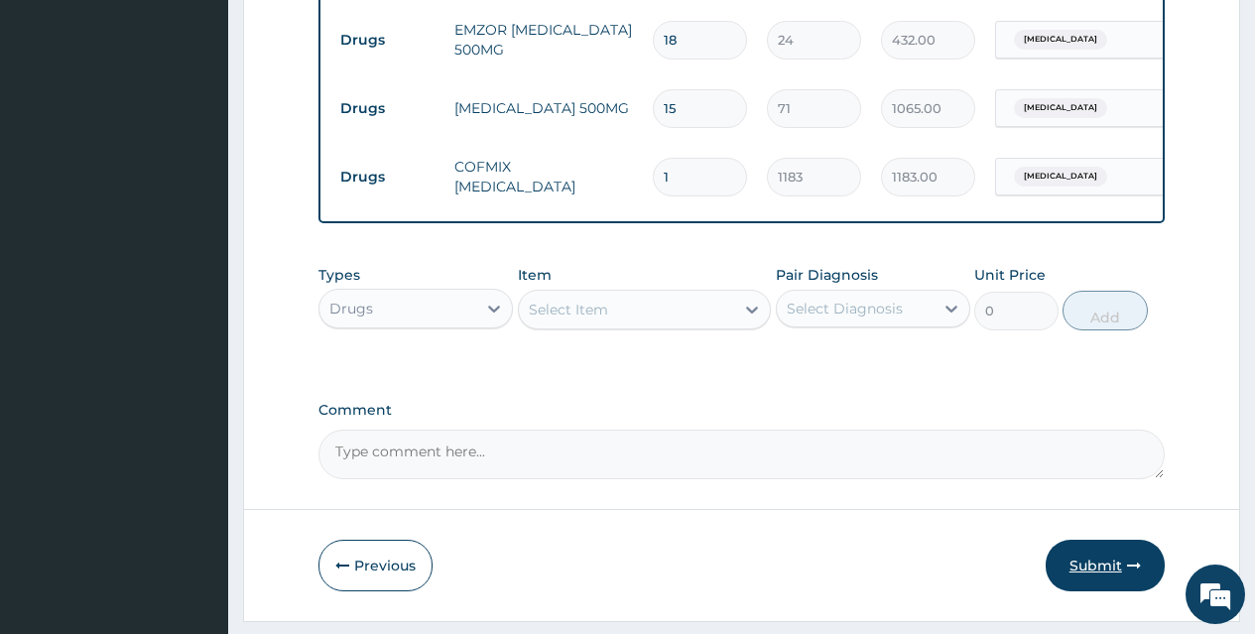
click at [1101, 577] on button "Submit" at bounding box center [1105, 566] width 119 height 52
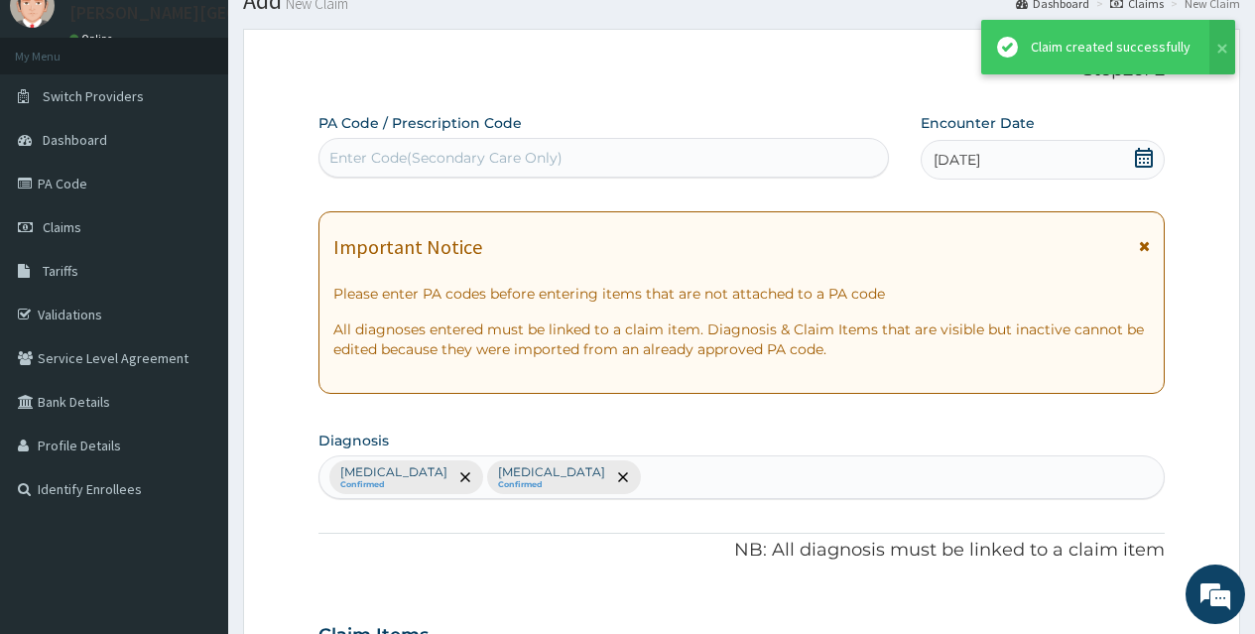
scroll to position [953, 0]
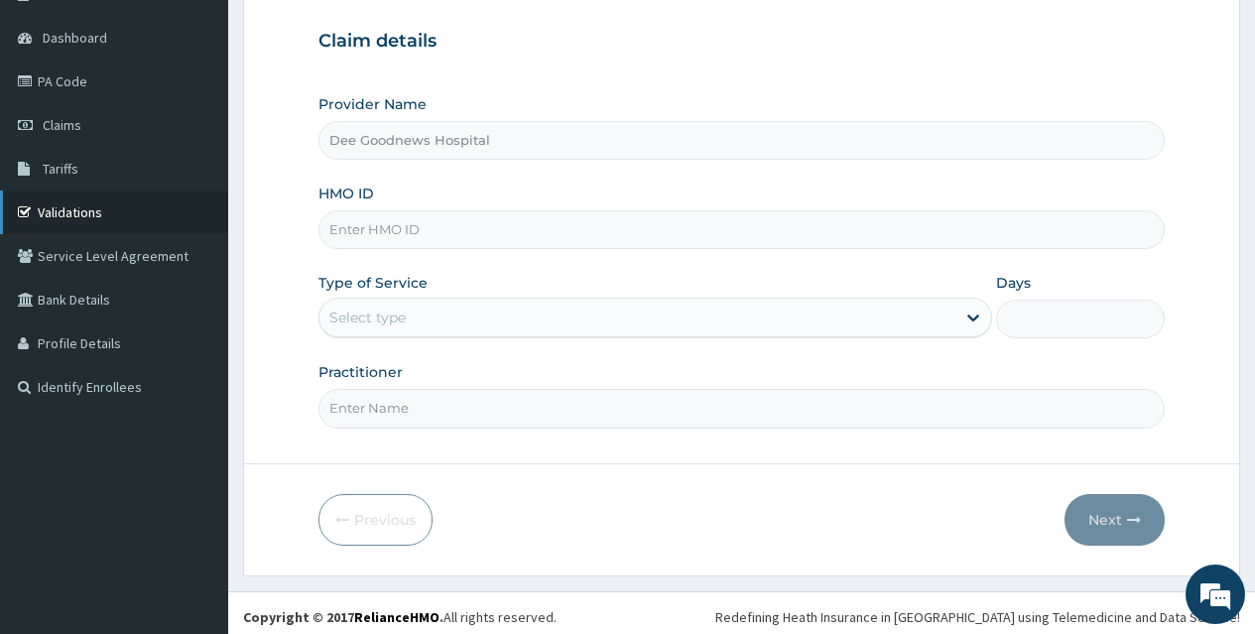
scroll to position [187, 0]
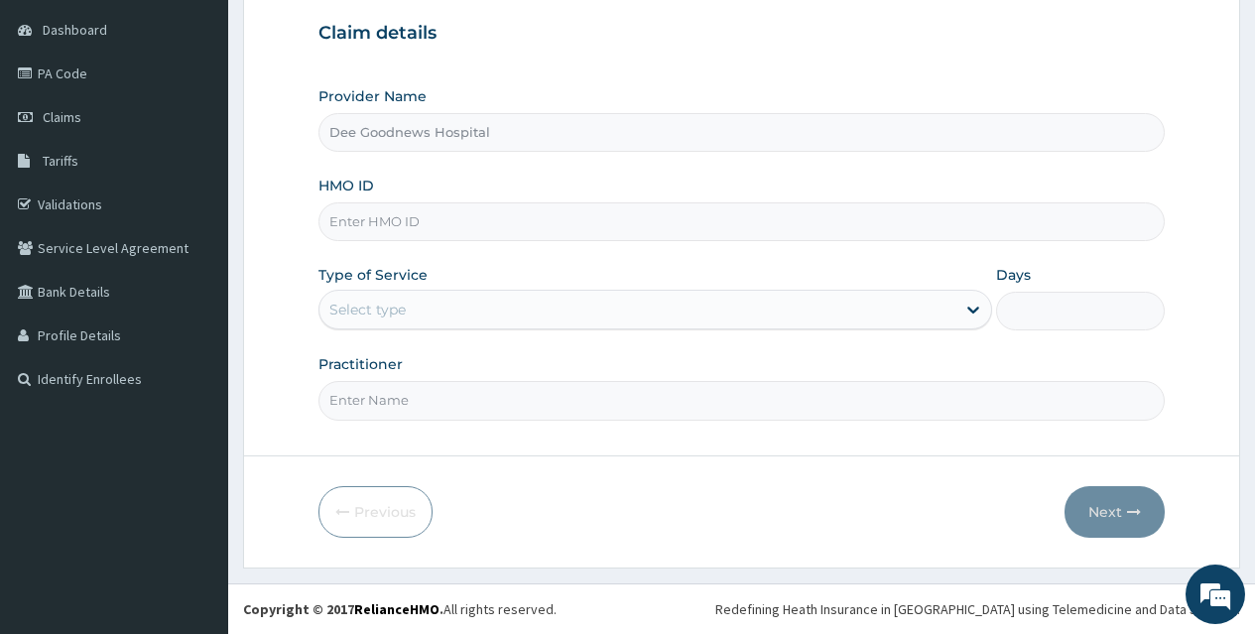
click at [358, 235] on input "HMO ID" at bounding box center [741, 221] width 846 height 39
type input "AAI/10001/A"
click at [371, 313] on div "Select type" at bounding box center [367, 310] width 76 height 20
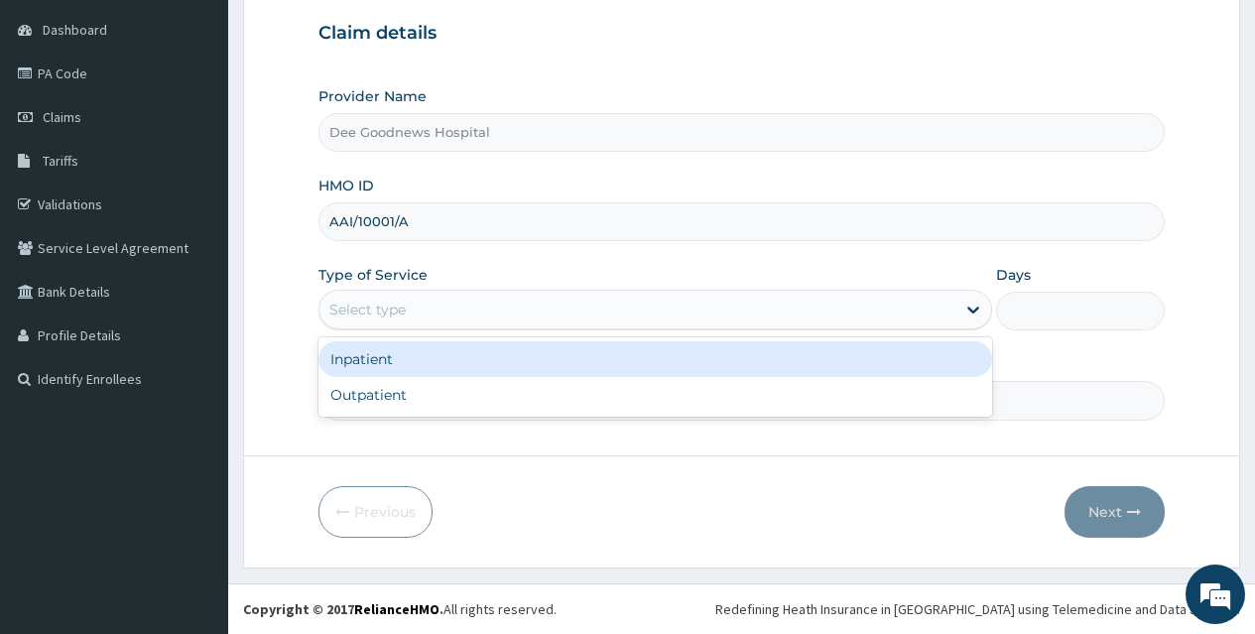
click at [365, 353] on div "Inpatient" at bounding box center [655, 359] width 674 height 36
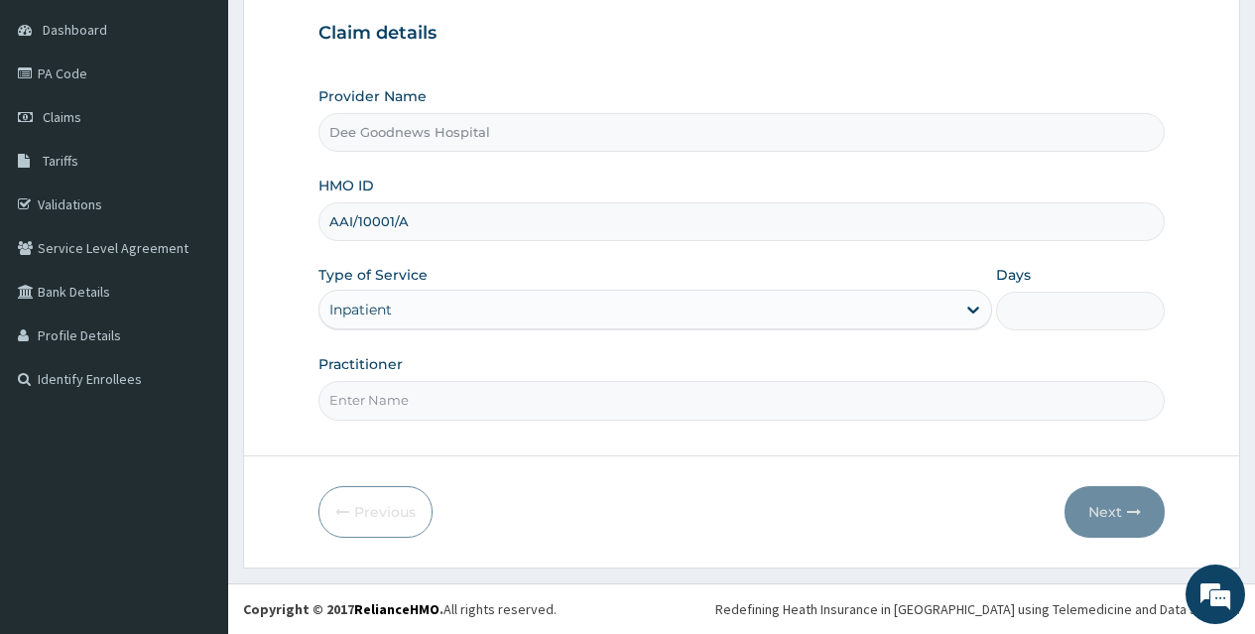
click at [1076, 317] on input "Days" at bounding box center [1080, 311] width 169 height 39
type input "1"
click at [409, 388] on input "Practitioner" at bounding box center [741, 400] width 846 height 39
type input "[PERSON_NAME]"
click at [1081, 513] on button "Next" at bounding box center [1115, 512] width 100 height 52
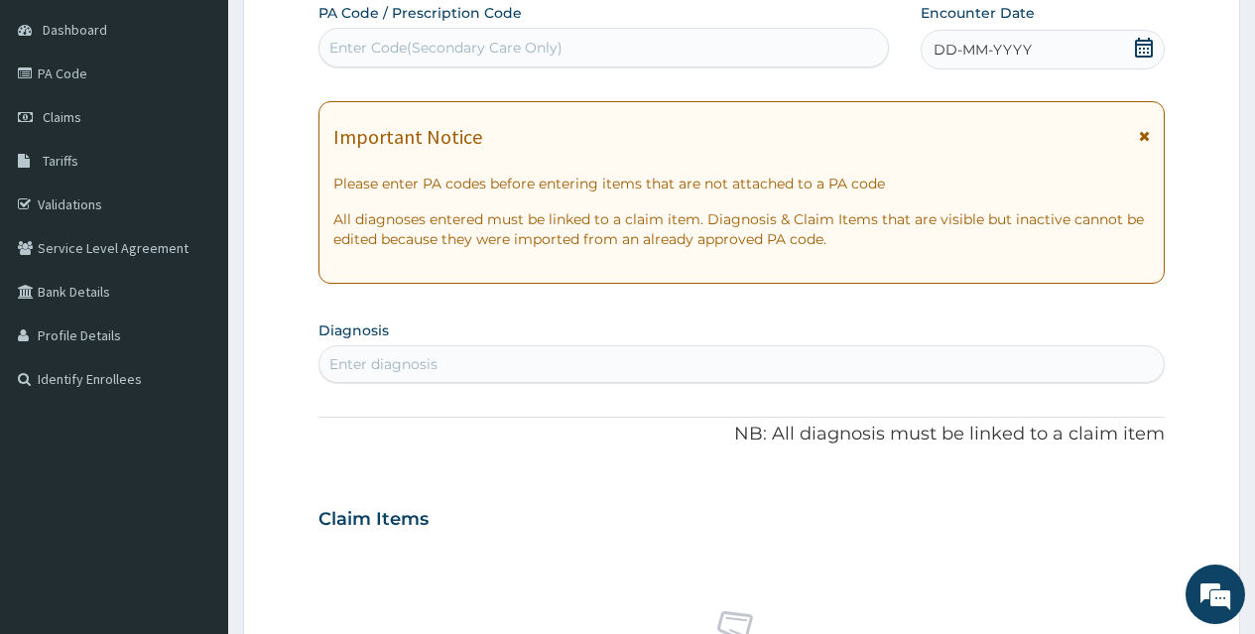
click at [435, 45] on div "Enter Code(Secondary Care Only)" at bounding box center [445, 48] width 233 height 20
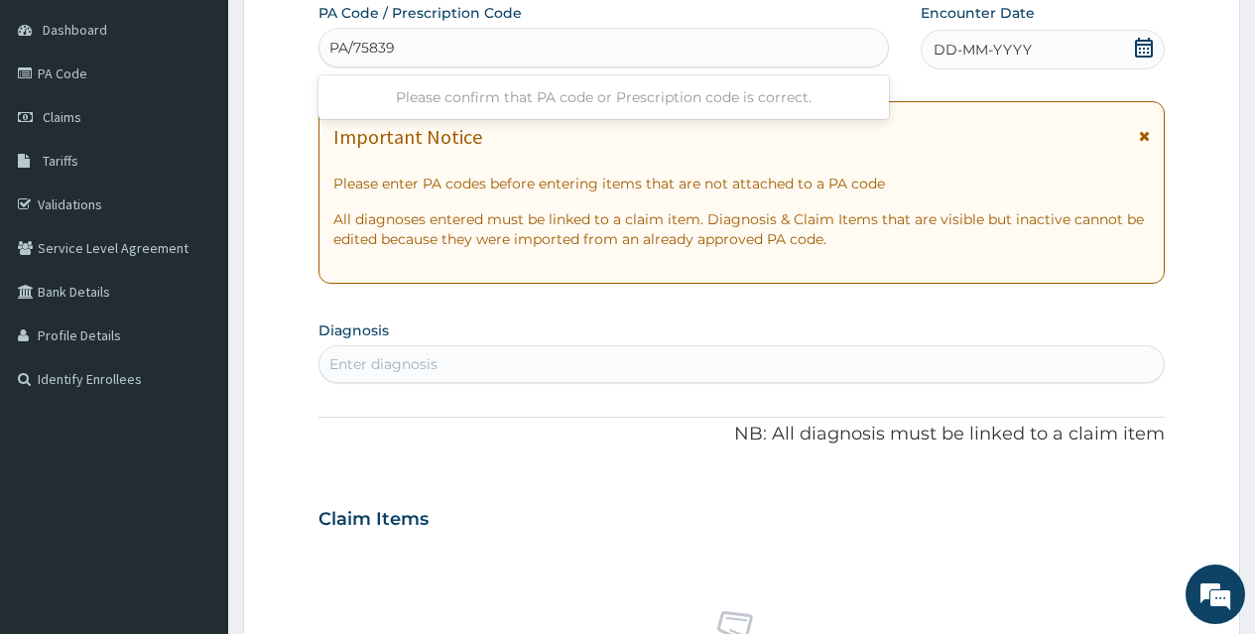
type input "PA/75839E"
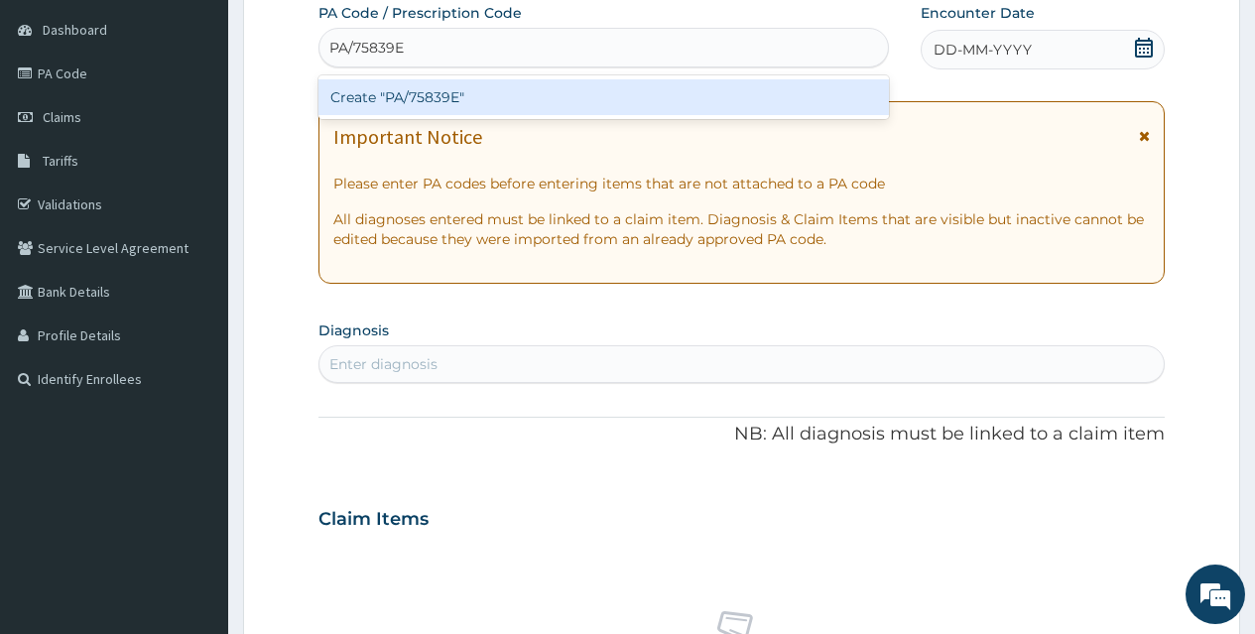
click at [422, 98] on div "Create "PA/75839E"" at bounding box center [602, 97] width 569 height 36
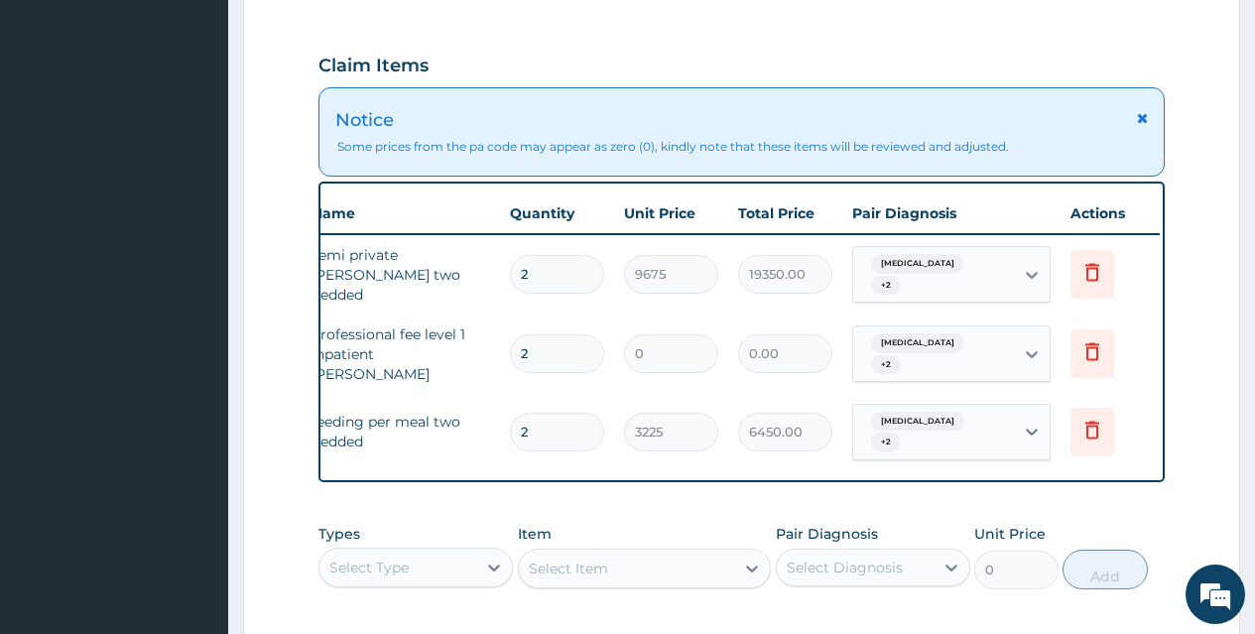
scroll to position [0, 150]
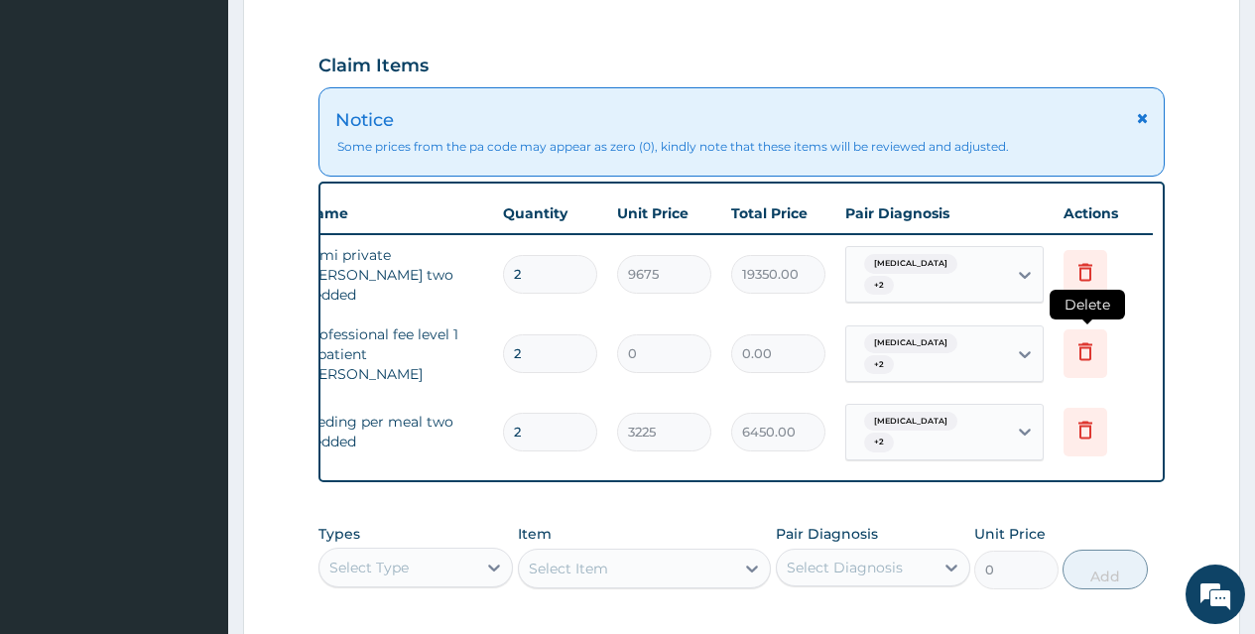
click at [1083, 339] on icon at bounding box center [1085, 351] width 24 height 24
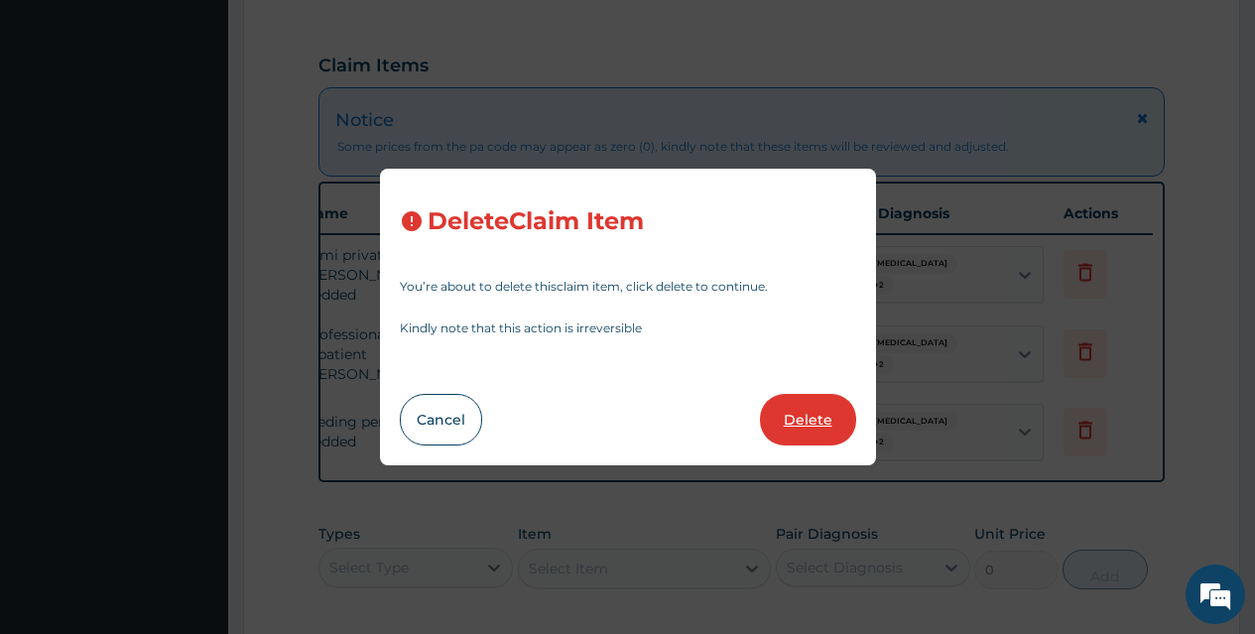
click at [790, 423] on button "Delete" at bounding box center [808, 420] width 96 height 52
type input "3225"
type input "6450.00"
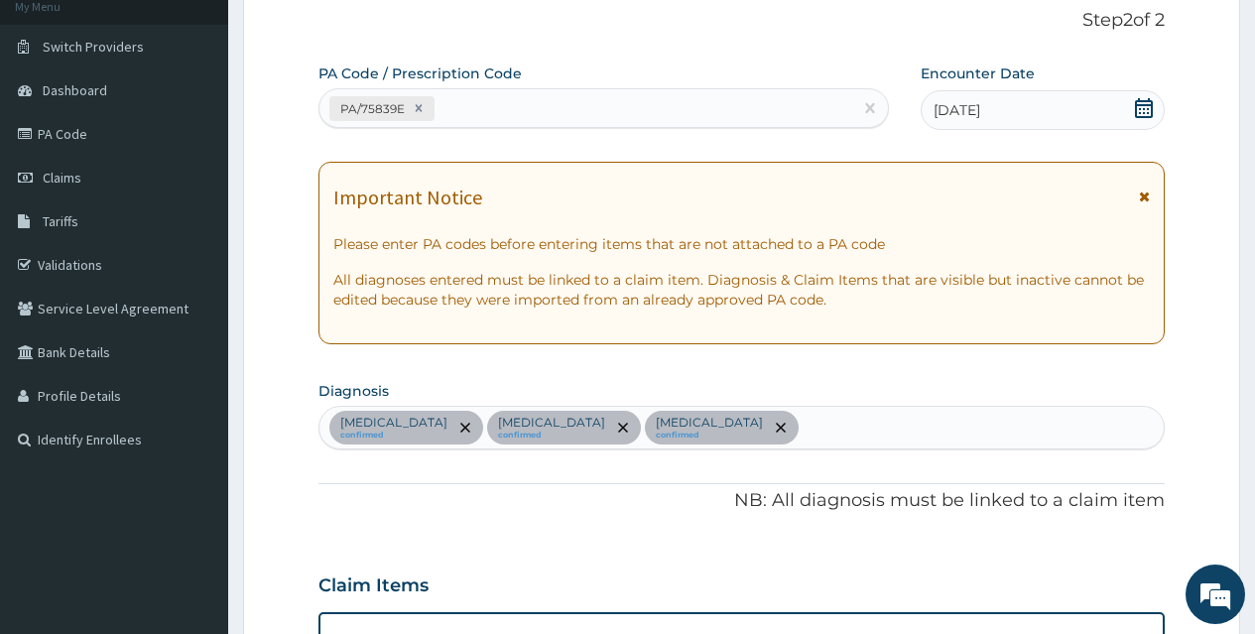
scroll to position [51, 0]
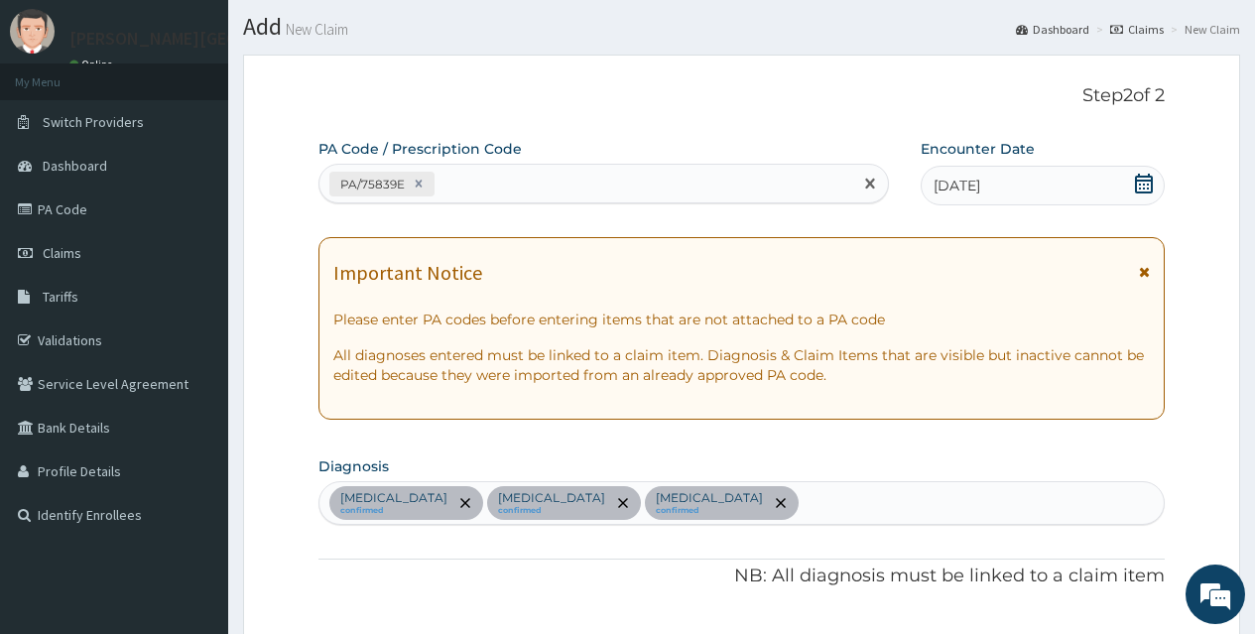
click at [534, 189] on div "PA/75839E" at bounding box center [585, 184] width 532 height 33
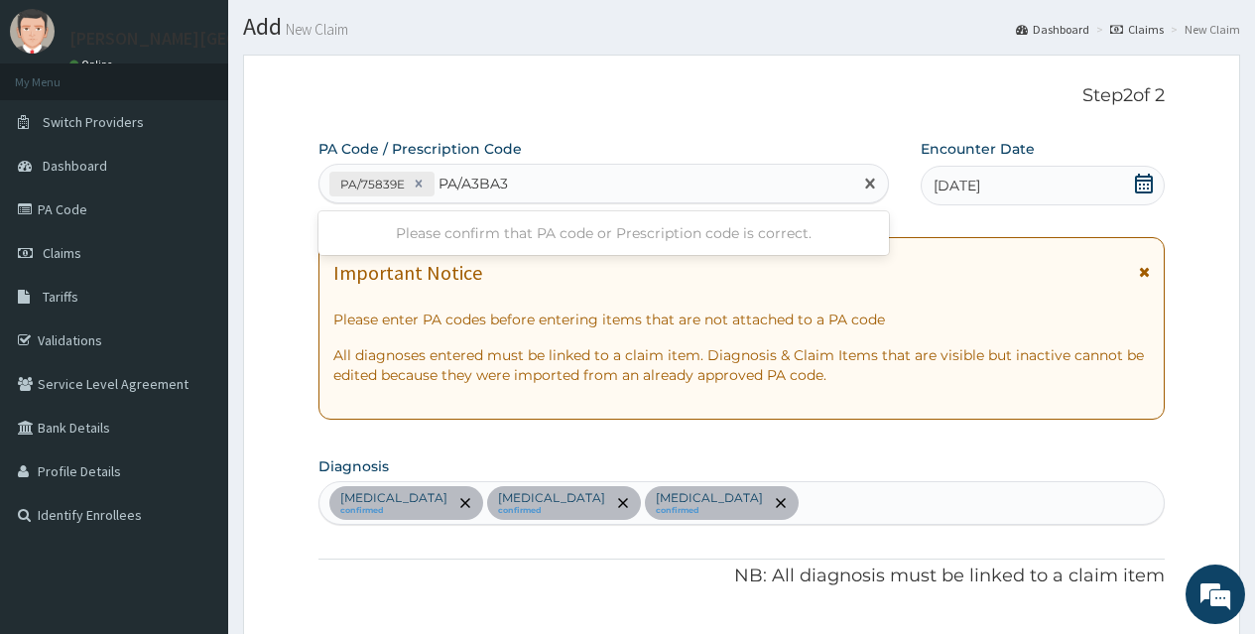
type input "PA/A3BA34"
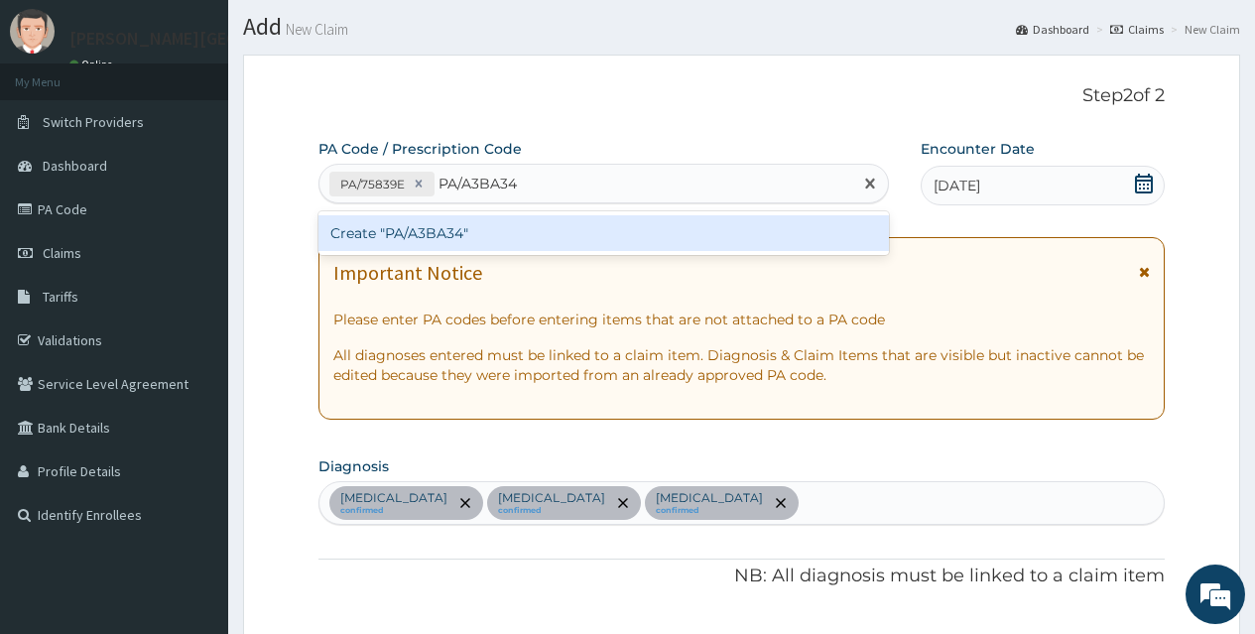
click at [458, 238] on div "Create "PA/A3BA34"" at bounding box center [602, 233] width 569 height 36
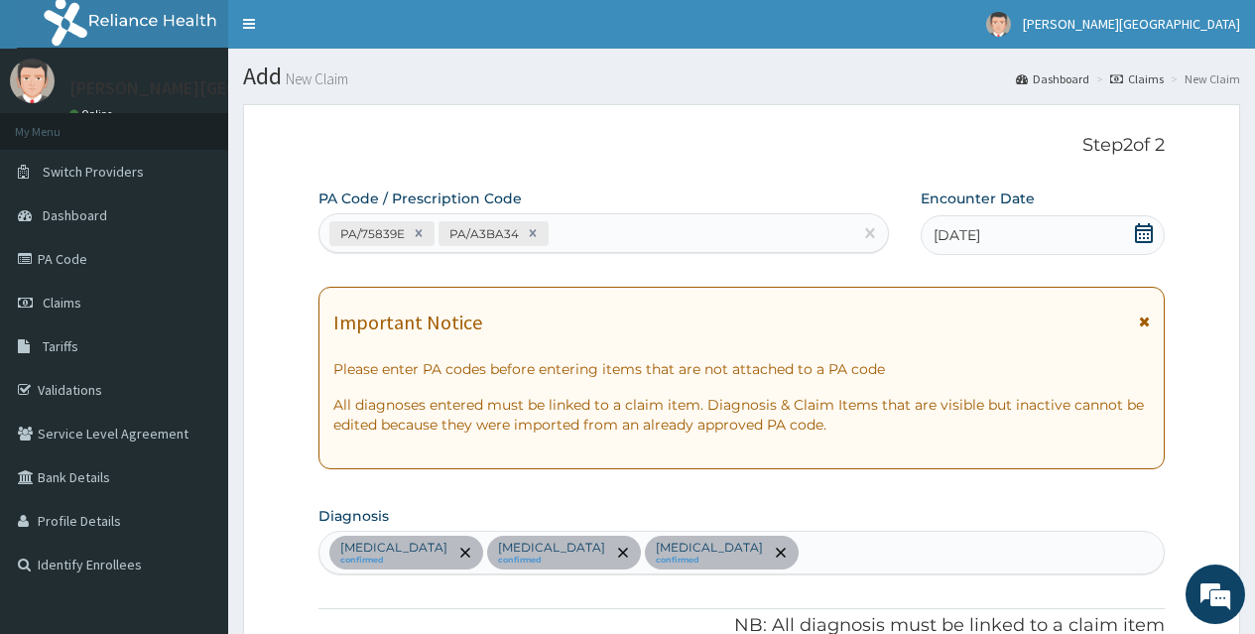
scroll to position [0, 0]
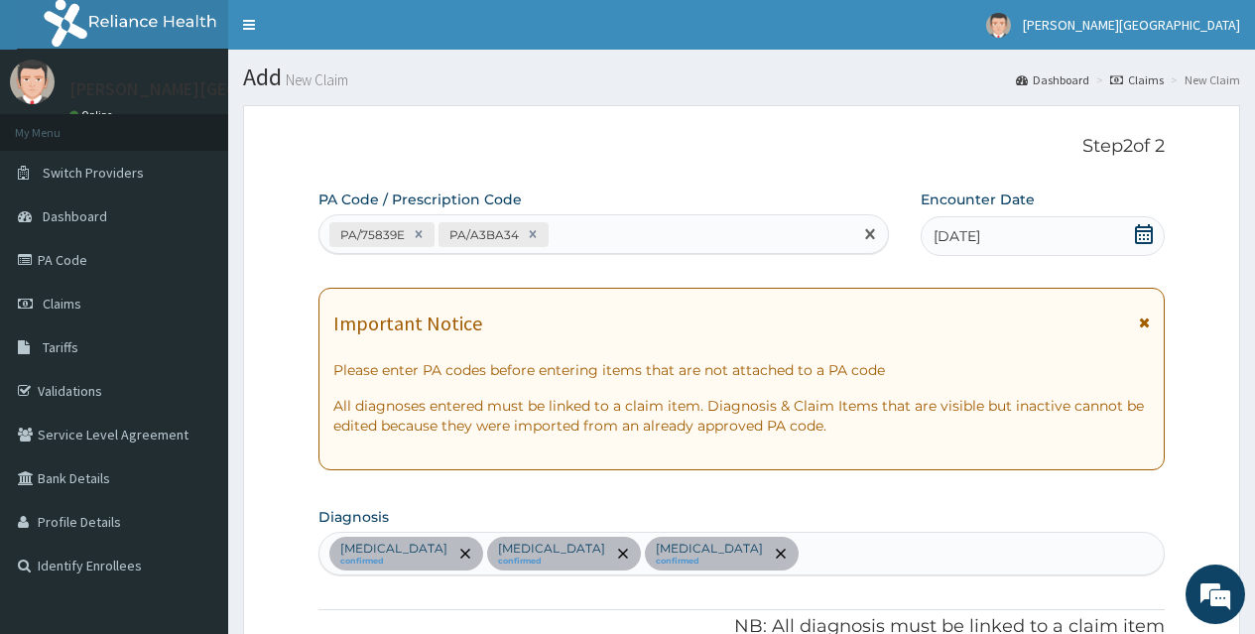
click at [594, 225] on div "PA/75839E PA/A3BA34" at bounding box center [585, 234] width 532 height 33
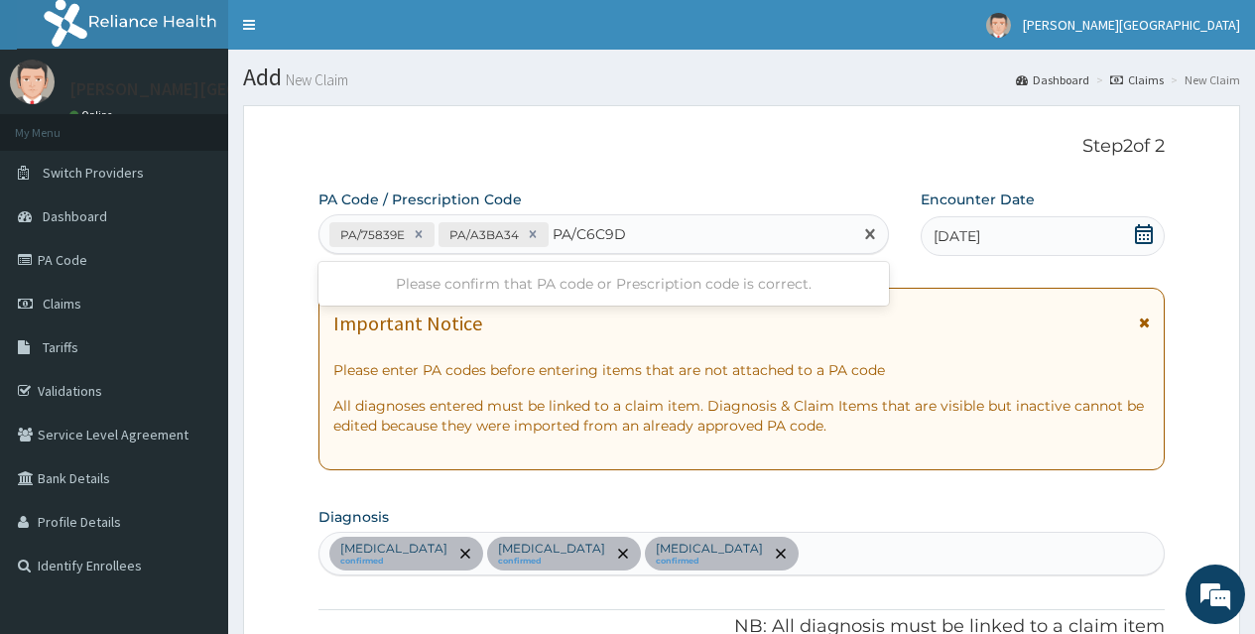
type input "PA/C6C9D0"
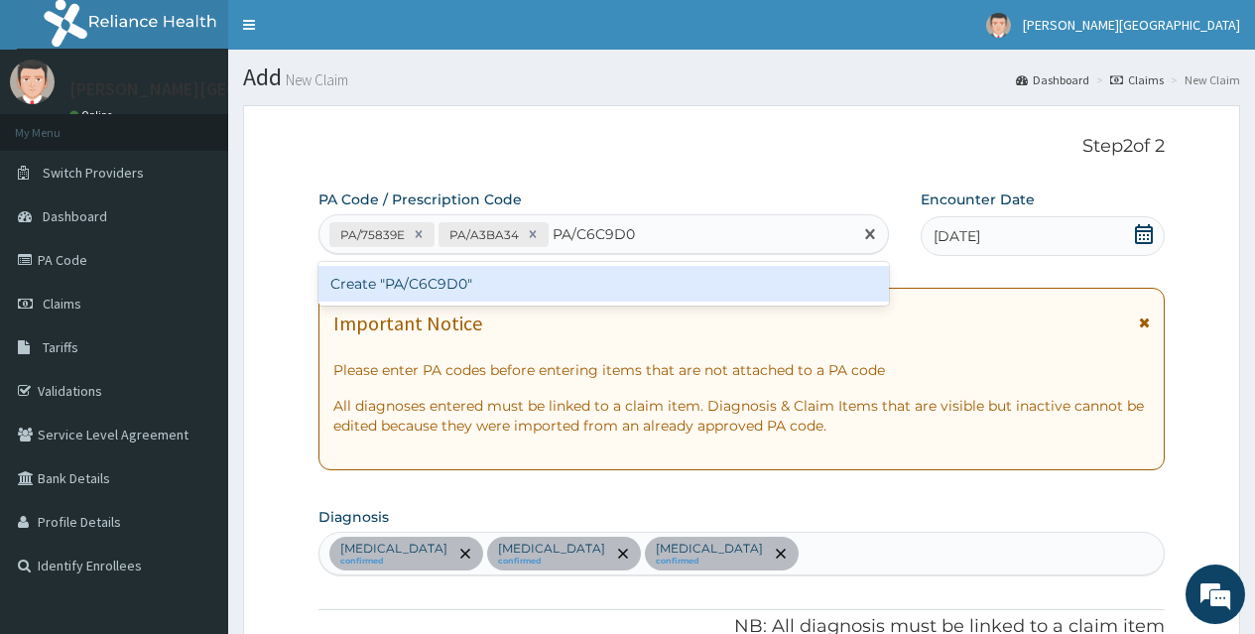
click at [425, 283] on div "Create "PA/C6C9D0"" at bounding box center [602, 284] width 569 height 36
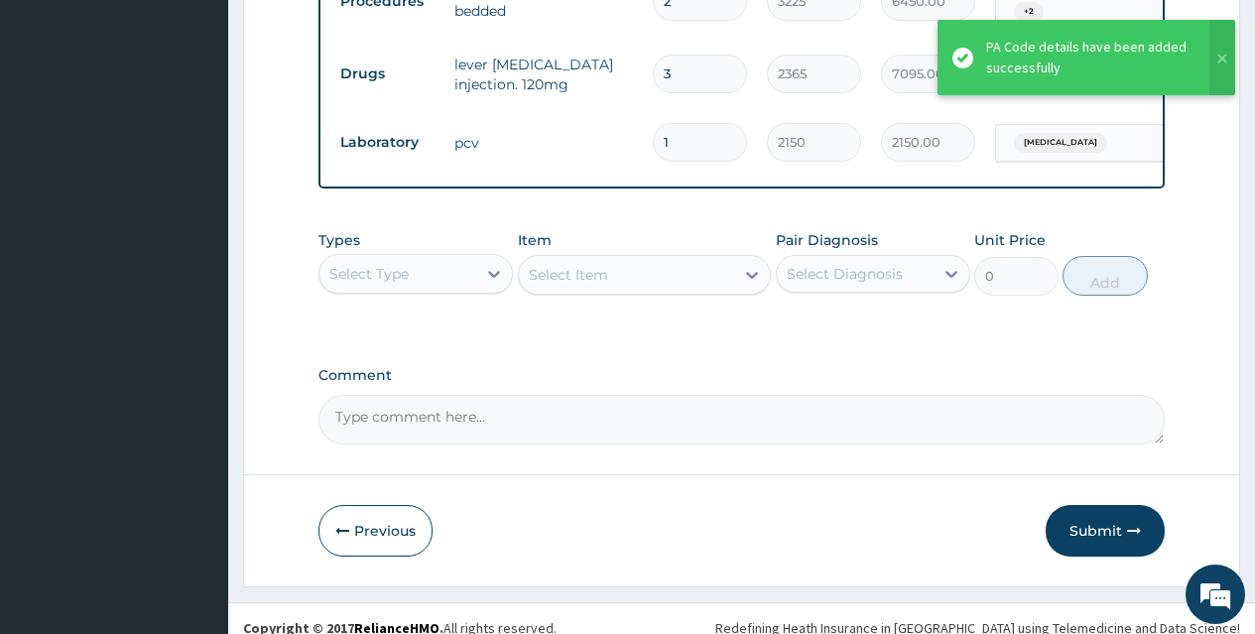
scroll to position [913, 0]
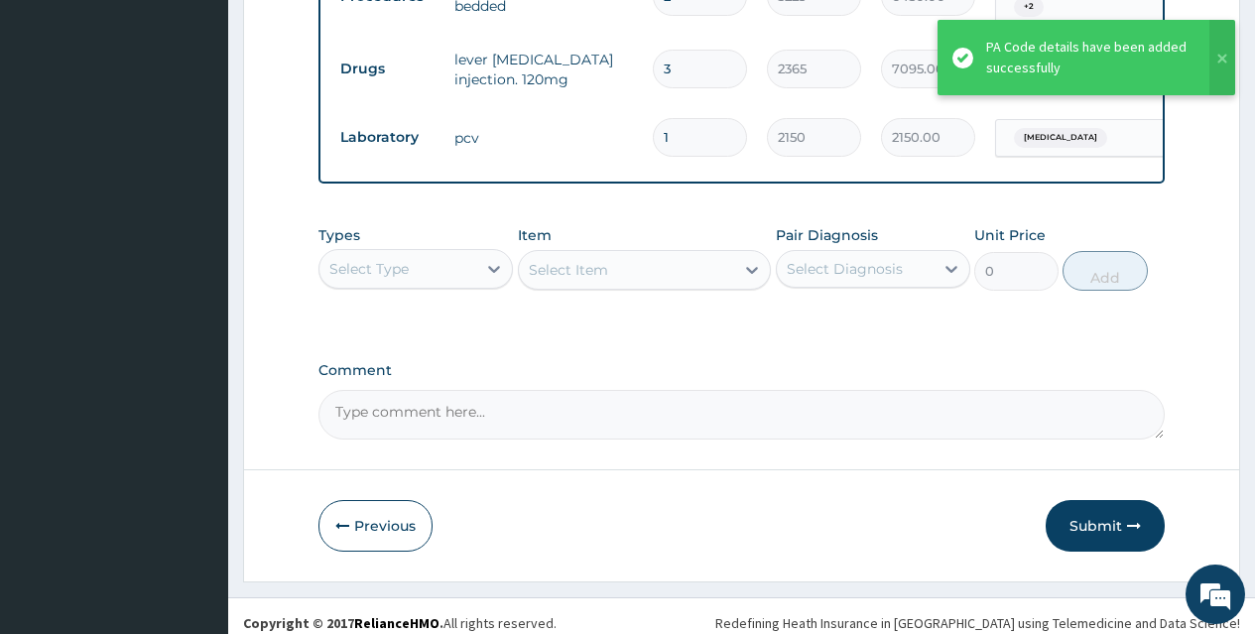
click at [443, 274] on div "Select Type" at bounding box center [397, 269] width 157 height 32
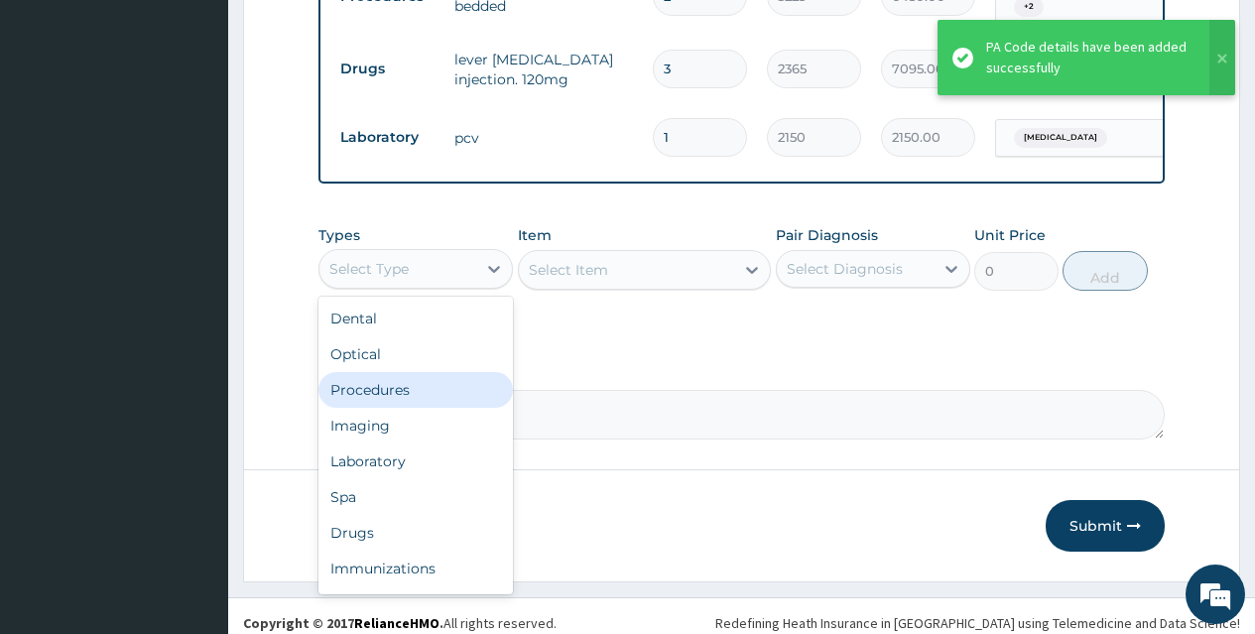
click at [412, 391] on div "Procedures" at bounding box center [415, 390] width 194 height 36
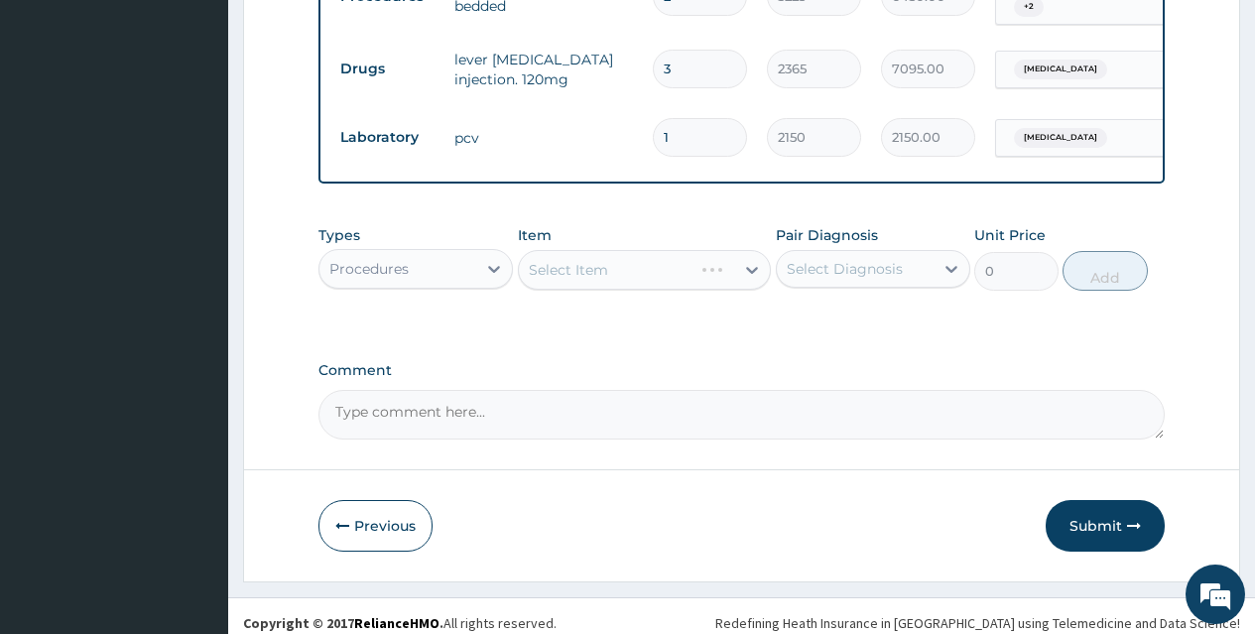
click at [594, 276] on div "Select Item" at bounding box center [645, 270] width 254 height 40
click at [616, 266] on div "Select Item" at bounding box center [645, 270] width 254 height 40
click at [616, 266] on div "Select Item" at bounding box center [627, 270] width 216 height 32
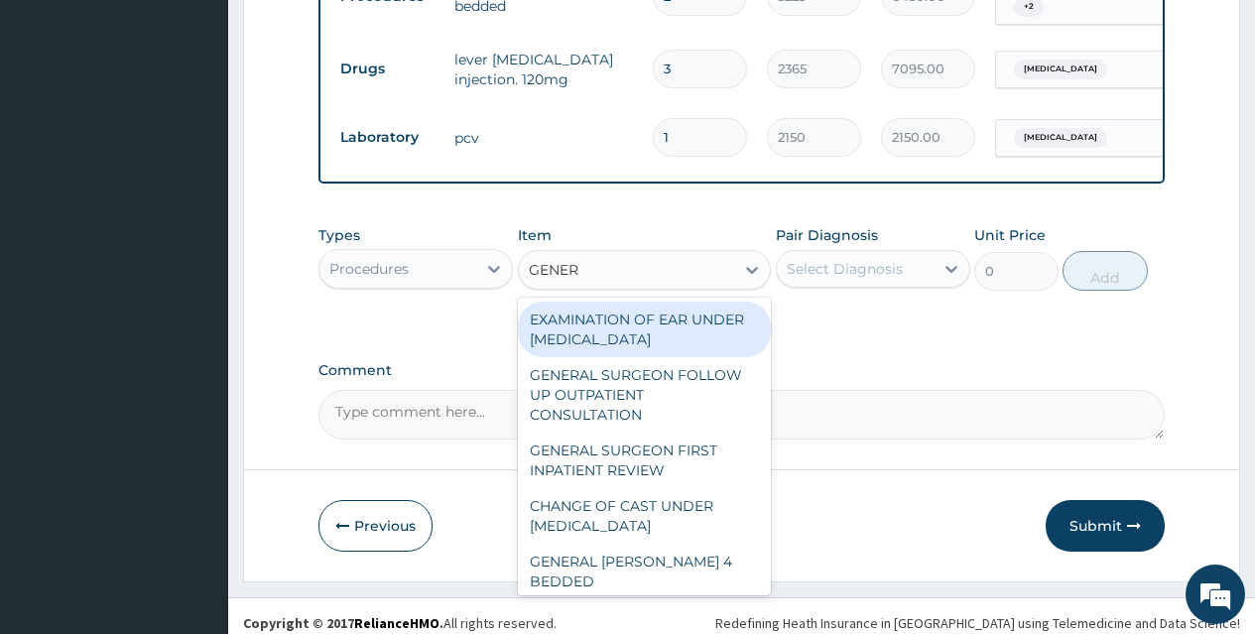
type input "GENERA"
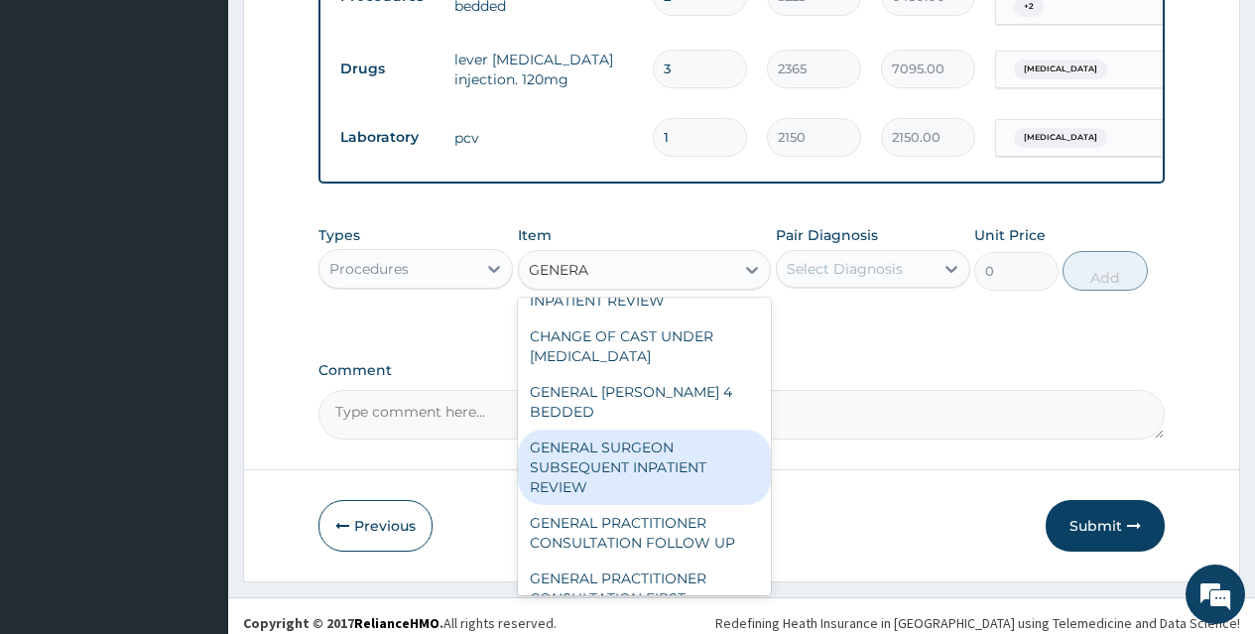
scroll to position [198, 0]
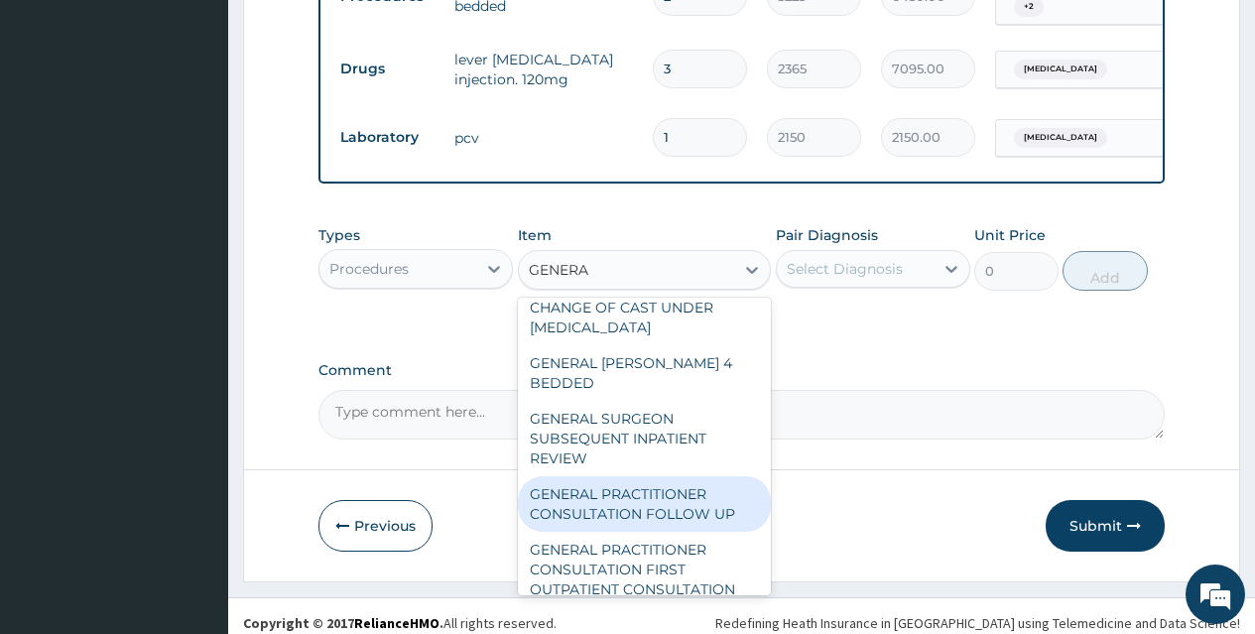
click at [628, 476] on div "GENERAL PRACTITIONER CONSULTATION FOLLOW UP" at bounding box center [645, 504] width 254 height 56
type input "2365"
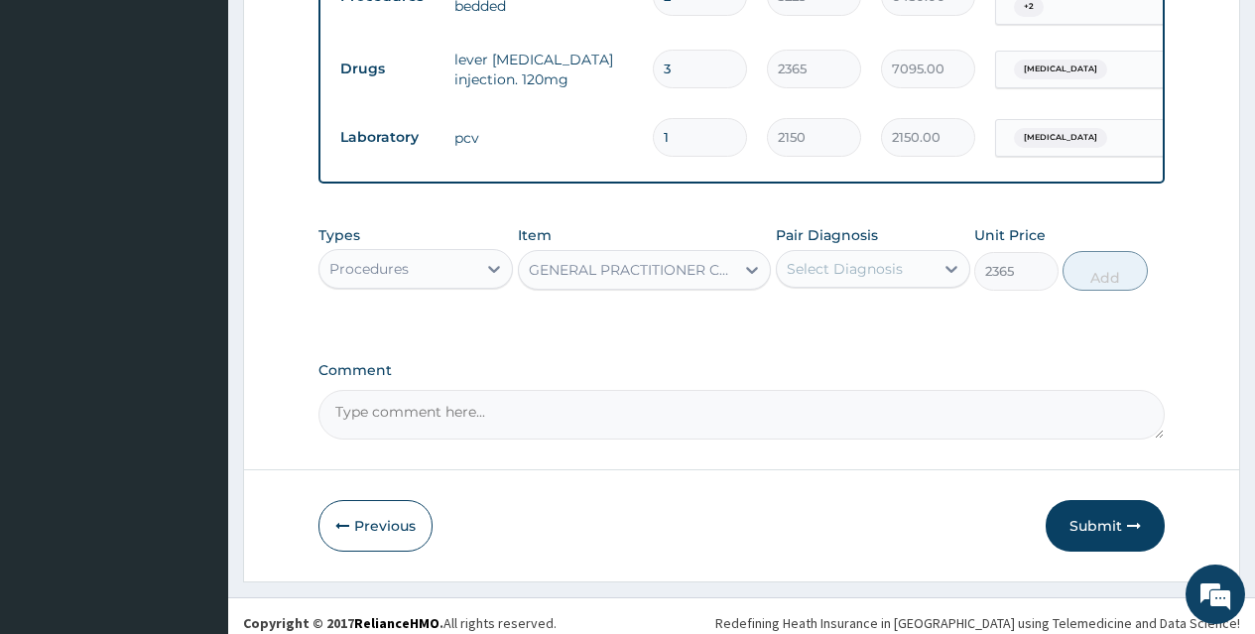
click at [839, 275] on div "Select Diagnosis" at bounding box center [855, 269] width 157 height 32
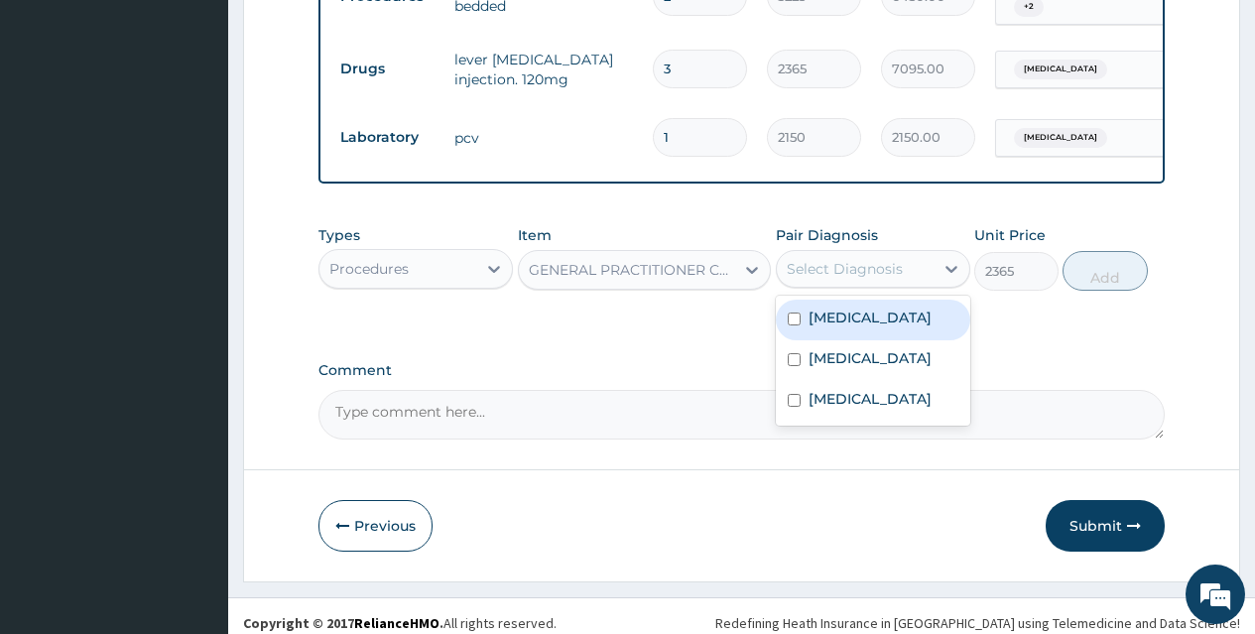
drag, startPoint x: 791, startPoint y: 311, endPoint x: 795, endPoint y: 357, distance: 46.8
click at [791, 317] on input "checkbox" at bounding box center [794, 319] width 13 height 13
checkbox input "true"
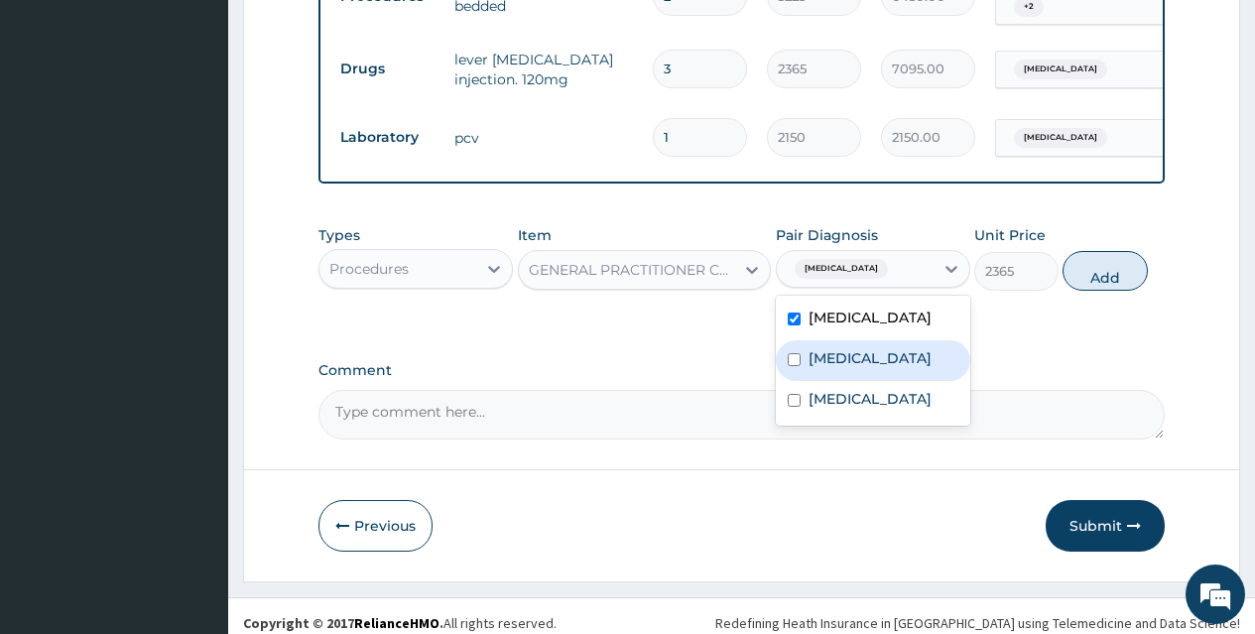
click at [795, 362] on input "checkbox" at bounding box center [794, 359] width 13 height 13
checkbox input "true"
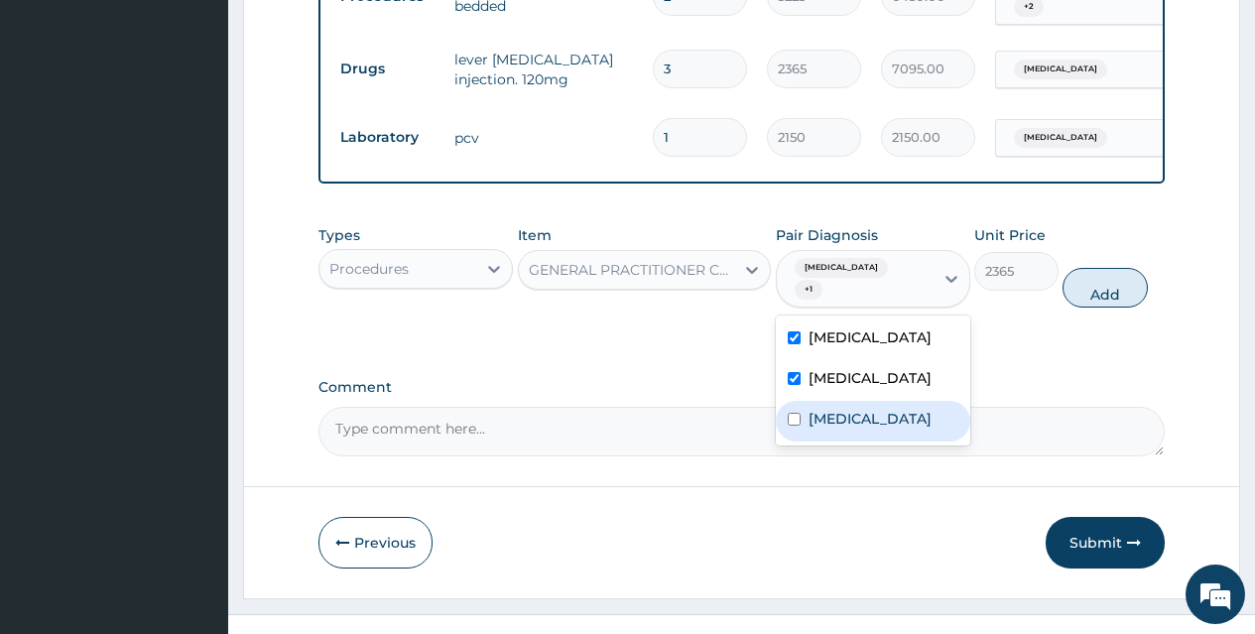
click at [791, 405] on div "Anemia" at bounding box center [873, 421] width 194 height 41
checkbox input "true"
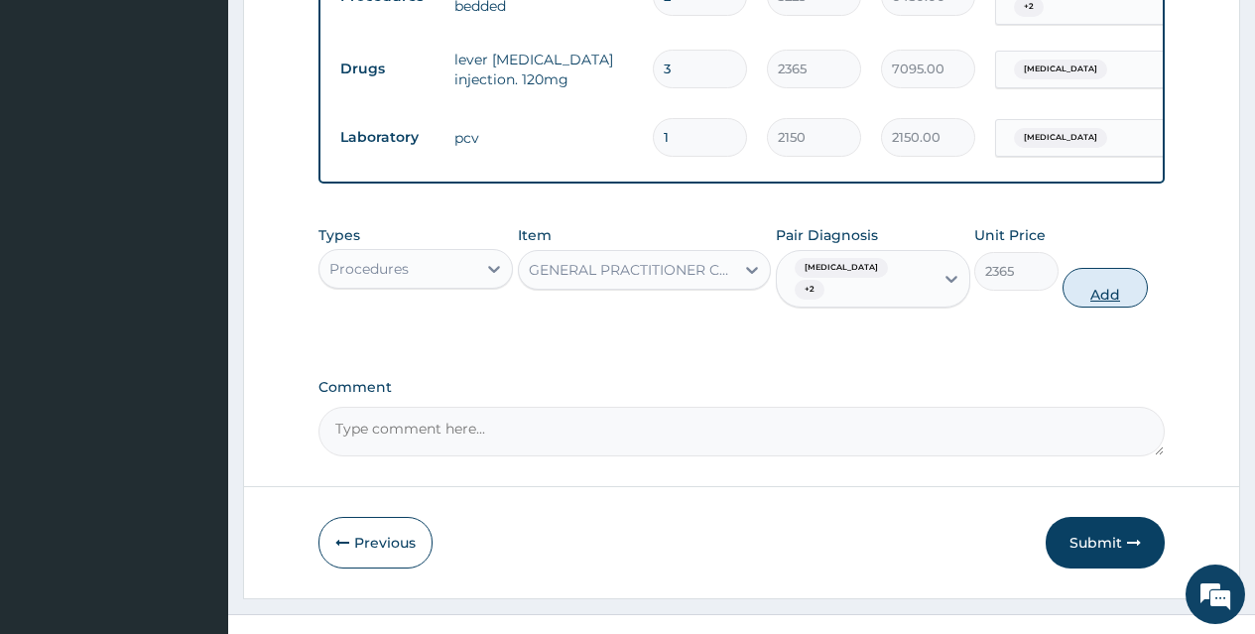
click at [1117, 268] on button "Add" at bounding box center [1105, 288] width 84 height 40
type input "0"
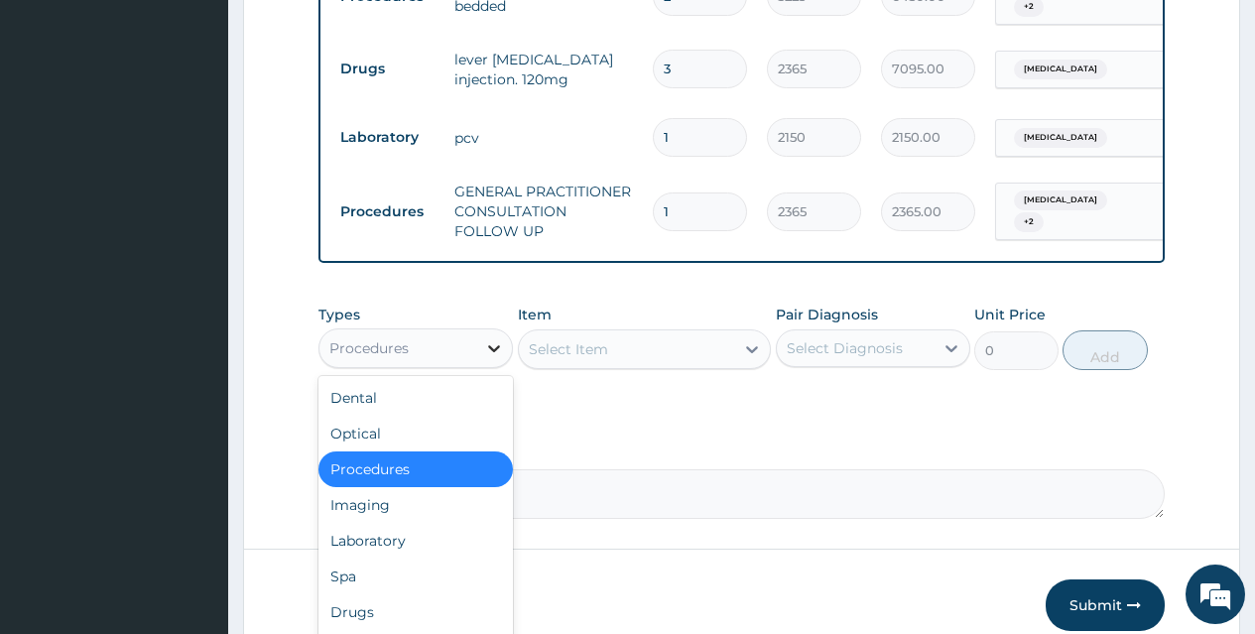
click at [477, 342] on div at bounding box center [494, 348] width 36 height 36
click at [365, 528] on div "Laboratory" at bounding box center [415, 541] width 194 height 36
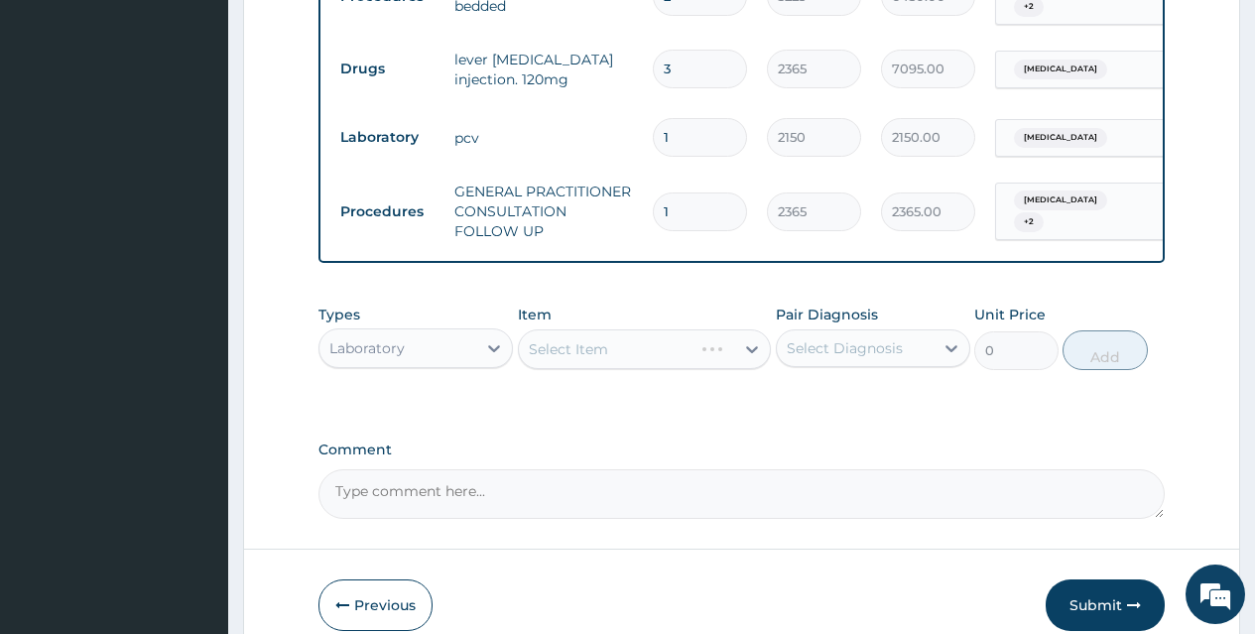
click at [573, 333] on div "Select Item" at bounding box center [645, 349] width 254 height 40
click at [579, 352] on div "Select Item" at bounding box center [645, 349] width 254 height 40
click at [587, 339] on div "Select Item" at bounding box center [568, 349] width 79 height 20
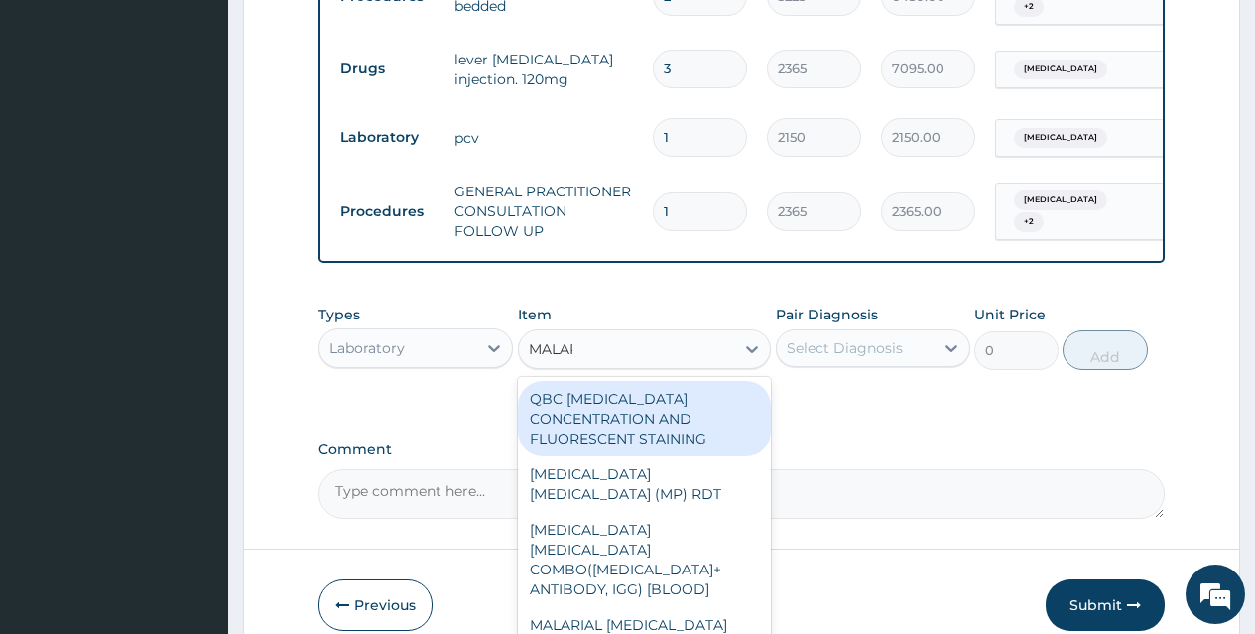
type input "MALARI"
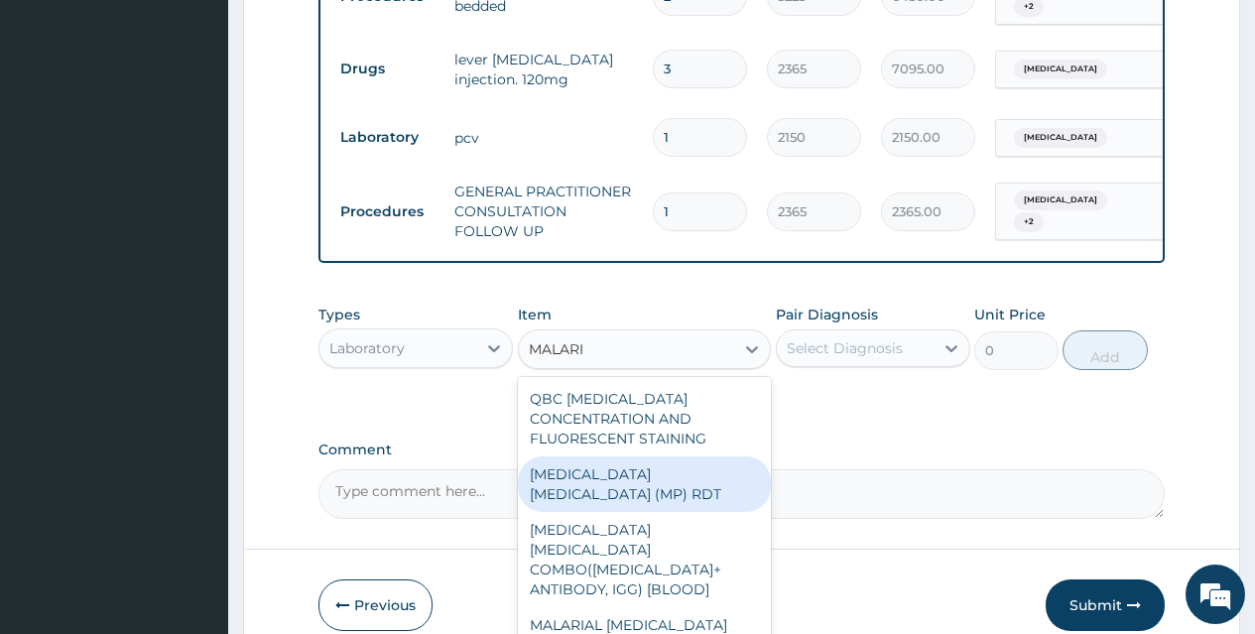
click at [609, 477] on div "[MEDICAL_DATA] [MEDICAL_DATA] (MP) RDT" at bounding box center [645, 484] width 254 height 56
type input "1613"
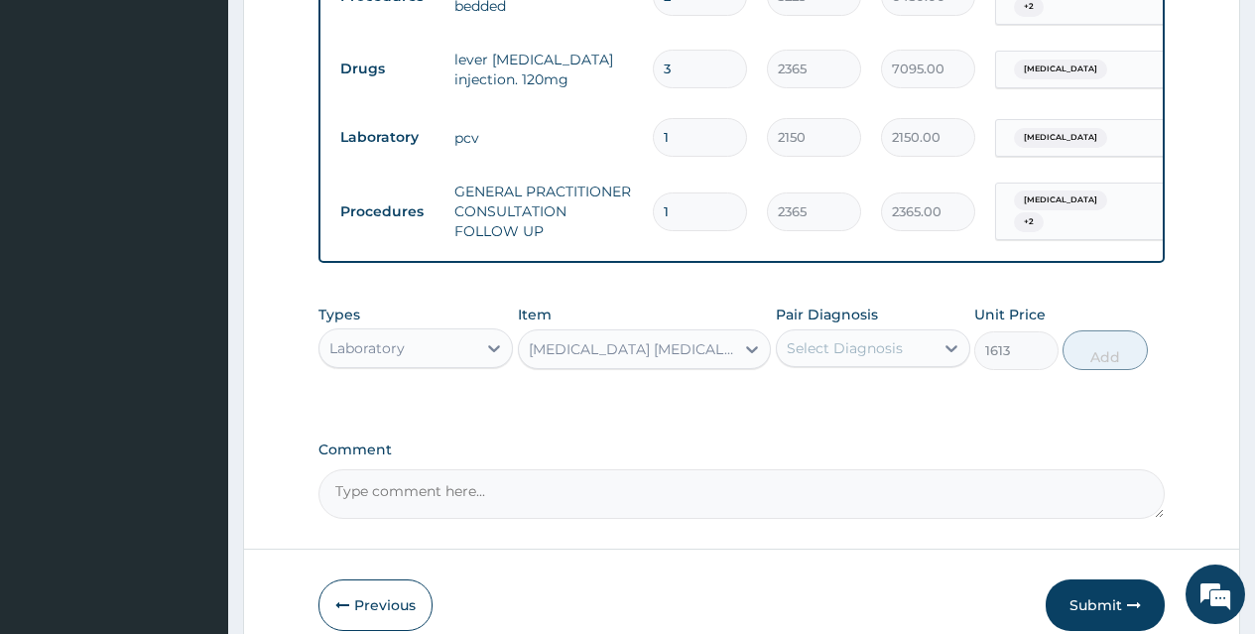
click at [811, 356] on div "Select Diagnosis" at bounding box center [855, 348] width 157 height 32
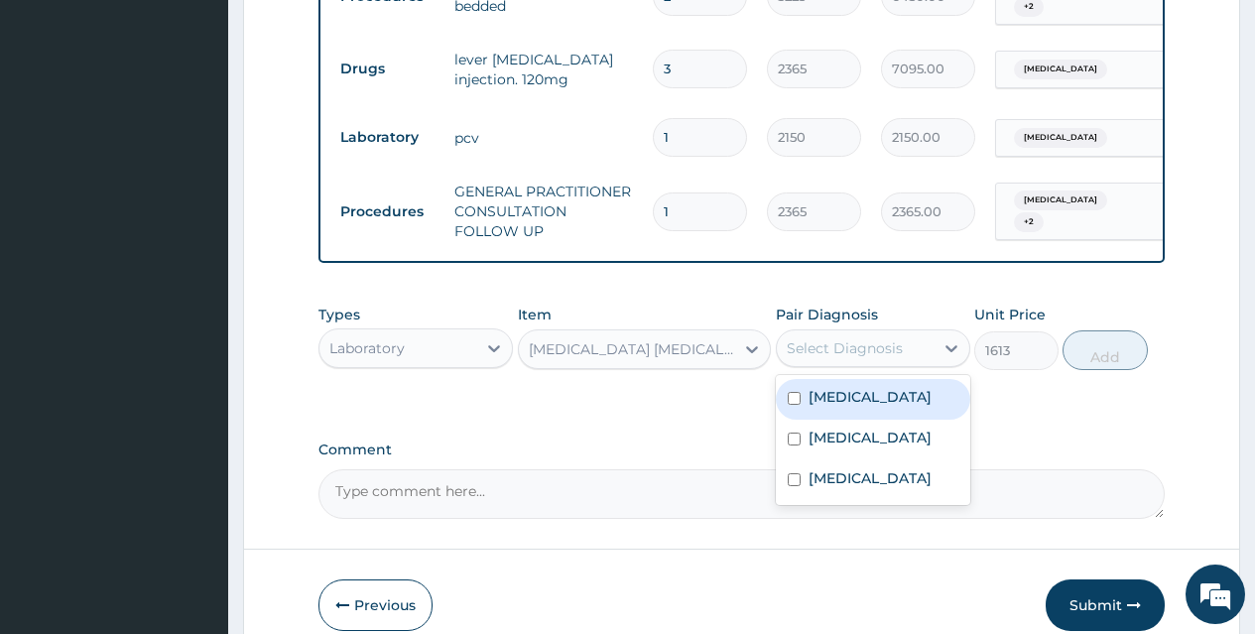
click at [793, 392] on input "checkbox" at bounding box center [794, 398] width 13 height 13
checkbox input "true"
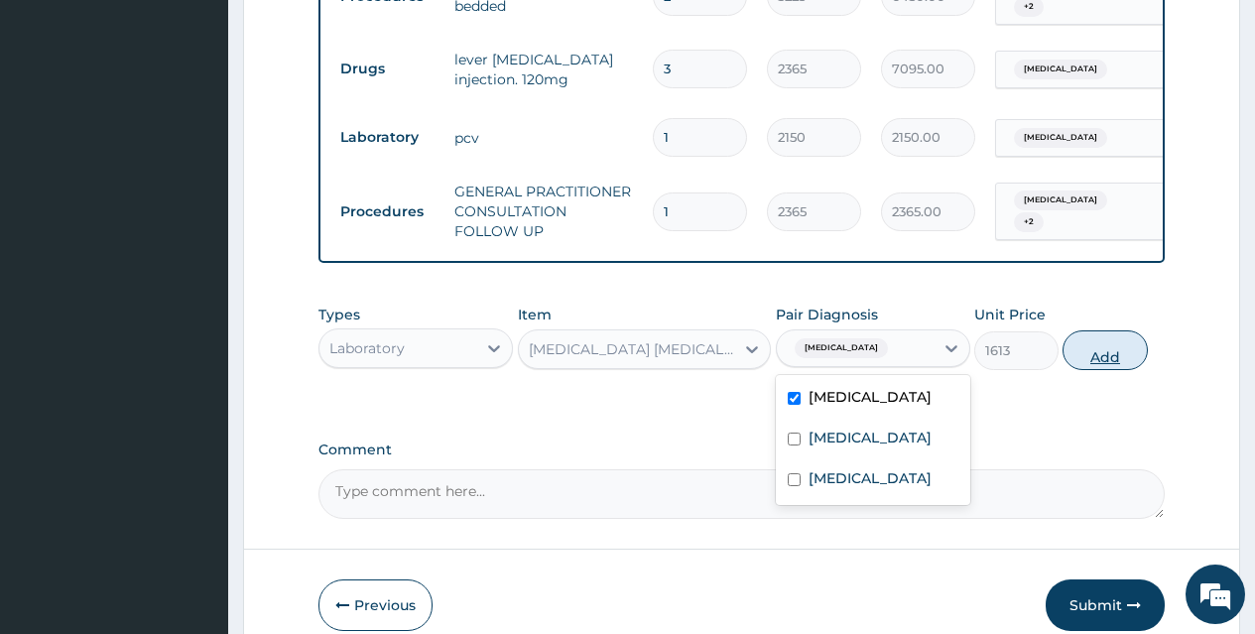
click at [1098, 355] on button "Add" at bounding box center [1105, 350] width 84 height 40
type input "0"
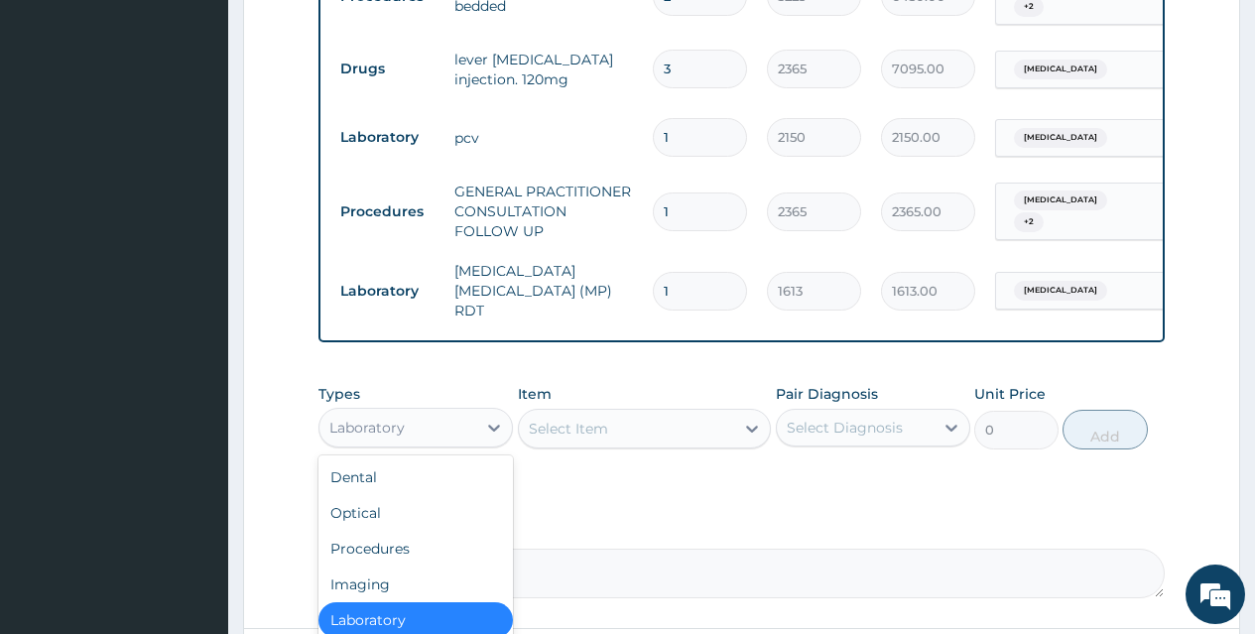
click at [433, 424] on div "Laboratory" at bounding box center [397, 428] width 157 height 32
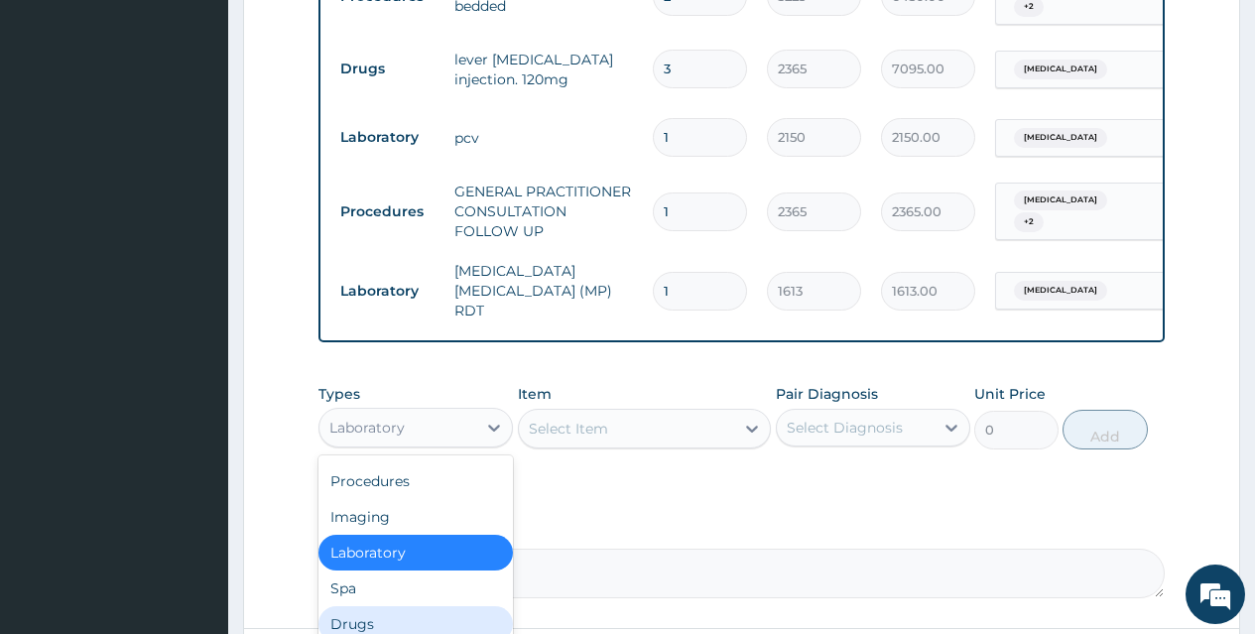
click at [389, 606] on div "Drugs" at bounding box center [415, 624] width 194 height 36
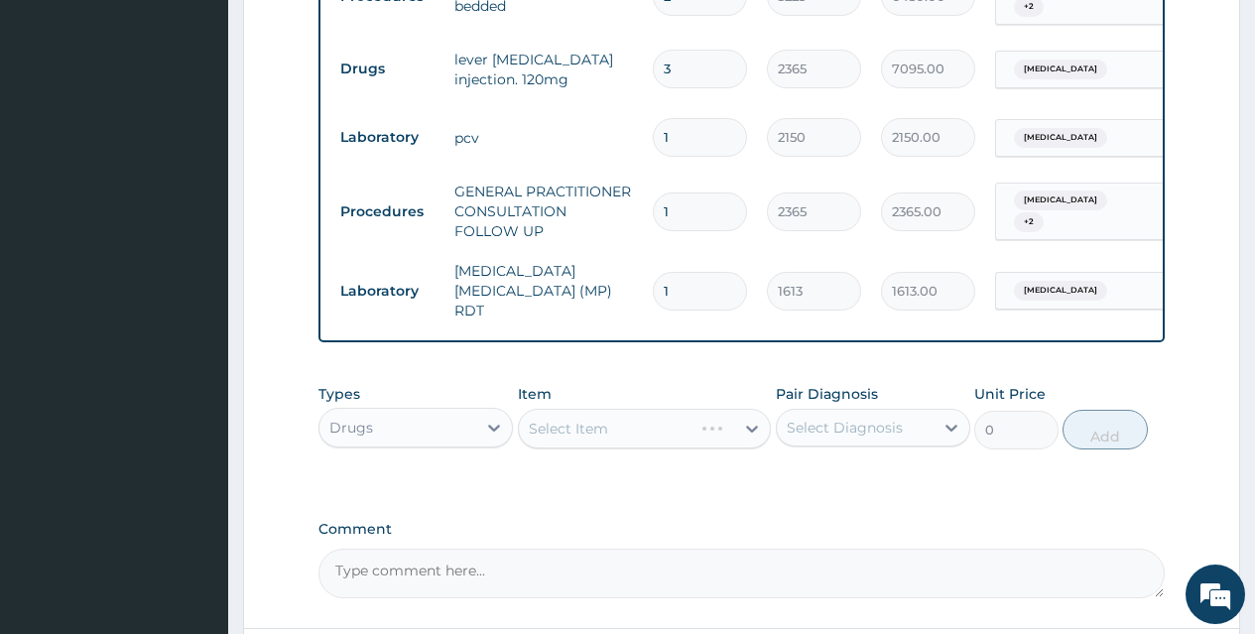
click at [602, 412] on div "Select Item" at bounding box center [645, 429] width 254 height 40
click at [604, 416] on div "Select Item" at bounding box center [645, 429] width 254 height 40
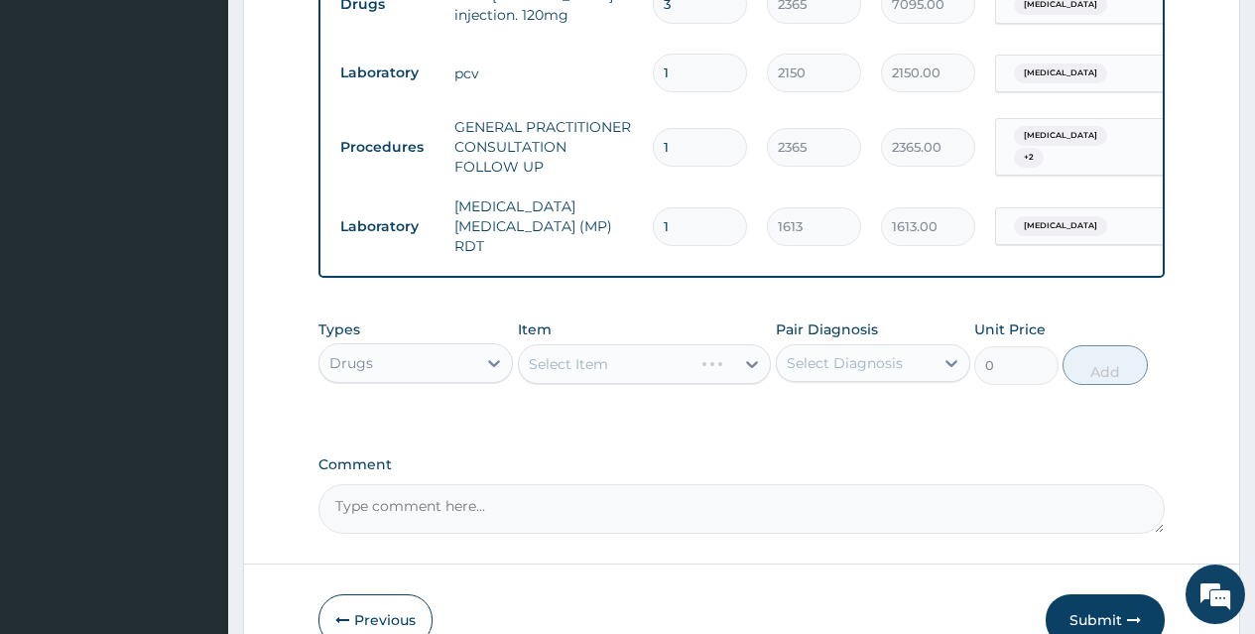
scroll to position [1012, 0]
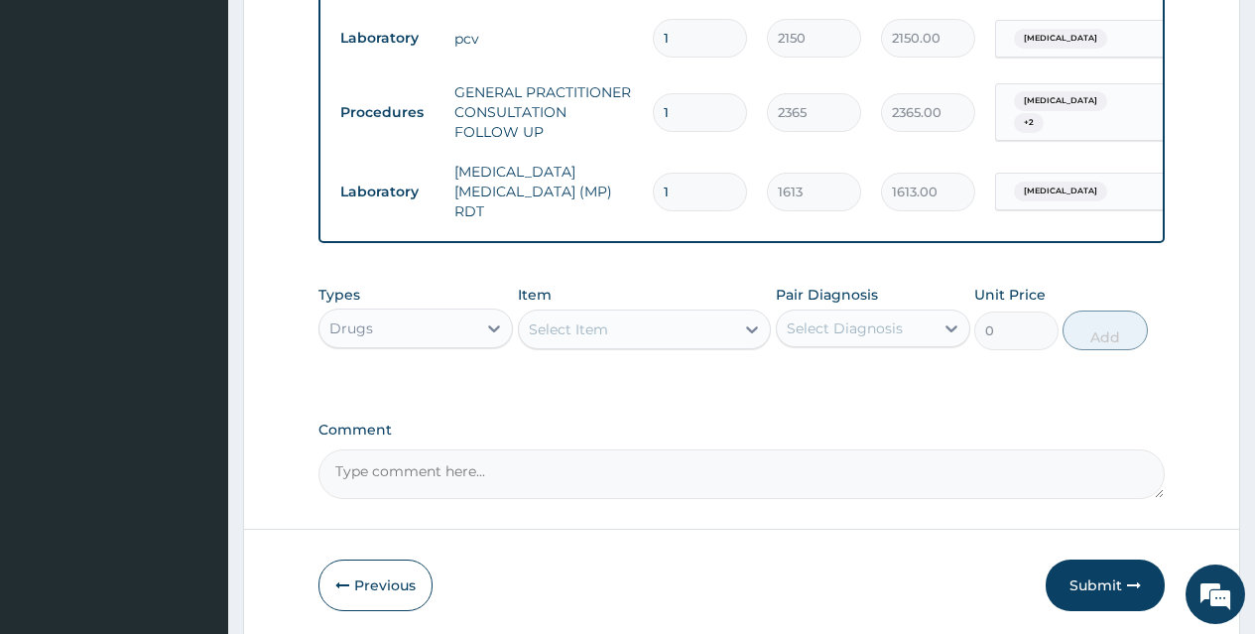
click at [570, 319] on div "Select Item" at bounding box center [568, 329] width 79 height 20
click at [555, 319] on input "PAARCE" at bounding box center [559, 329] width 61 height 20
type input "PARACE"
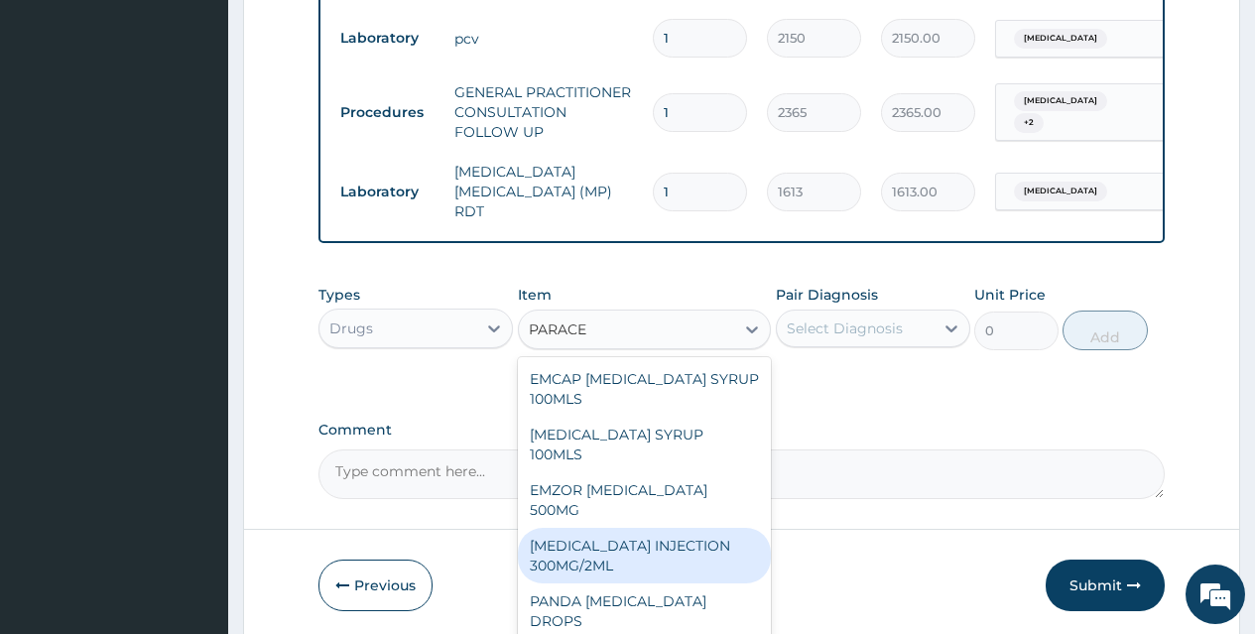
click at [614, 528] on div "[MEDICAL_DATA] INJECTION 300MG/2ML" at bounding box center [645, 556] width 254 height 56
type input "260"
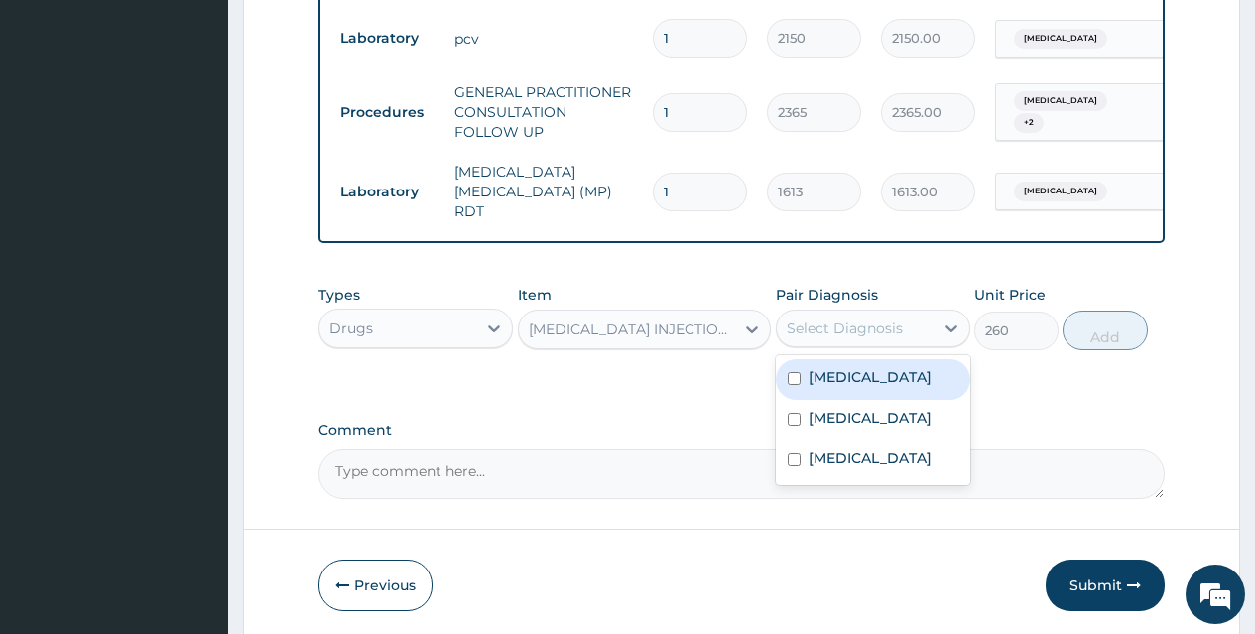
click at [832, 318] on div "Select Diagnosis" at bounding box center [845, 328] width 116 height 20
click at [788, 372] on input "checkbox" at bounding box center [794, 378] width 13 height 13
checkbox input "true"
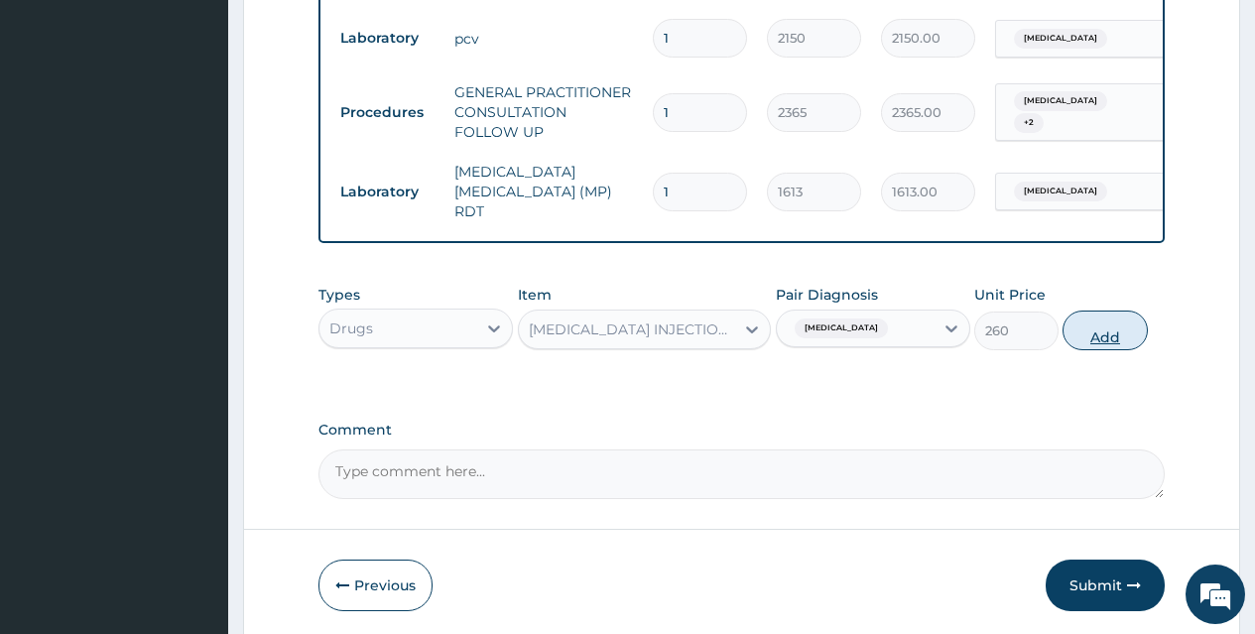
click at [1103, 314] on button "Add" at bounding box center [1105, 331] width 84 height 40
type input "0"
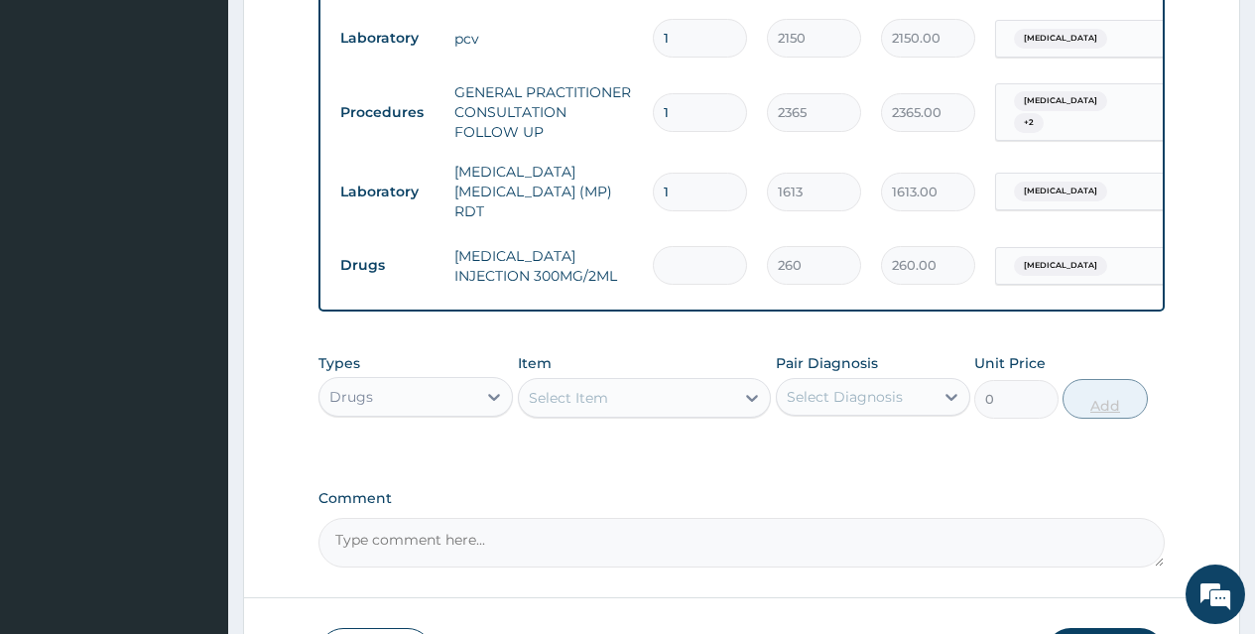
type input "0.00"
type input "2"
type input "520.00"
type input "2"
click at [587, 388] on div "Select Item" at bounding box center [568, 398] width 79 height 20
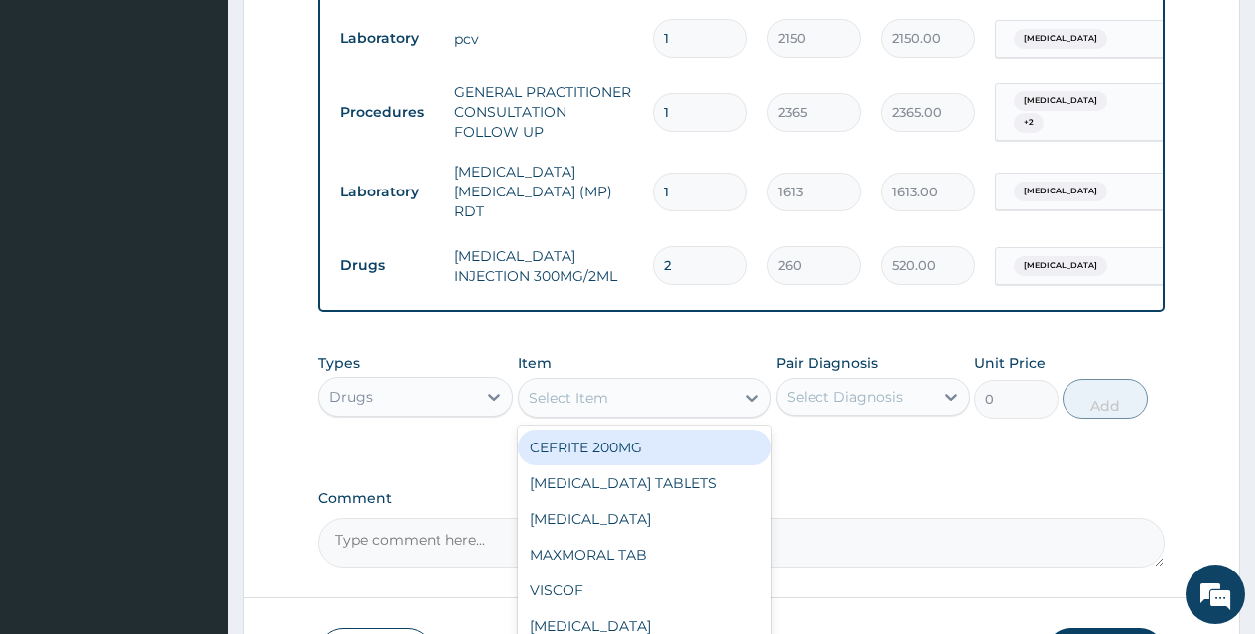
type input "E"
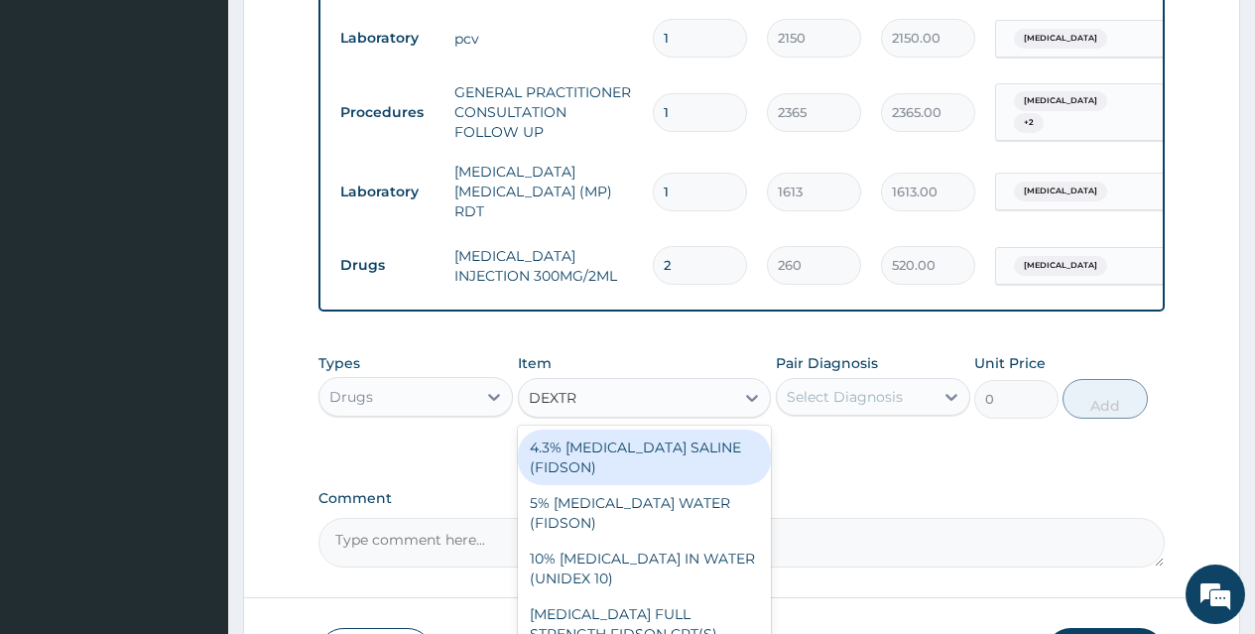
type input "DEXTRO"
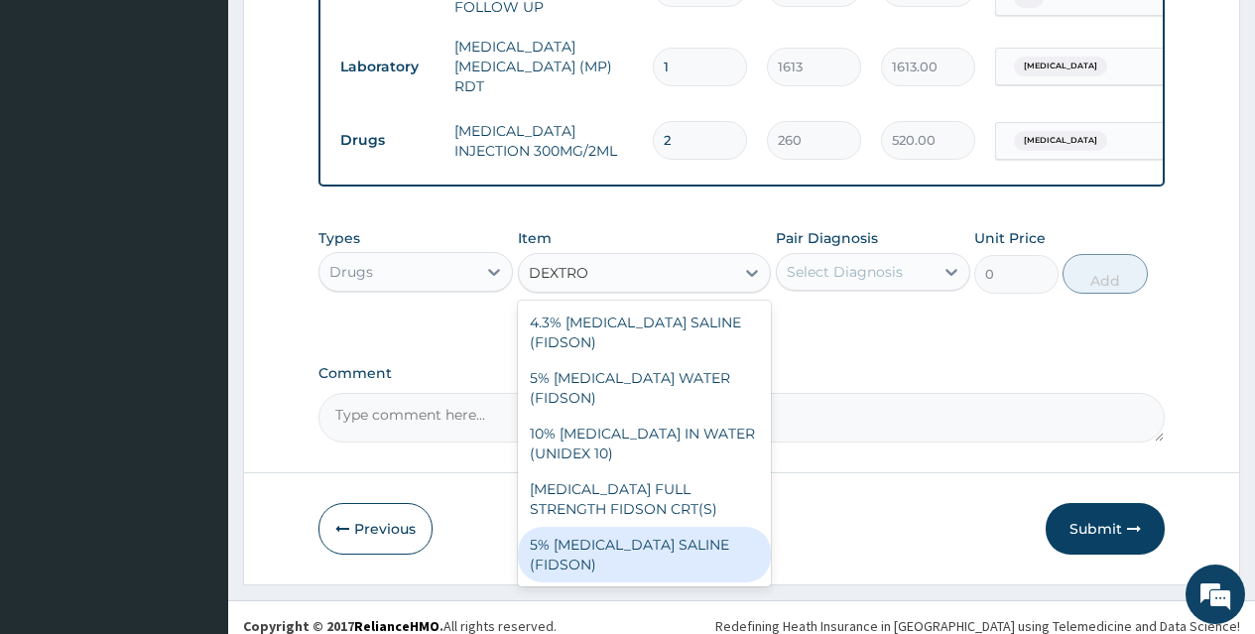
scroll to position [1139, 0]
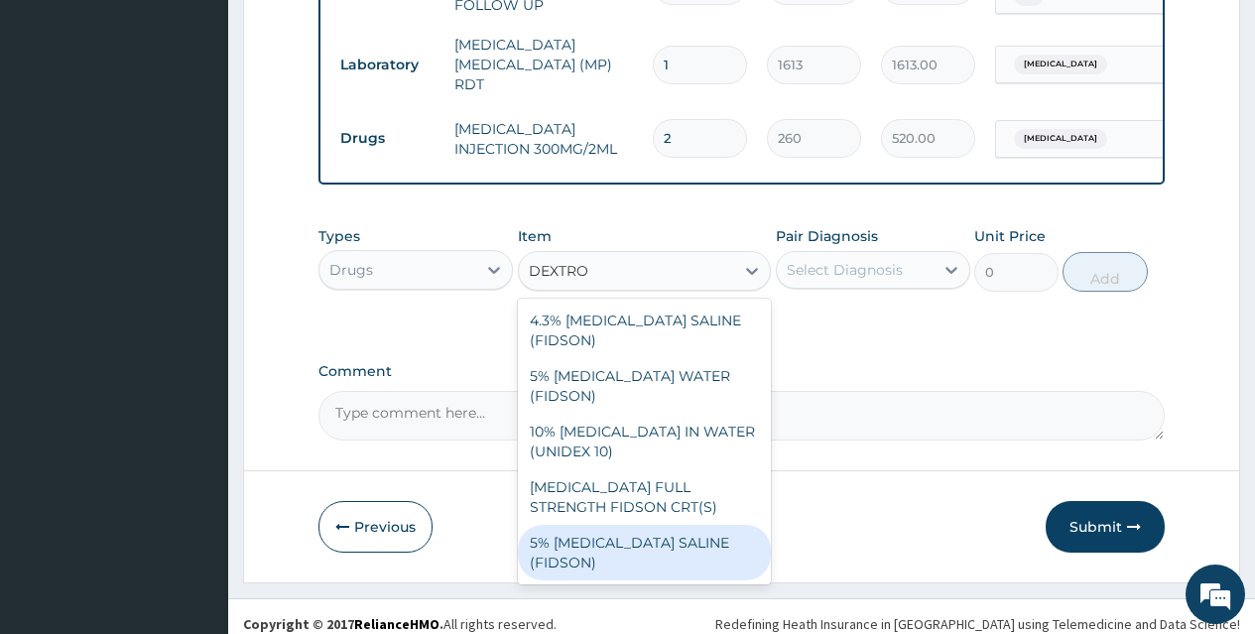
click at [654, 525] on div "5% [MEDICAL_DATA] SALINE (FIDSON)" at bounding box center [645, 553] width 254 height 56
type input "1774"
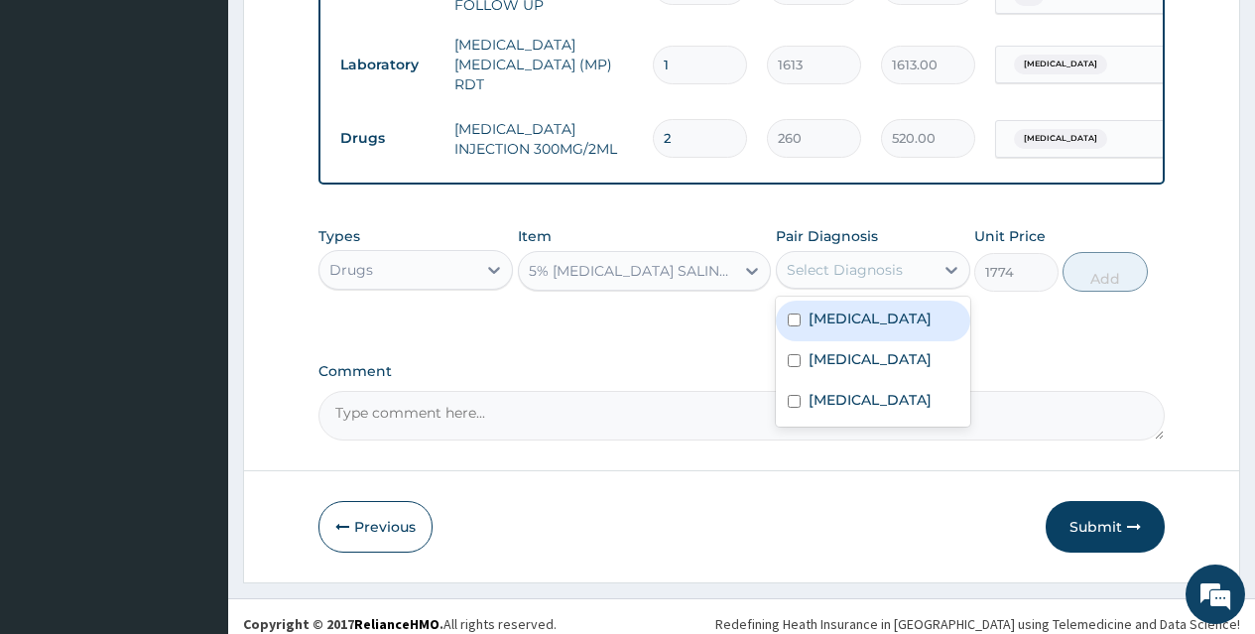
click at [871, 265] on div "Select Diagnosis" at bounding box center [855, 270] width 157 height 32
click at [799, 315] on div "[MEDICAL_DATA]" at bounding box center [873, 321] width 194 height 41
checkbox input "true"
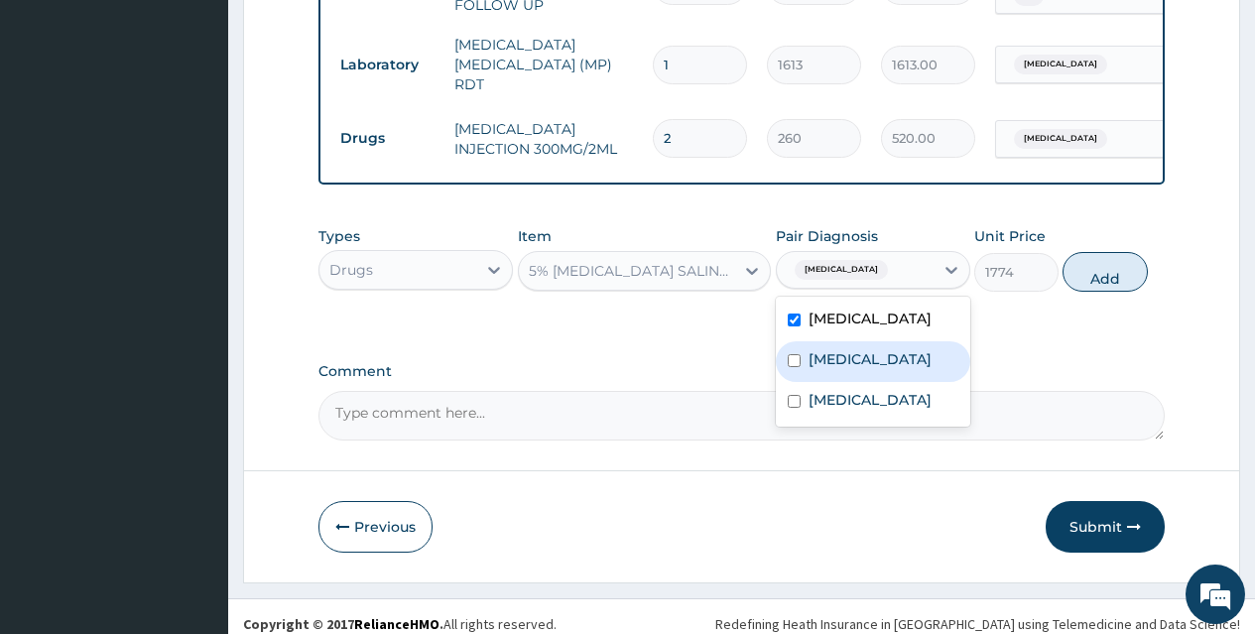
drag, startPoint x: 798, startPoint y: 346, endPoint x: 794, endPoint y: 381, distance: 35.0
click at [796, 355] on div "[MEDICAL_DATA]" at bounding box center [873, 361] width 194 height 41
checkbox input "true"
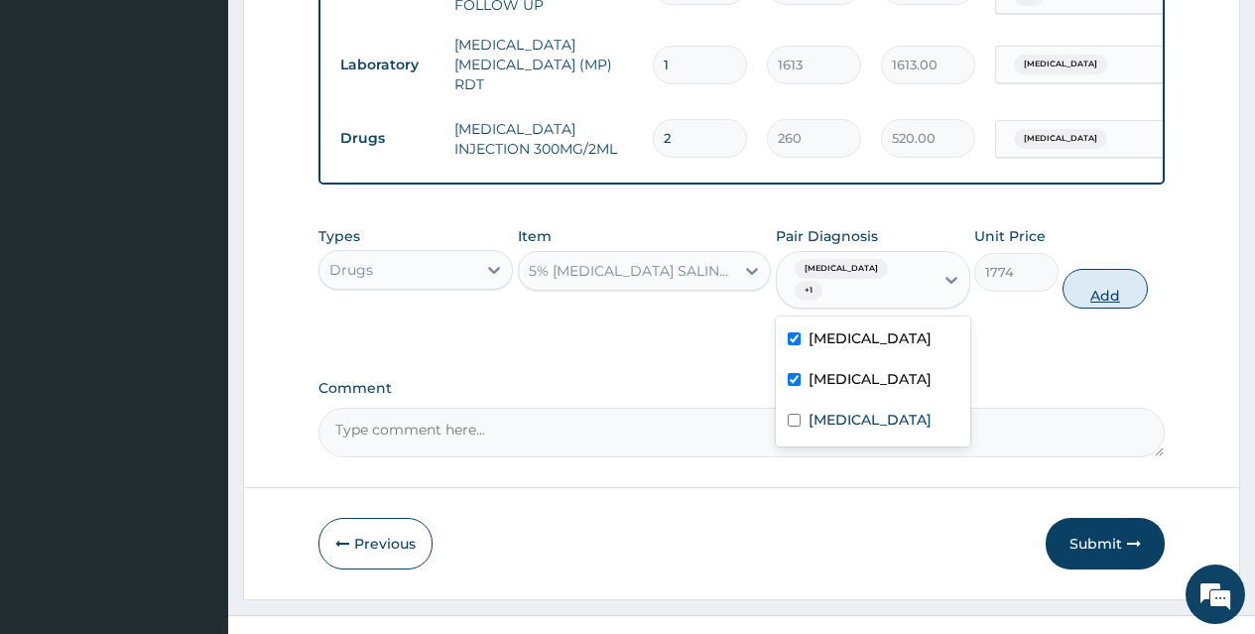
click at [1093, 269] on button "Add" at bounding box center [1105, 289] width 84 height 40
type input "0"
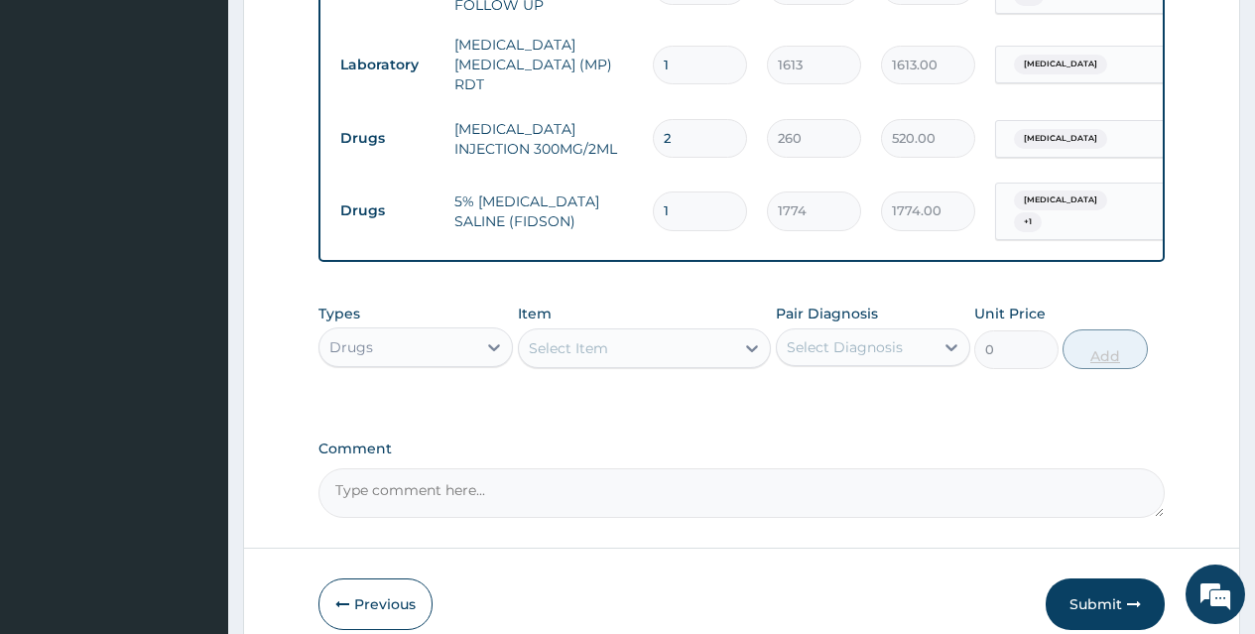
type input "0.00"
type input "2"
type input "3548.00"
type input "2"
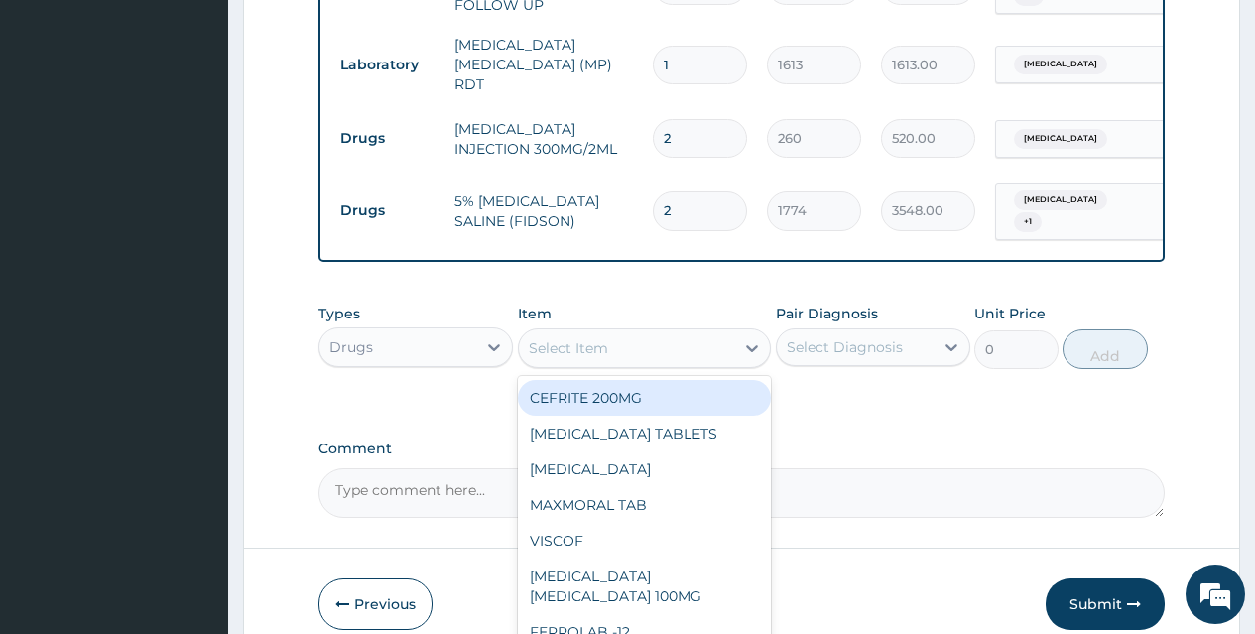
click at [660, 332] on div "Select Item" at bounding box center [627, 348] width 216 height 32
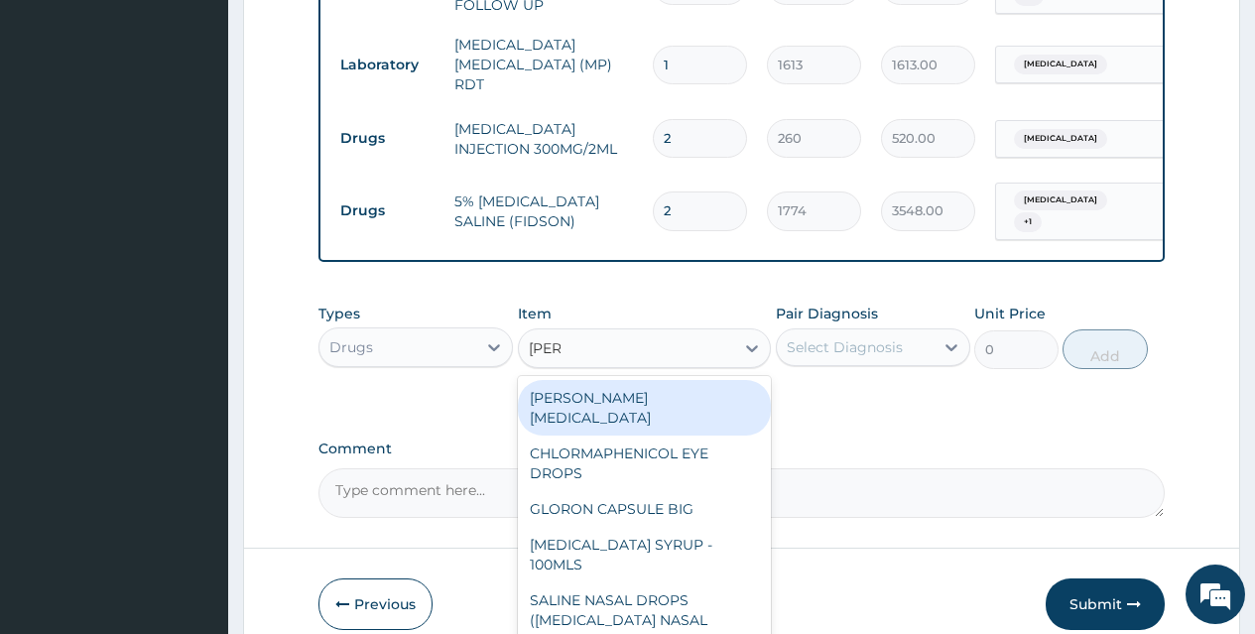
type input "LORAT"
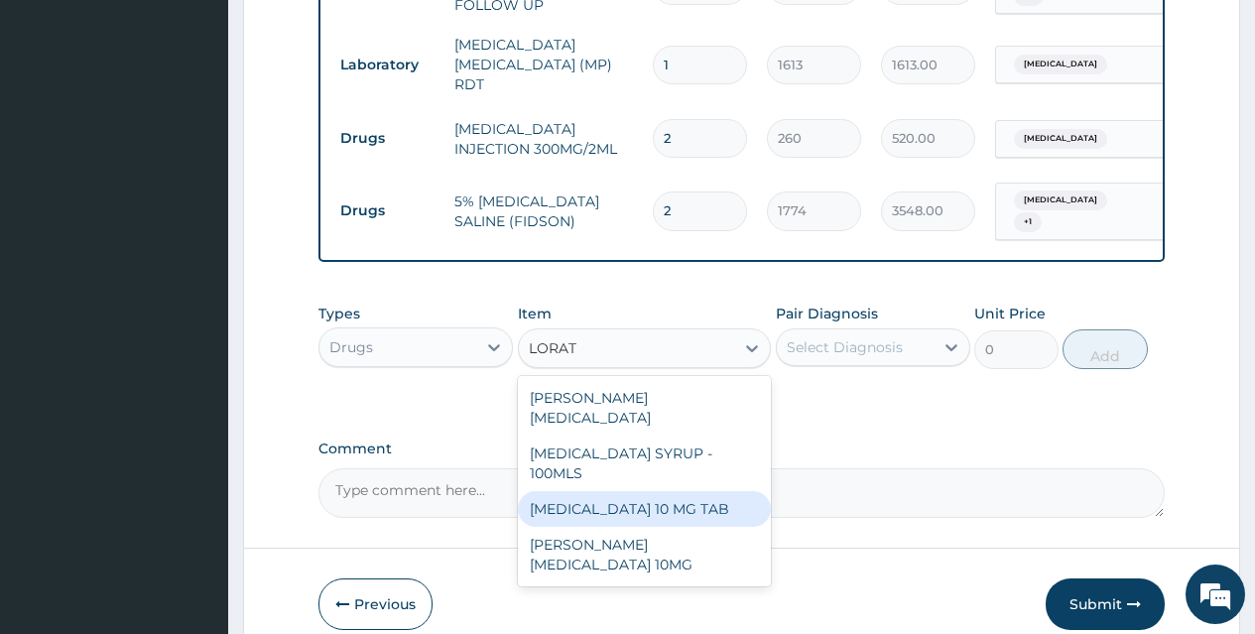
click at [617, 491] on div "[MEDICAL_DATA] 10 MG TAB" at bounding box center [645, 509] width 254 height 36
type input "59"
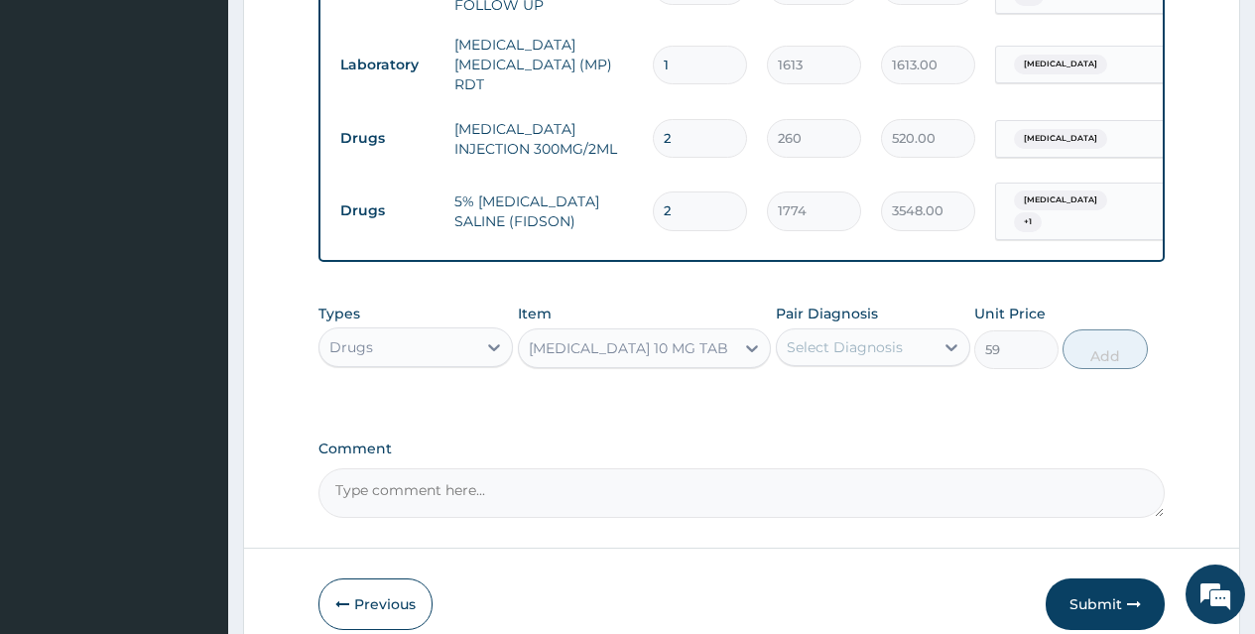
click at [826, 337] on div "Select Diagnosis" at bounding box center [845, 347] width 116 height 20
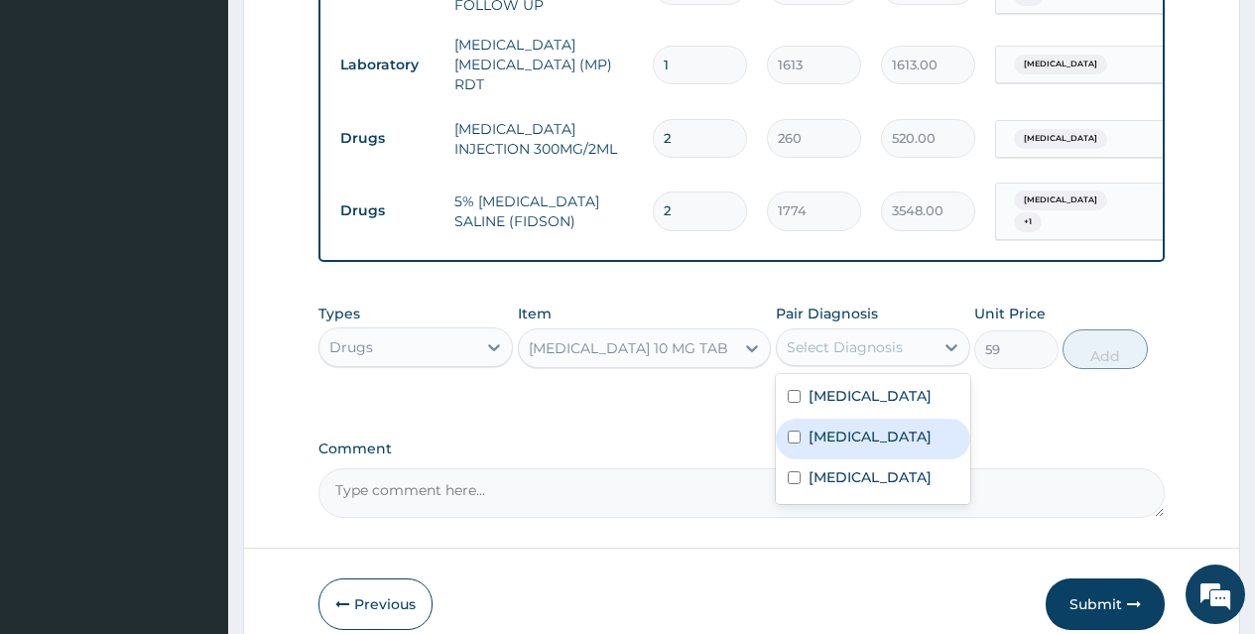
click at [791, 431] on input "checkbox" at bounding box center [794, 437] width 13 height 13
checkbox input "true"
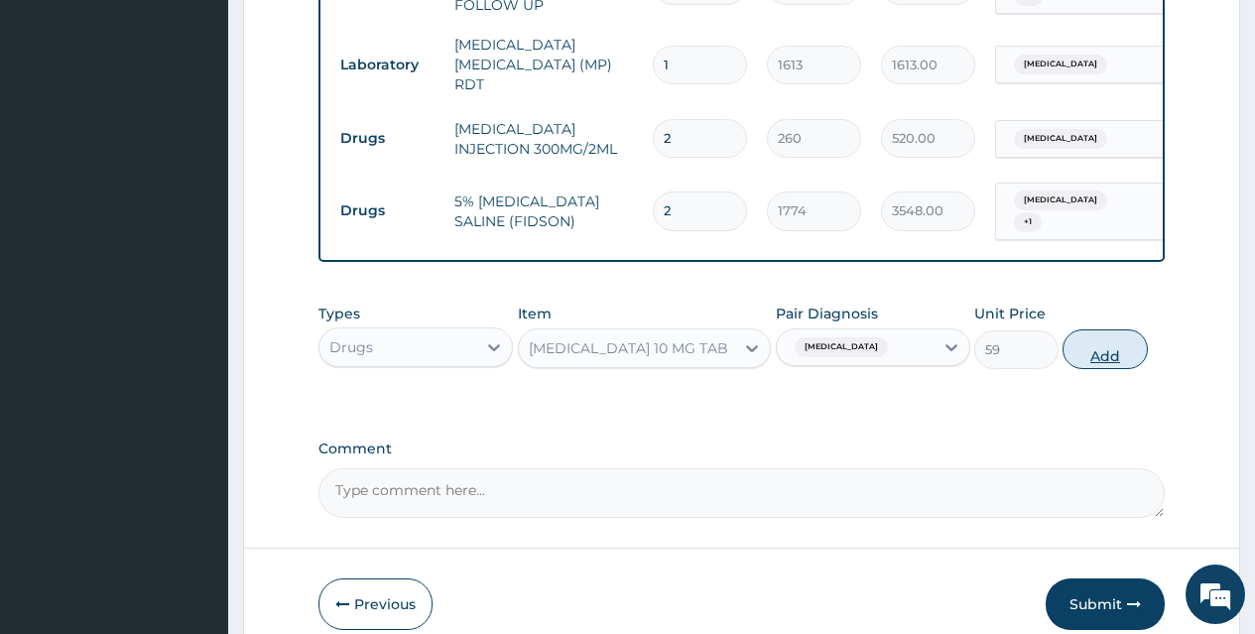
click at [1084, 330] on button "Add" at bounding box center [1105, 349] width 84 height 40
type input "0"
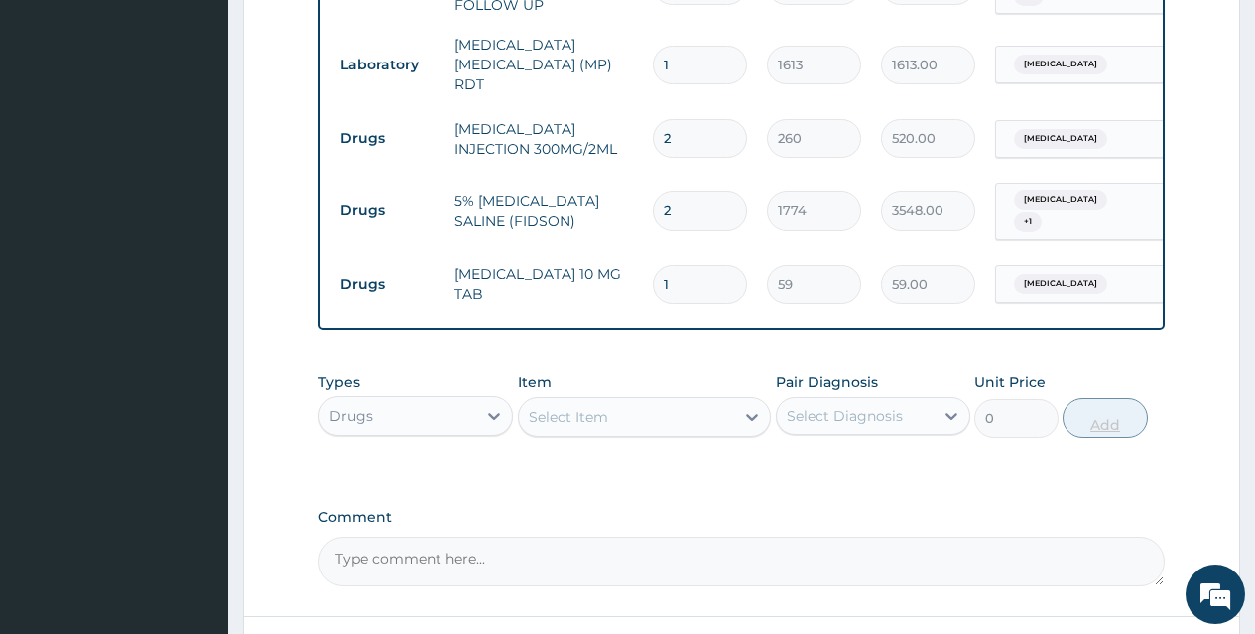
type input "0.00"
type input "5"
type input "295.00"
type input "5"
click at [632, 401] on div "Select Item" at bounding box center [627, 417] width 216 height 32
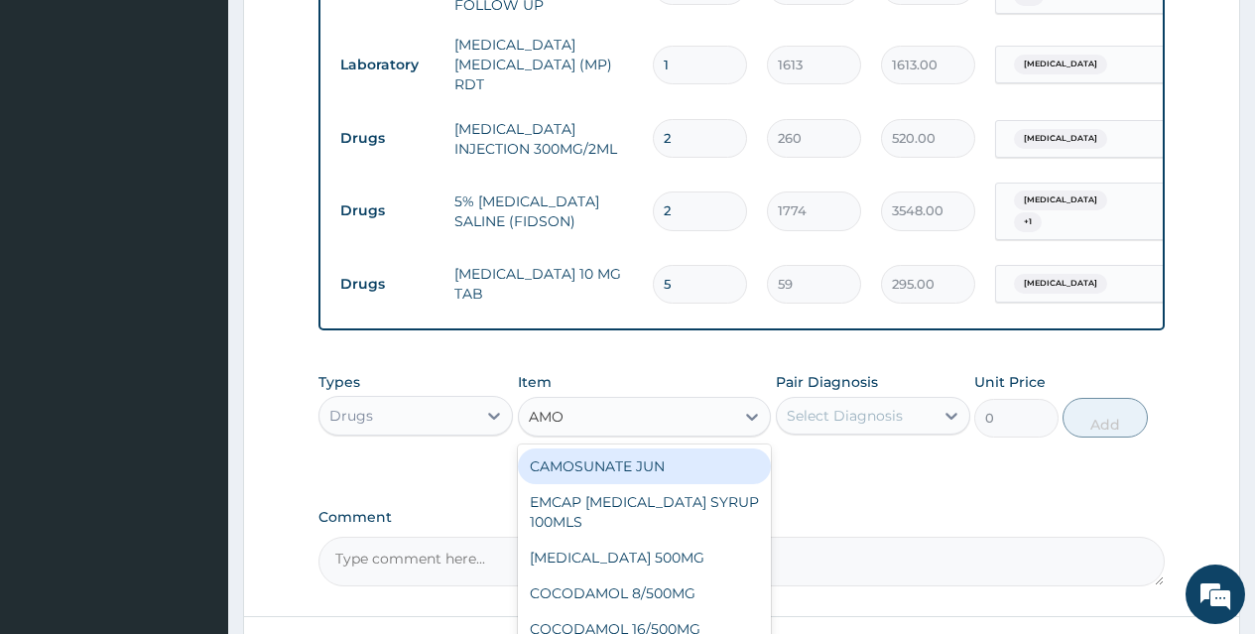
type input "AMOX"
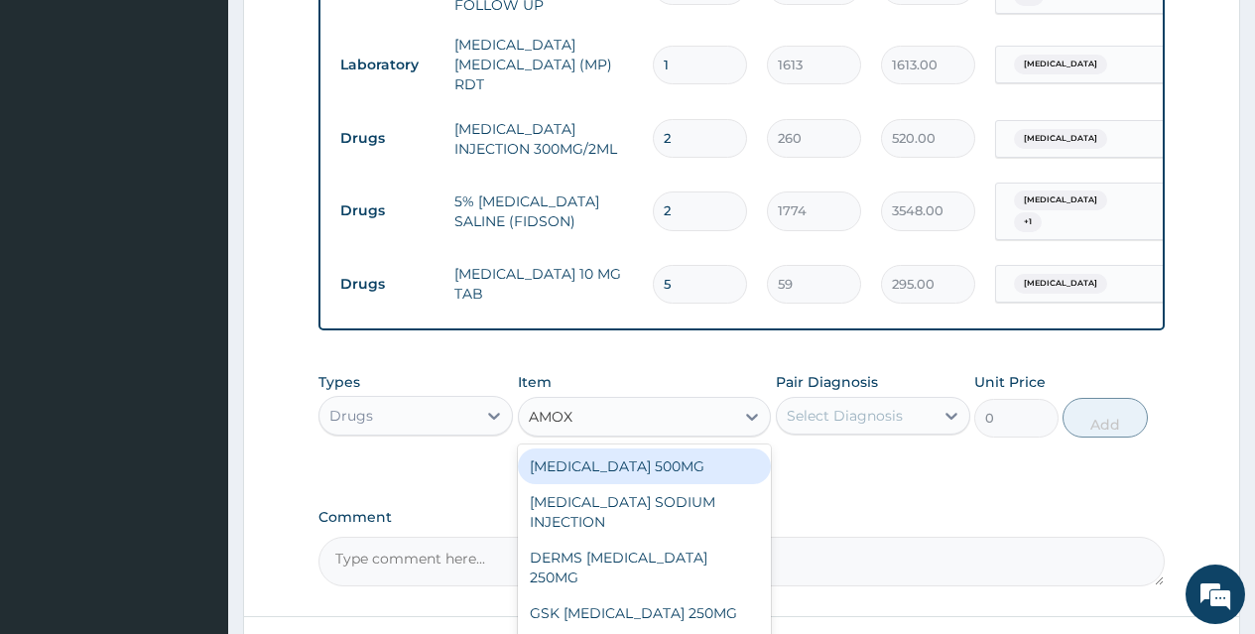
click at [654, 448] on div "[MEDICAL_DATA] 500MG" at bounding box center [645, 466] width 254 height 36
type input "71"
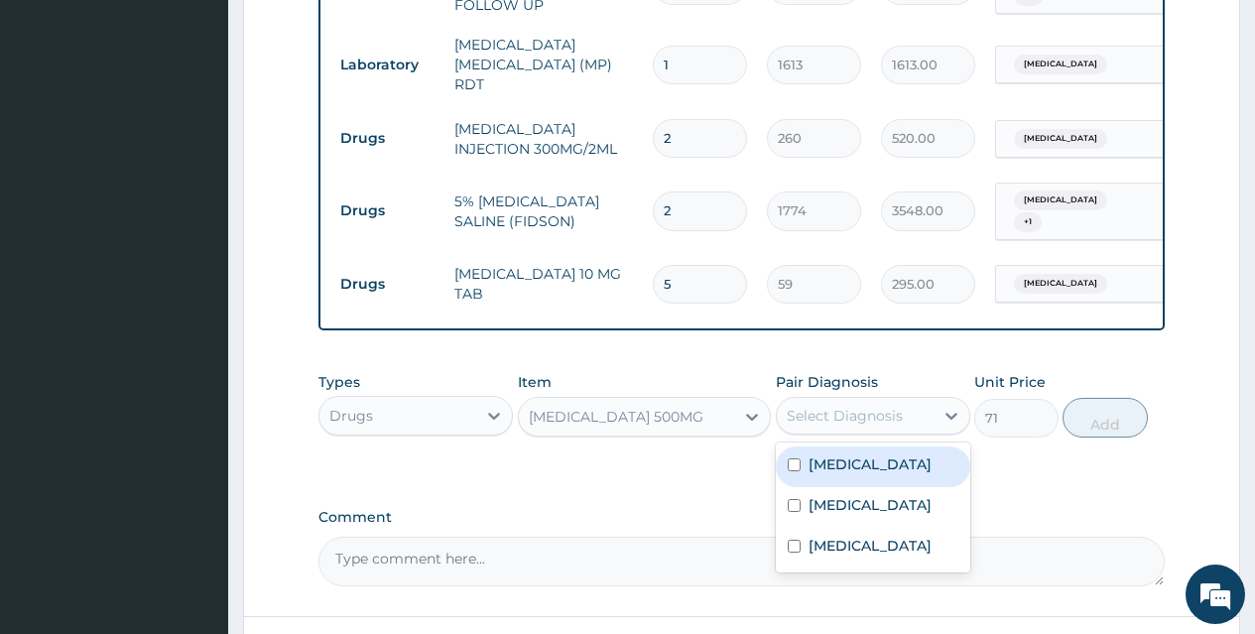
click at [849, 406] on div "Select Diagnosis" at bounding box center [845, 416] width 116 height 20
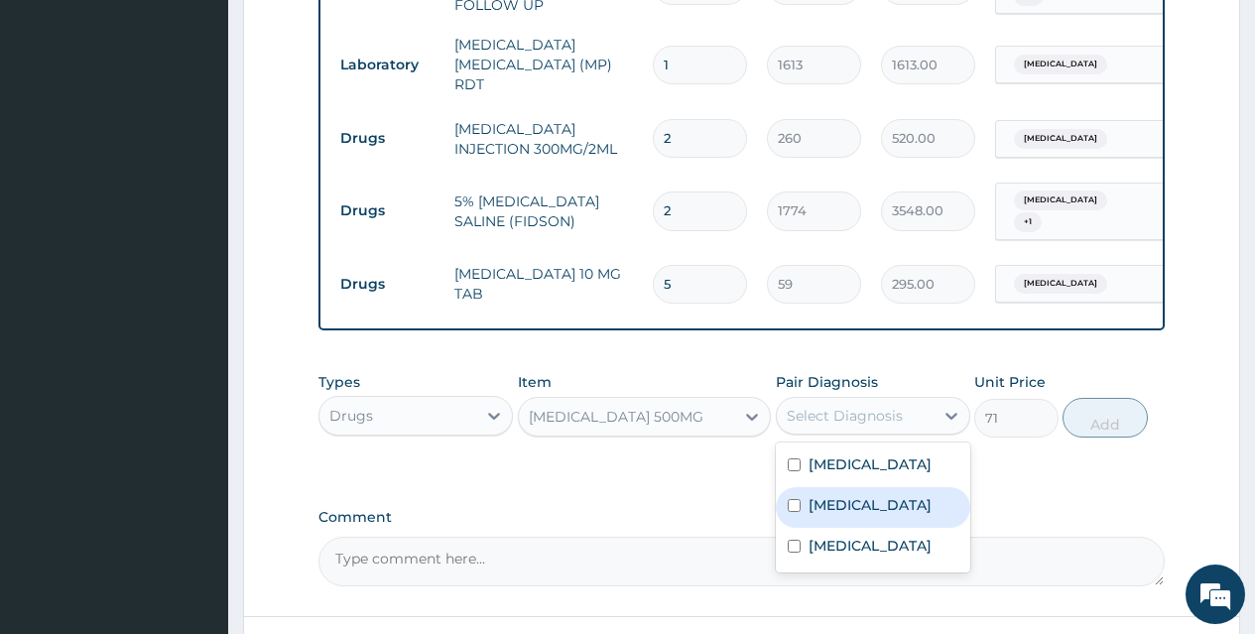
click at [793, 499] on input "checkbox" at bounding box center [794, 505] width 13 height 13
checkbox input "true"
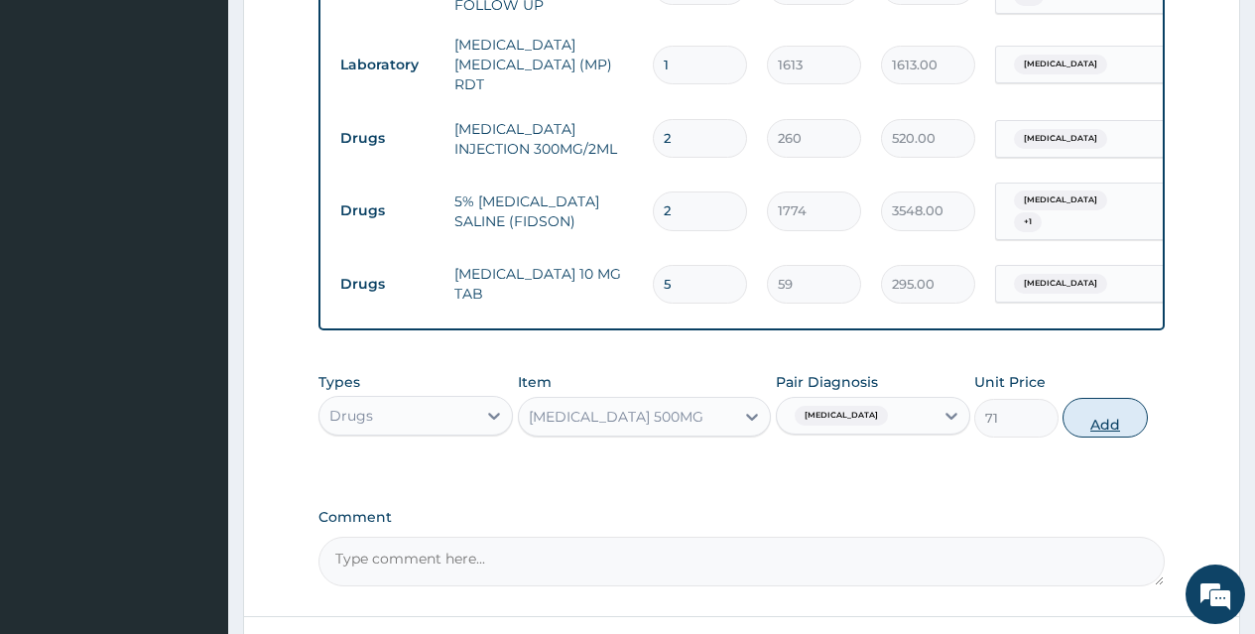
click at [1102, 398] on button "Add" at bounding box center [1105, 418] width 84 height 40
type input "0"
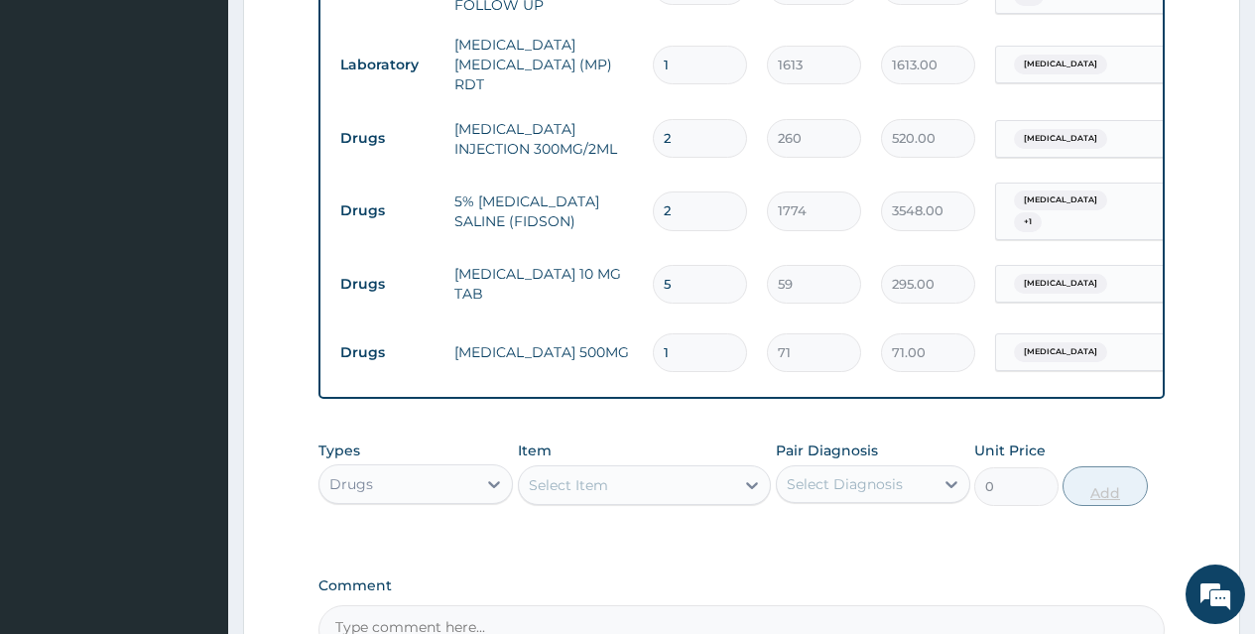
type input "15"
type input "1065.00"
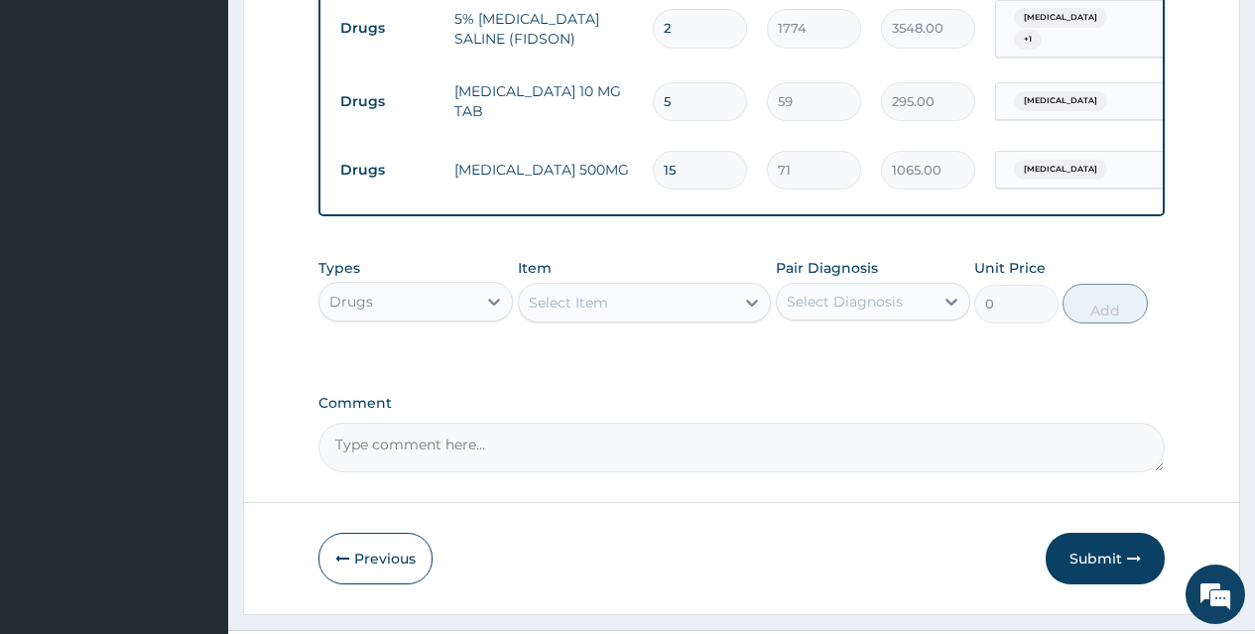
scroll to position [1337, 0]
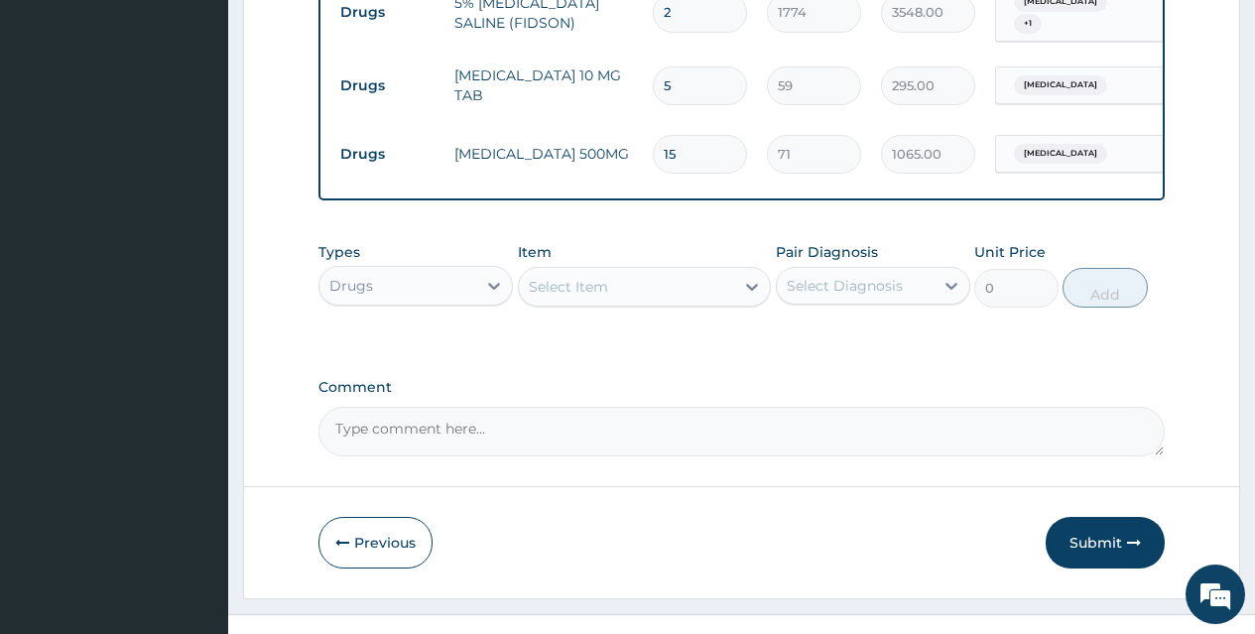
type input "15"
click at [600, 277] on div "Select Item" at bounding box center [568, 287] width 79 height 20
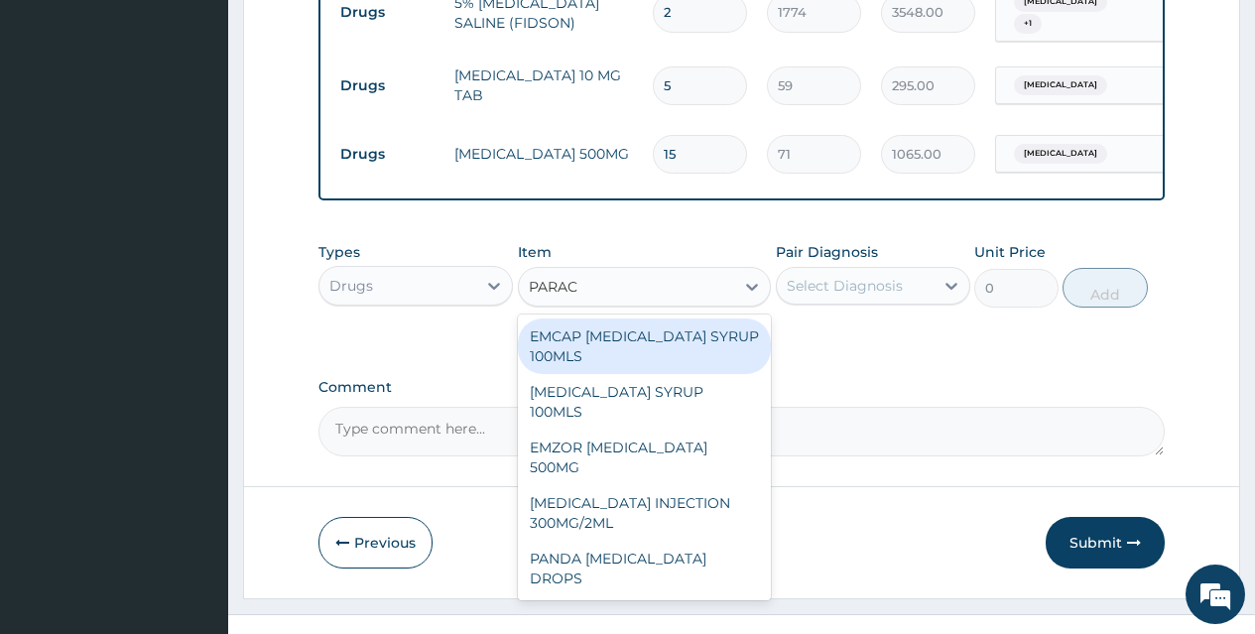
type input "PARACE"
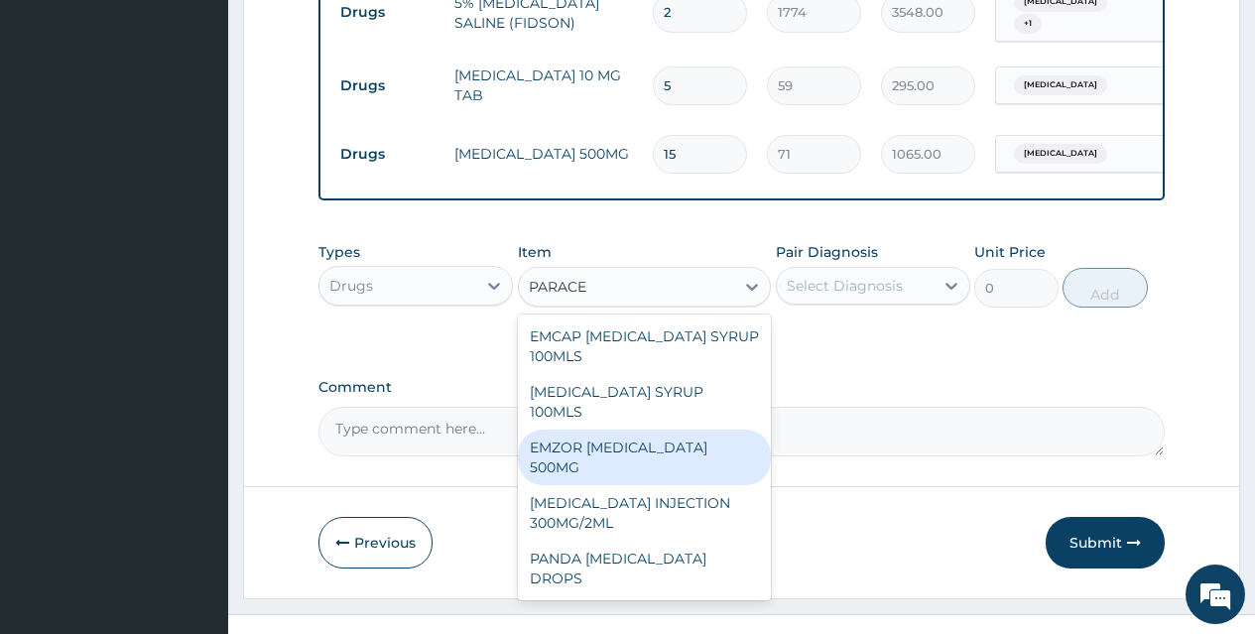
click at [625, 430] on div "EMZOR [MEDICAL_DATA] 500MG" at bounding box center [645, 458] width 254 height 56
type input "24"
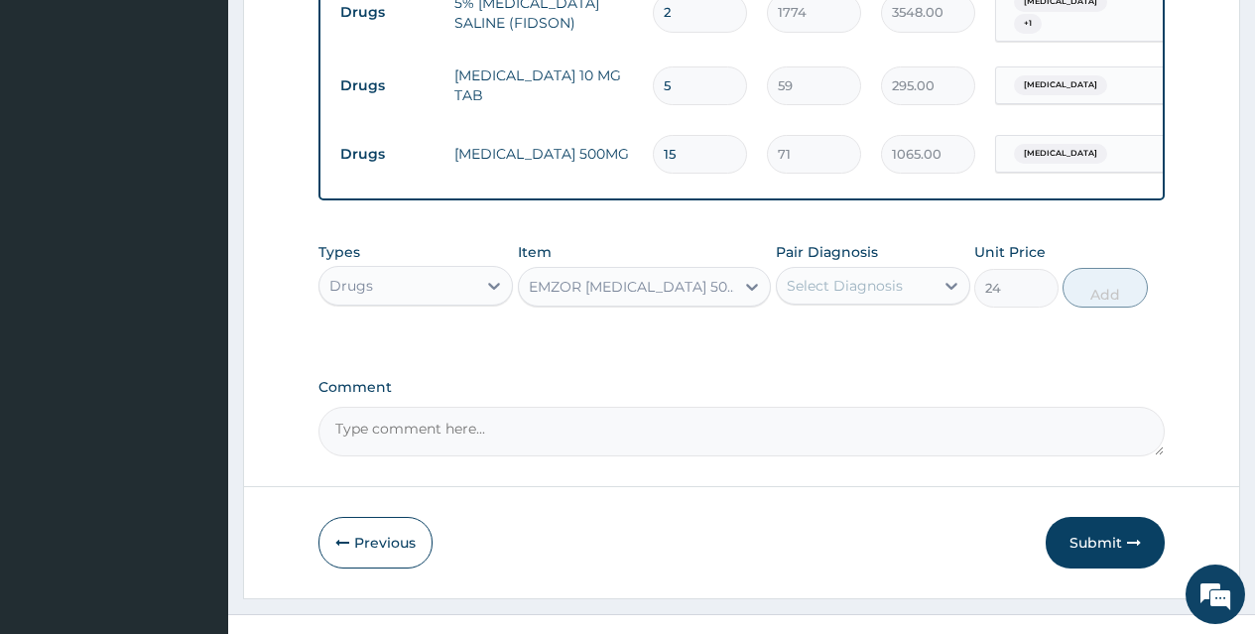
click at [835, 276] on div "Select Diagnosis" at bounding box center [845, 286] width 116 height 20
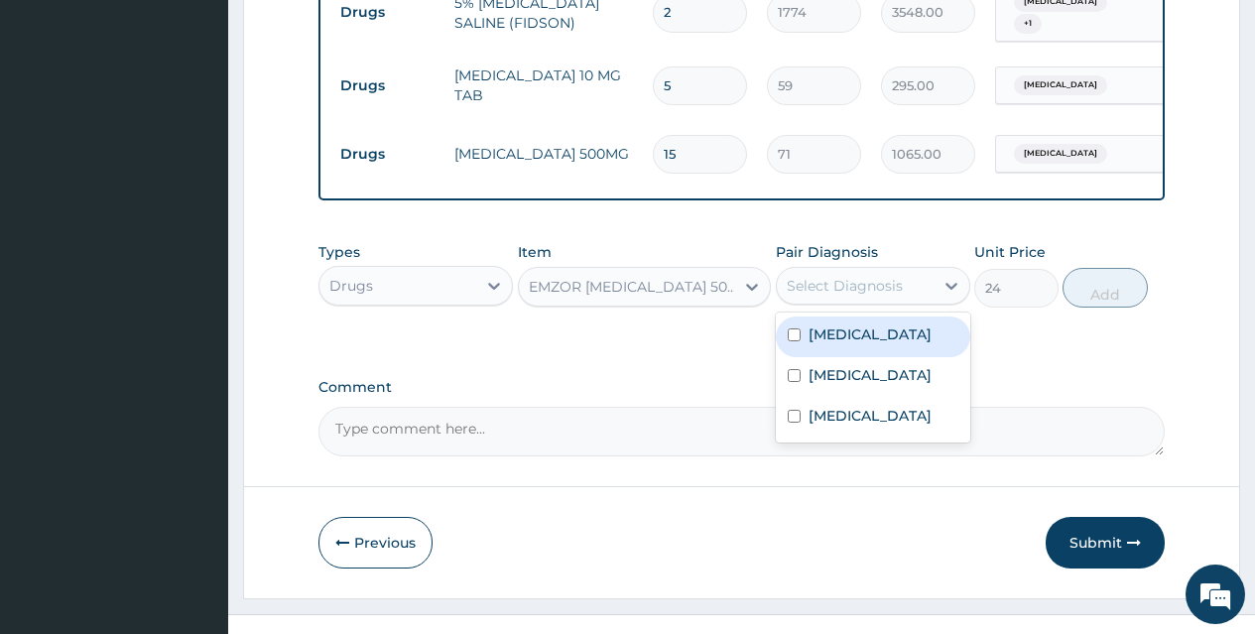
click at [804, 316] on div "[MEDICAL_DATA]" at bounding box center [873, 336] width 194 height 41
checkbox input "true"
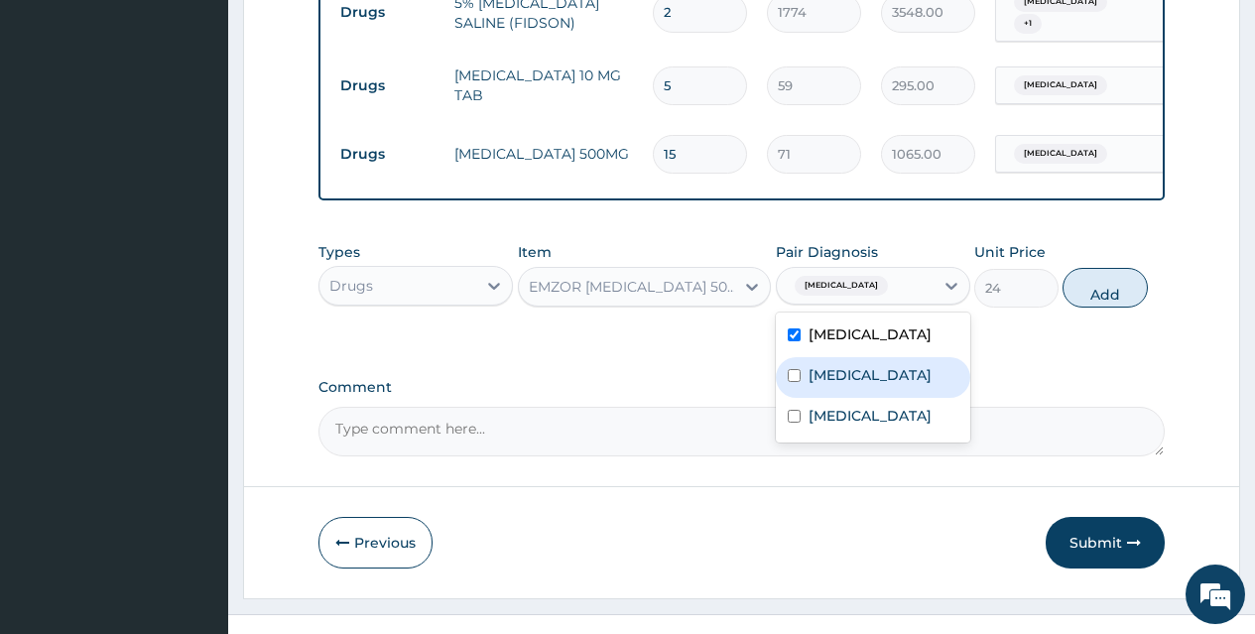
click at [799, 357] on div "[MEDICAL_DATA]" at bounding box center [873, 377] width 194 height 41
checkbox input "true"
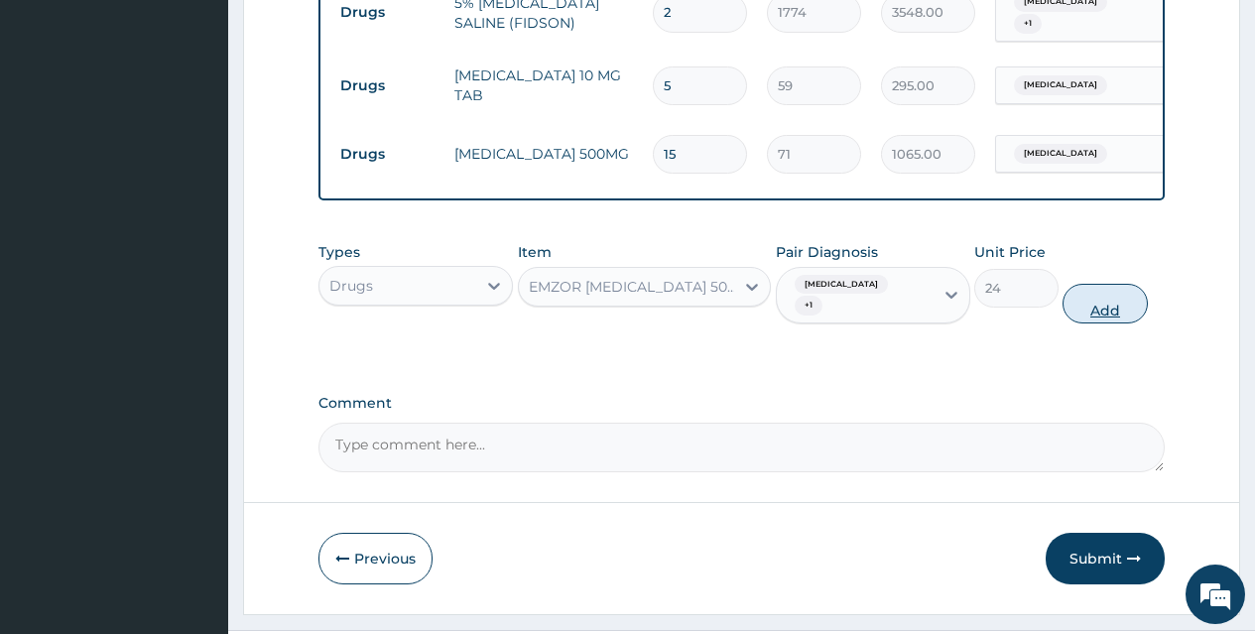
click at [1083, 284] on button "Add" at bounding box center [1105, 304] width 84 height 40
type input "0"
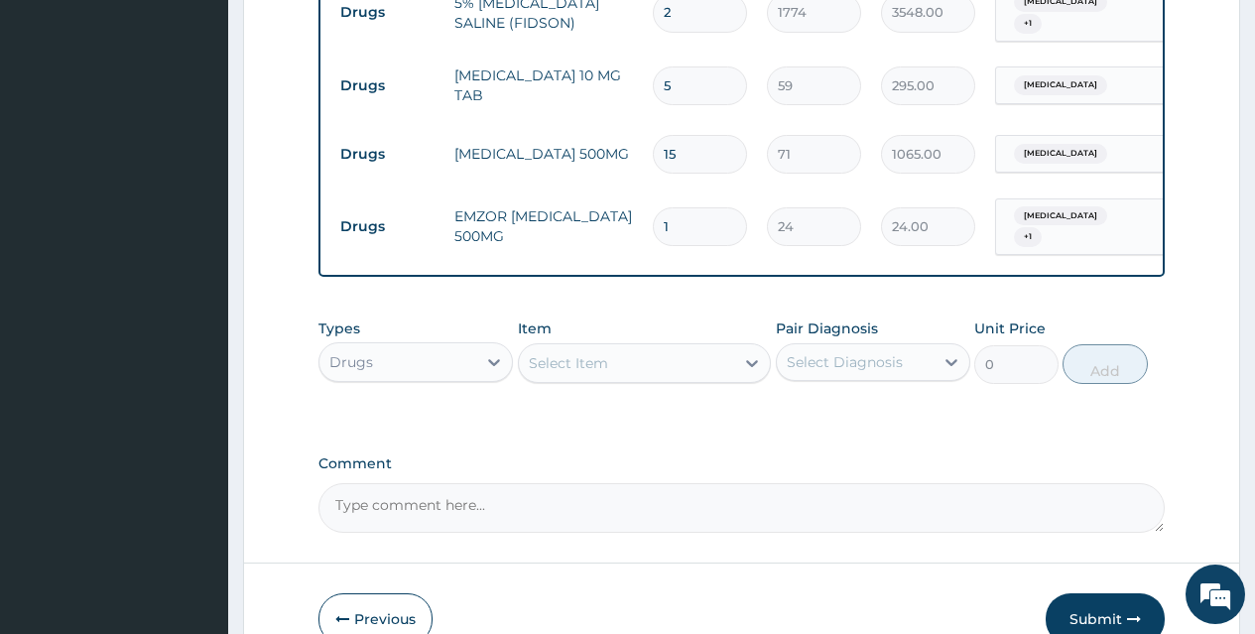
type input "18"
type input "432.00"
type input "18"
click at [591, 353] on div "Select Item" at bounding box center [568, 363] width 79 height 20
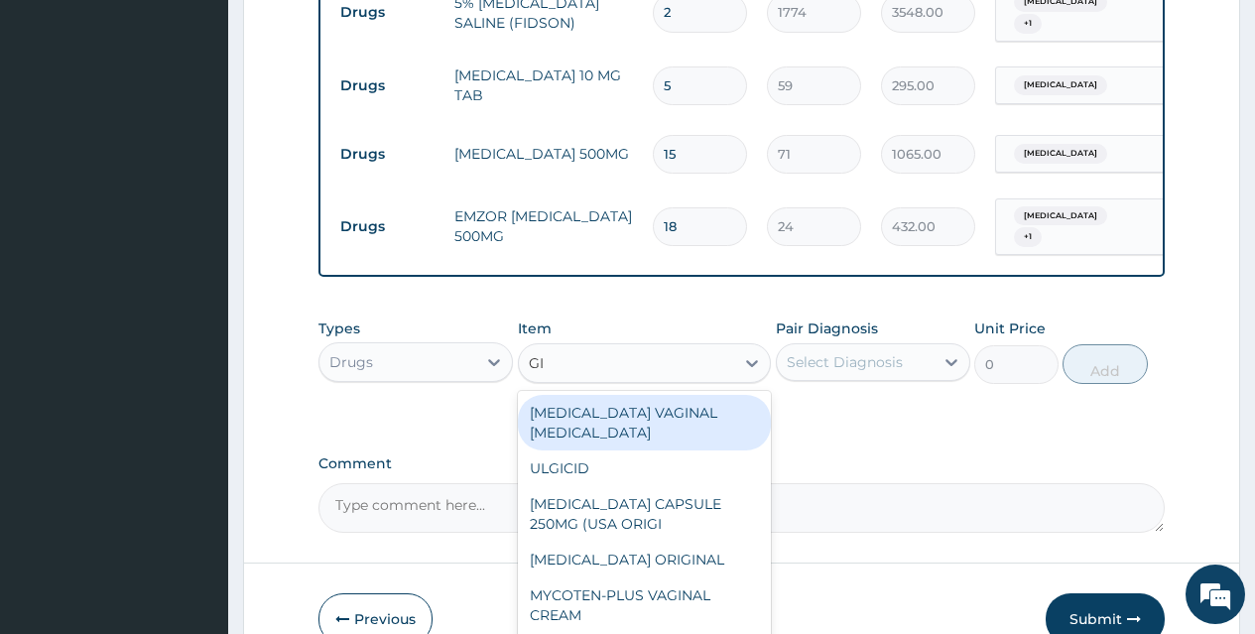
type input "G"
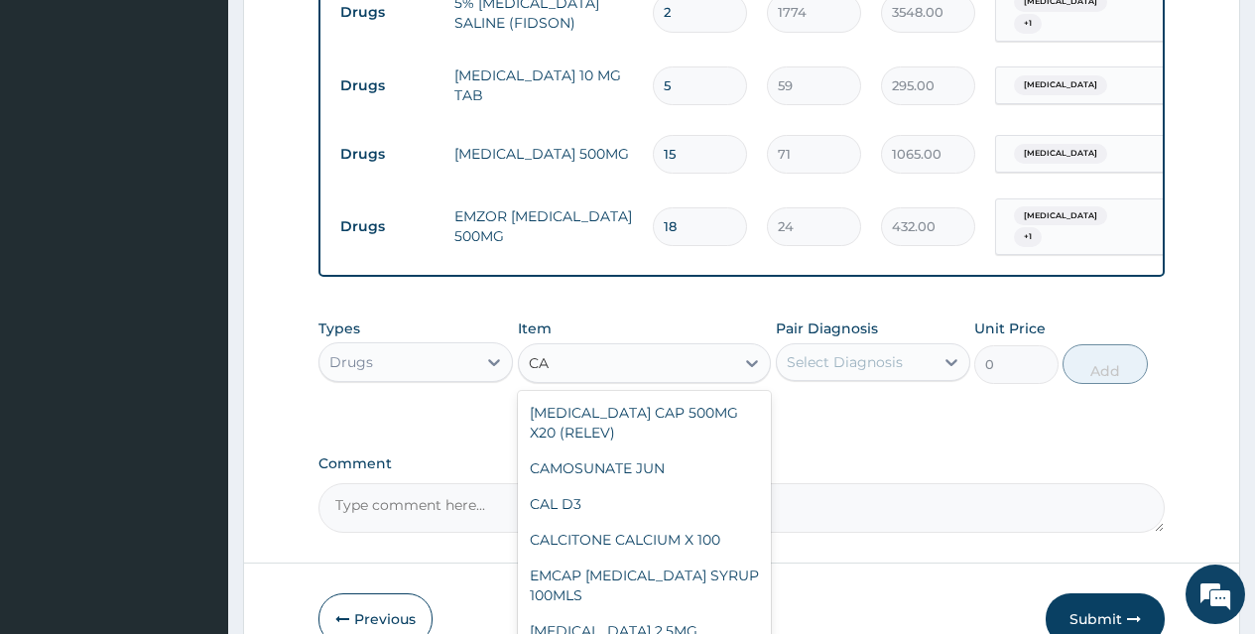
type input "C"
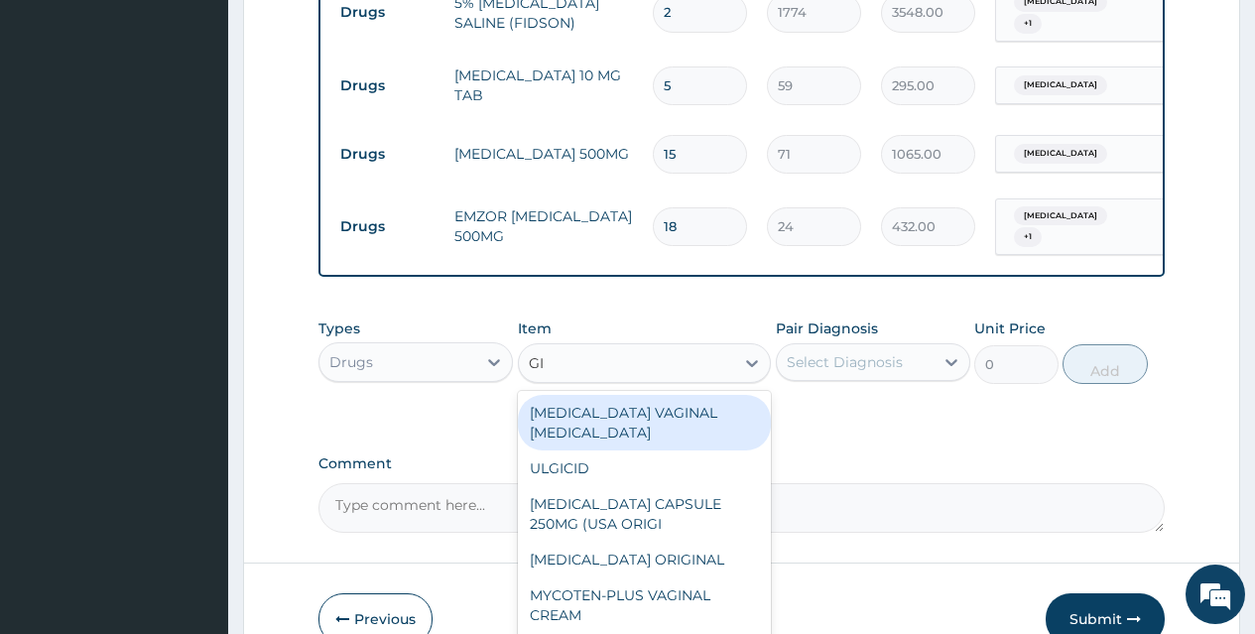
type input "G"
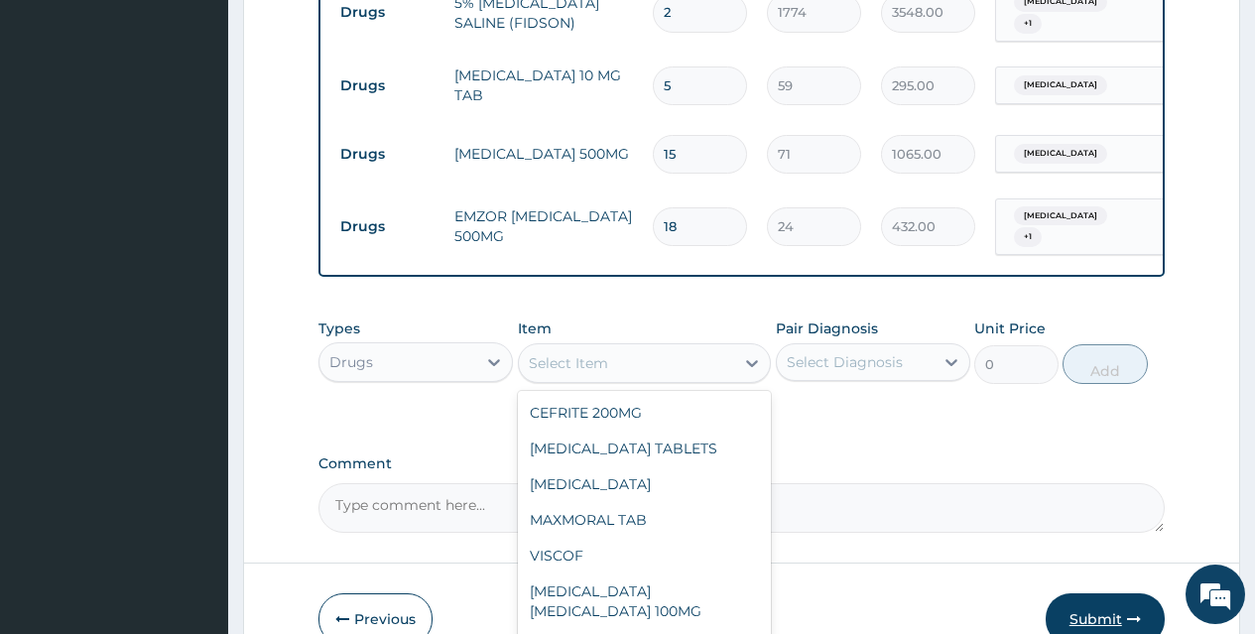
click at [1081, 593] on button "Submit" at bounding box center [1105, 619] width 119 height 52
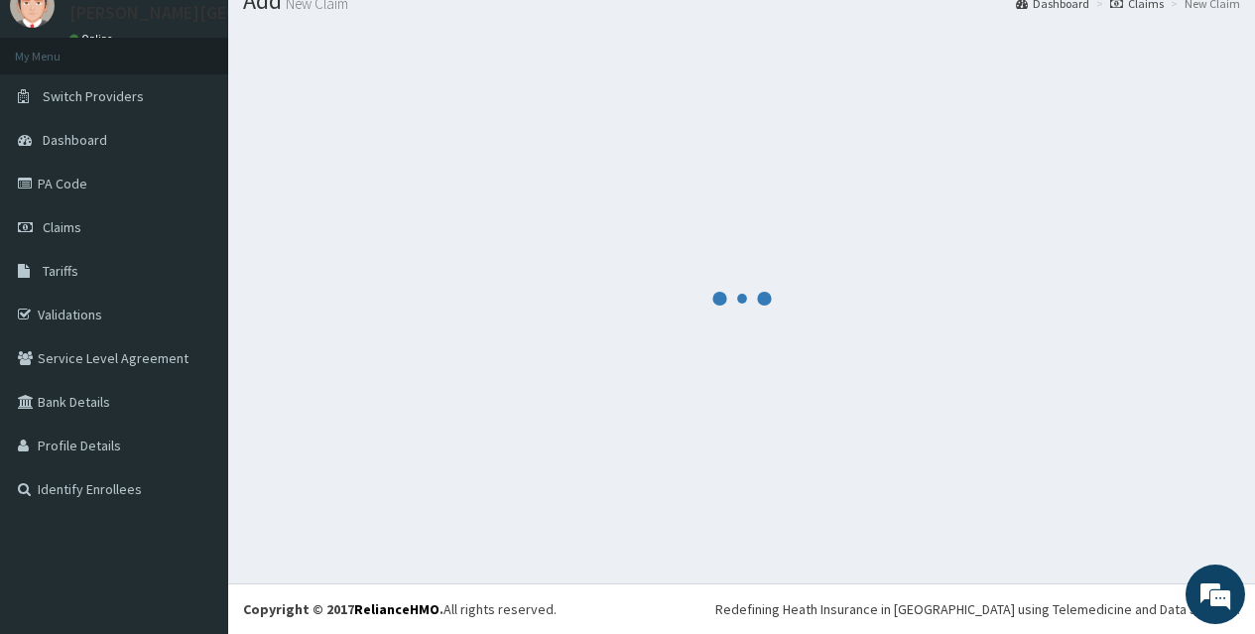
scroll to position [76, 0]
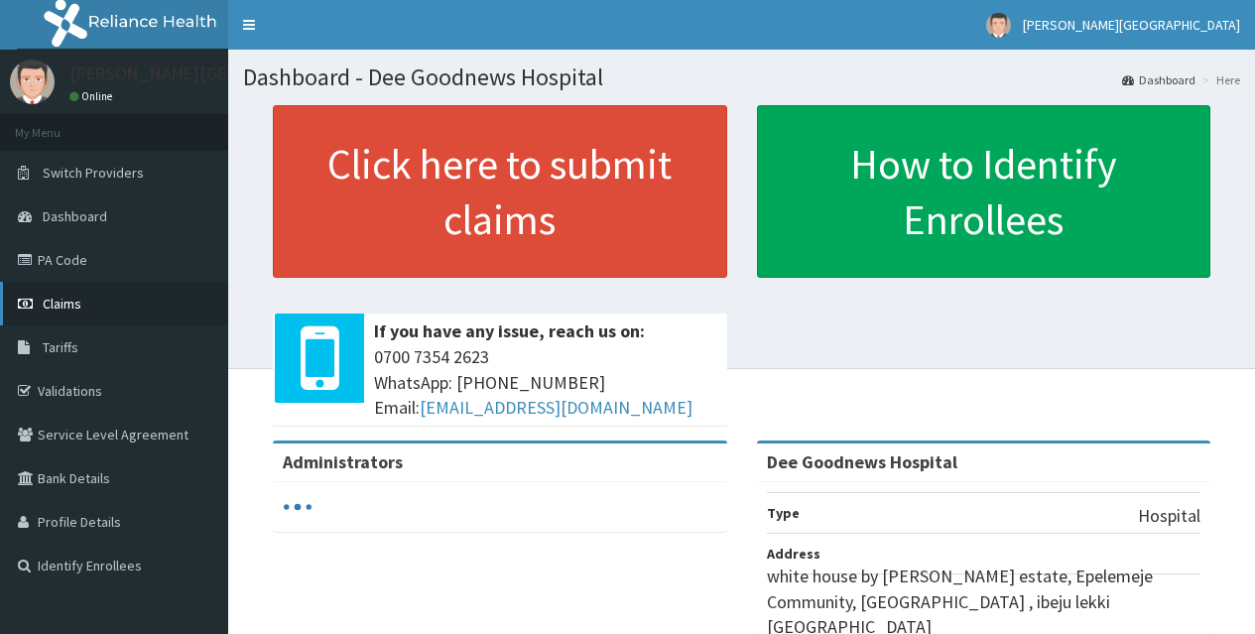
click at [68, 296] on span "Claims" at bounding box center [62, 304] width 39 height 18
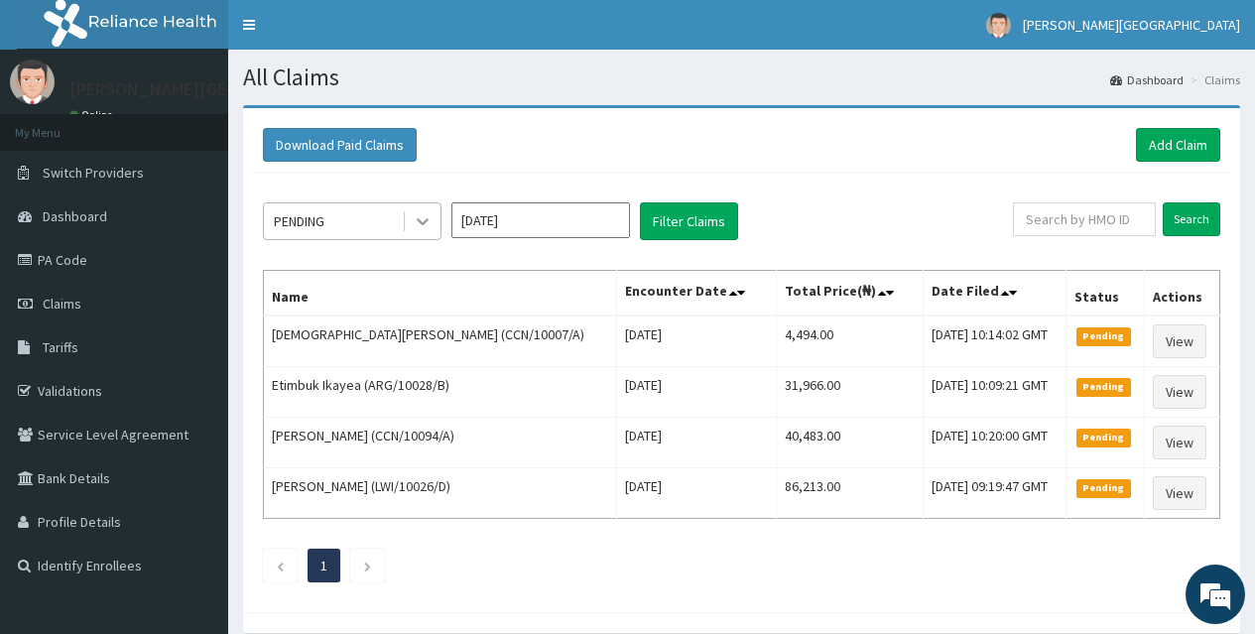
click at [428, 223] on icon at bounding box center [423, 221] width 20 height 20
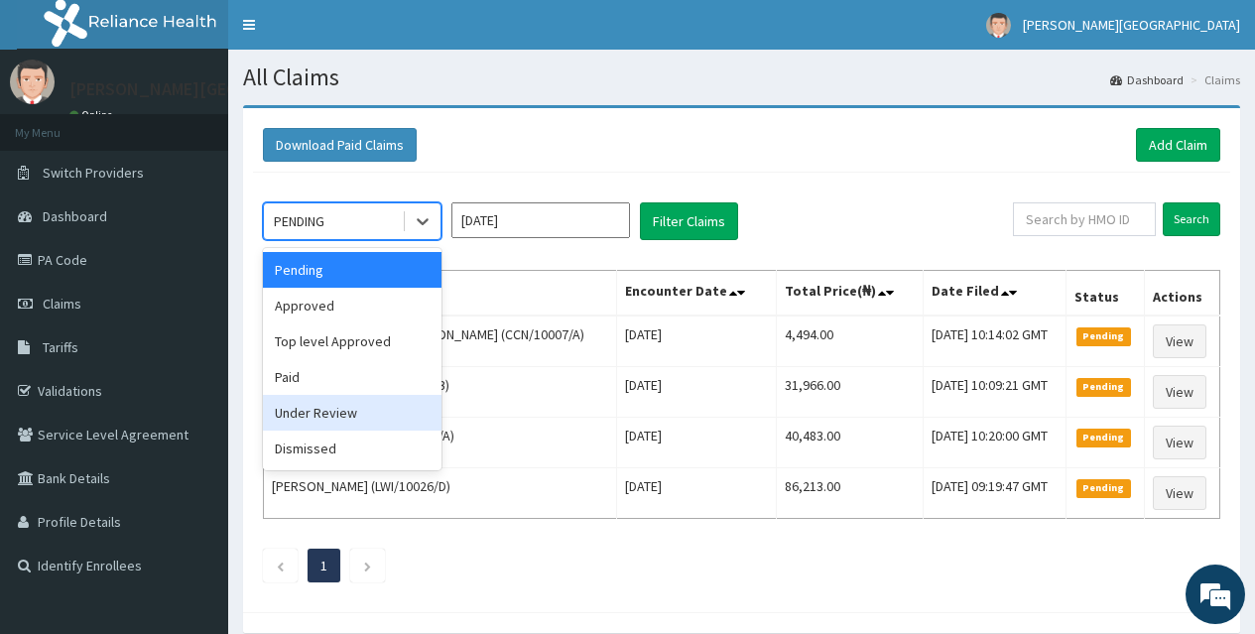
click at [356, 411] on div "Under Review" at bounding box center [352, 413] width 179 height 36
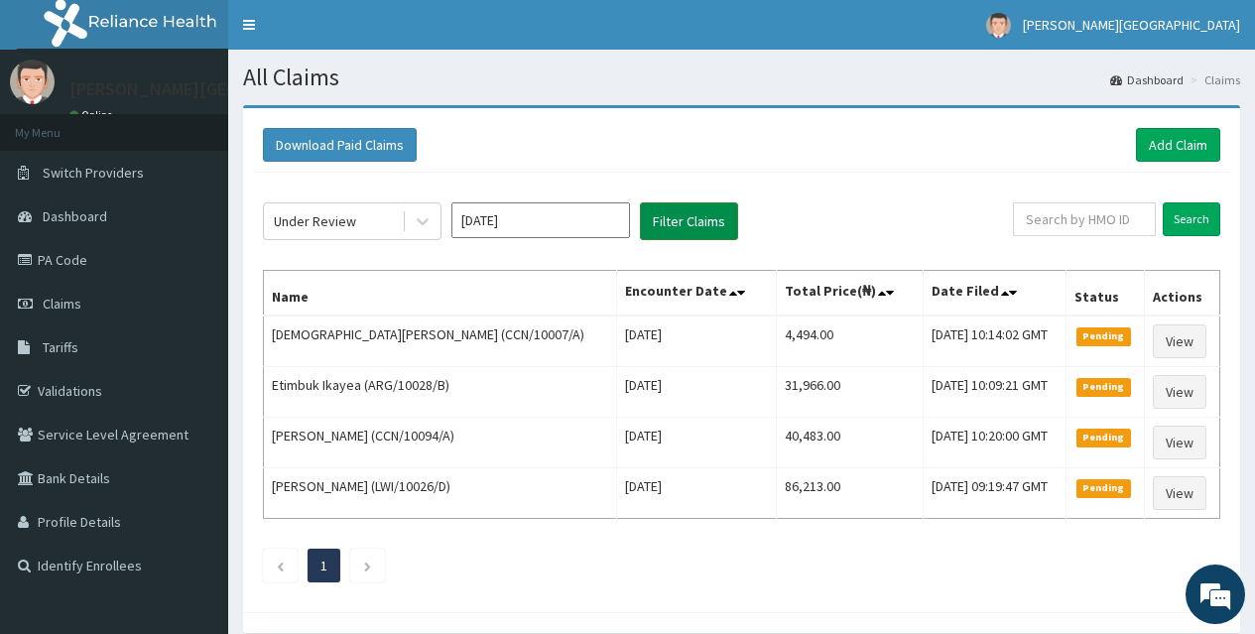
click at [697, 226] on button "Filter Claims" at bounding box center [689, 221] width 98 height 38
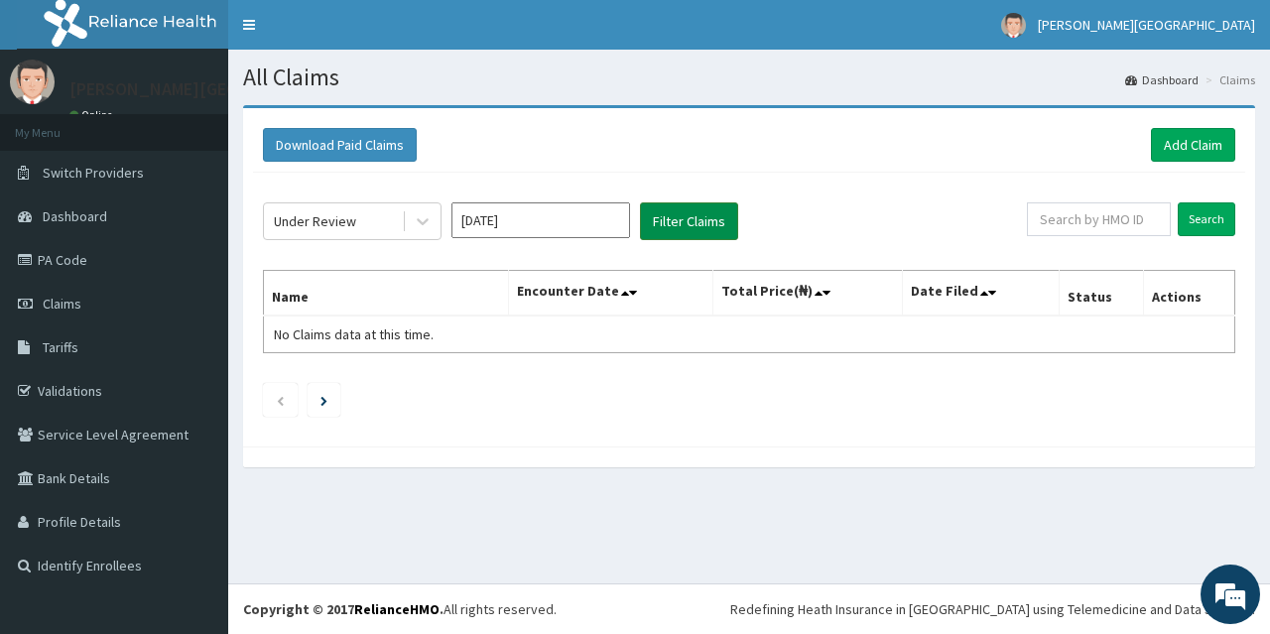
click at [697, 226] on button "Filter Claims" at bounding box center [689, 221] width 98 height 38
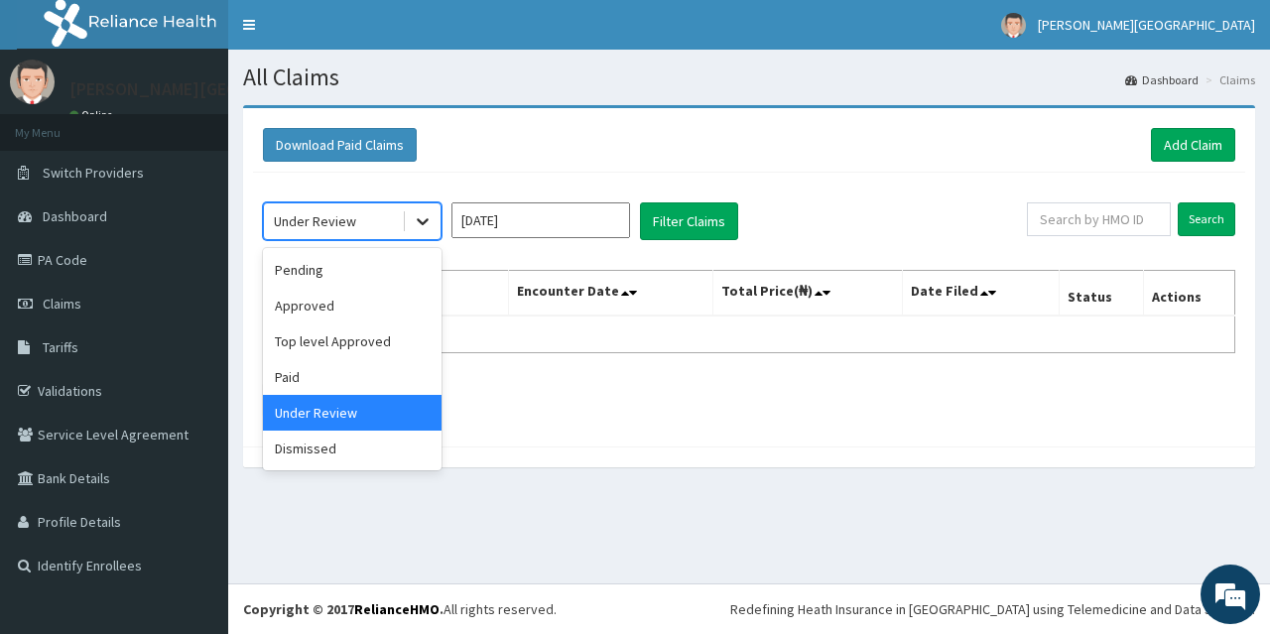
click at [422, 221] on icon at bounding box center [423, 221] width 20 height 20
click at [317, 298] on div "Approved" at bounding box center [352, 306] width 179 height 36
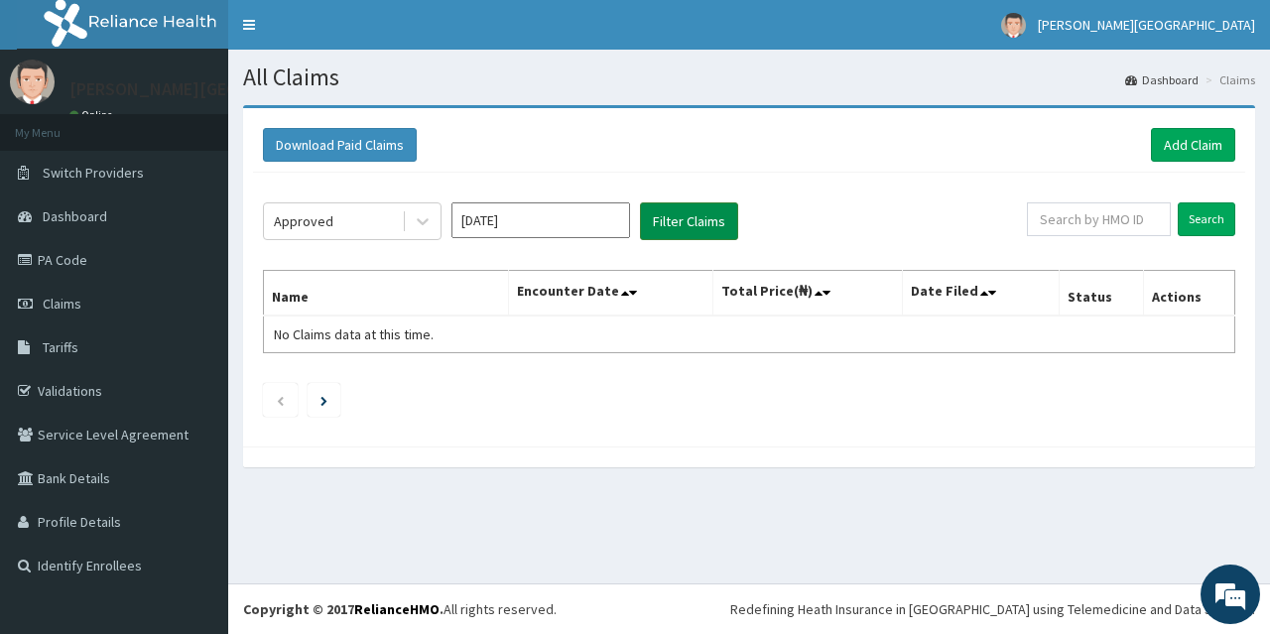
click at [687, 211] on button "Filter Claims" at bounding box center [689, 221] width 98 height 38
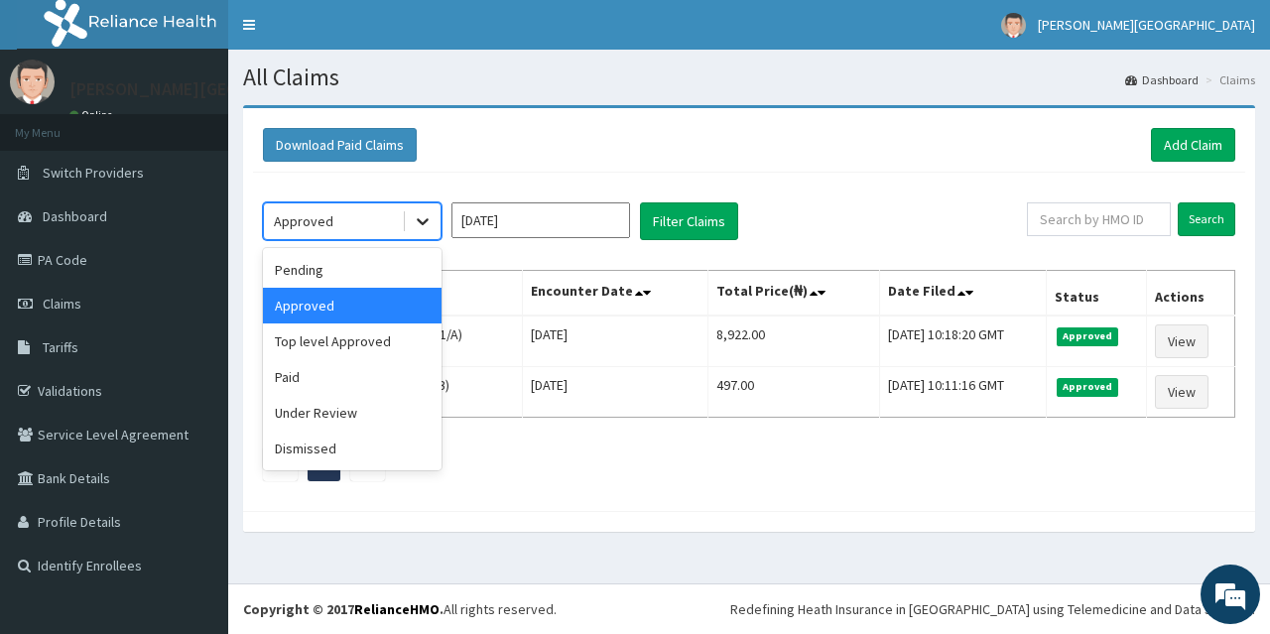
click at [421, 223] on icon at bounding box center [423, 222] width 12 height 7
click at [315, 277] on div "Pending" at bounding box center [352, 270] width 179 height 36
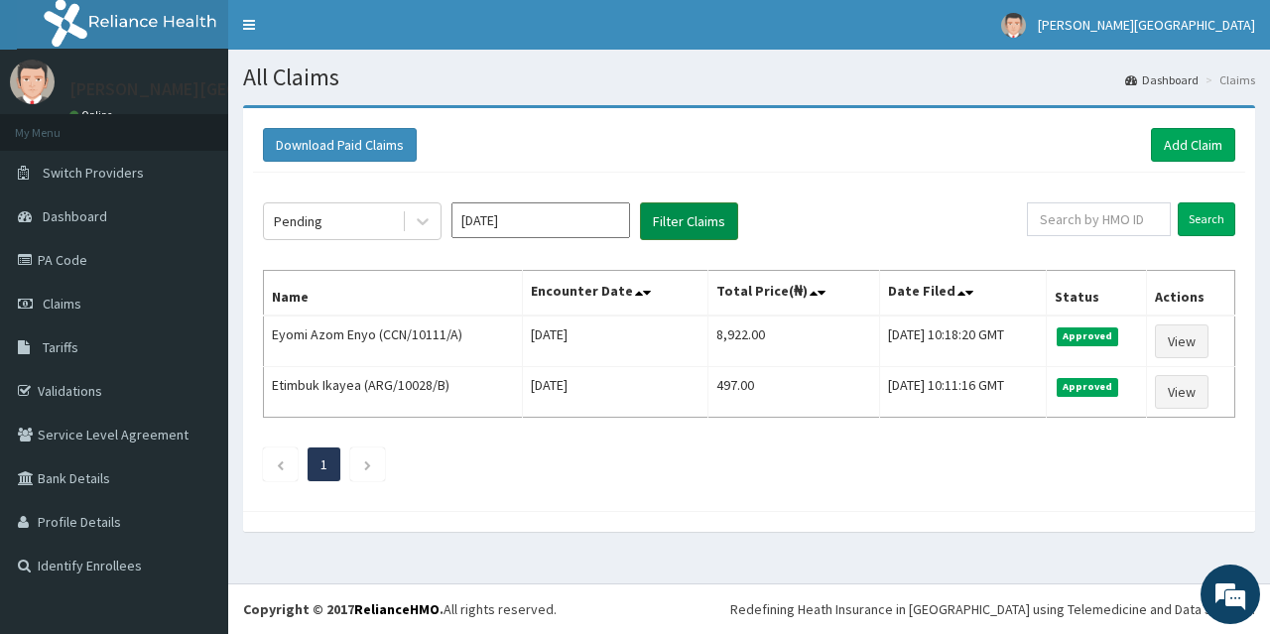
click at [685, 219] on button "Filter Claims" at bounding box center [689, 221] width 98 height 38
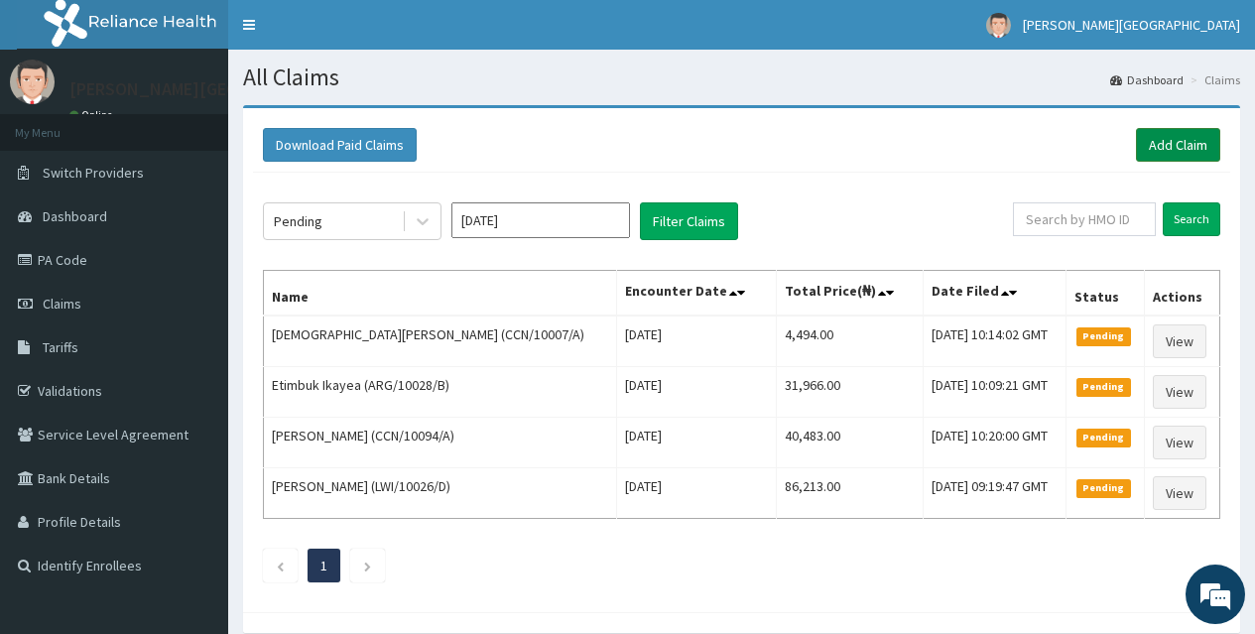
click at [1198, 147] on link "Add Claim" at bounding box center [1178, 145] width 84 height 34
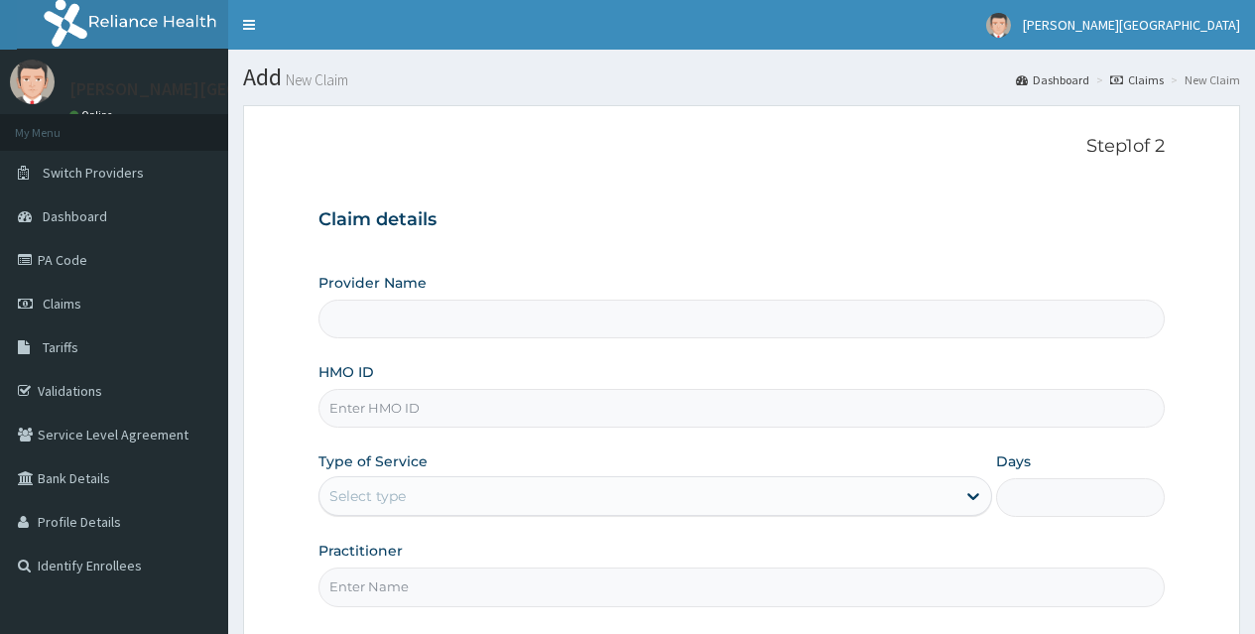
type input "Dee Goodnews Hospital"
click at [355, 395] on input "HMO ID" at bounding box center [741, 408] width 846 height 39
type input "AAI/10001/A"
click at [380, 501] on div "Select type" at bounding box center [367, 496] width 76 height 20
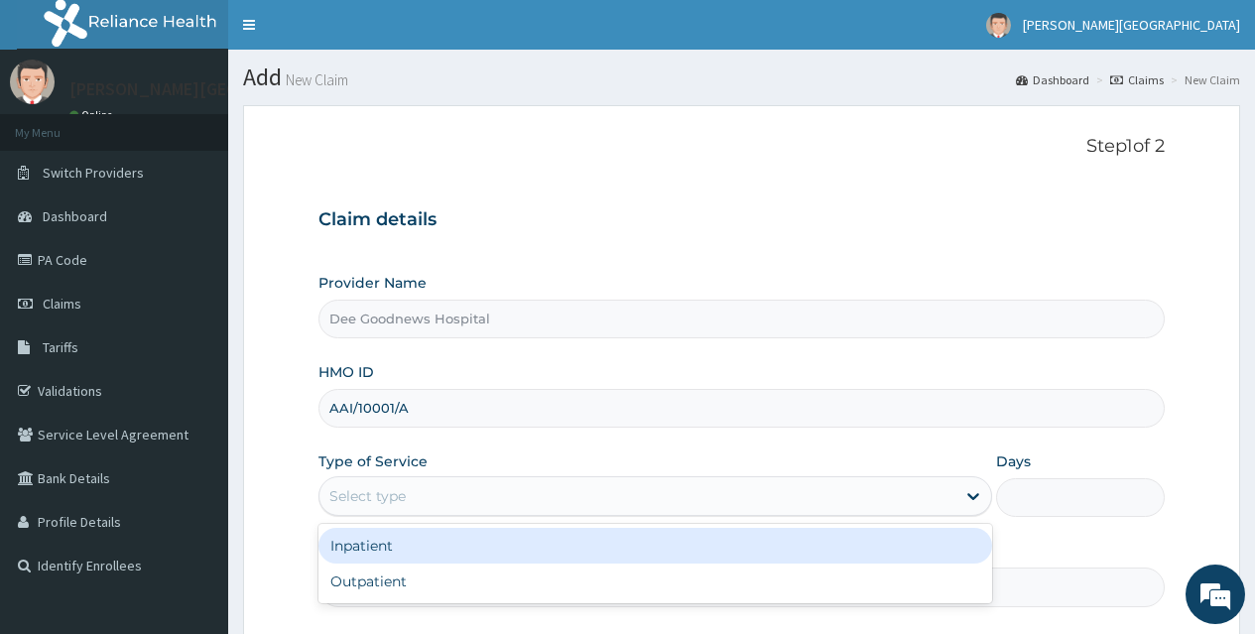
click at [371, 549] on div "Inpatient" at bounding box center [655, 546] width 674 height 36
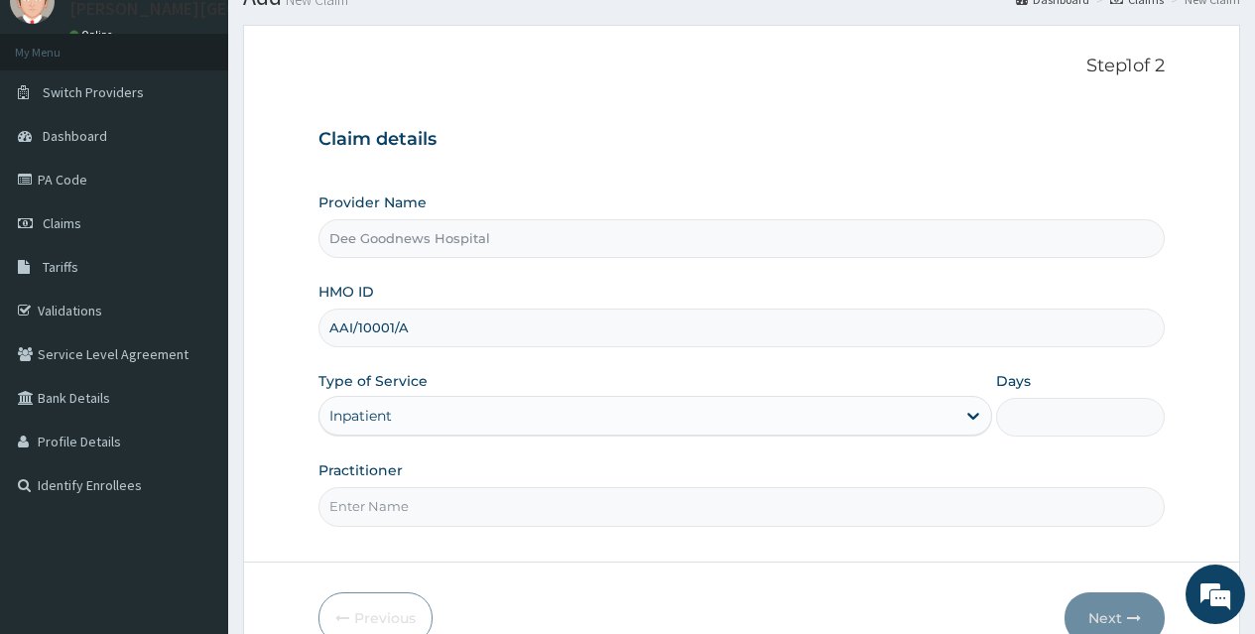
scroll to position [187, 0]
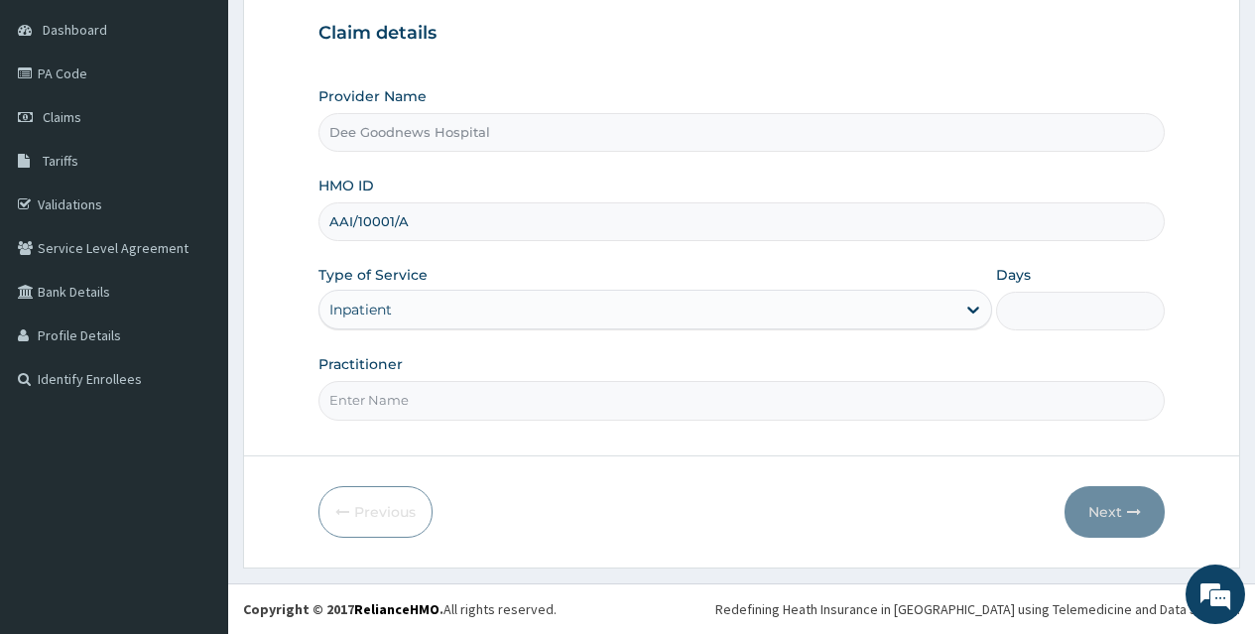
click at [1045, 299] on input "Days" at bounding box center [1080, 311] width 169 height 39
type input "1"
click at [386, 399] on input "Practitioner" at bounding box center [741, 400] width 846 height 39
type input "[PERSON_NAME]"
click at [1111, 504] on button "Next" at bounding box center [1115, 512] width 100 height 52
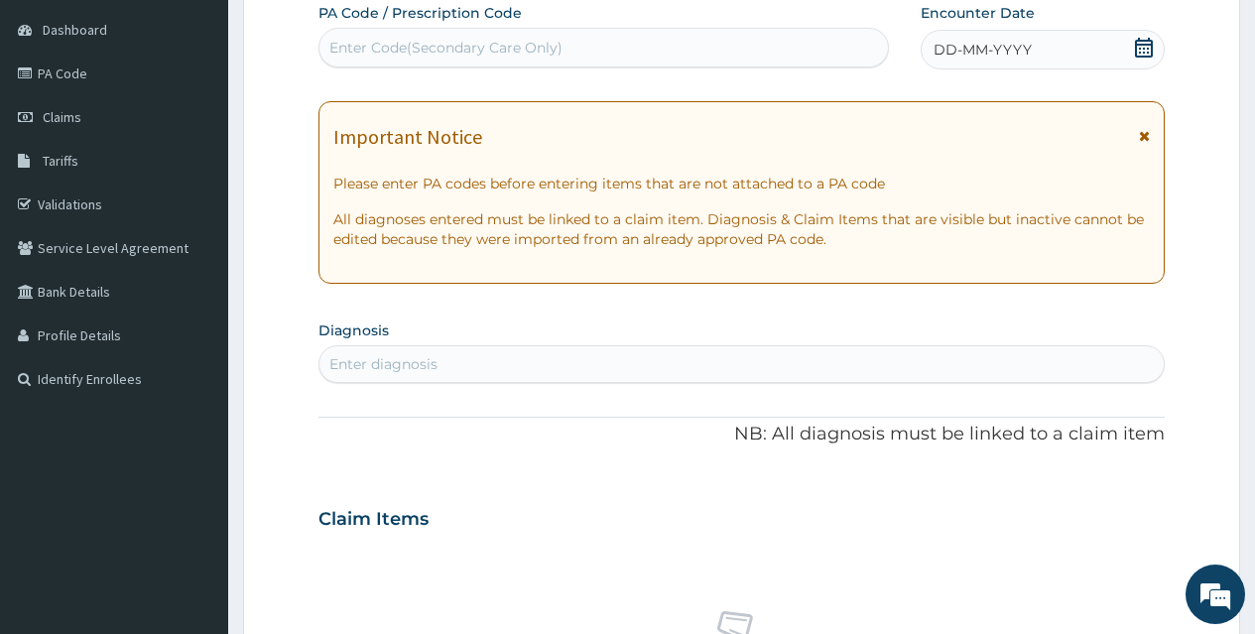
click at [463, 35] on div "Enter Code(Secondary Care Only)" at bounding box center [603, 48] width 568 height 32
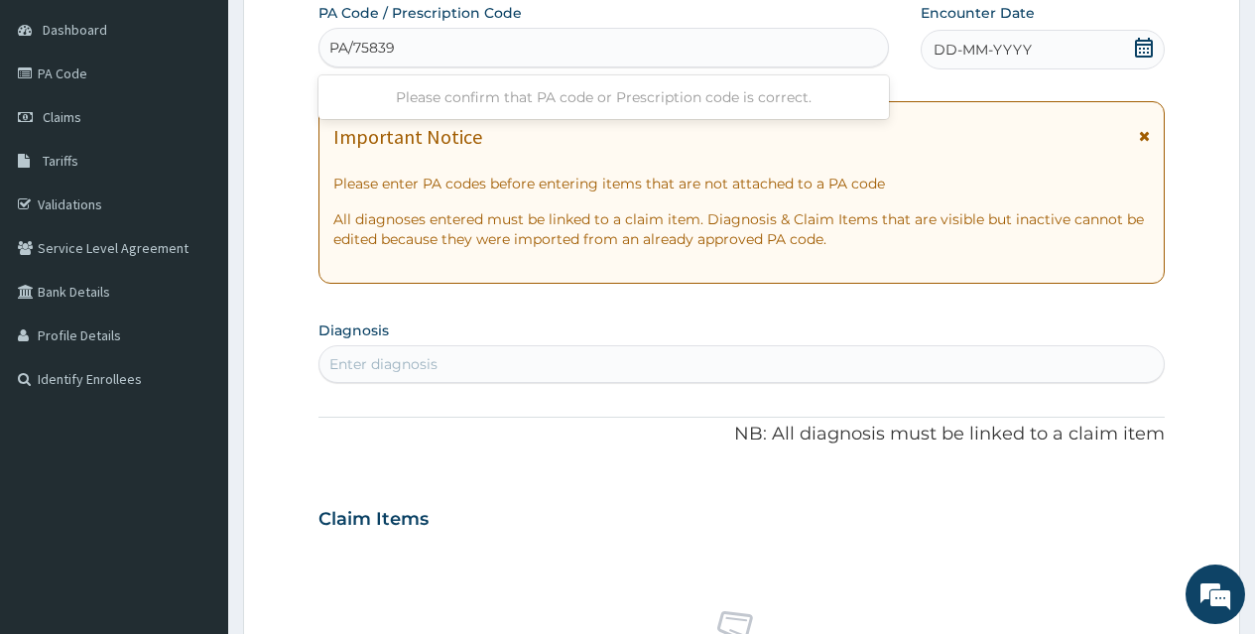
type input "PA/75839E"
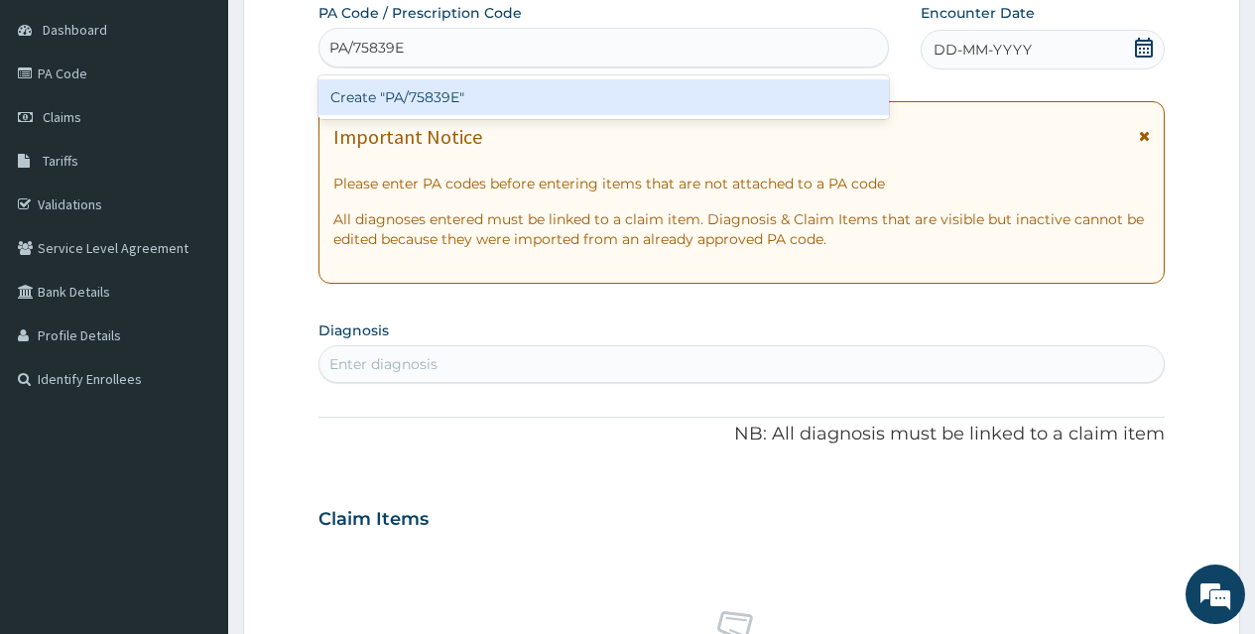
click at [428, 103] on div "Create "PA/75839E"" at bounding box center [602, 97] width 569 height 36
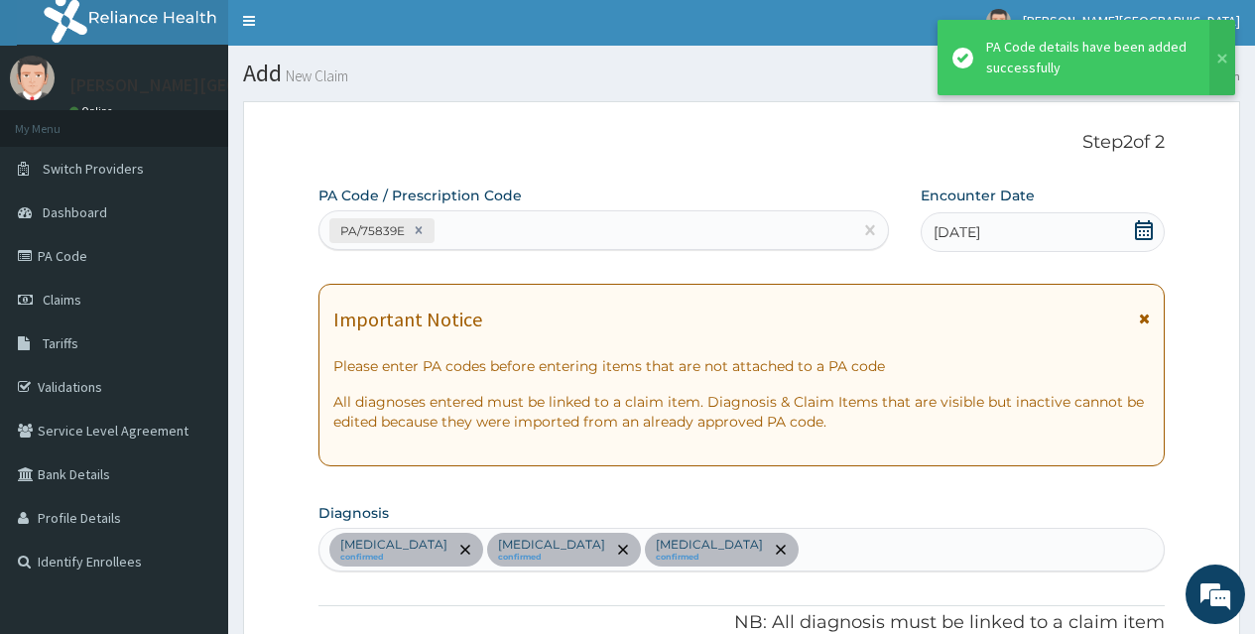
scroll to position [0, 0]
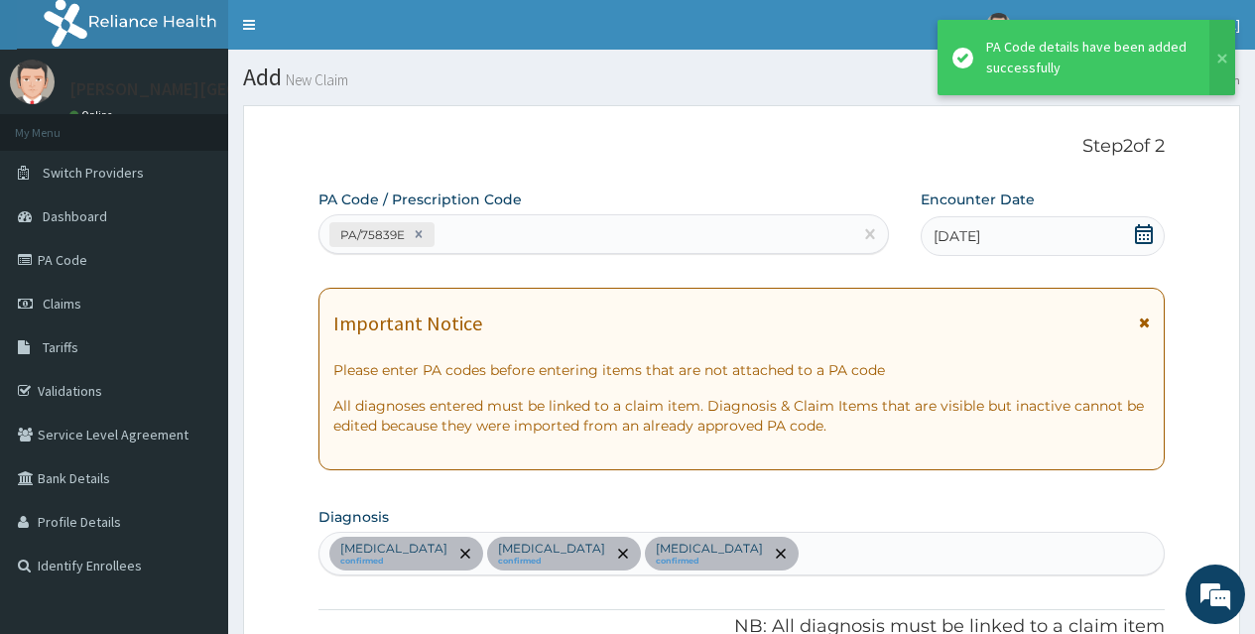
click at [481, 241] on div "PA/75839E" at bounding box center [585, 234] width 532 height 33
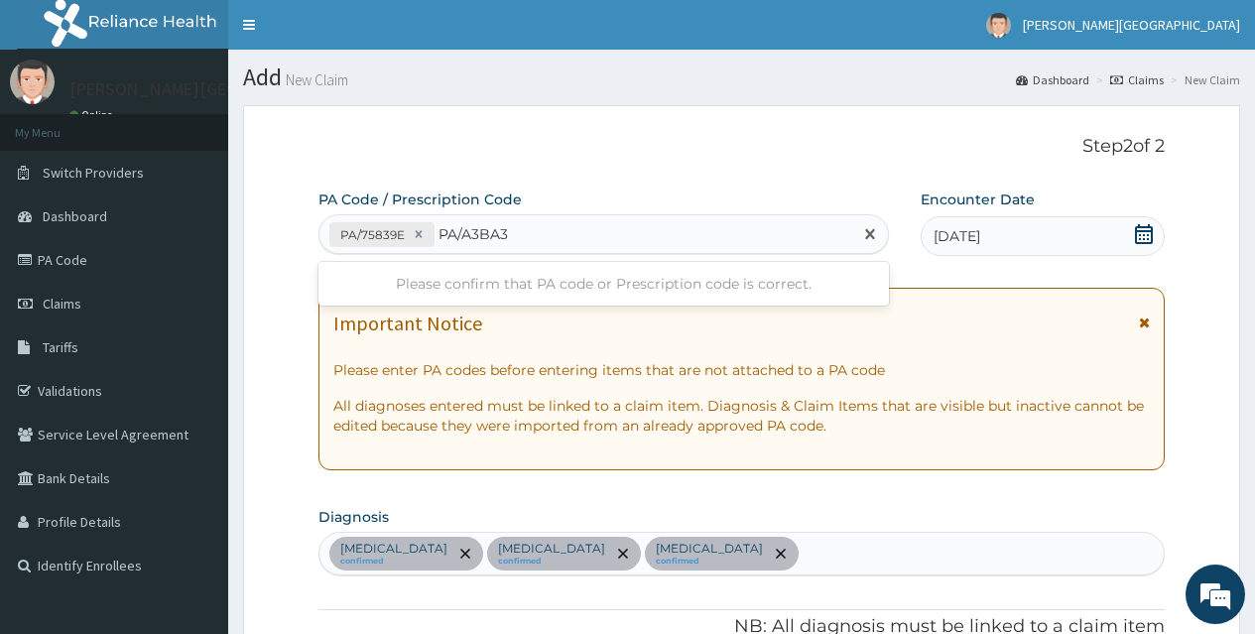
type input "PA/A3BA34"
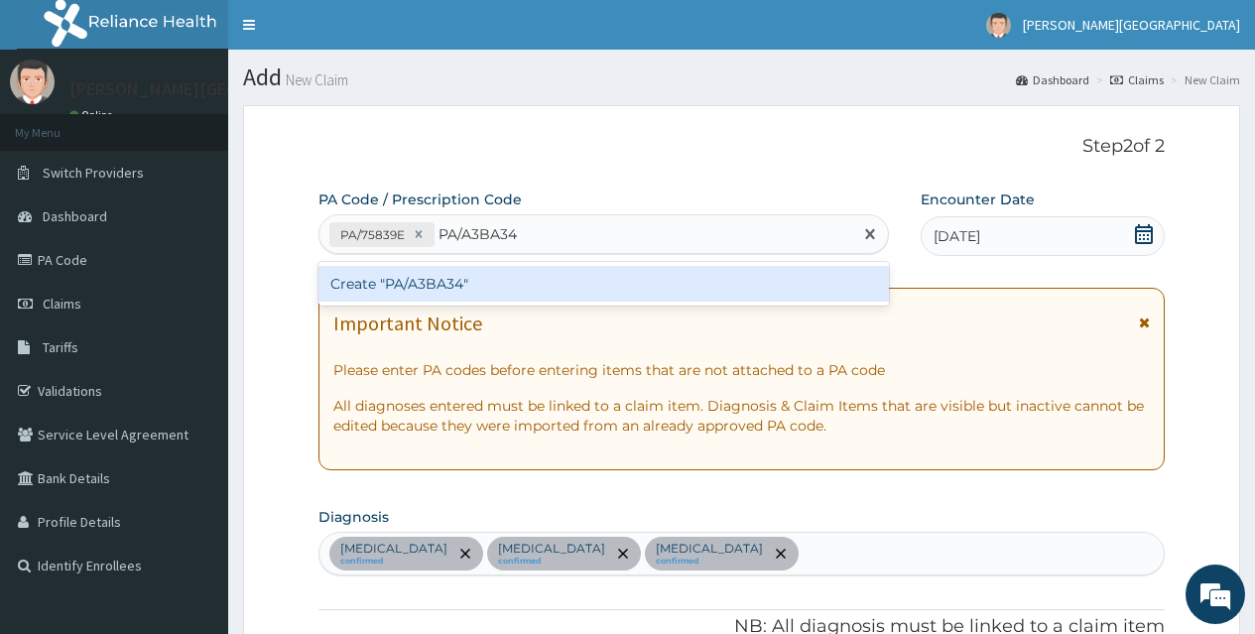
click at [460, 286] on div "Create "PA/A3BA34"" at bounding box center [602, 284] width 569 height 36
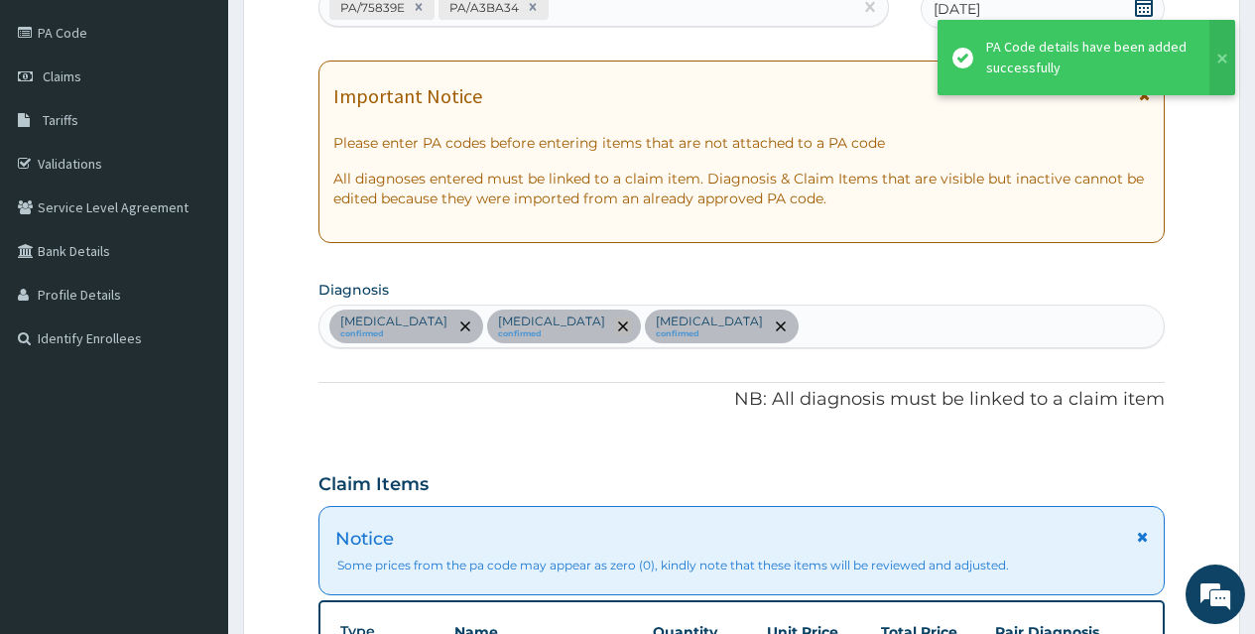
scroll to position [218, 0]
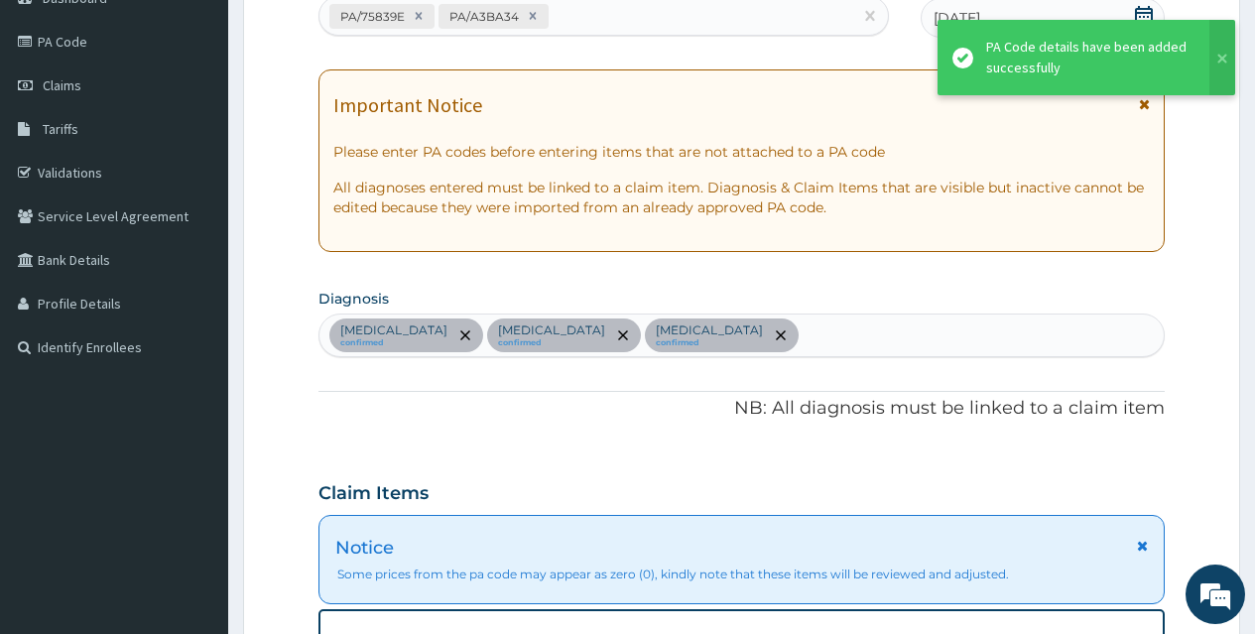
click at [795, 347] on div "[MEDICAL_DATA] confirmed [MEDICAL_DATA] confirmed [MEDICAL_DATA] confirmed" at bounding box center [741, 336] width 844 height 42
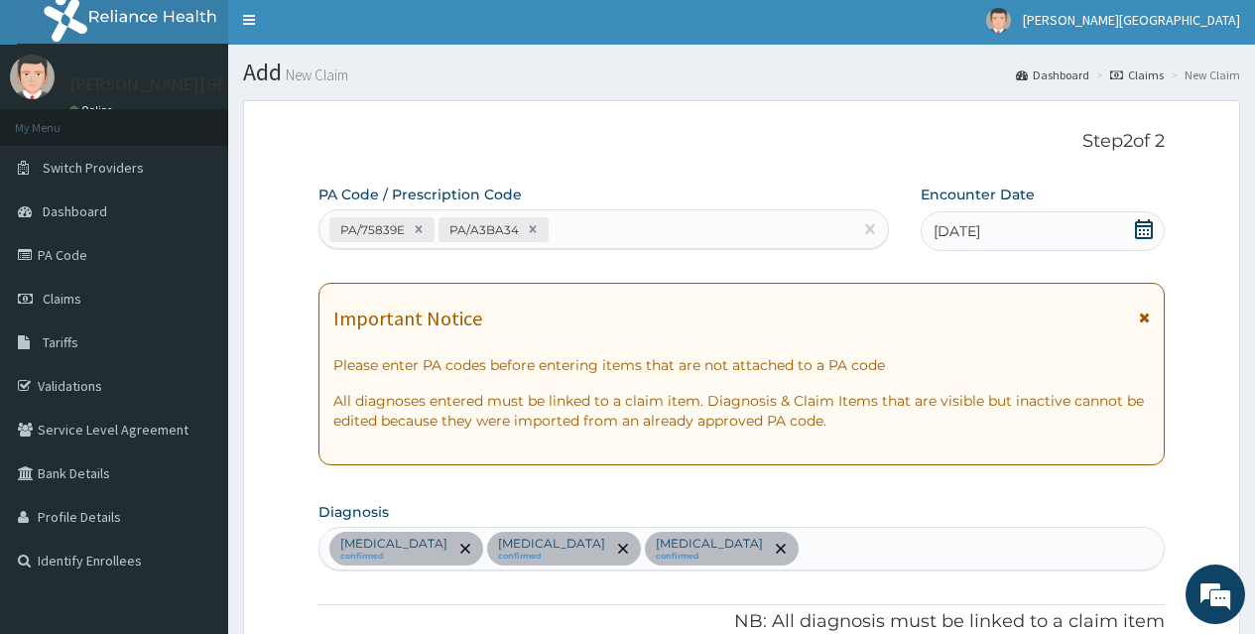
scroll to position [0, 0]
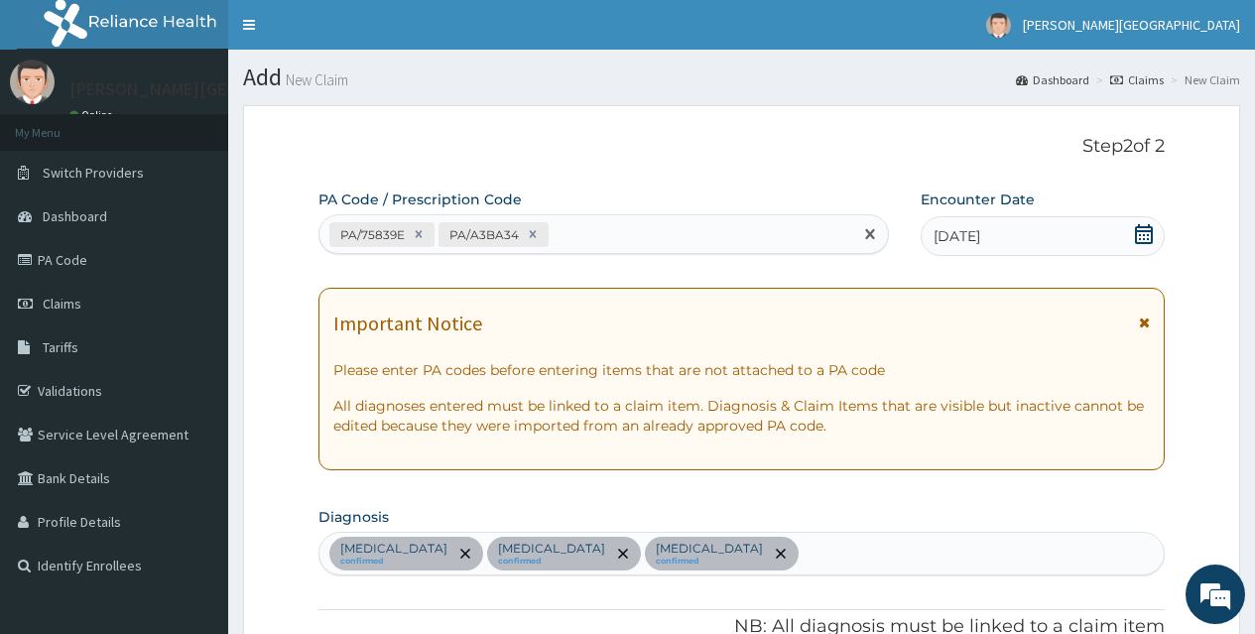
click at [620, 226] on div "PA/75839E PA/A3BA34" at bounding box center [585, 234] width 532 height 33
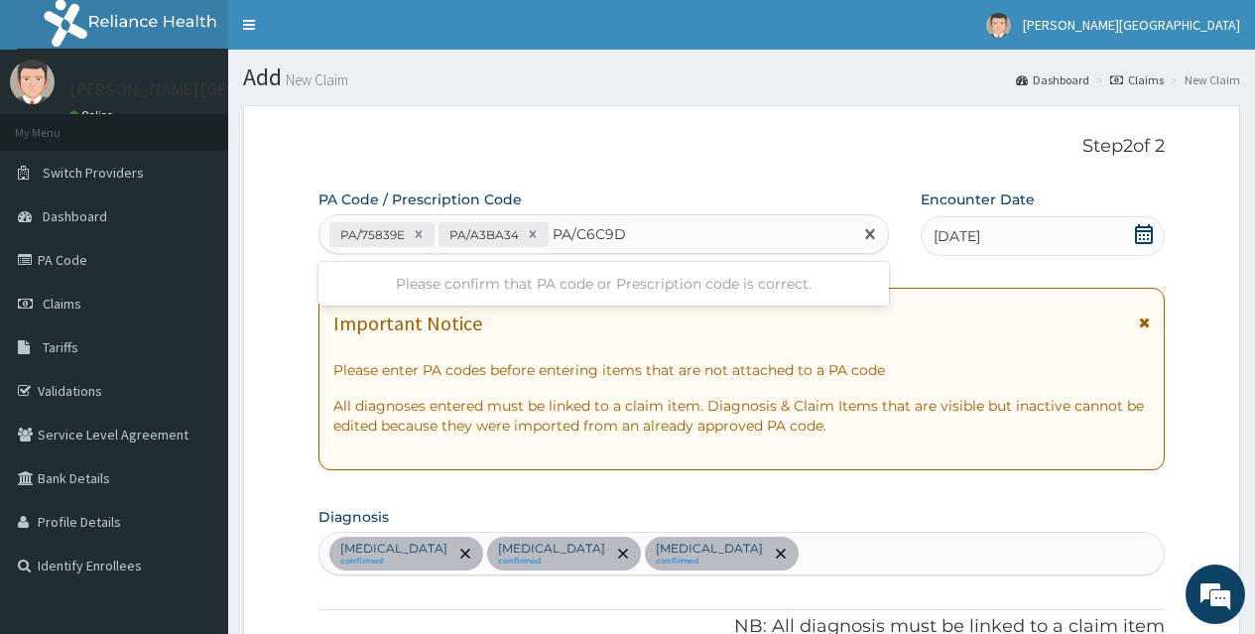
type input "PA/C6C9D0"
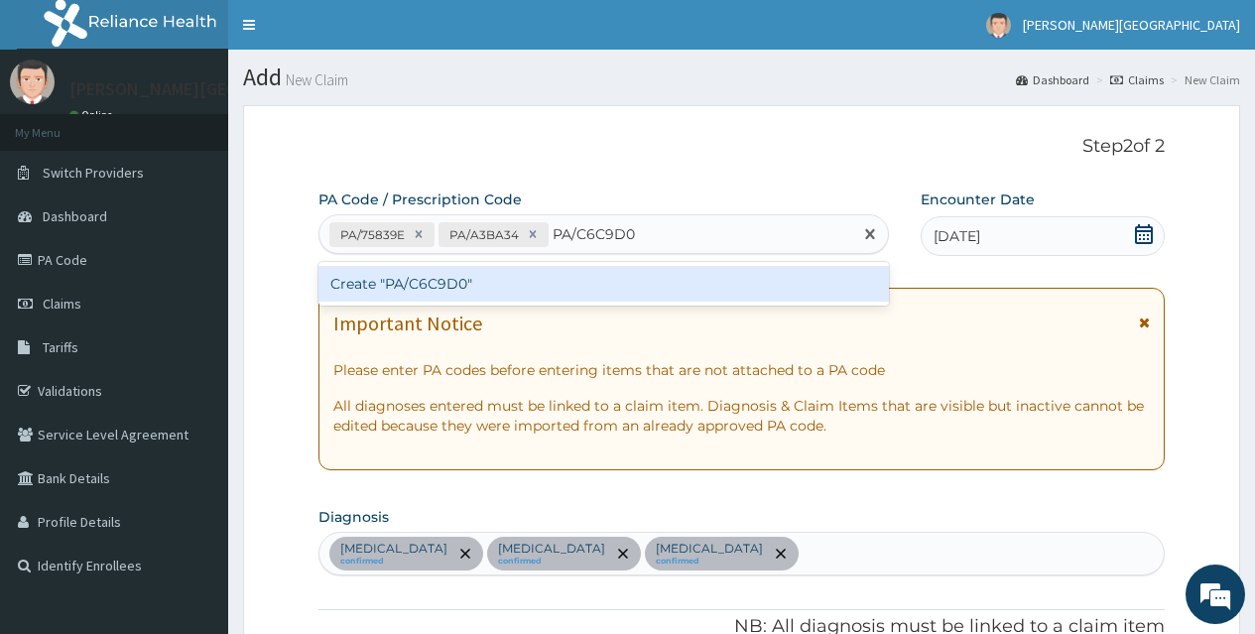
click at [455, 287] on div "Create "PA/C6C9D0"" at bounding box center [602, 284] width 569 height 36
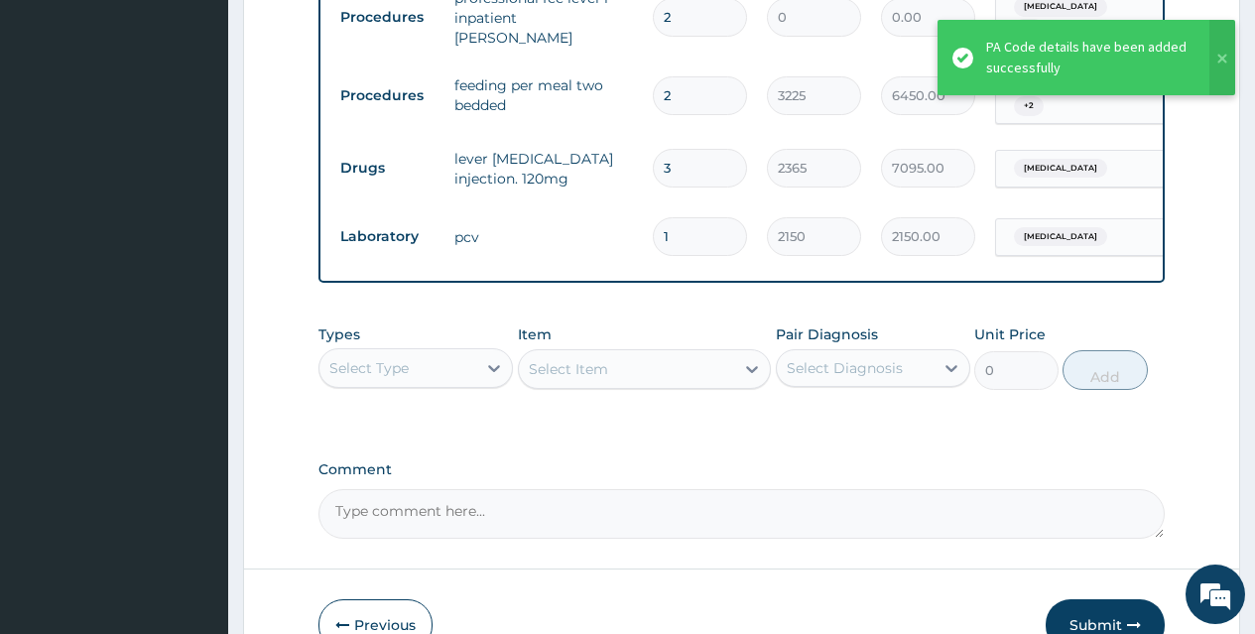
scroll to position [1080, 0]
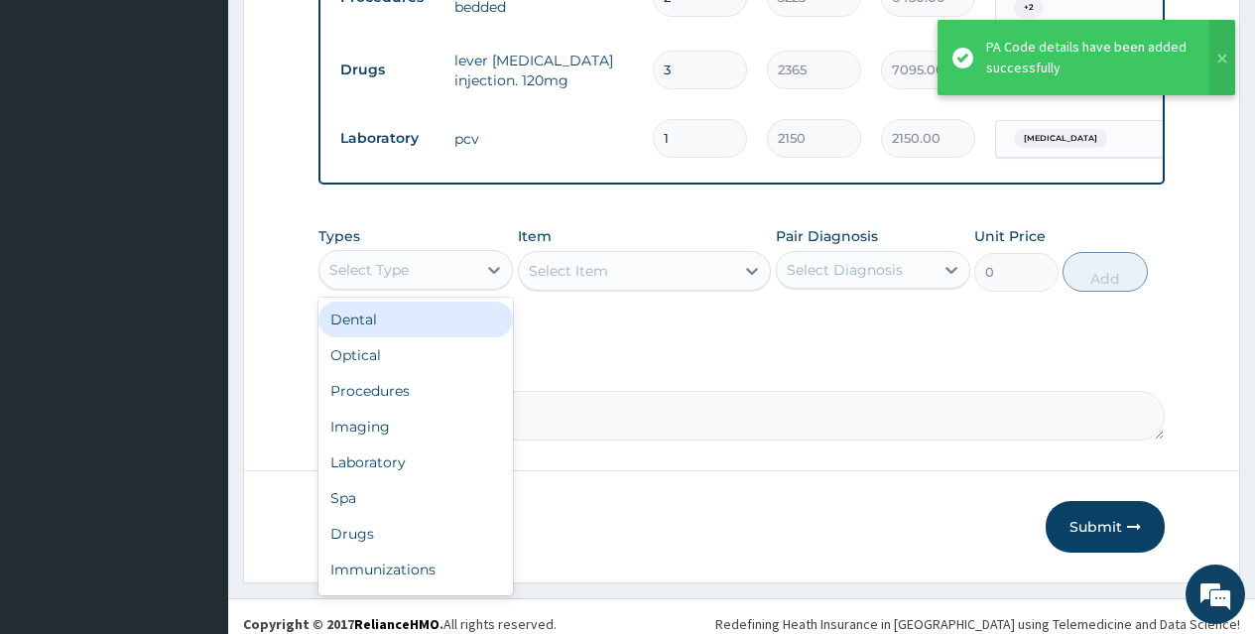
click at [445, 260] on div "Select Type" at bounding box center [397, 270] width 157 height 32
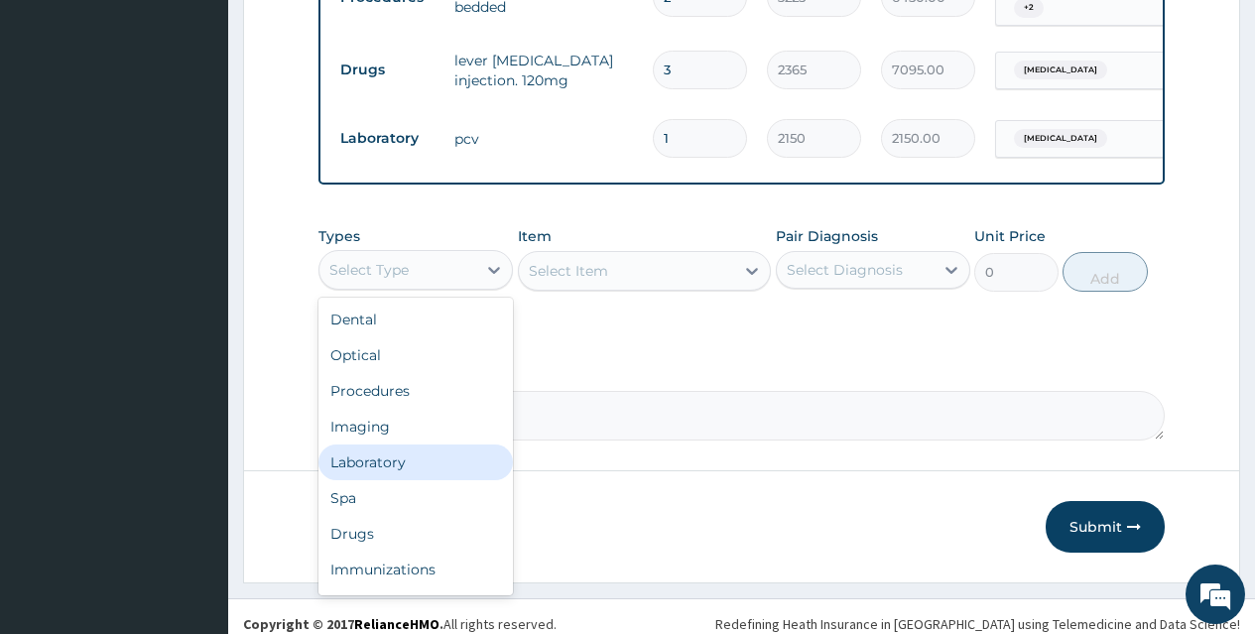
click at [390, 446] on div "Laboratory" at bounding box center [415, 462] width 194 height 36
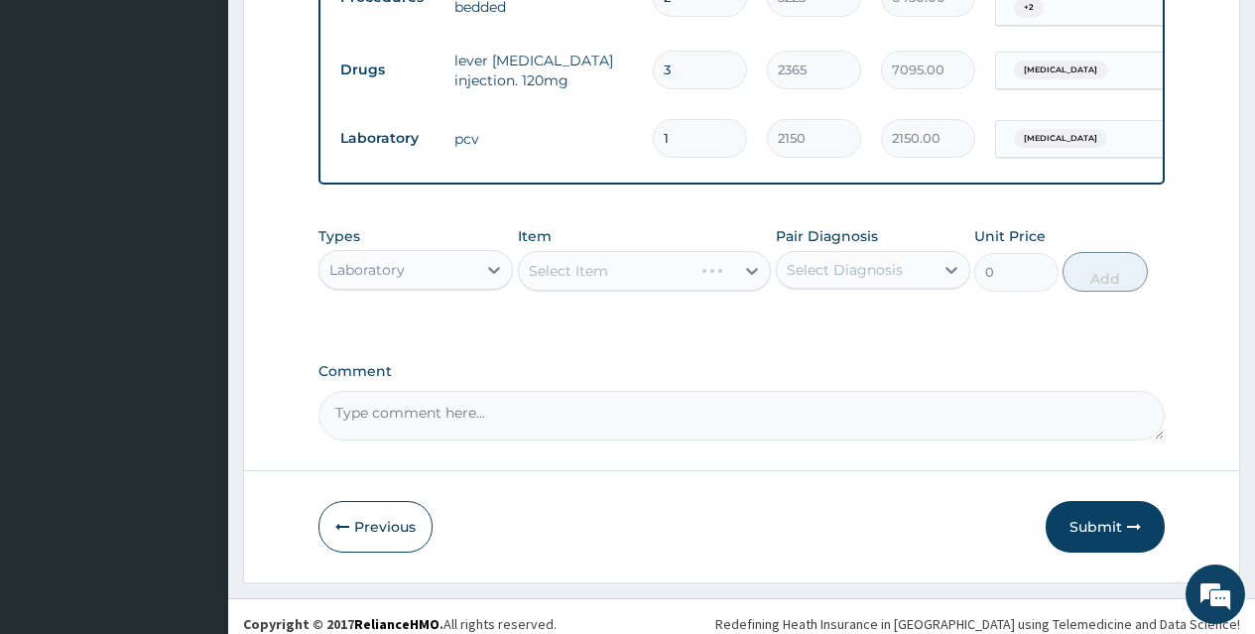
click at [597, 265] on div "Select Item" at bounding box center [645, 271] width 254 height 40
click at [597, 265] on div "Select Item" at bounding box center [568, 271] width 79 height 20
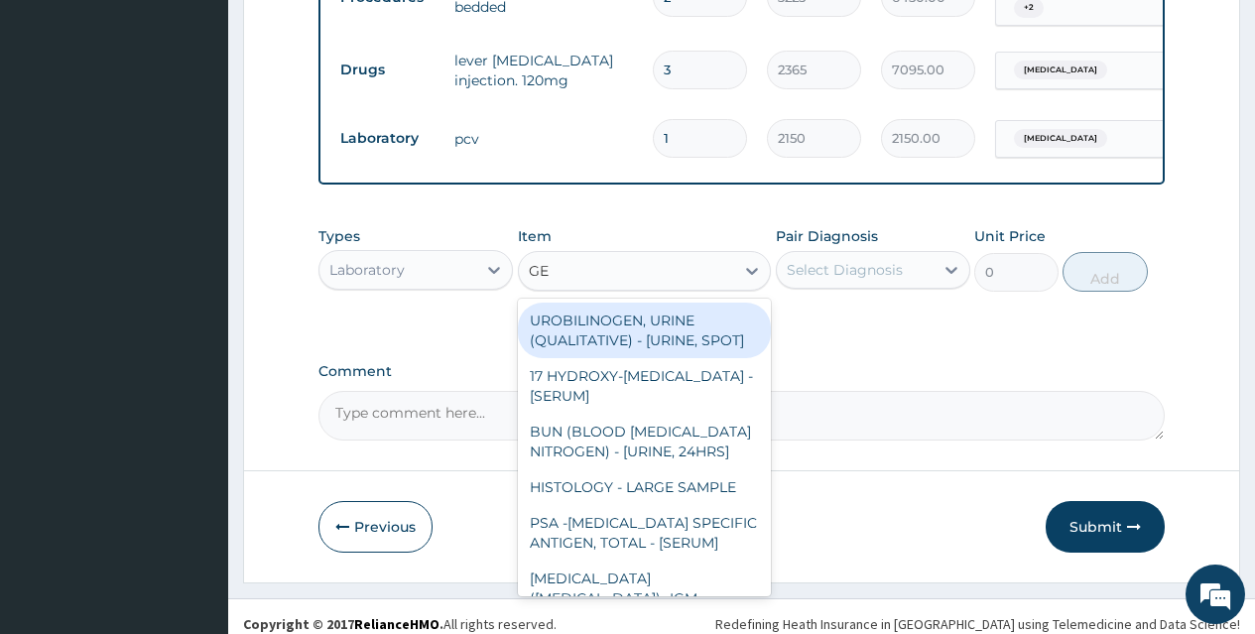
type input "G"
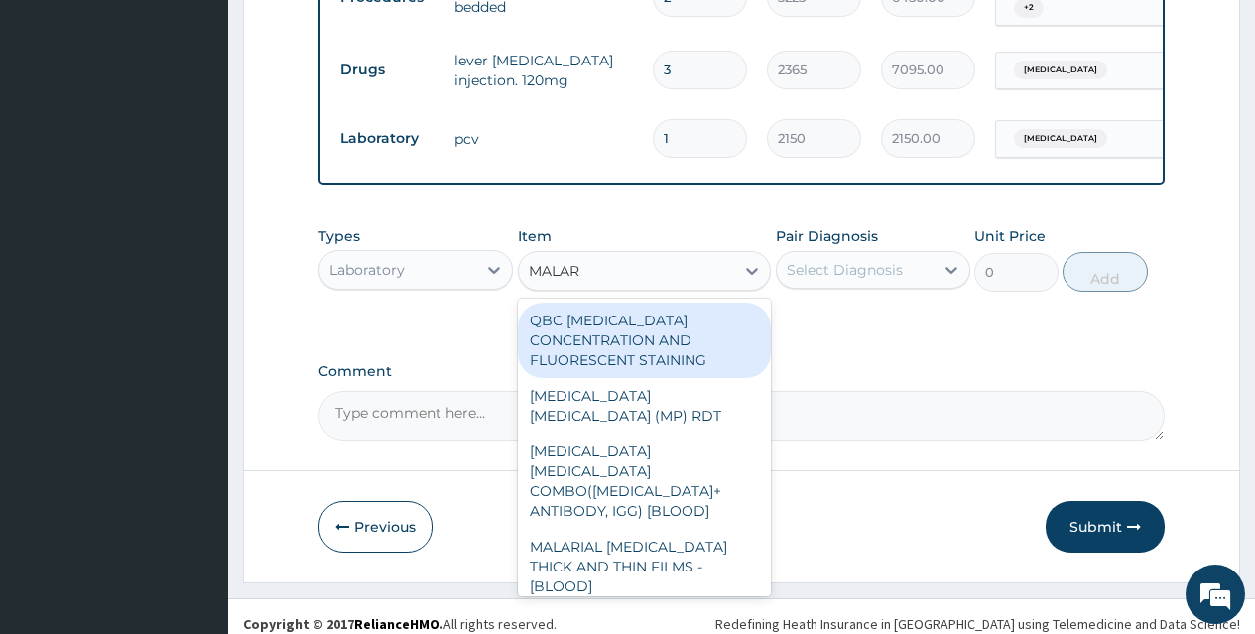
type input "MALARI"
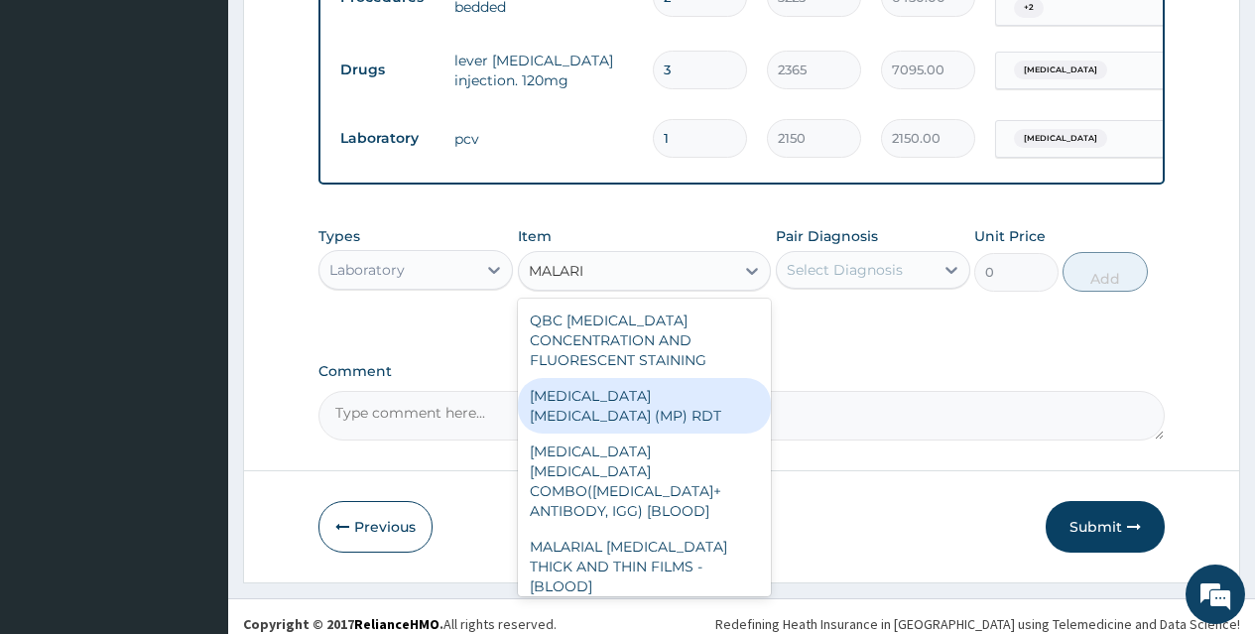
click at [581, 378] on div "[MEDICAL_DATA] [MEDICAL_DATA] (MP) RDT" at bounding box center [645, 406] width 254 height 56
type input "1613"
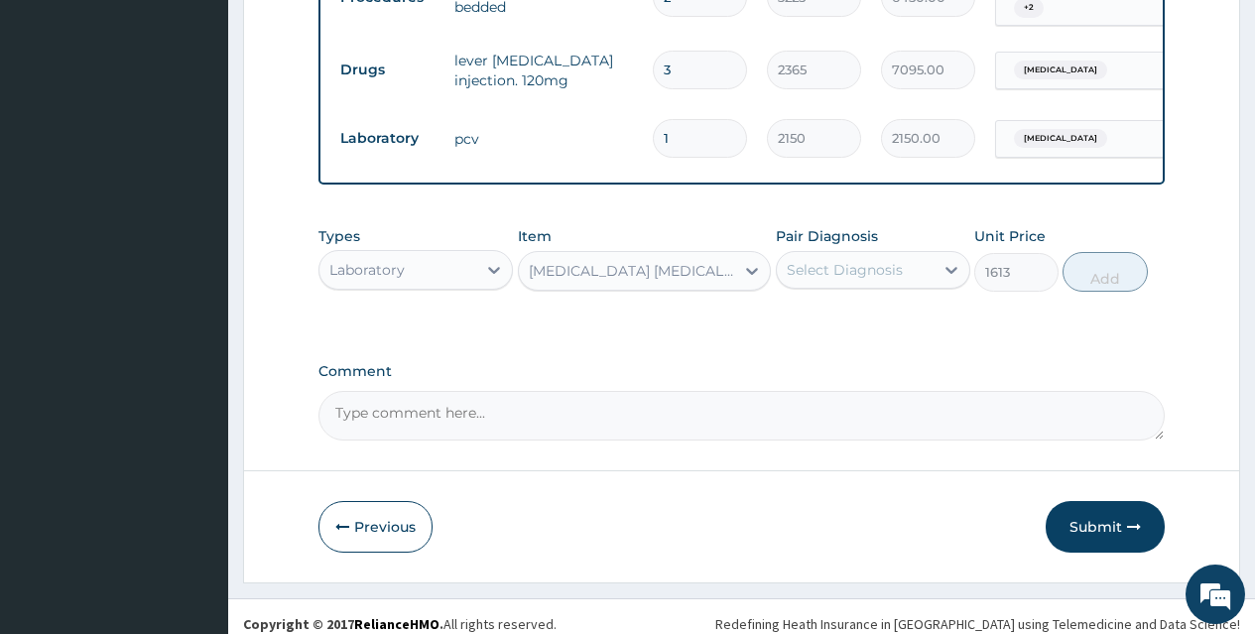
click at [872, 260] on div "Select Diagnosis" at bounding box center [845, 270] width 116 height 20
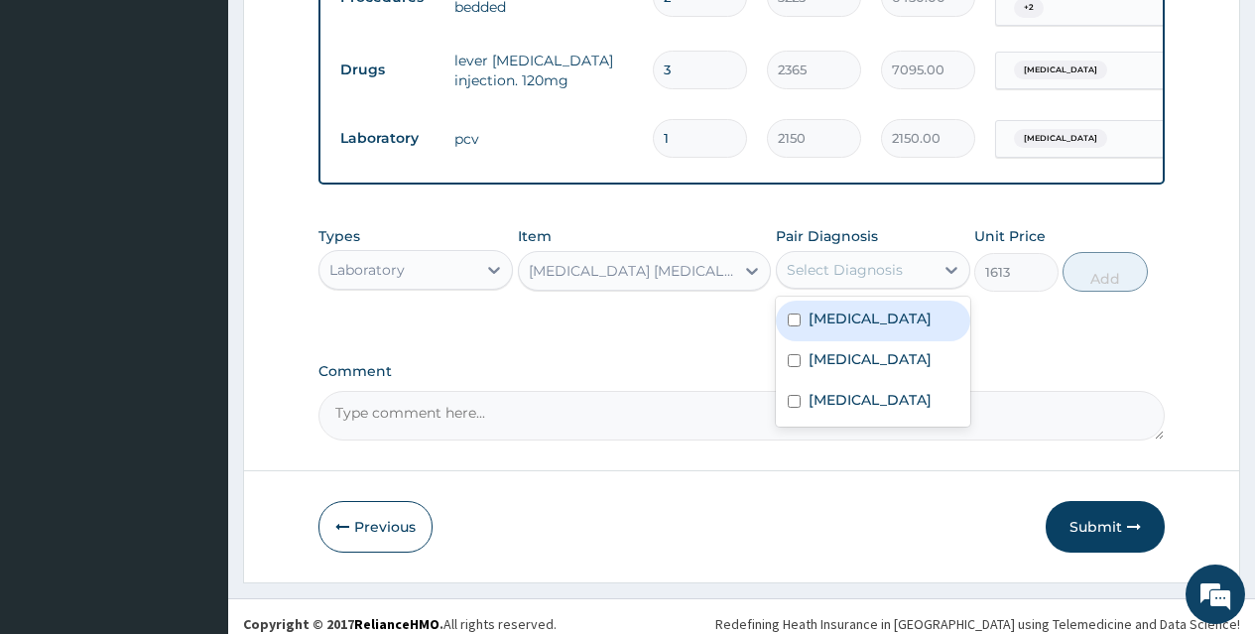
click at [792, 301] on div "[MEDICAL_DATA]" at bounding box center [873, 321] width 194 height 41
checkbox input "true"
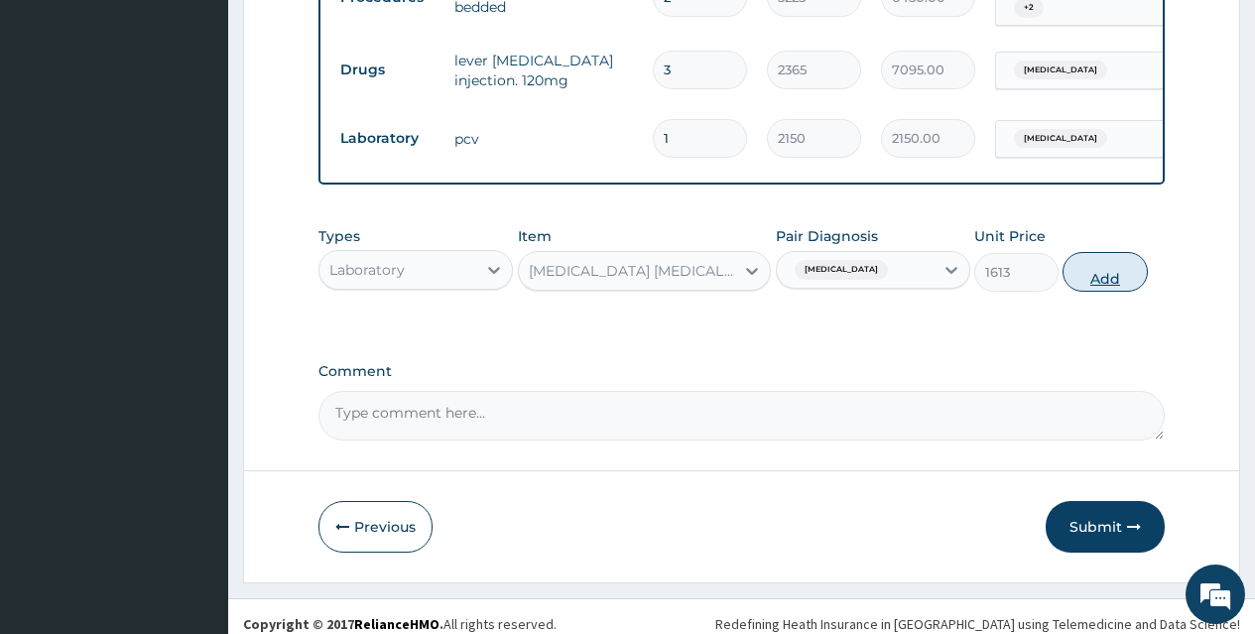
click at [1092, 252] on button "Add" at bounding box center [1105, 272] width 84 height 40
type input "0"
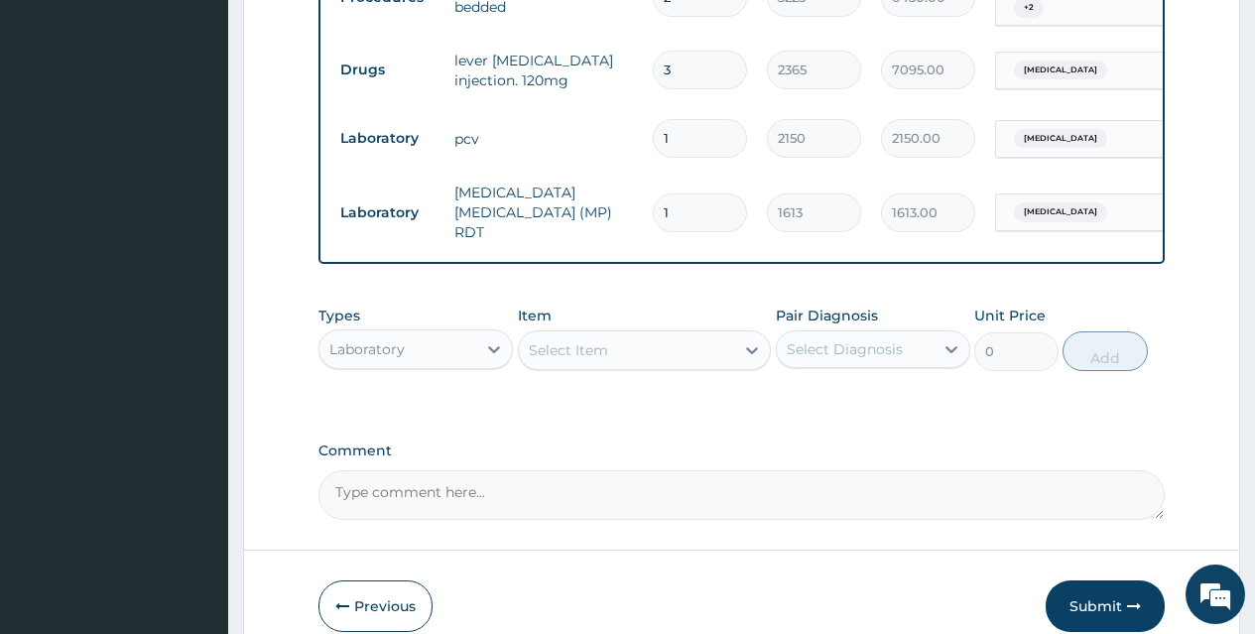
click at [430, 333] on div "Laboratory" at bounding box center [397, 349] width 157 height 32
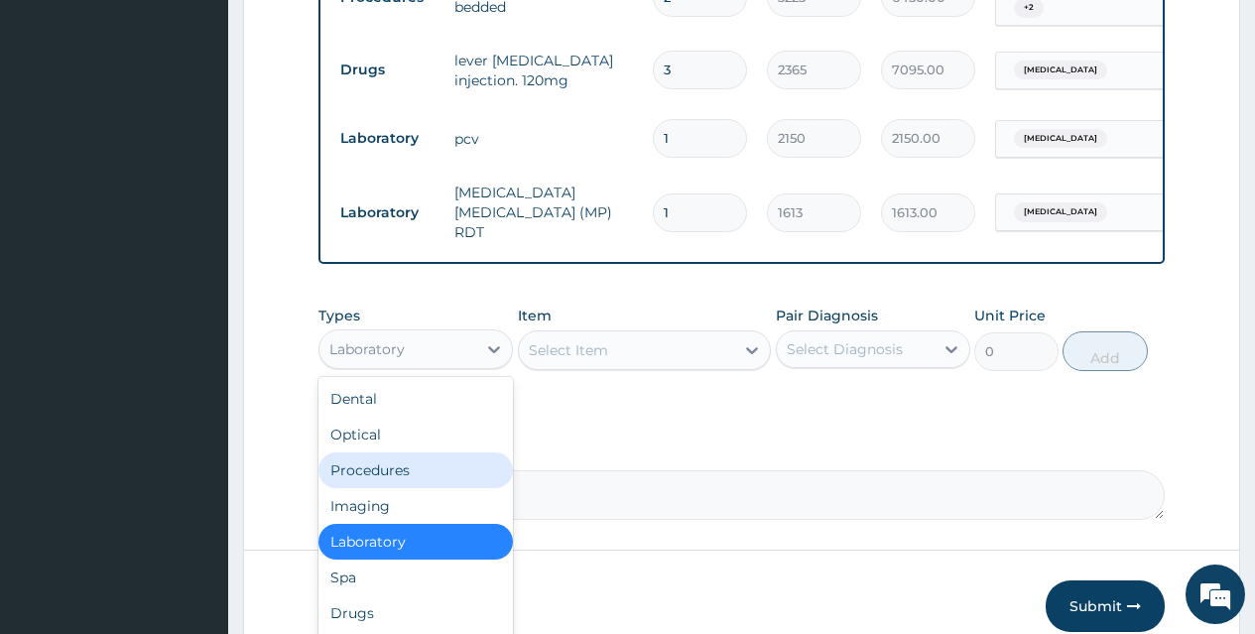
click at [395, 452] on div "Procedures" at bounding box center [415, 470] width 194 height 36
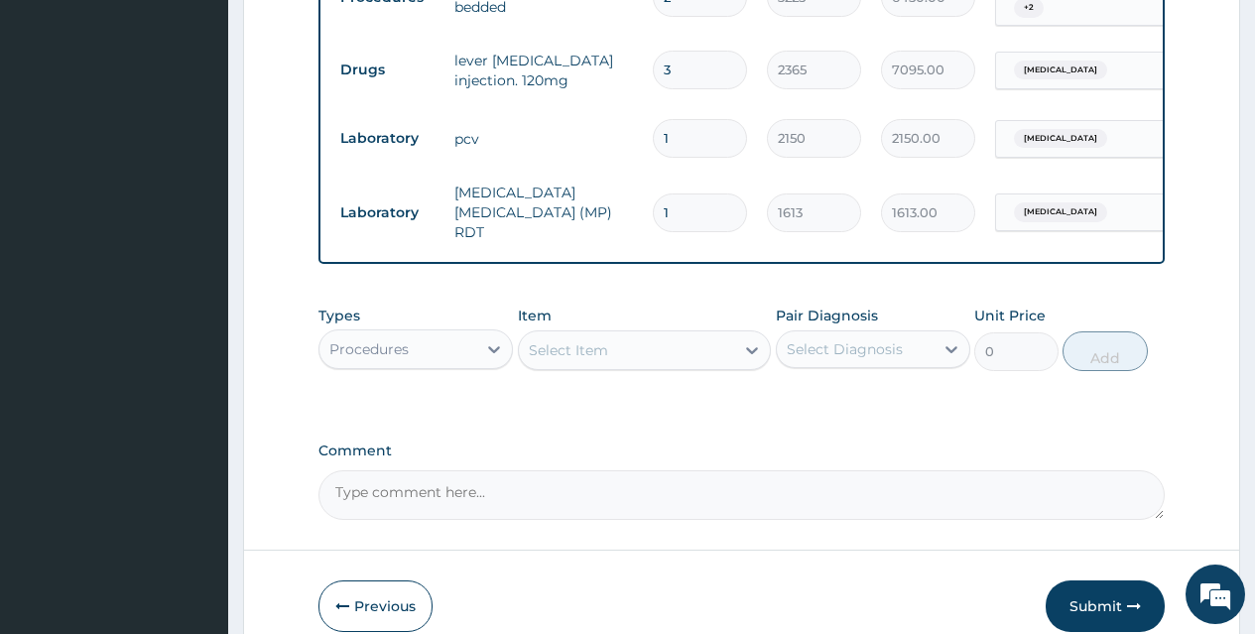
click at [643, 334] on div "Select Item" at bounding box center [627, 350] width 216 height 32
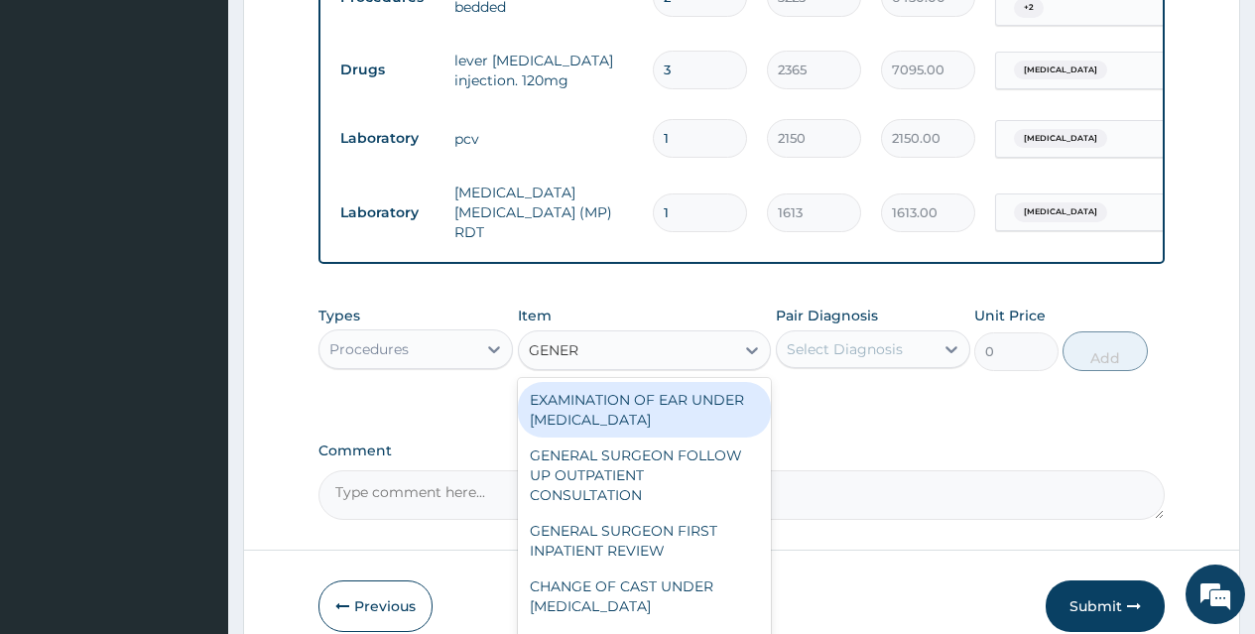
type input "GENERA"
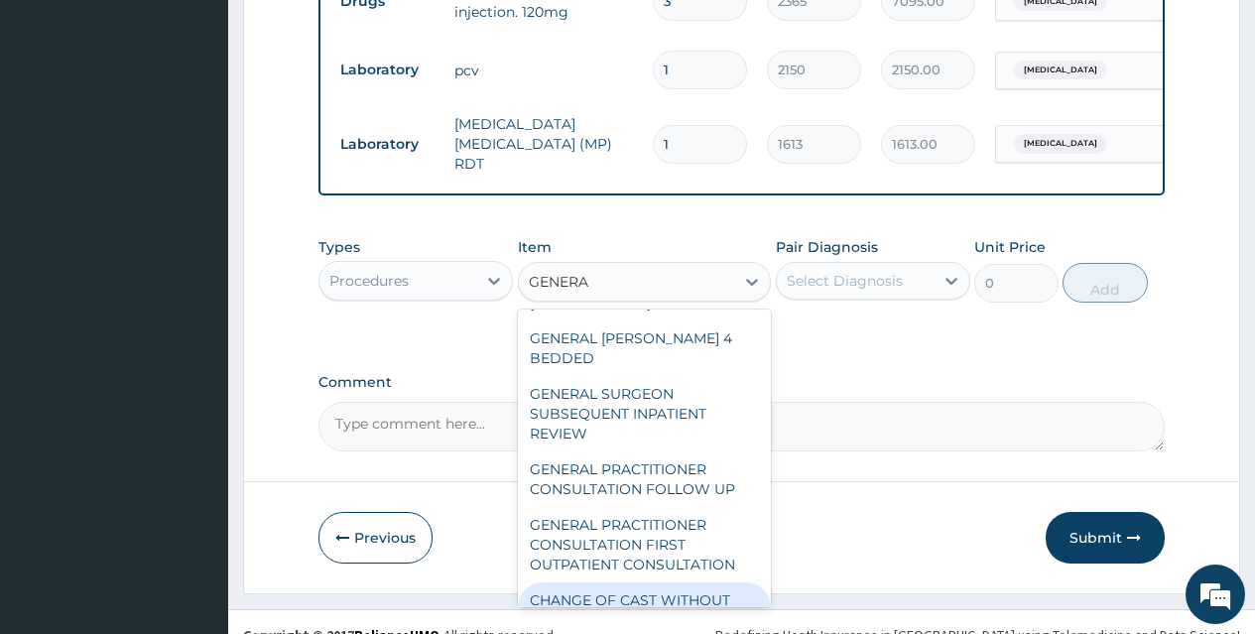
scroll to position [206, 0]
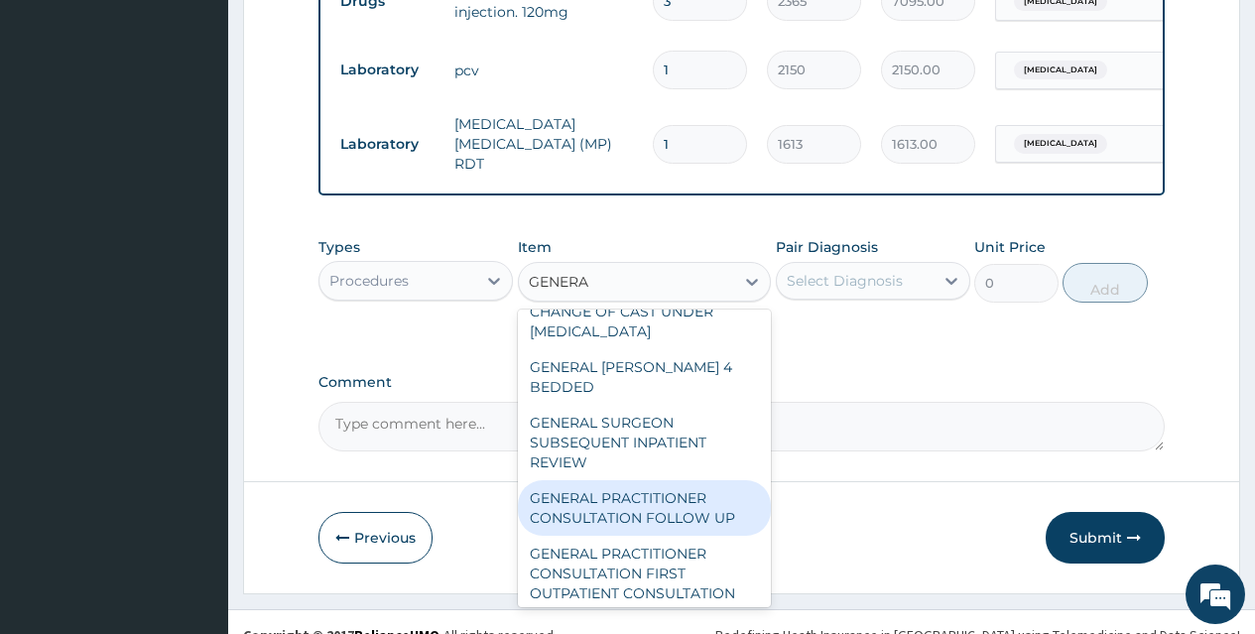
click at [633, 480] on div "GENERAL PRACTITIONER CONSULTATION FOLLOW UP" at bounding box center [645, 508] width 254 height 56
type input "2365"
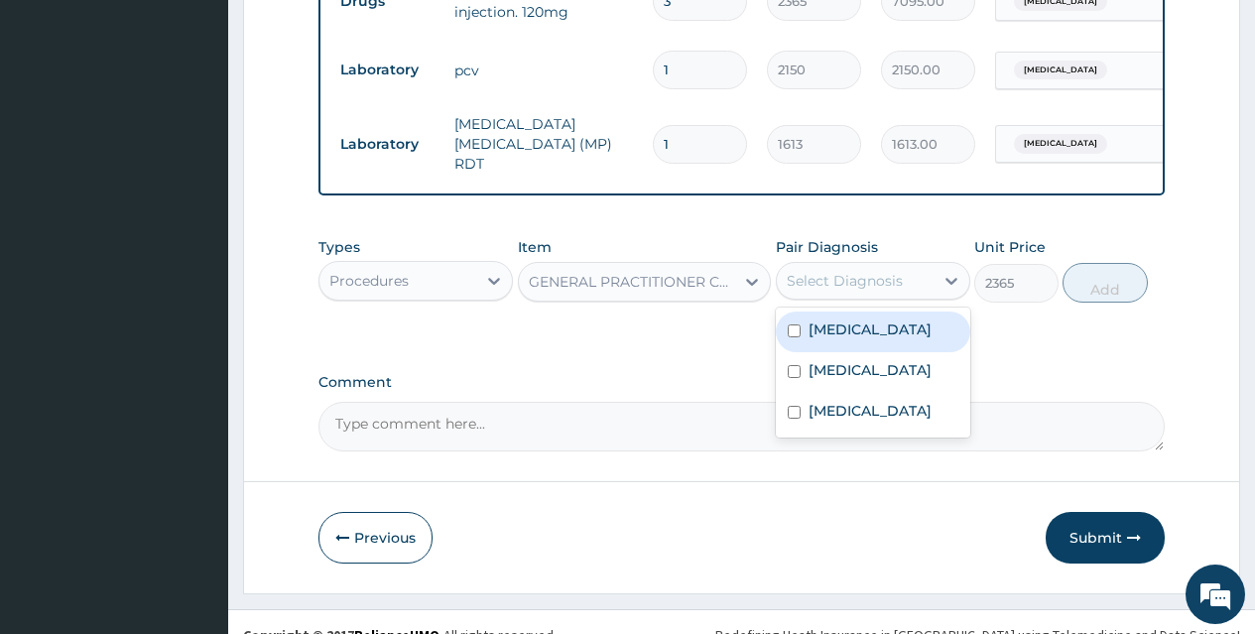
click at [838, 266] on div "Select Diagnosis" at bounding box center [855, 281] width 157 height 32
drag, startPoint x: 796, startPoint y: 304, endPoint x: 798, endPoint y: 366, distance: 62.5
click at [797, 324] on input "checkbox" at bounding box center [794, 330] width 13 height 13
checkbox input "true"
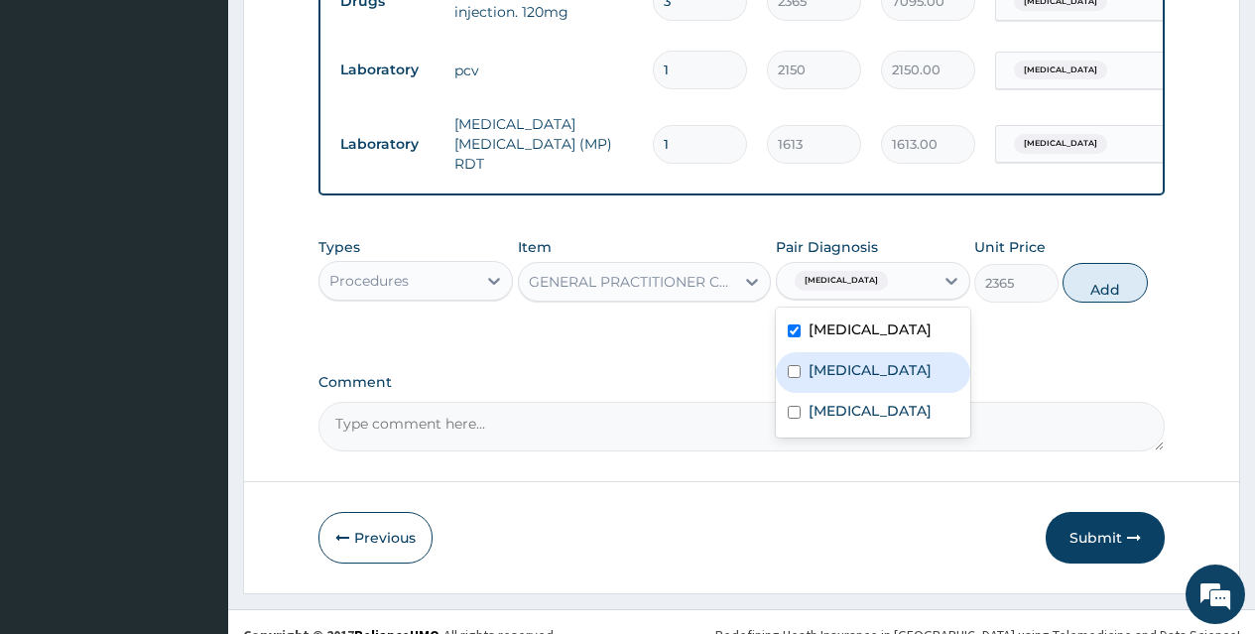
drag, startPoint x: 798, startPoint y: 366, endPoint x: 798, endPoint y: 399, distance: 32.7
click at [798, 367] on div "[MEDICAL_DATA]" at bounding box center [873, 372] width 194 height 41
checkbox input "true"
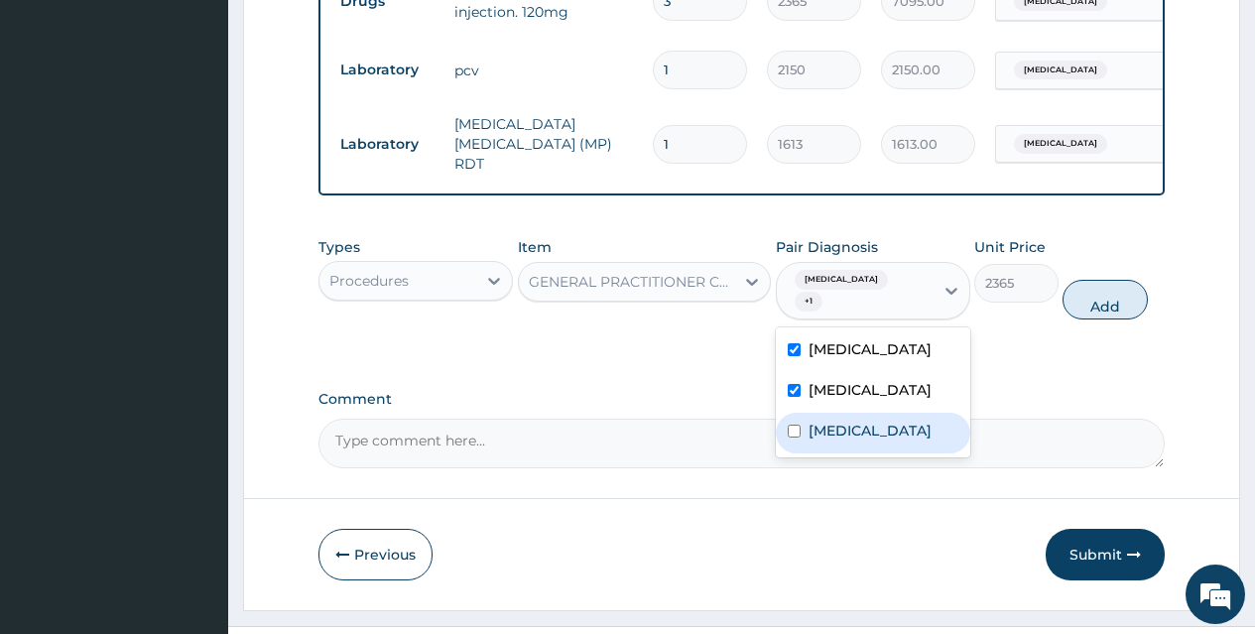
drag, startPoint x: 798, startPoint y: 409, endPoint x: 1068, endPoint y: 297, distance: 292.2
click at [801, 413] on div "[MEDICAL_DATA]" at bounding box center [873, 433] width 194 height 41
checkbox input "true"
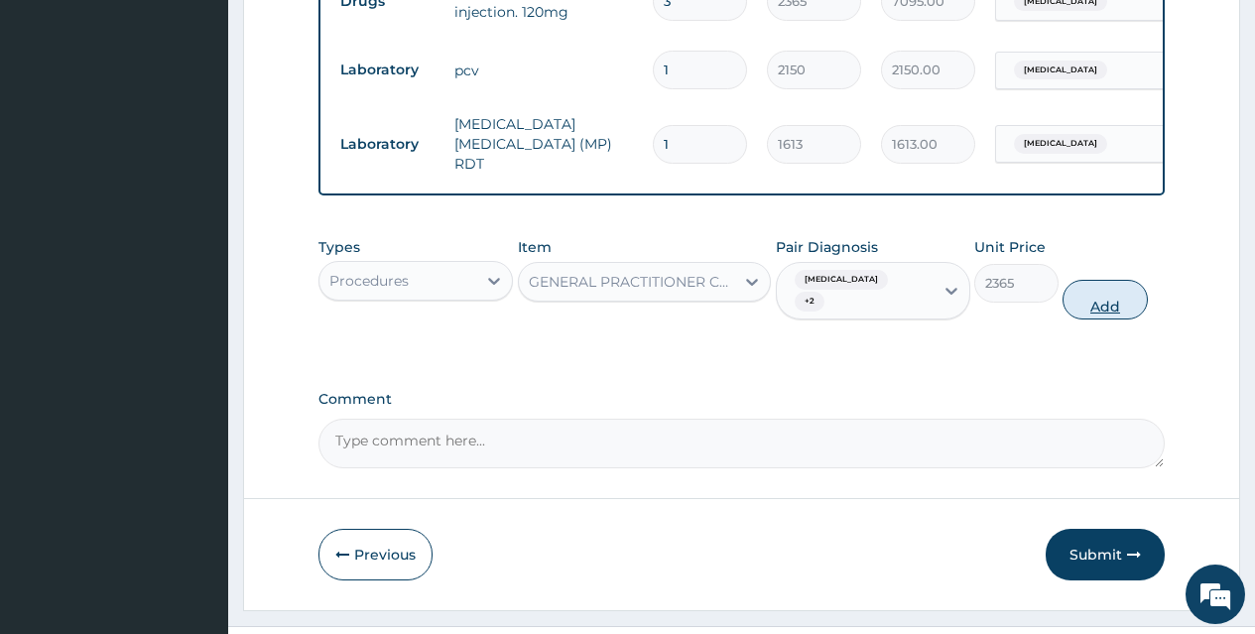
click at [1098, 280] on button "Add" at bounding box center [1105, 300] width 84 height 40
type input "0"
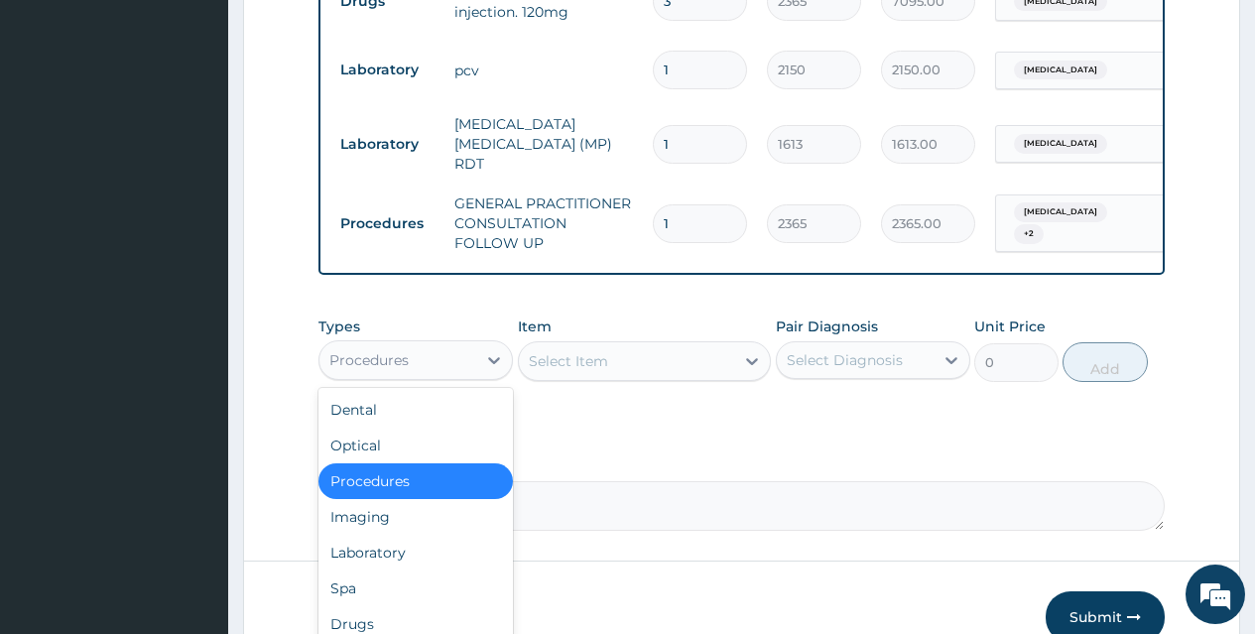
click at [429, 344] on div "Procedures" at bounding box center [397, 360] width 157 height 32
click at [363, 606] on div "Drugs" at bounding box center [415, 624] width 194 height 36
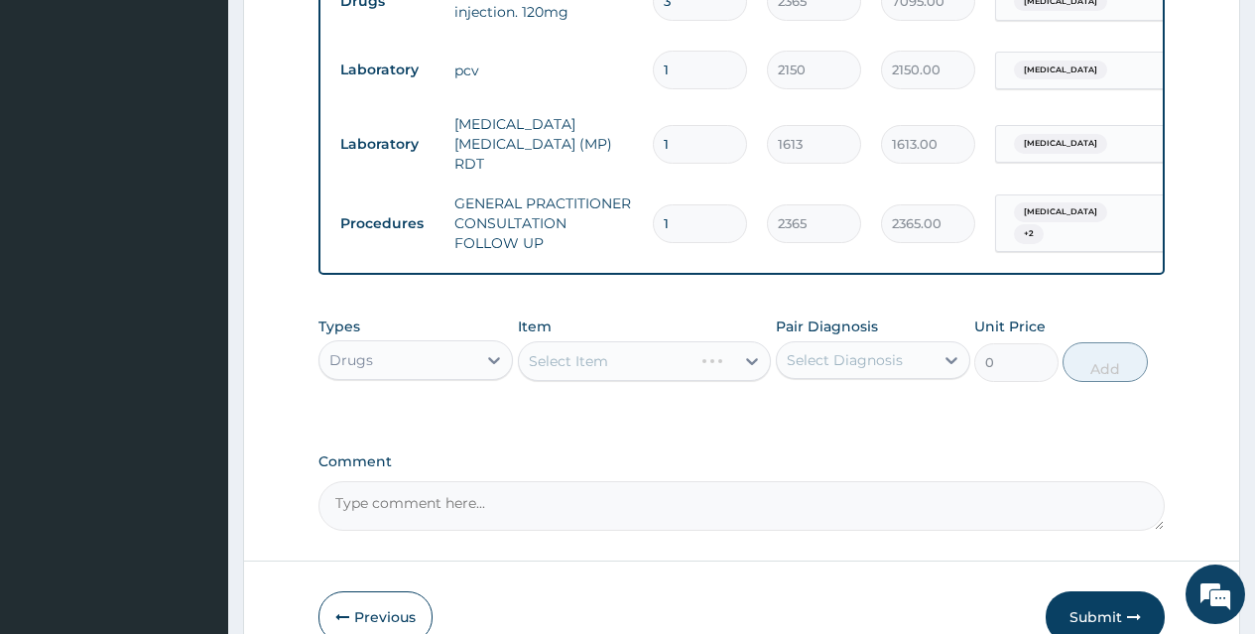
click at [576, 341] on div "Select Item" at bounding box center [645, 361] width 254 height 40
click at [604, 351] on div "Select Item" at bounding box center [568, 361] width 79 height 20
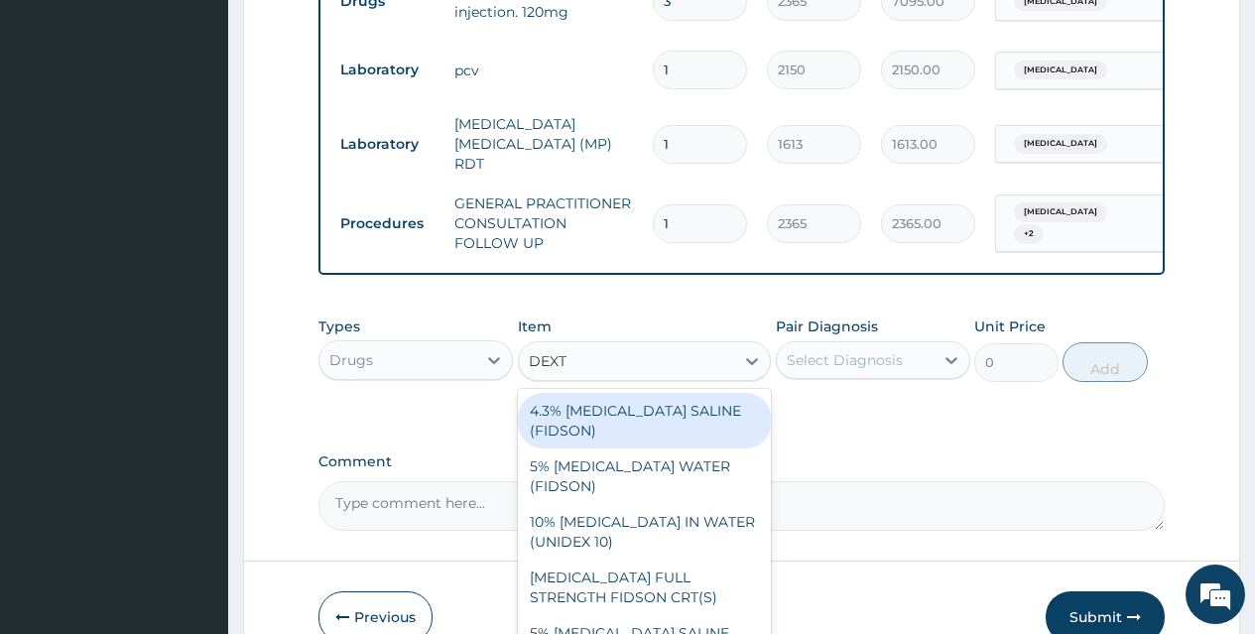
type input "DEXTR"
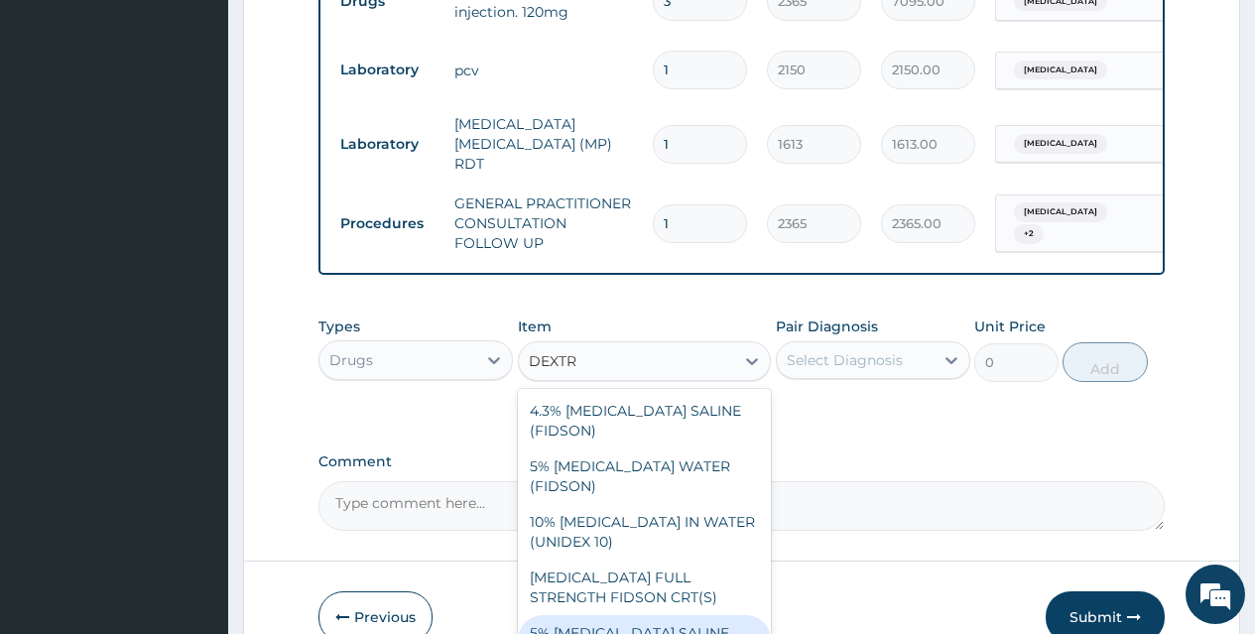
click at [633, 615] on div "5% [MEDICAL_DATA] SALINE (FIDSON)" at bounding box center [645, 643] width 254 height 56
type input "1774"
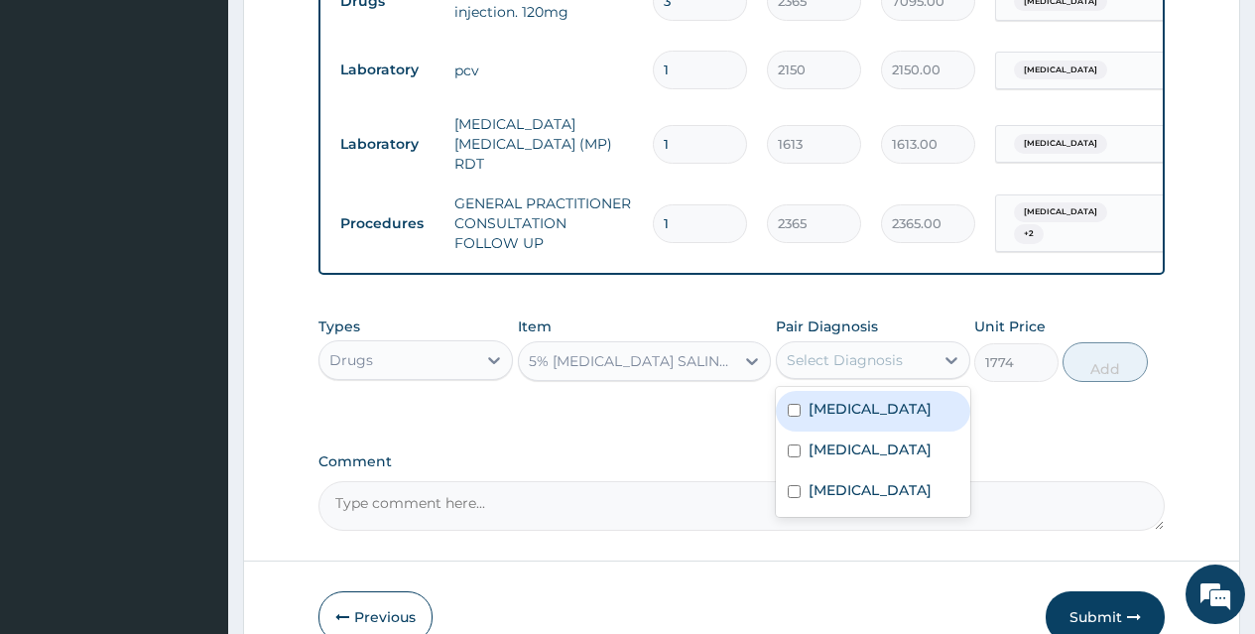
click at [853, 350] on div "Select Diagnosis" at bounding box center [845, 360] width 116 height 20
drag, startPoint x: 792, startPoint y: 384, endPoint x: 794, endPoint y: 421, distance: 36.8
click at [794, 401] on div "[MEDICAL_DATA]" at bounding box center [873, 411] width 194 height 41
checkbox input "true"
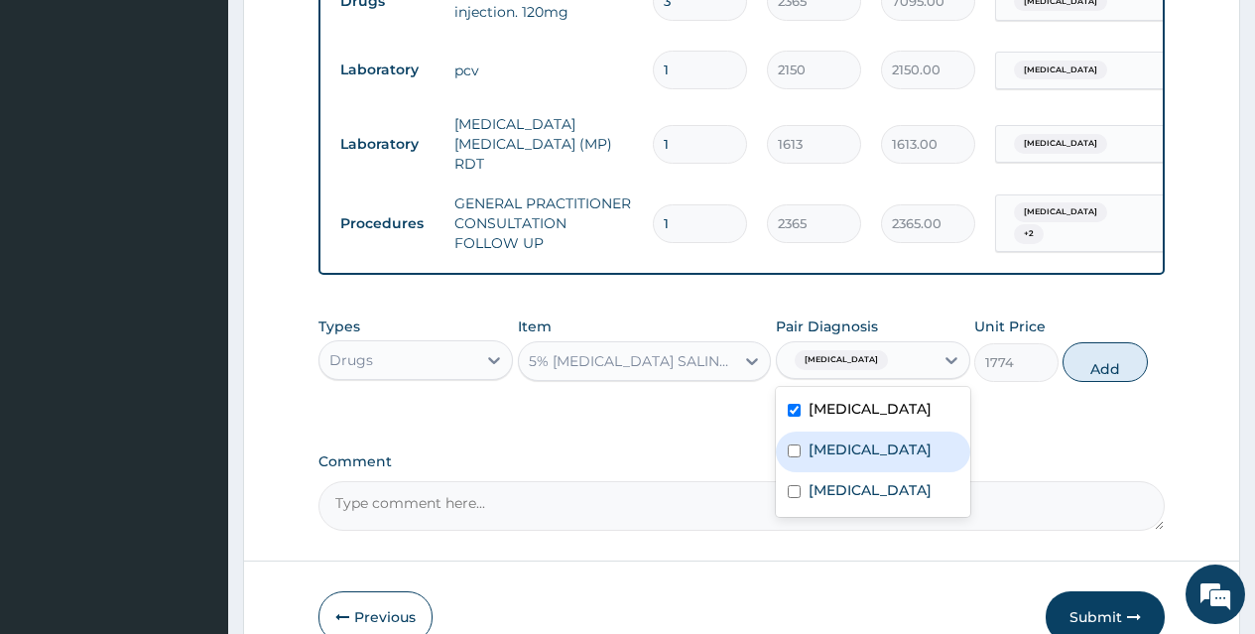
drag, startPoint x: 794, startPoint y: 421, endPoint x: 791, endPoint y: 461, distance: 40.8
click at [792, 450] on div "[MEDICAL_DATA]" at bounding box center [873, 452] width 194 height 41
checkbox input "true"
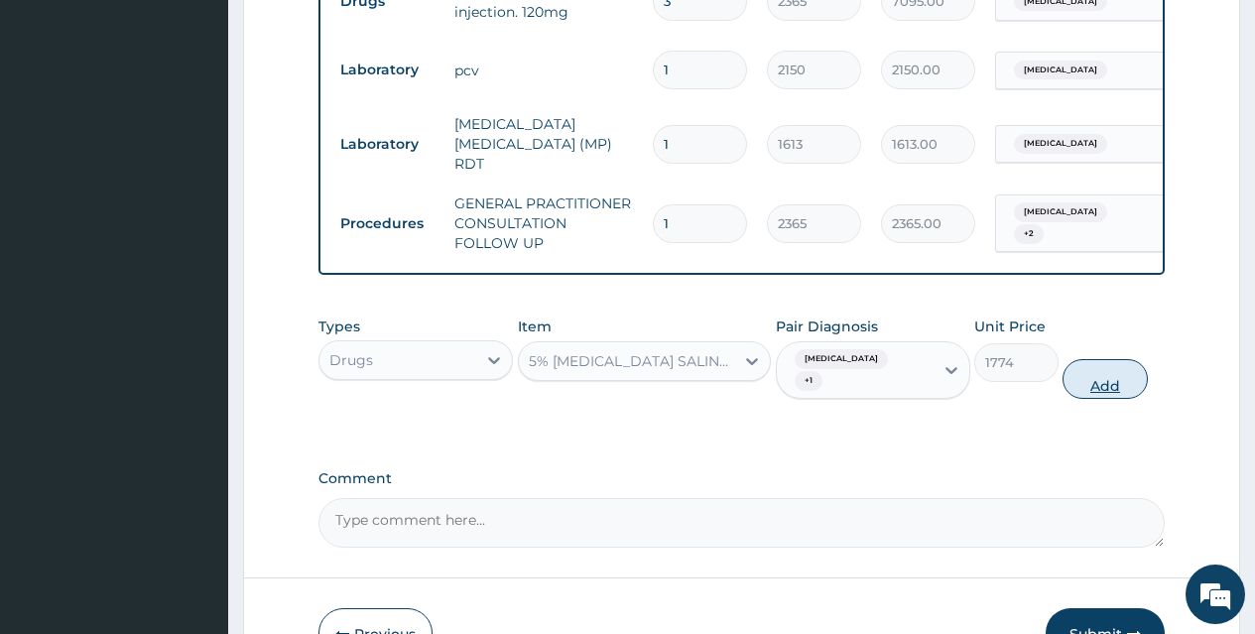
click at [1110, 359] on button "Add" at bounding box center [1105, 379] width 84 height 40
type input "0"
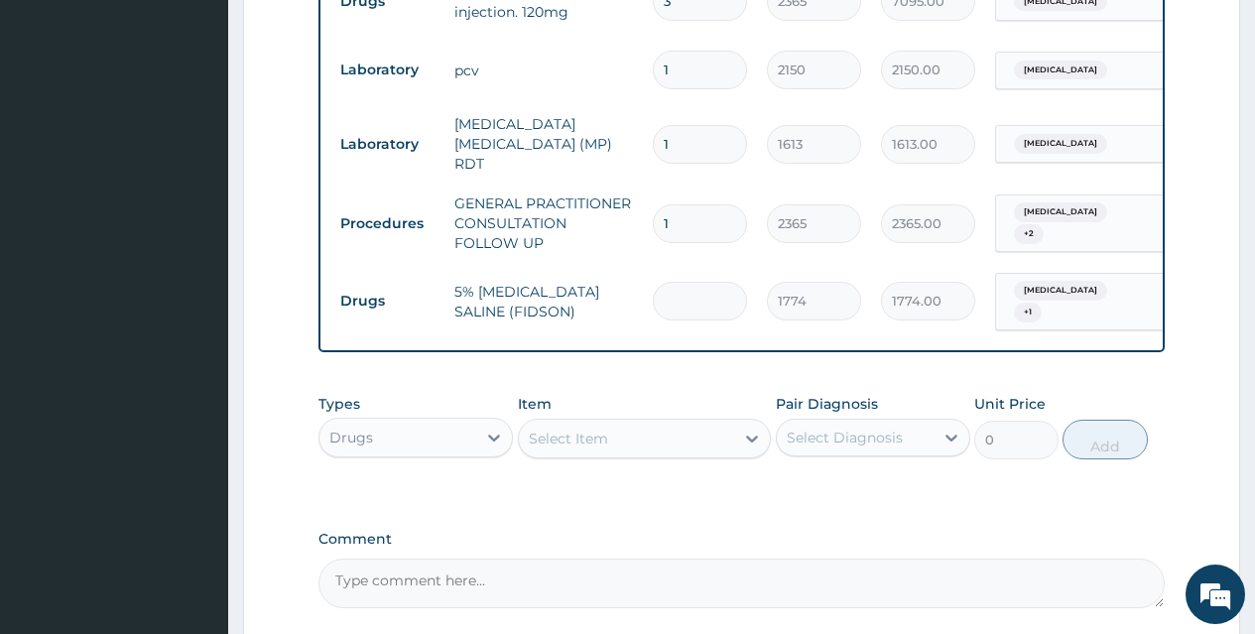
type input "0.00"
type input "2"
type input "3548.00"
type input "2"
click at [593, 429] on div "Select Item" at bounding box center [568, 439] width 79 height 20
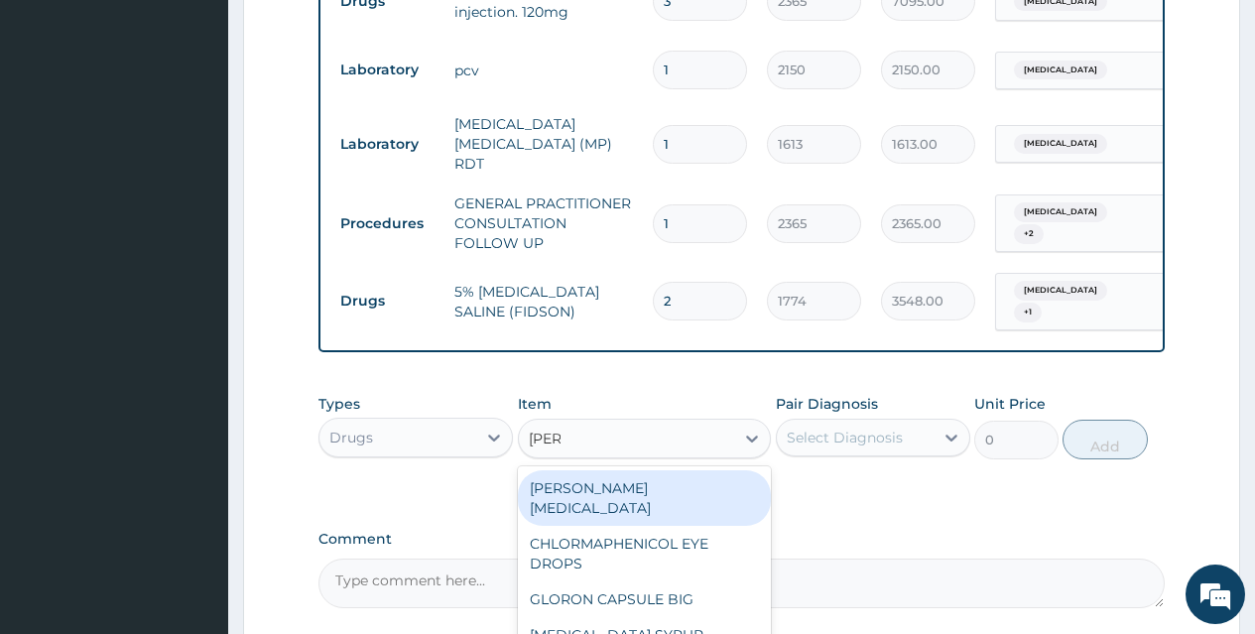
type input "LORAT"
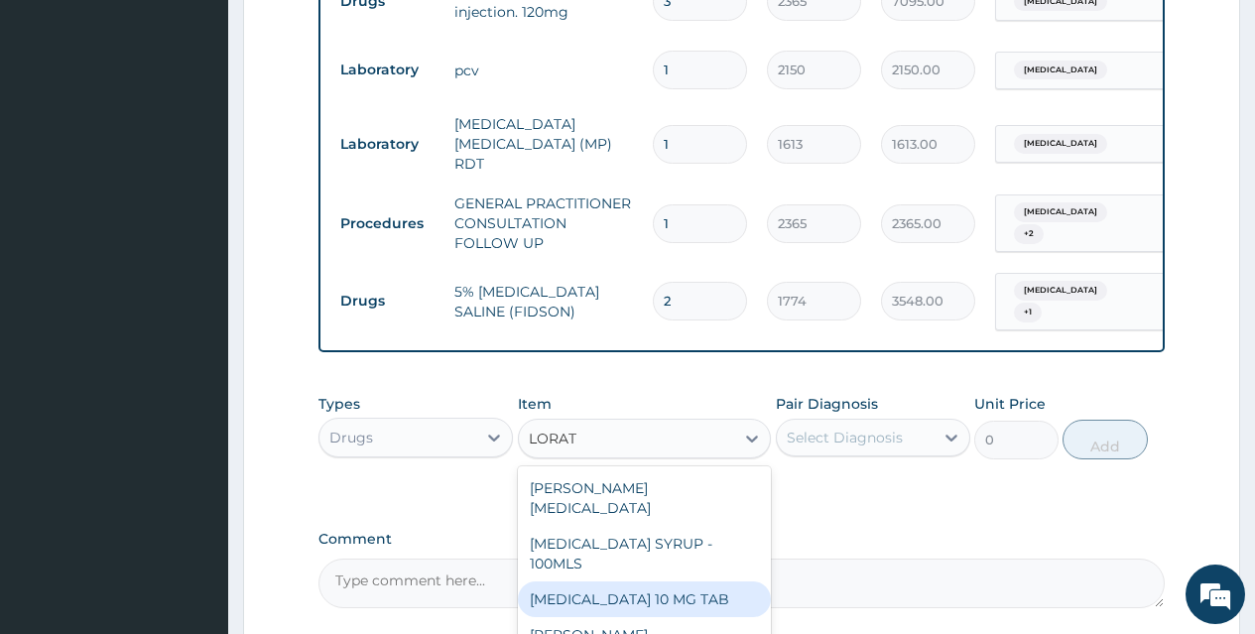
click at [614, 581] on div "[MEDICAL_DATA] 10 MG TAB" at bounding box center [645, 599] width 254 height 36
type input "59"
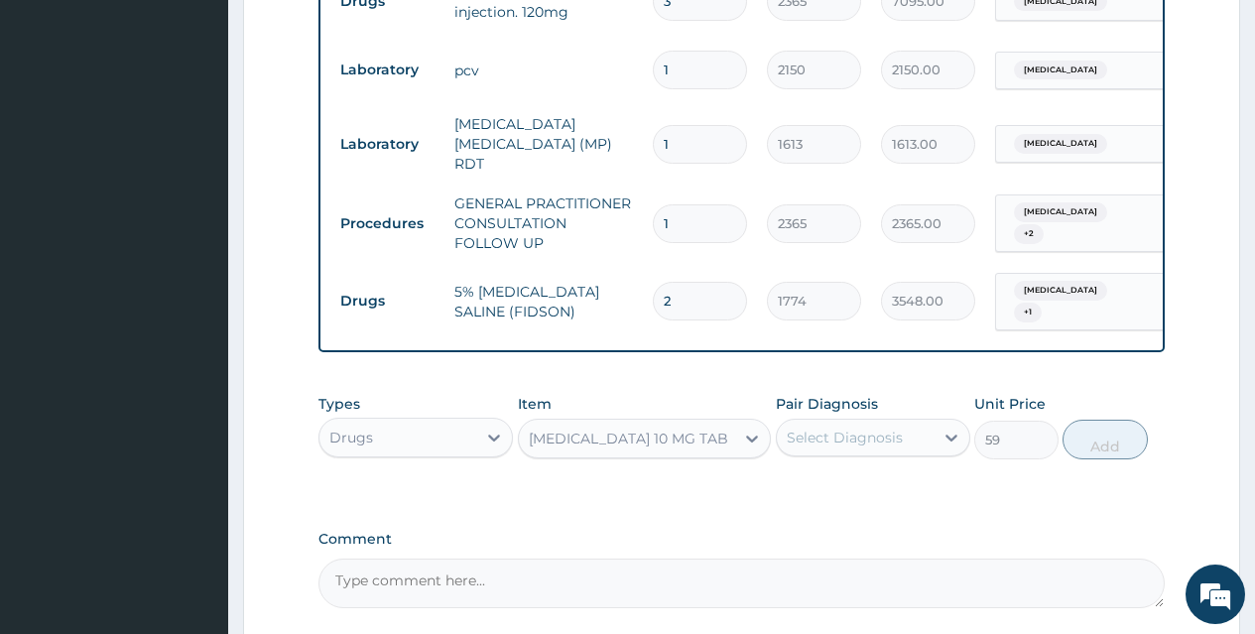
click at [809, 428] on div "Select Diagnosis" at bounding box center [845, 438] width 116 height 20
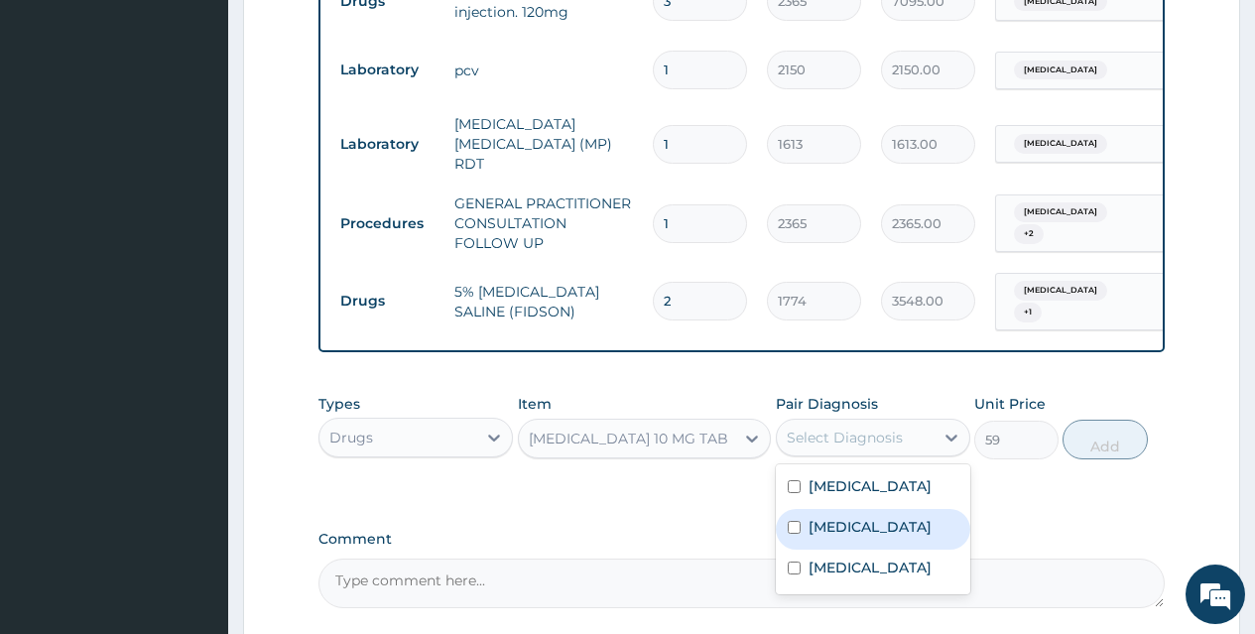
click at [793, 521] on input "checkbox" at bounding box center [794, 527] width 13 height 13
checkbox input "true"
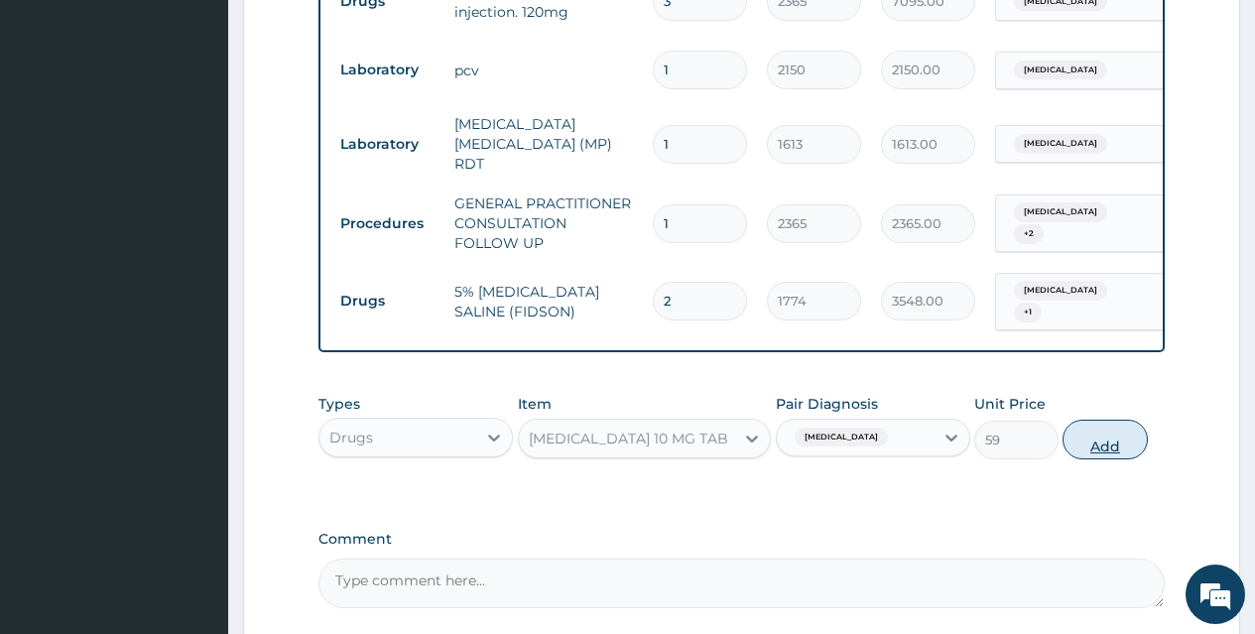
click at [1103, 420] on button "Add" at bounding box center [1105, 440] width 84 height 40
type input "0"
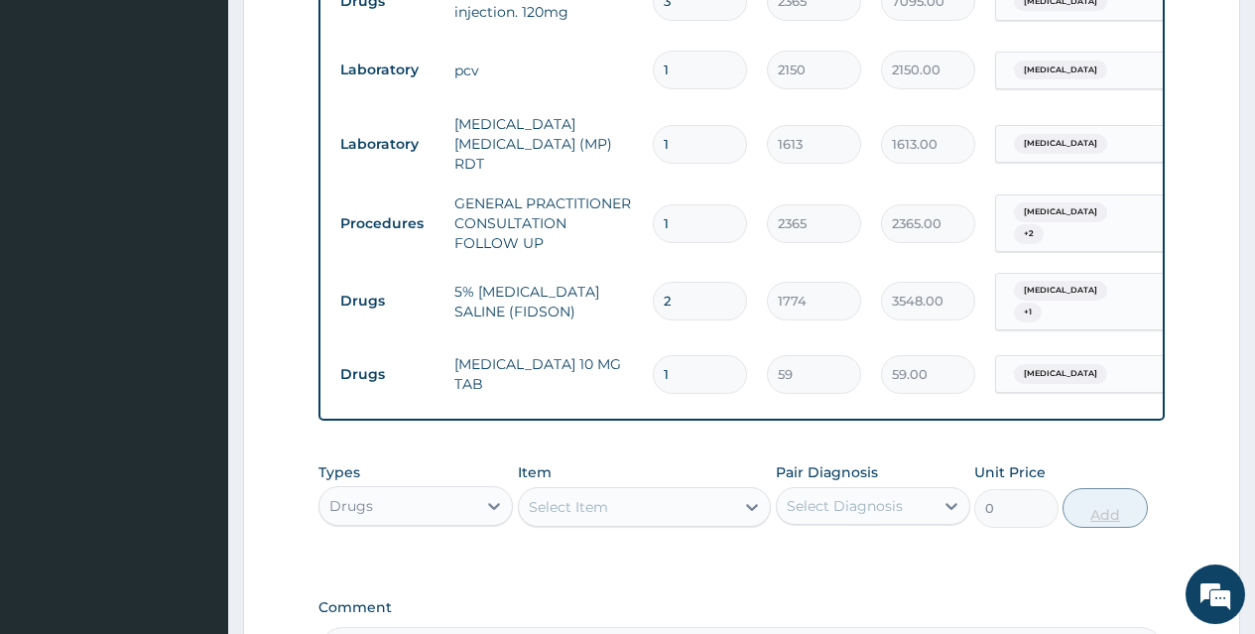
type input "0.00"
type input "5"
type input "295.00"
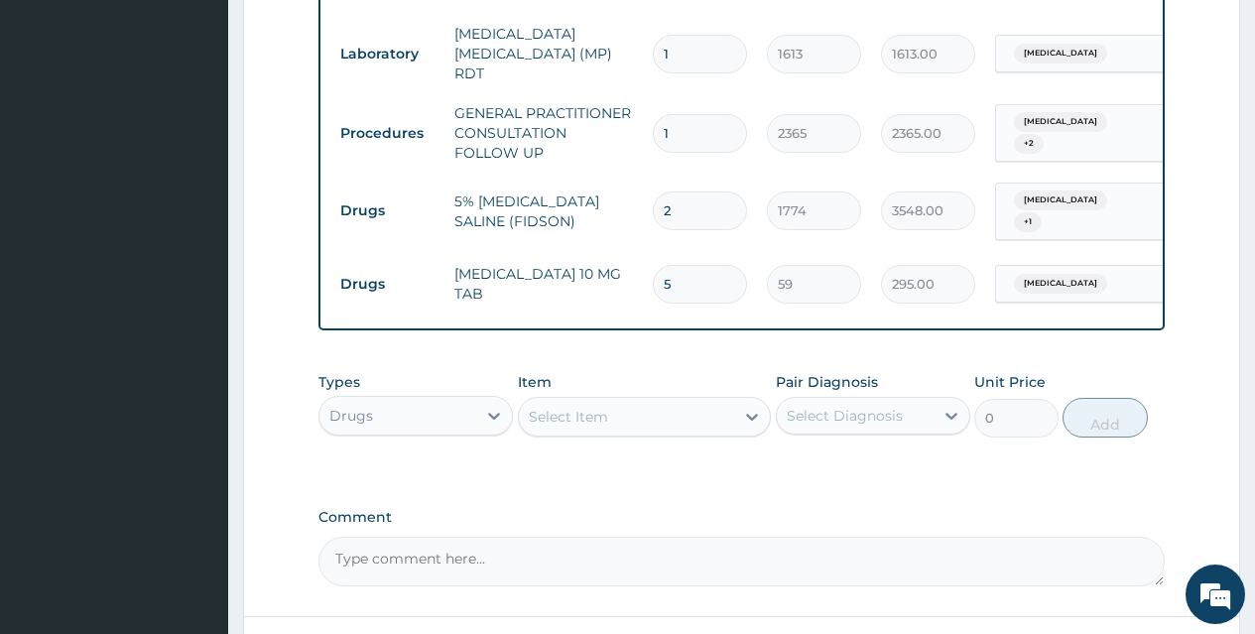
scroll to position [1248, 0]
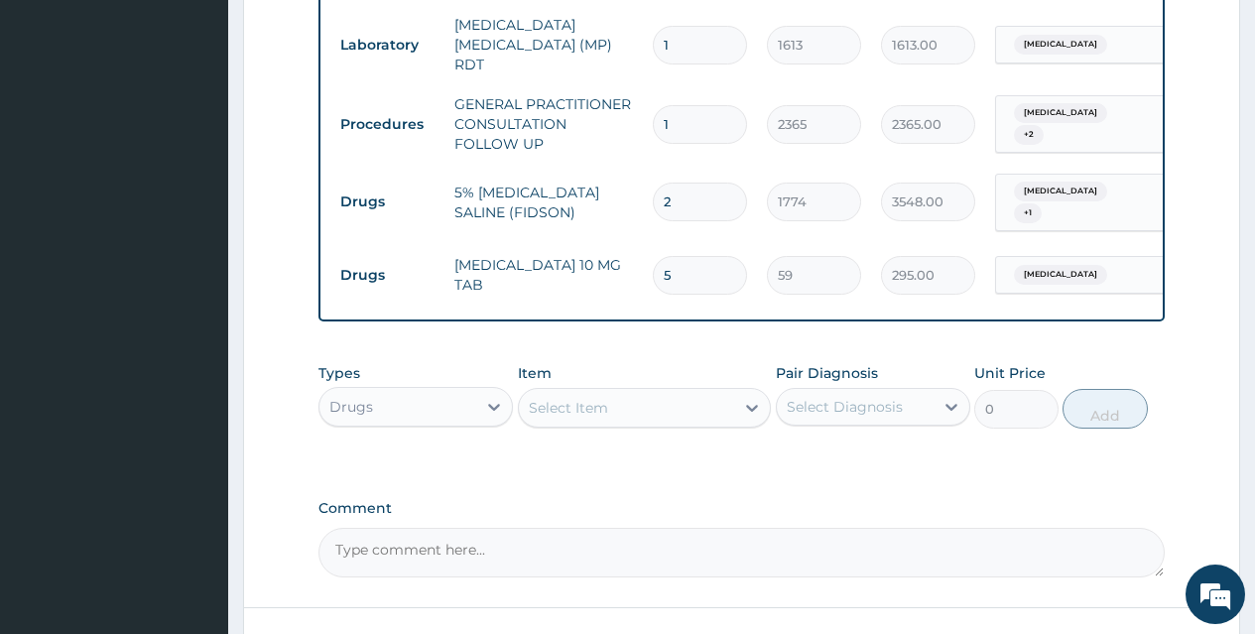
type input "5"
click at [608, 392] on div "Select Item" at bounding box center [627, 408] width 216 height 32
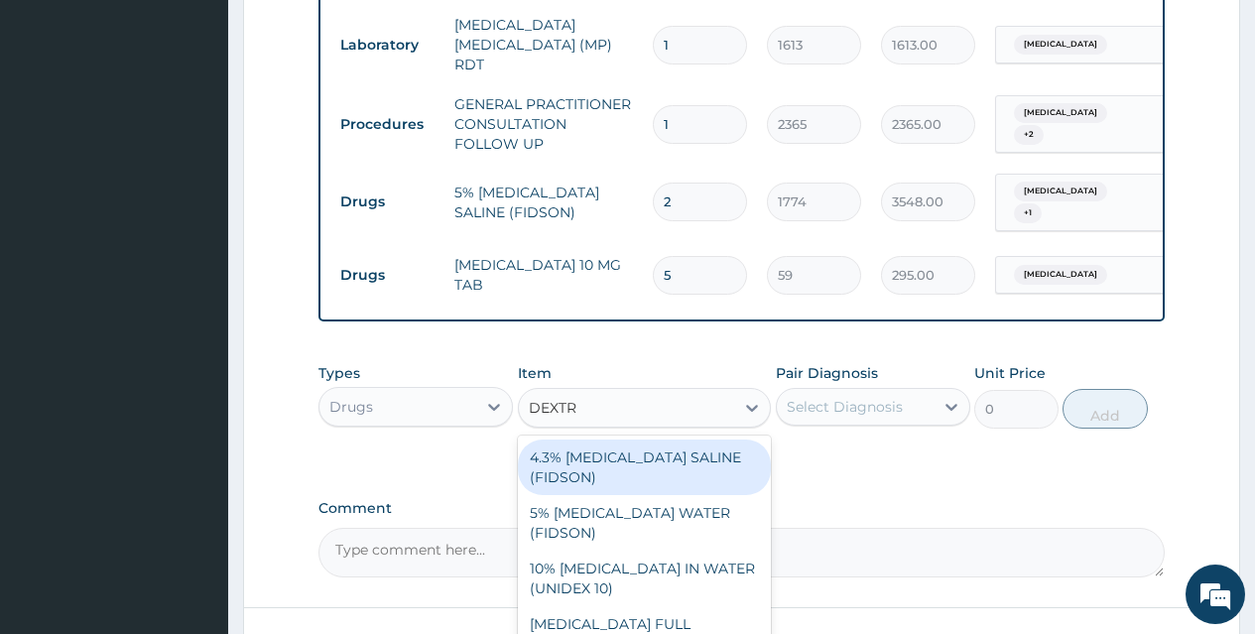
type input "DEXTRO"
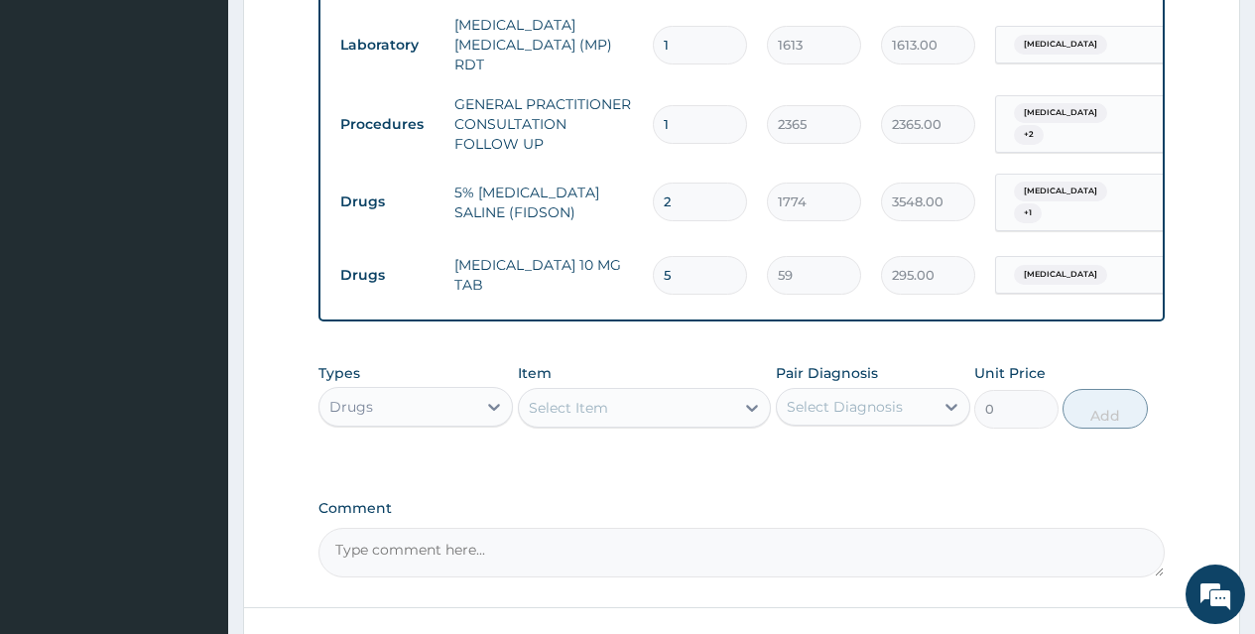
drag, startPoint x: 595, startPoint y: 375, endPoint x: 475, endPoint y: 399, distance: 122.4
click at [475, 399] on div "Types Drugs Item option LORATADINE 10 MG TAB, selected. Select is focused ,type…" at bounding box center [741, 395] width 846 height 85
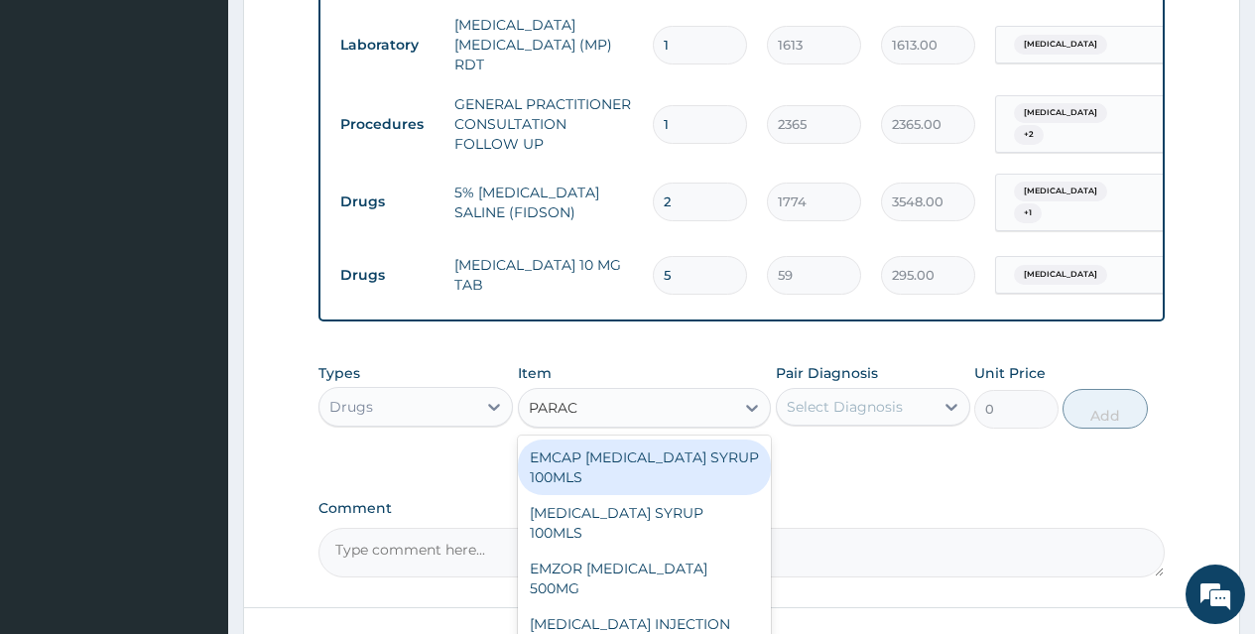
type input "PARACE"
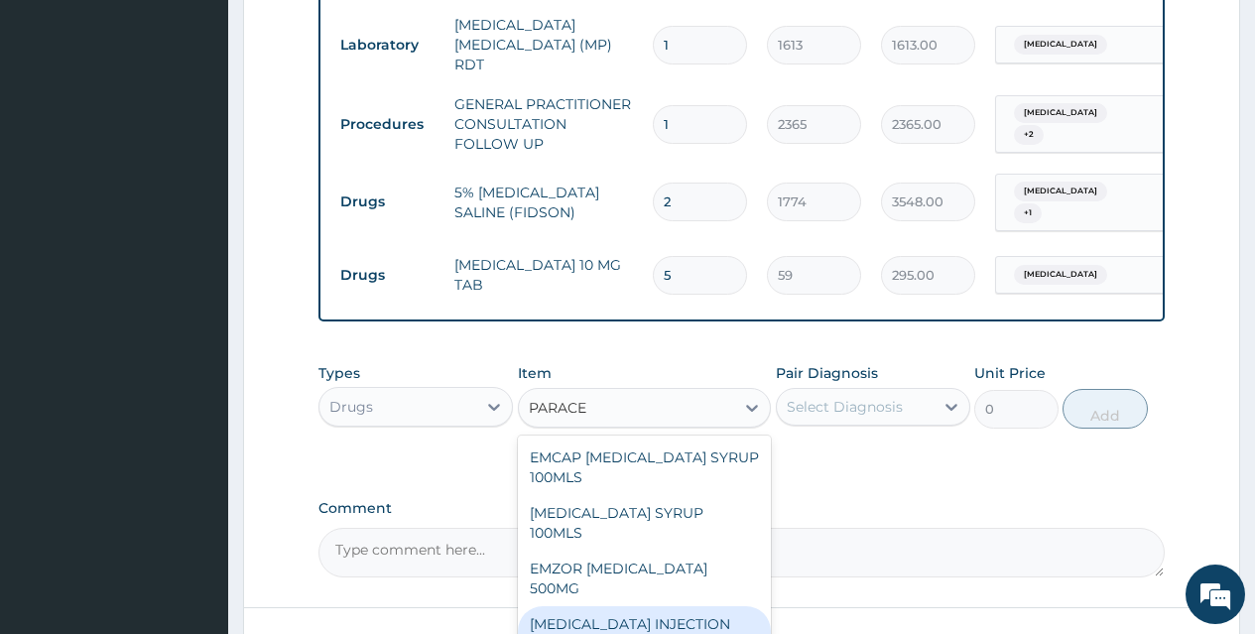
click at [588, 606] on div "PARACETAMOL INJECTION 300MG/2ML" at bounding box center [645, 634] width 254 height 56
type input "260"
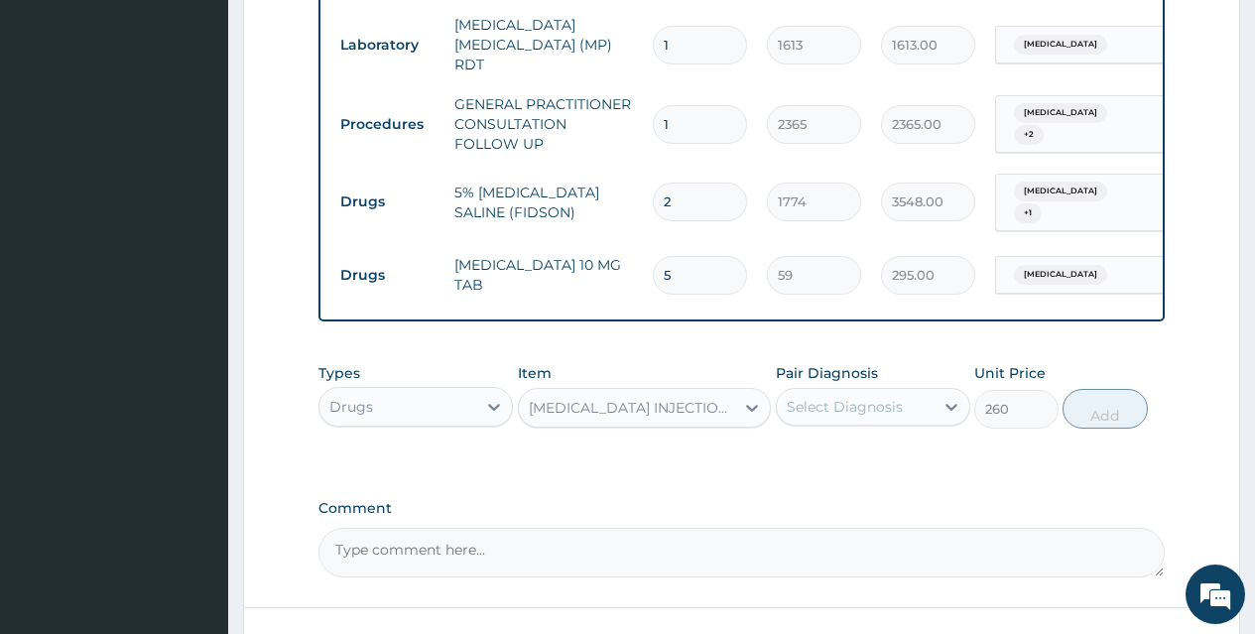
click at [838, 397] on div "Select Diagnosis" at bounding box center [845, 407] width 116 height 20
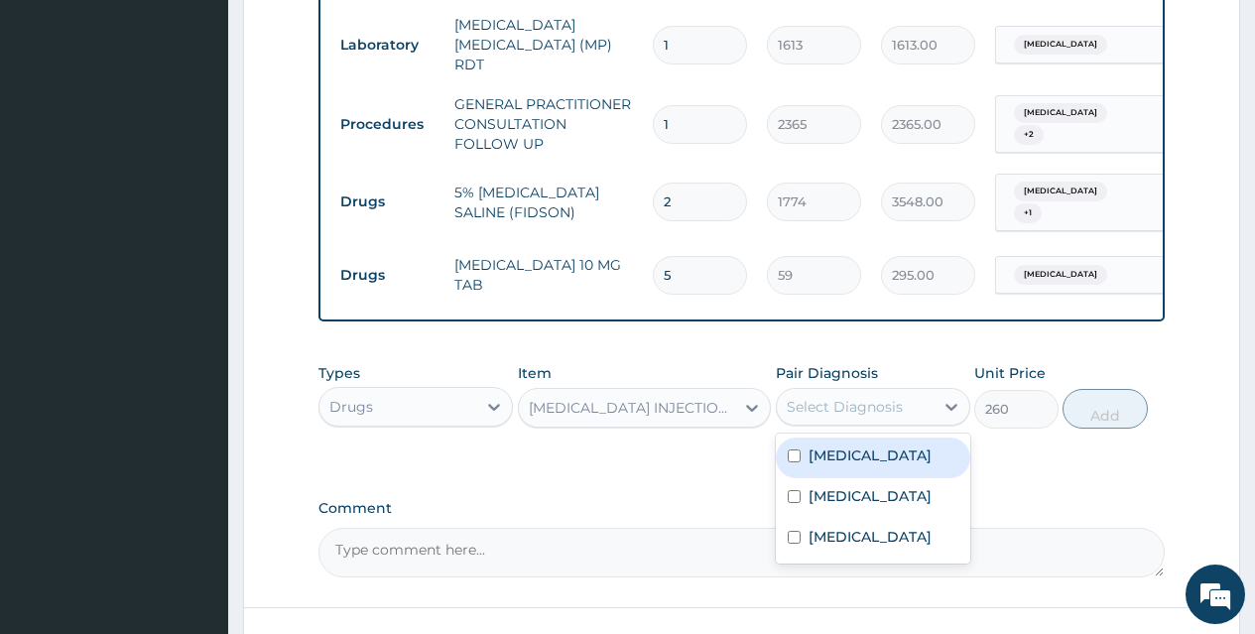
drag, startPoint x: 787, startPoint y: 418, endPoint x: 796, endPoint y: 452, distance: 35.9
click at [790, 438] on div "Malaria" at bounding box center [873, 458] width 194 height 41
checkbox input "true"
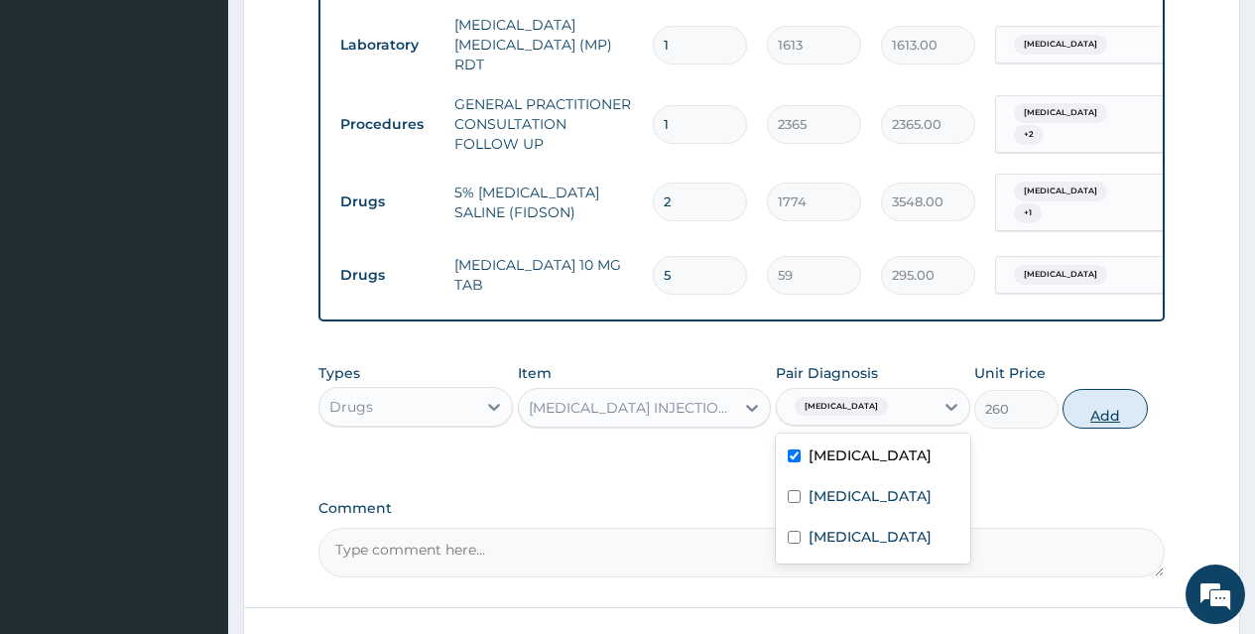
click at [1083, 389] on button "Add" at bounding box center [1105, 409] width 84 height 40
type input "0"
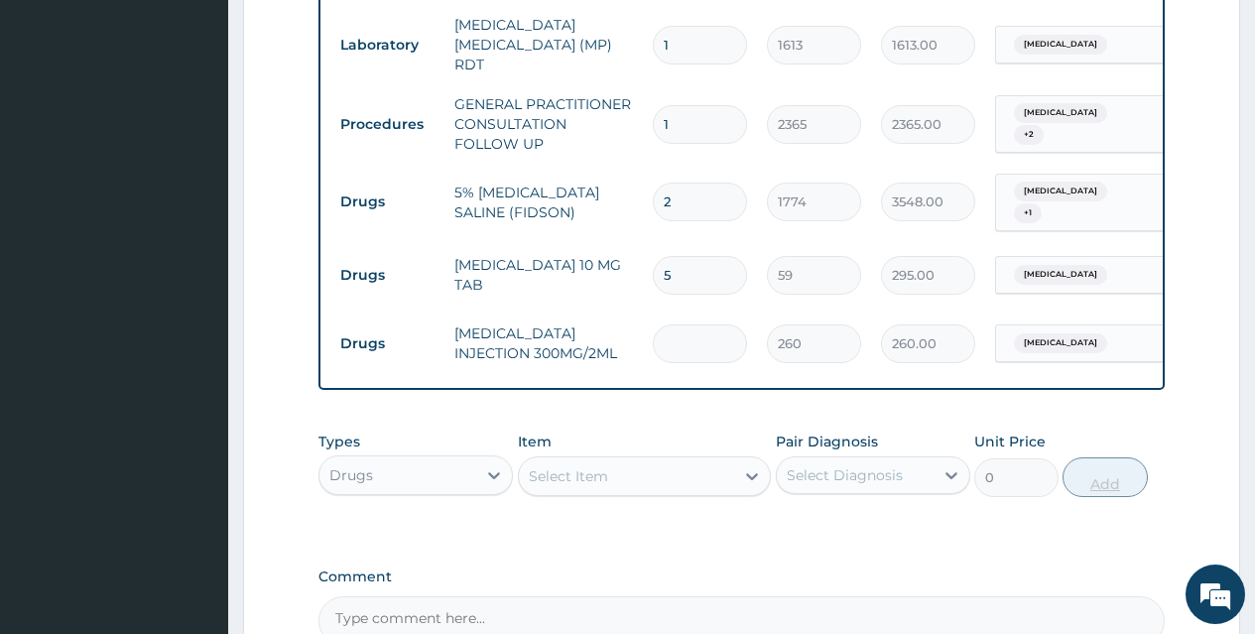
type input "0.00"
type input "2"
type input "520.00"
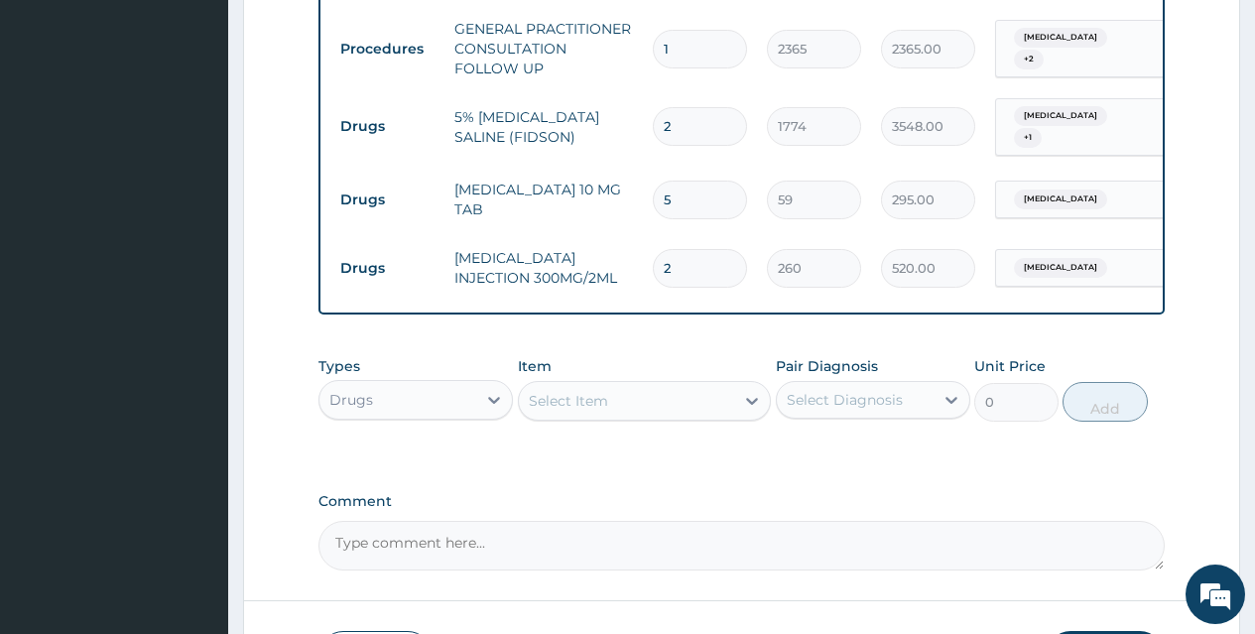
scroll to position [1434, 0]
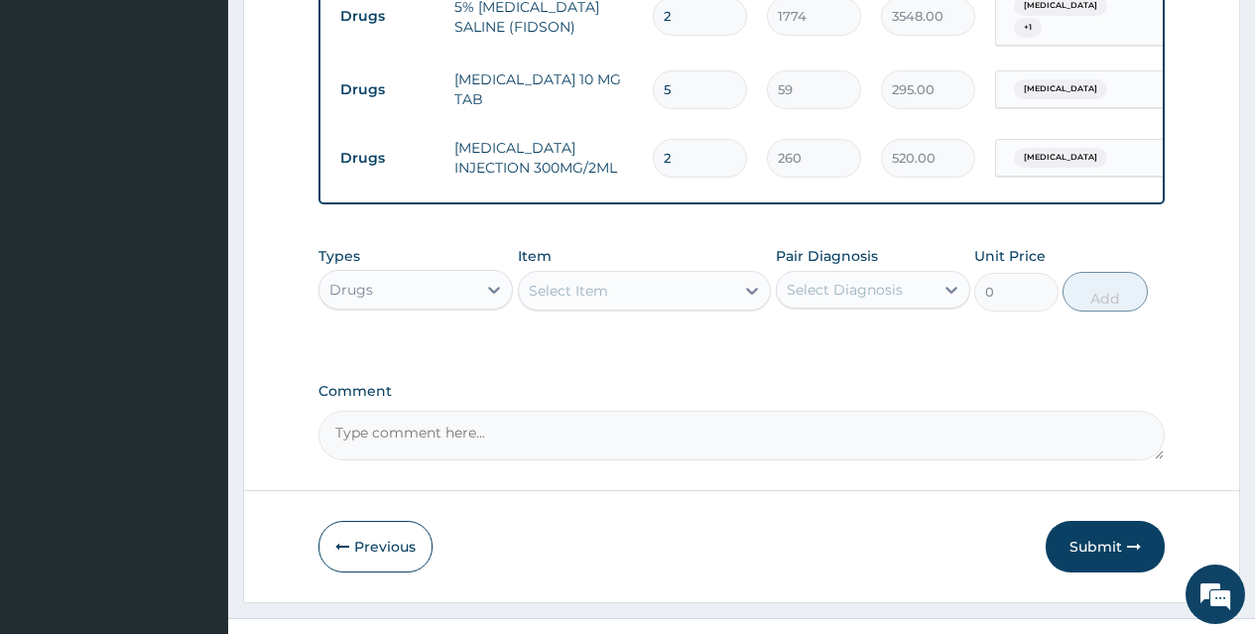
type input "2"
click at [564, 281] on div "Select Item" at bounding box center [568, 291] width 79 height 20
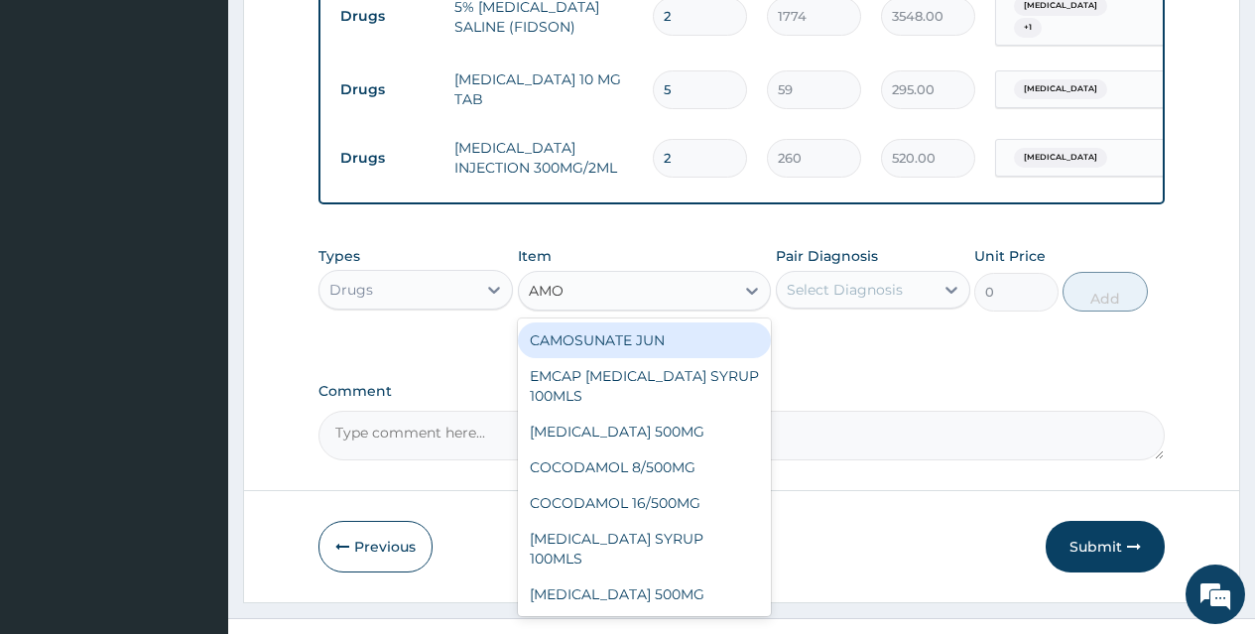
type input "AMOX"
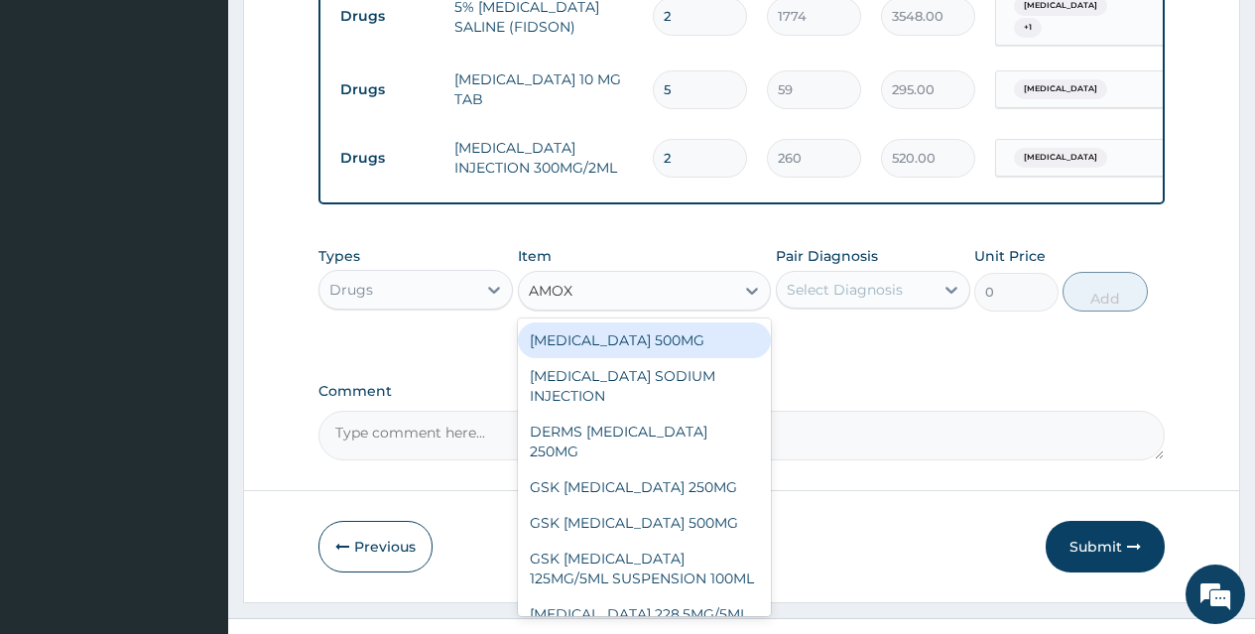
drag, startPoint x: 624, startPoint y: 312, endPoint x: 729, endPoint y: 297, distance: 106.2
click at [624, 322] on div "[MEDICAL_DATA] 500MG" at bounding box center [645, 340] width 254 height 36
type input "71"
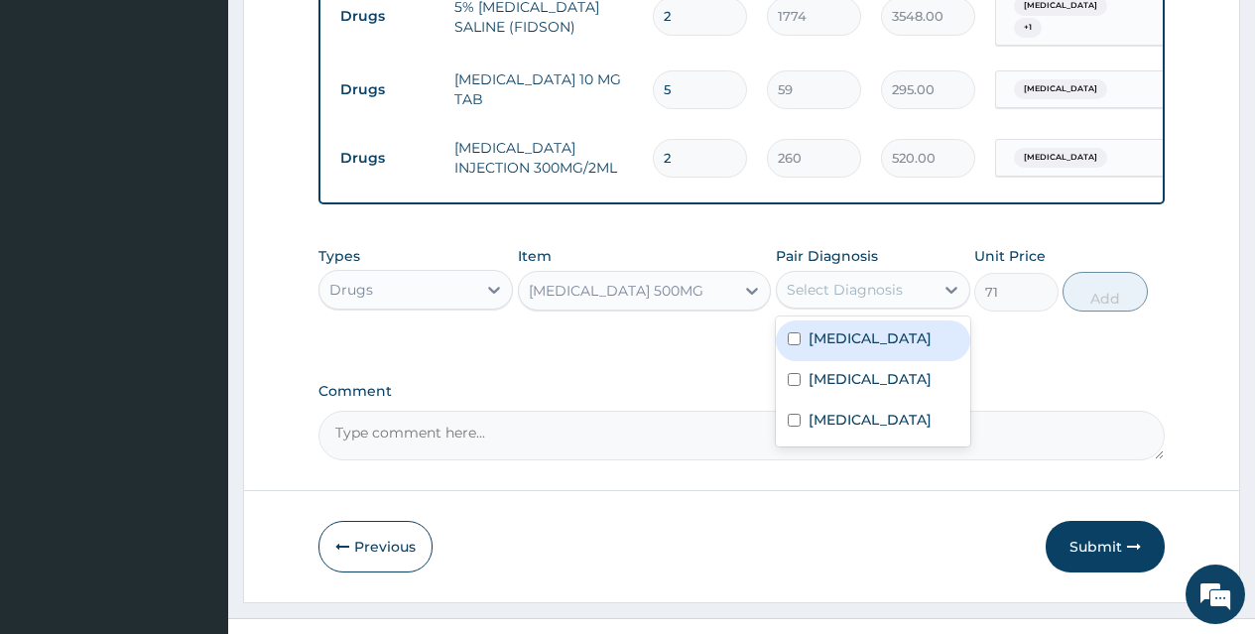
click at [865, 274] on div "Select Diagnosis" at bounding box center [855, 290] width 157 height 32
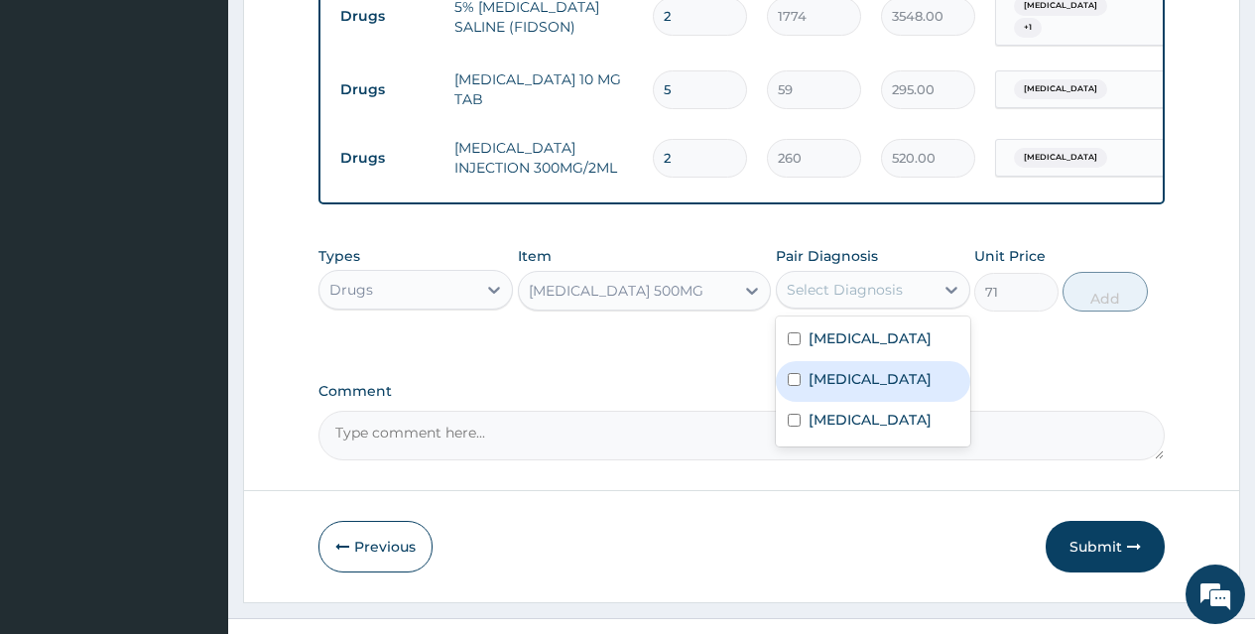
click at [802, 361] on div "[MEDICAL_DATA]" at bounding box center [873, 381] width 194 height 41
checkbox input "true"
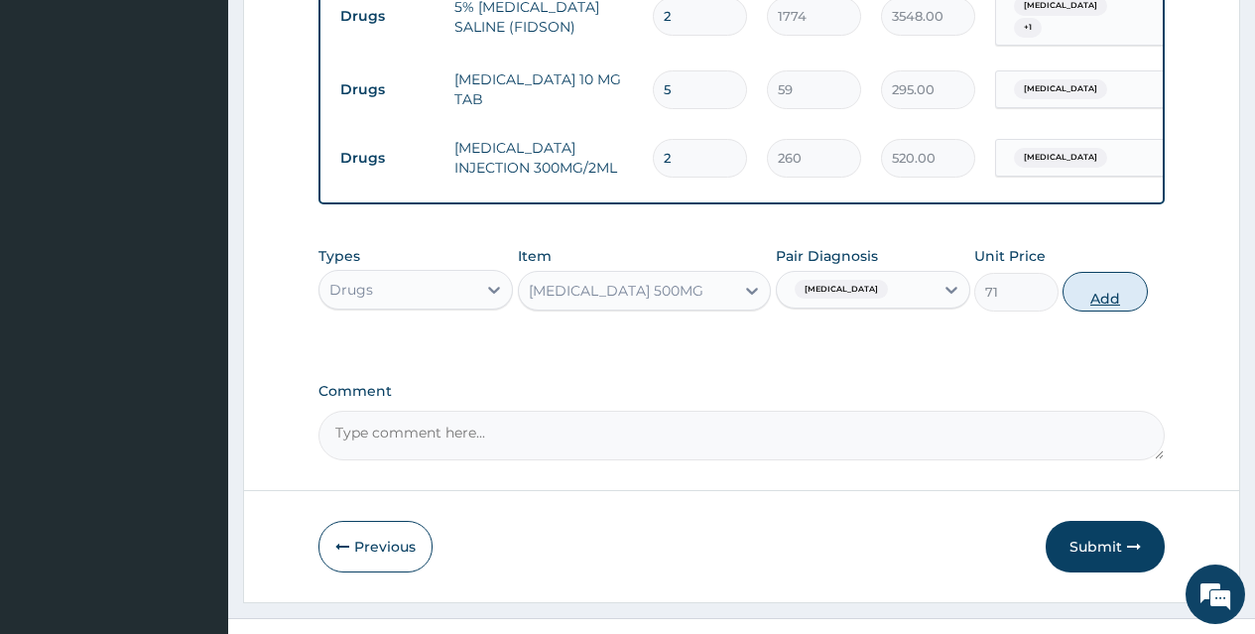
click at [1100, 272] on button "Add" at bounding box center [1105, 292] width 84 height 40
type input "0"
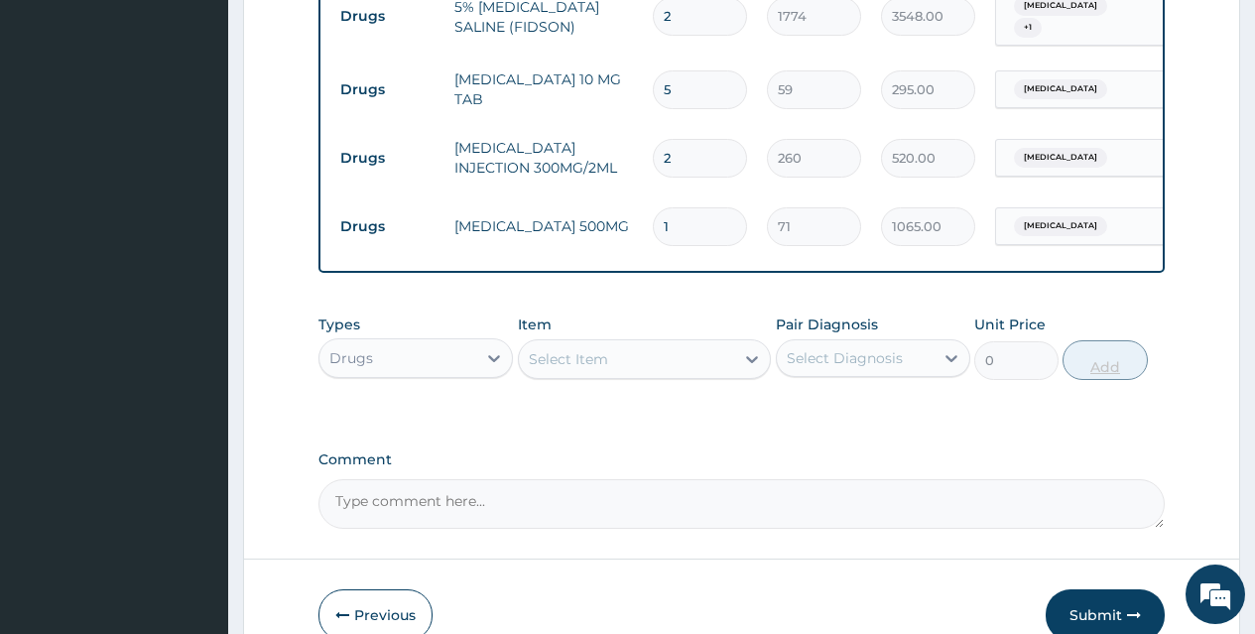
type input "15"
type input "1065.00"
type input "15"
click at [634, 343] on div "Select Item" at bounding box center [627, 359] width 216 height 32
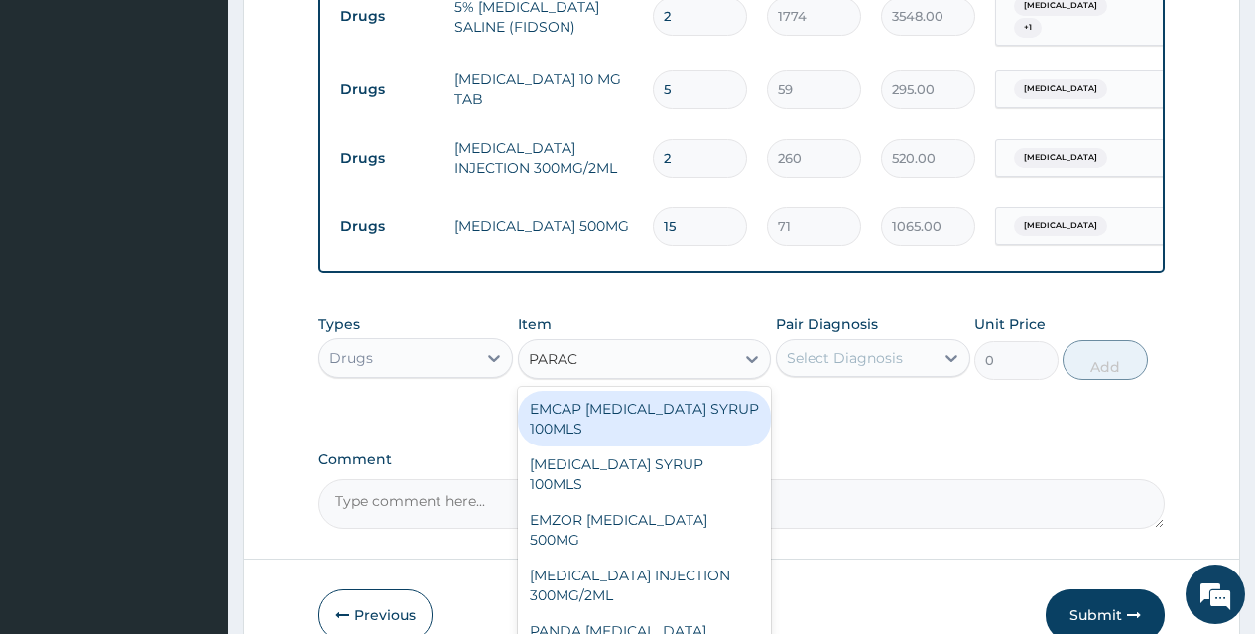
type input "PARACE"
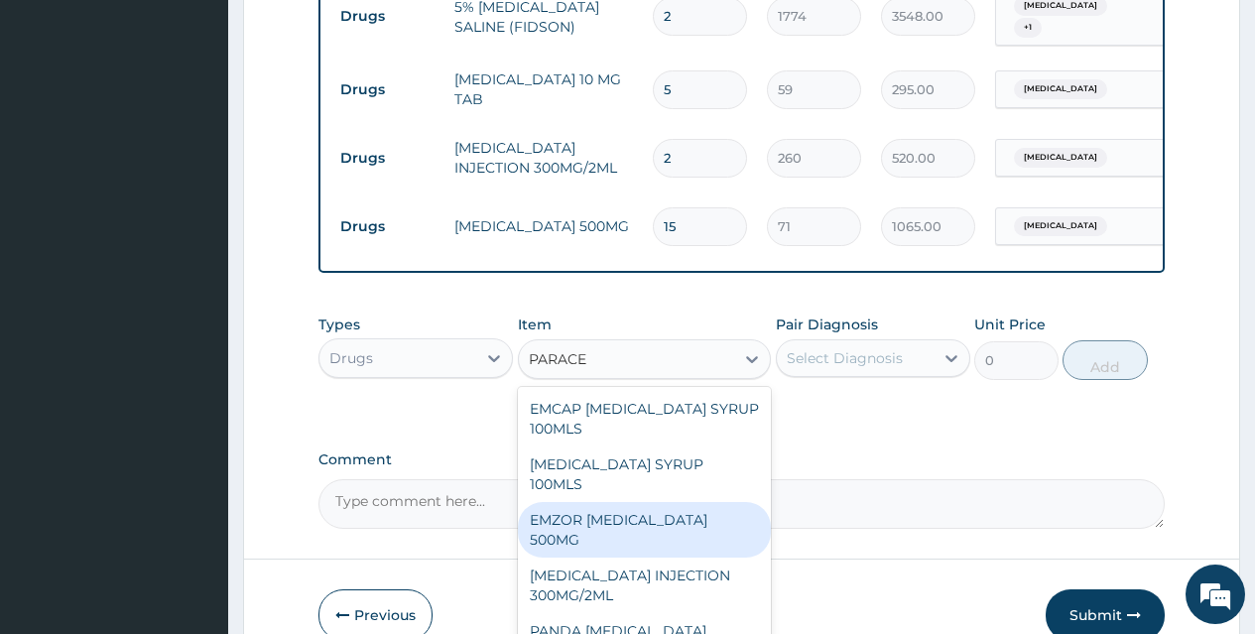
click at [657, 502] on div "EMZOR [MEDICAL_DATA] 500MG" at bounding box center [645, 530] width 254 height 56
type input "24"
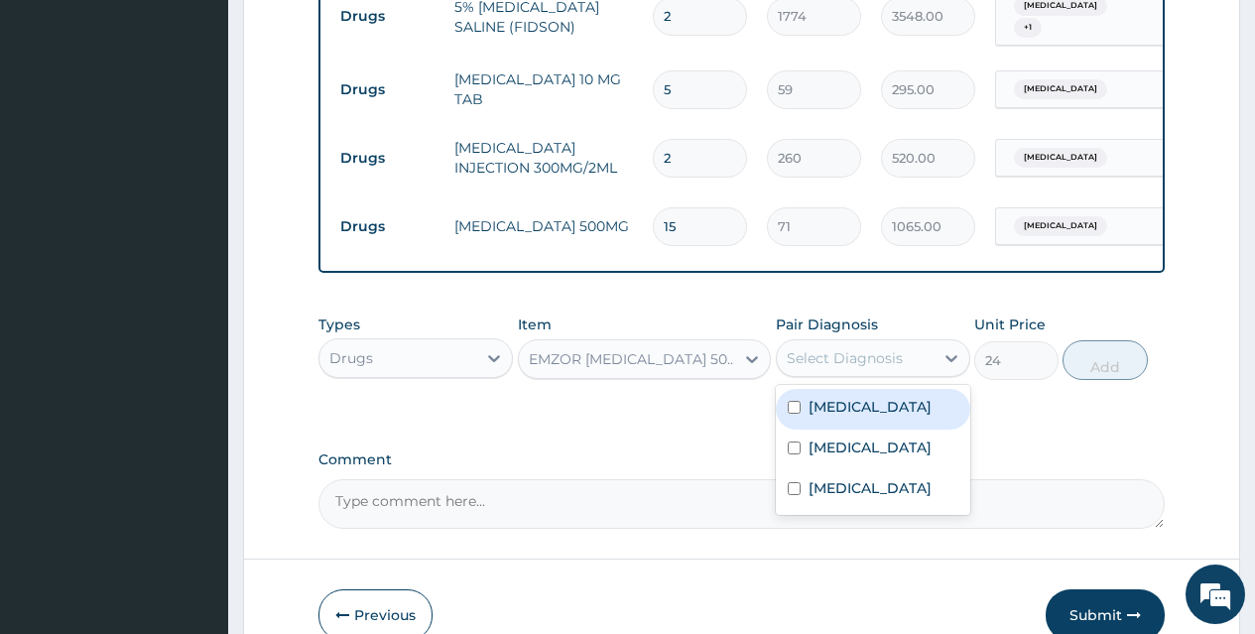
click at [821, 348] on div "Select Diagnosis" at bounding box center [845, 358] width 116 height 20
click at [789, 389] on div "[MEDICAL_DATA]" at bounding box center [873, 409] width 194 height 41
checkbox input "true"
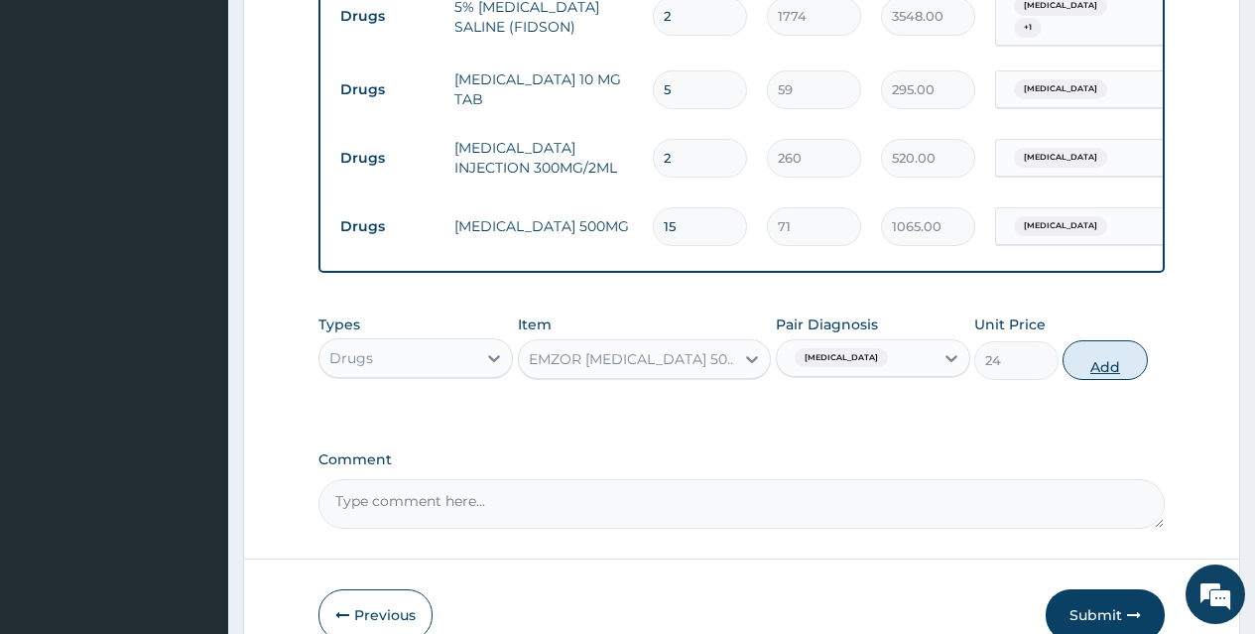
click at [1111, 340] on button "Add" at bounding box center [1105, 360] width 84 height 40
type input "0"
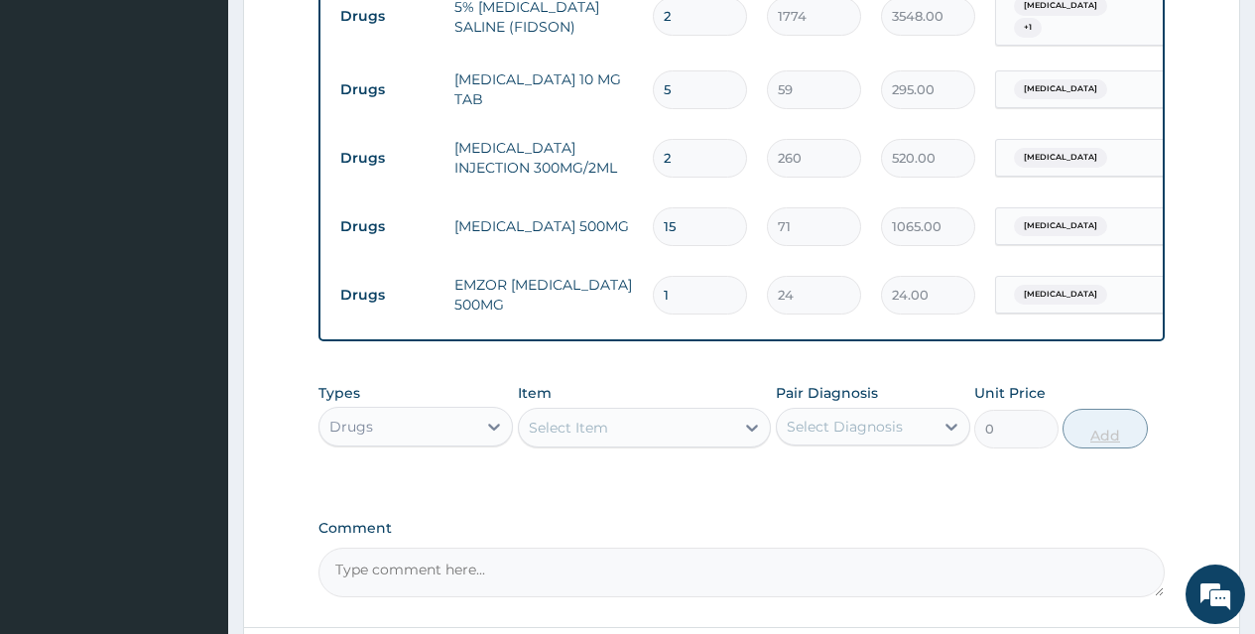
type input "18"
type input "432.00"
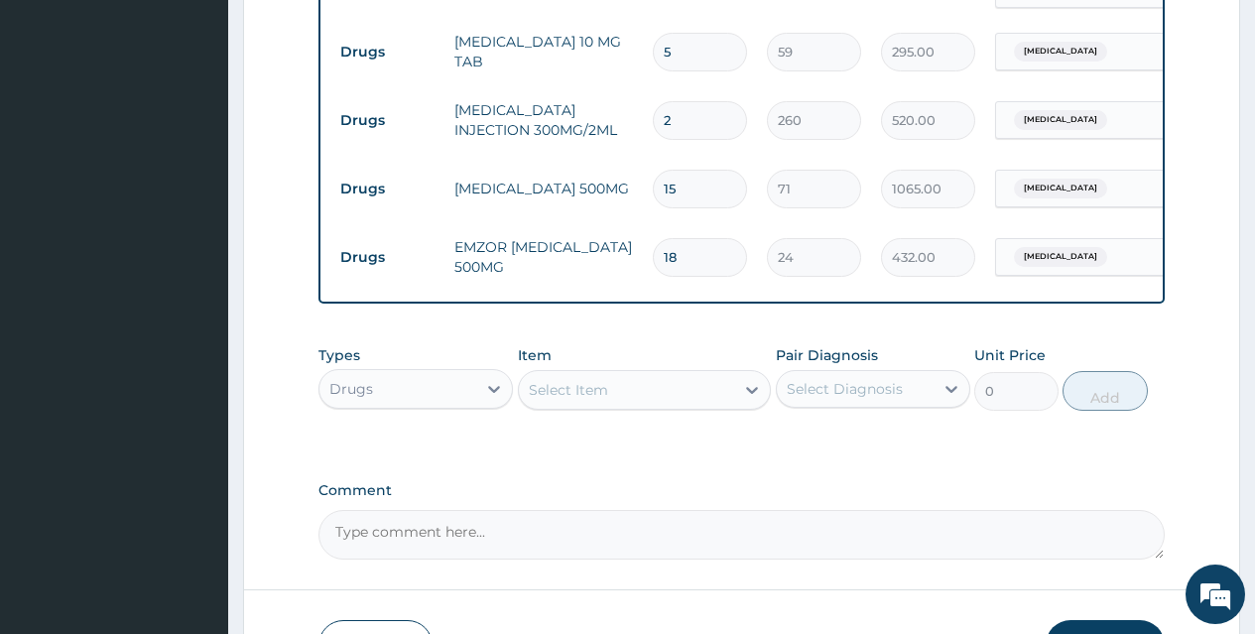
scroll to position [1571, 0]
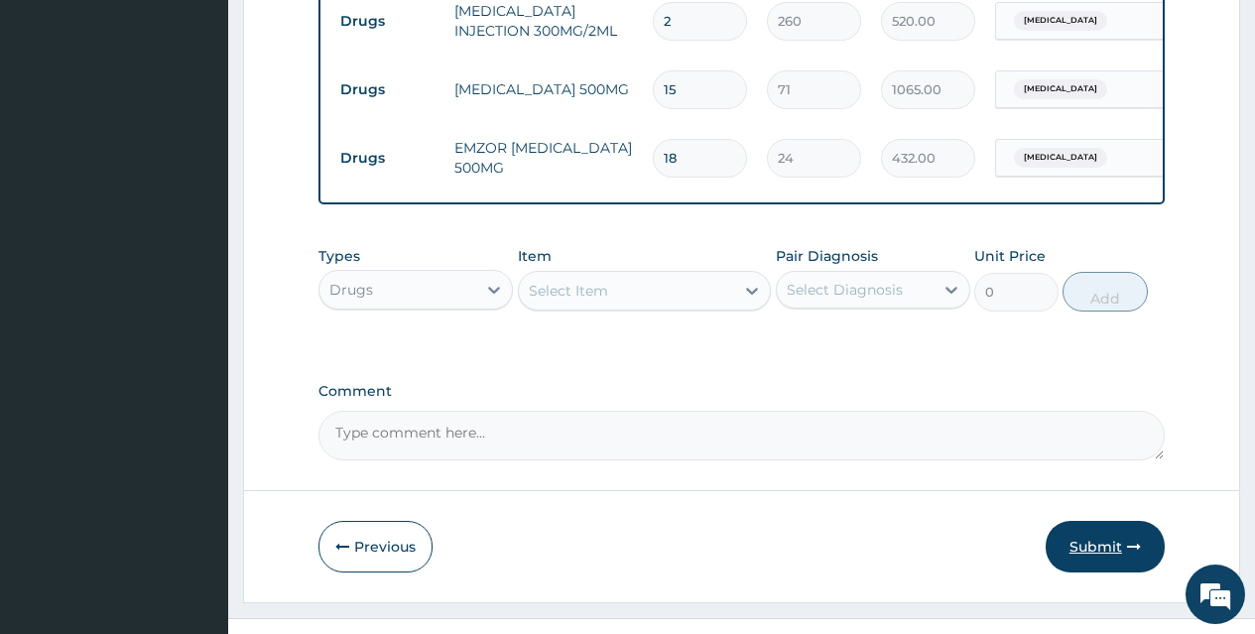
type input "18"
click at [1080, 521] on button "Submit" at bounding box center [1105, 547] width 119 height 52
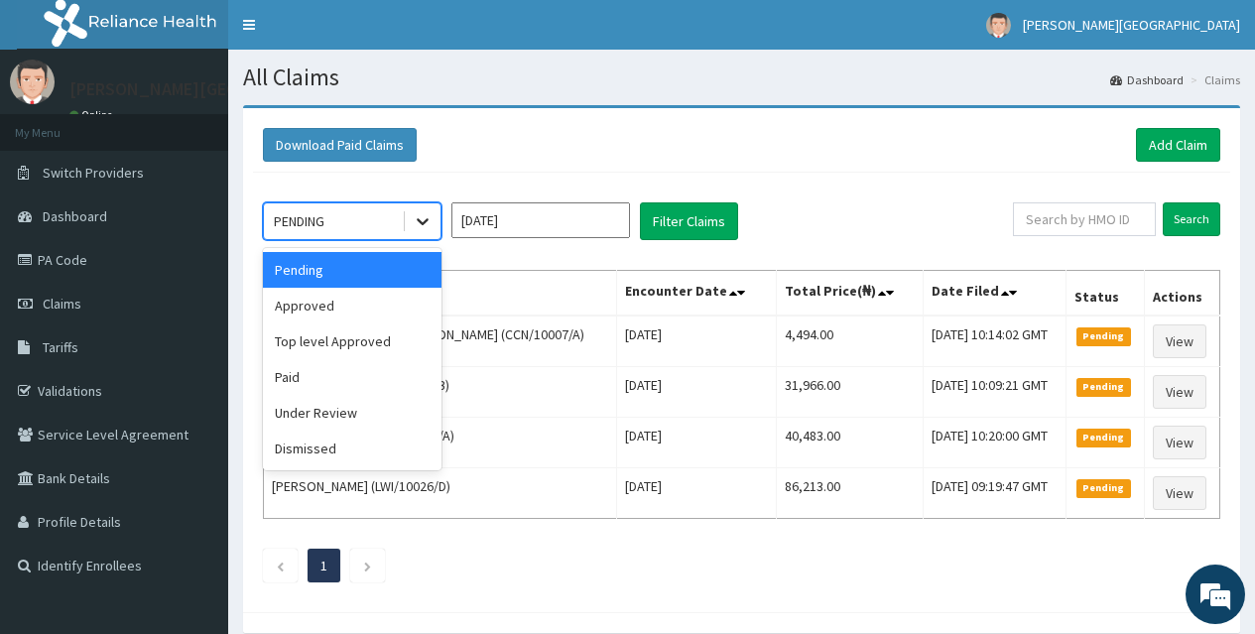
click at [427, 225] on icon at bounding box center [423, 221] width 20 height 20
click at [342, 297] on div "Approved" at bounding box center [352, 306] width 179 height 36
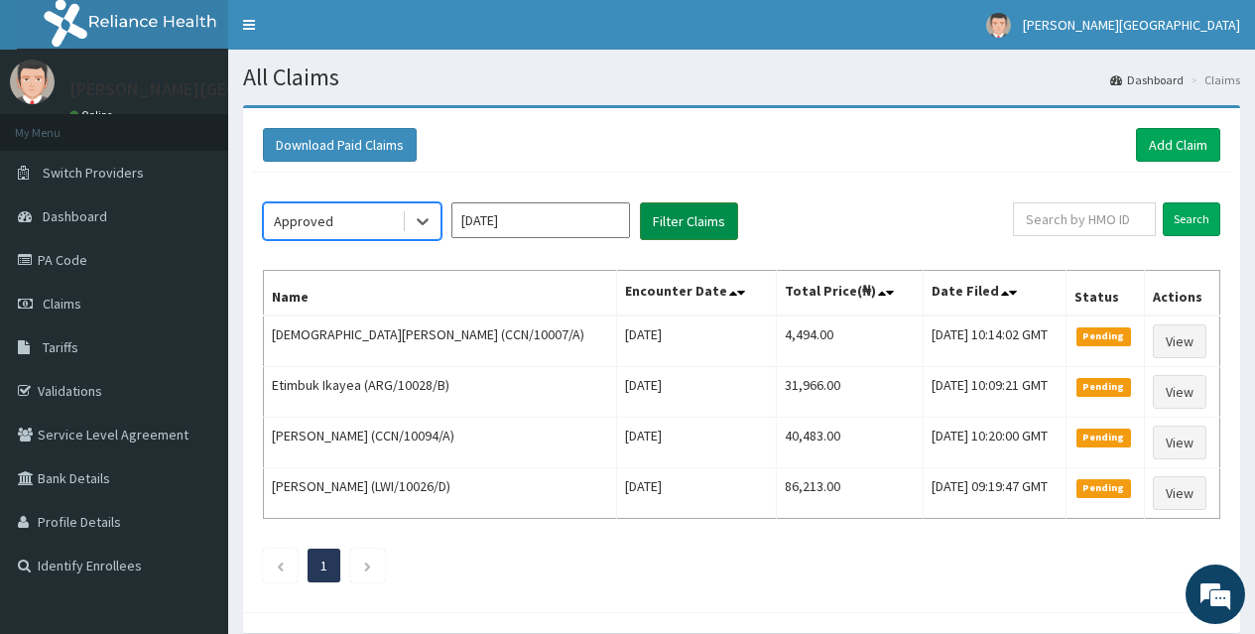
click at [660, 227] on button "Filter Claims" at bounding box center [689, 221] width 98 height 38
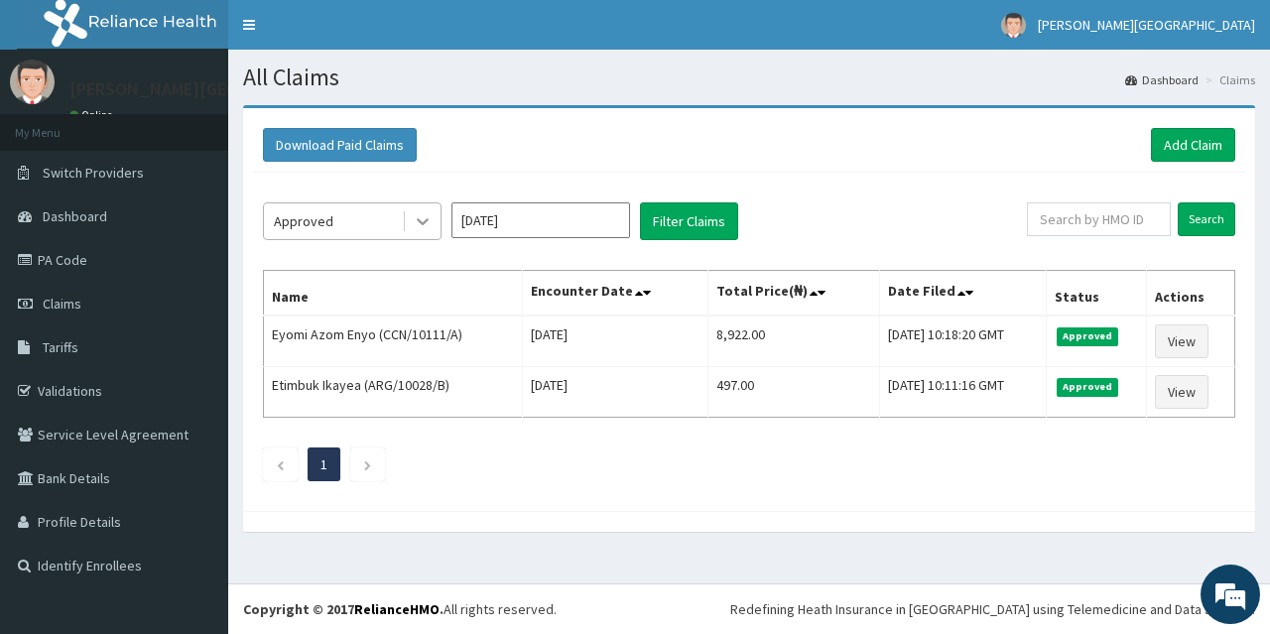
click at [412, 220] on div at bounding box center [423, 221] width 36 height 36
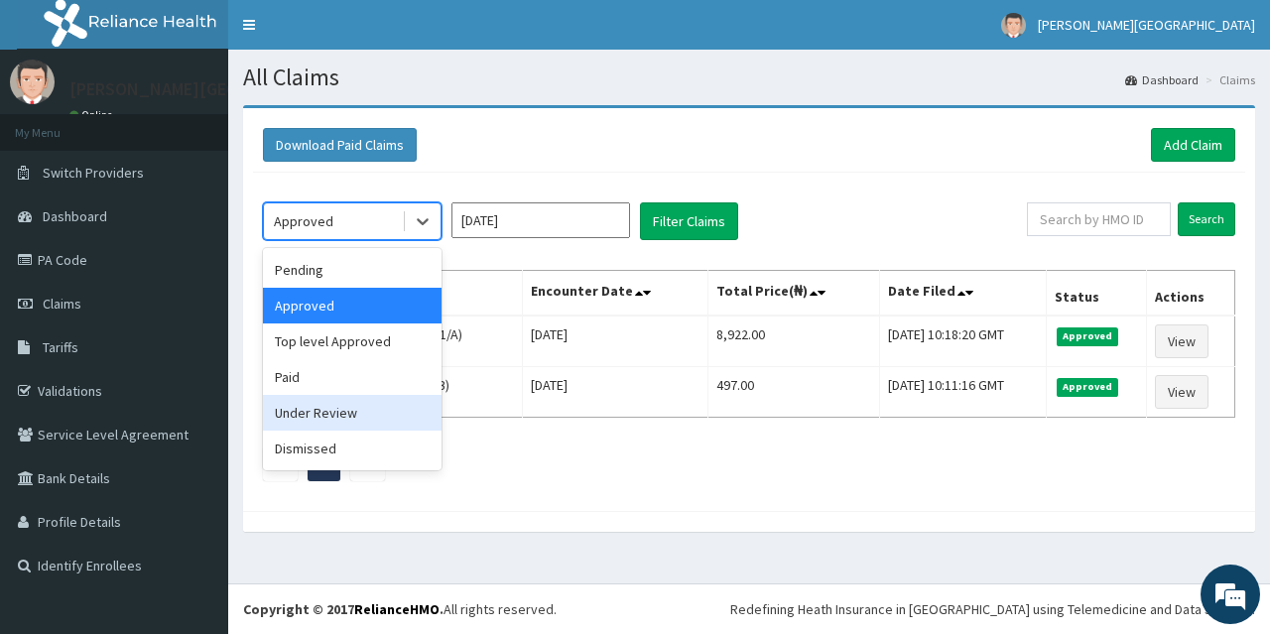
click at [324, 424] on div "Under Review" at bounding box center [352, 413] width 179 height 36
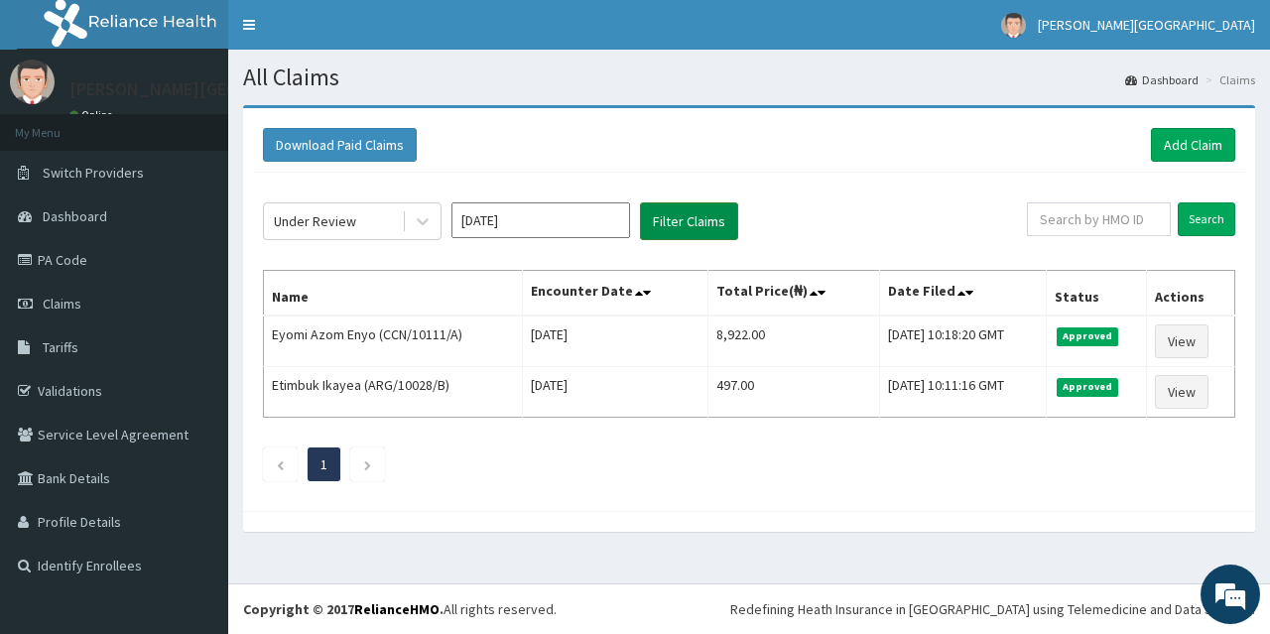
click at [693, 227] on button "Filter Claims" at bounding box center [689, 221] width 98 height 38
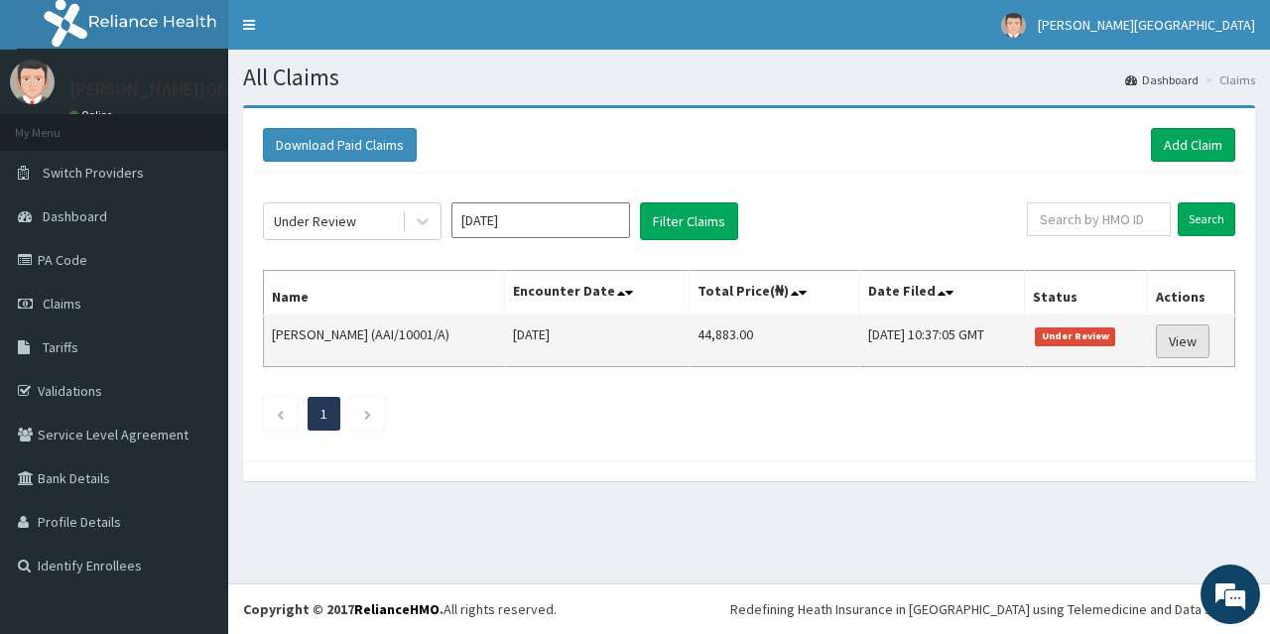
click at [1194, 352] on link "View" at bounding box center [1183, 341] width 54 height 34
